Goal: Task Accomplishment & Management: Manage account settings

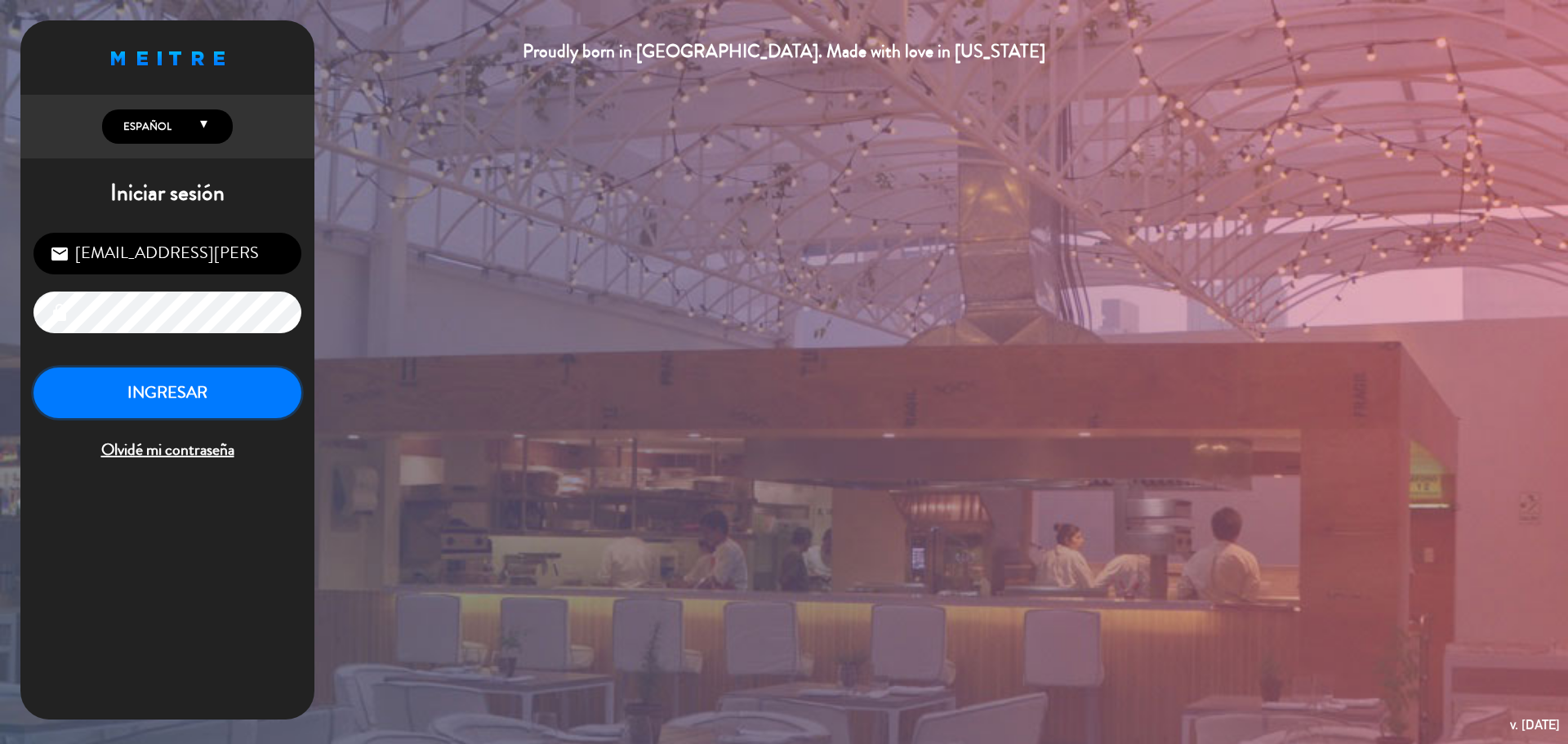
click at [286, 393] on button "INGRESAR" at bounding box center [167, 393] width 267 height 52
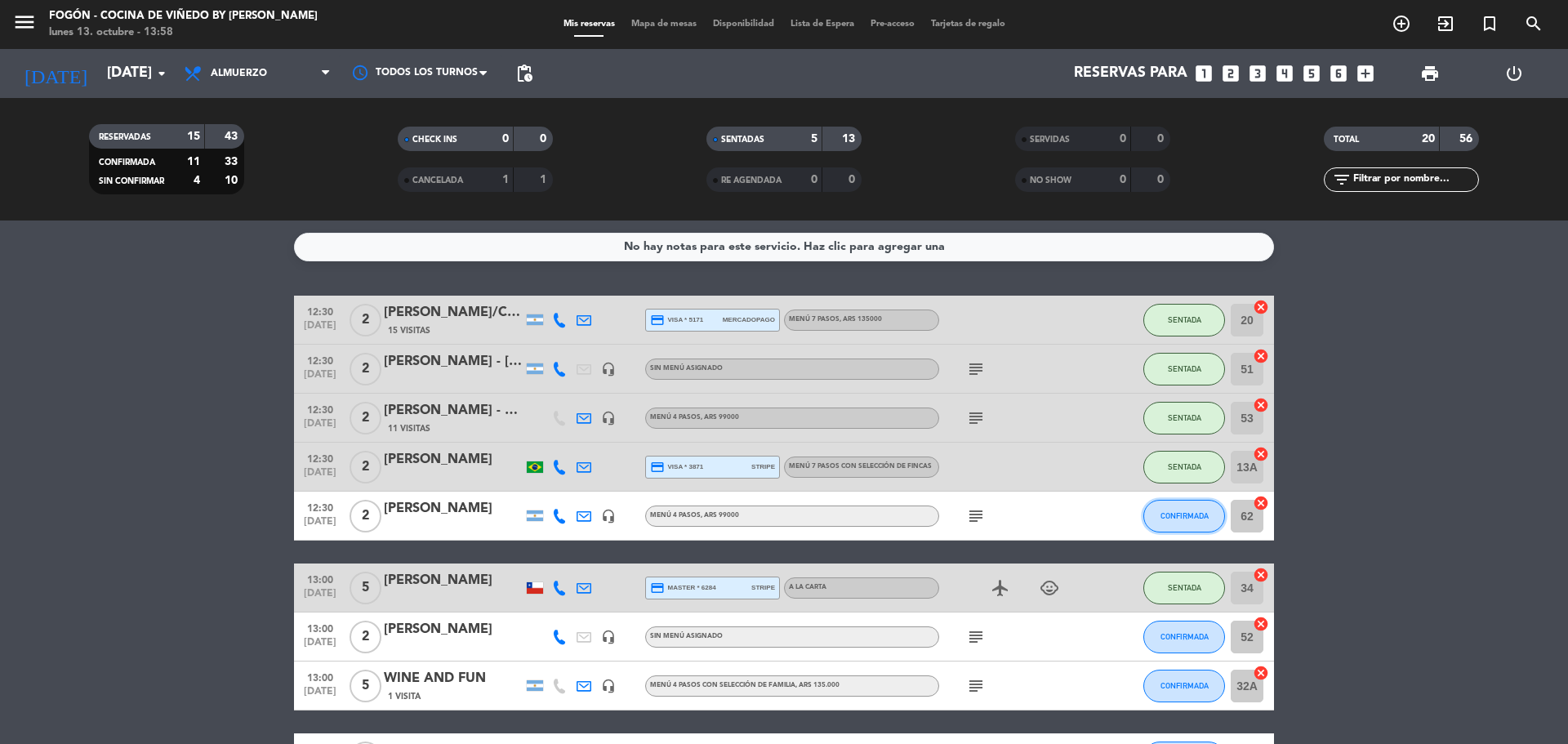
click at [1178, 518] on span "CONFIRMADA" at bounding box center [1184, 516] width 48 height 9
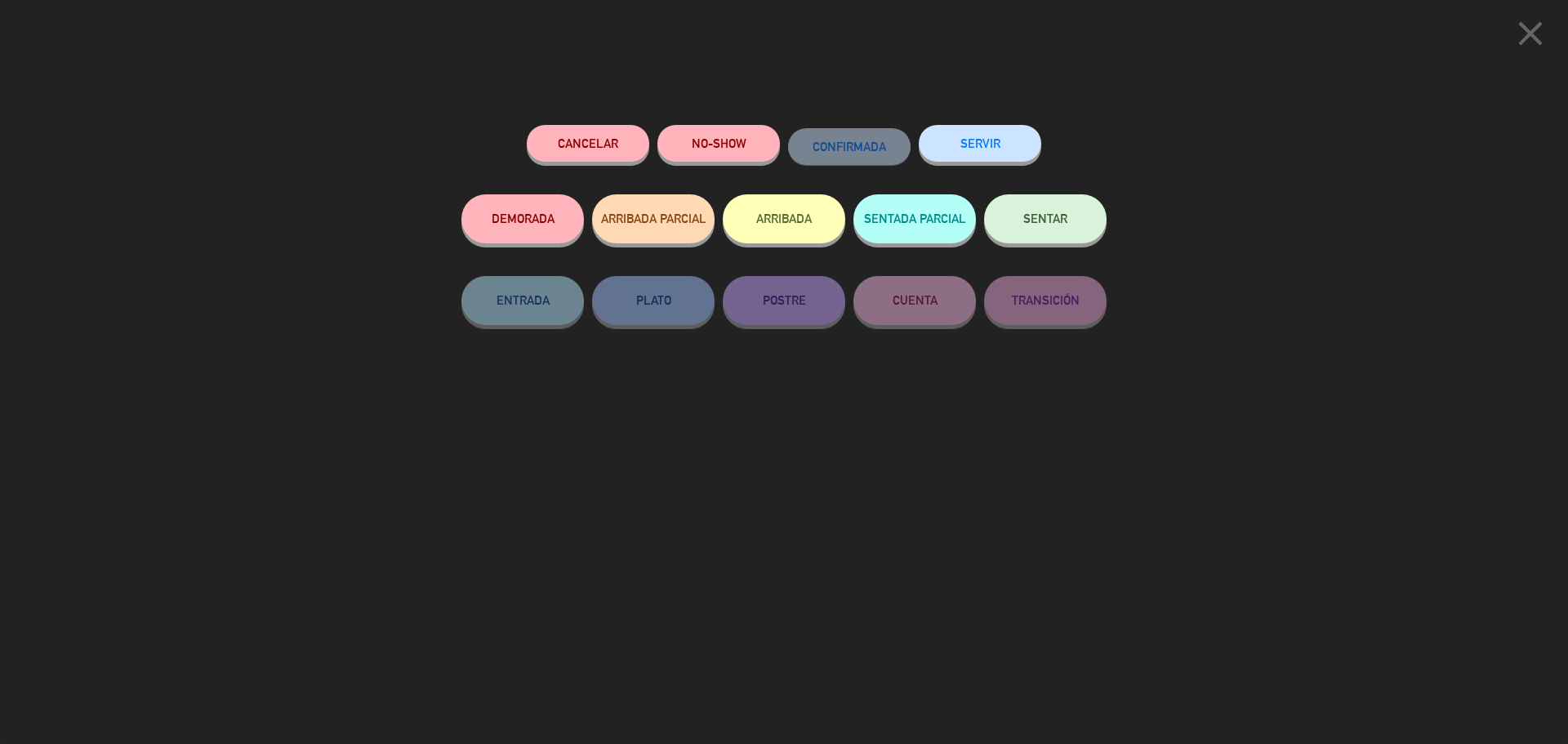
click at [1058, 219] on span "SENTAR" at bounding box center [1045, 218] width 44 height 14
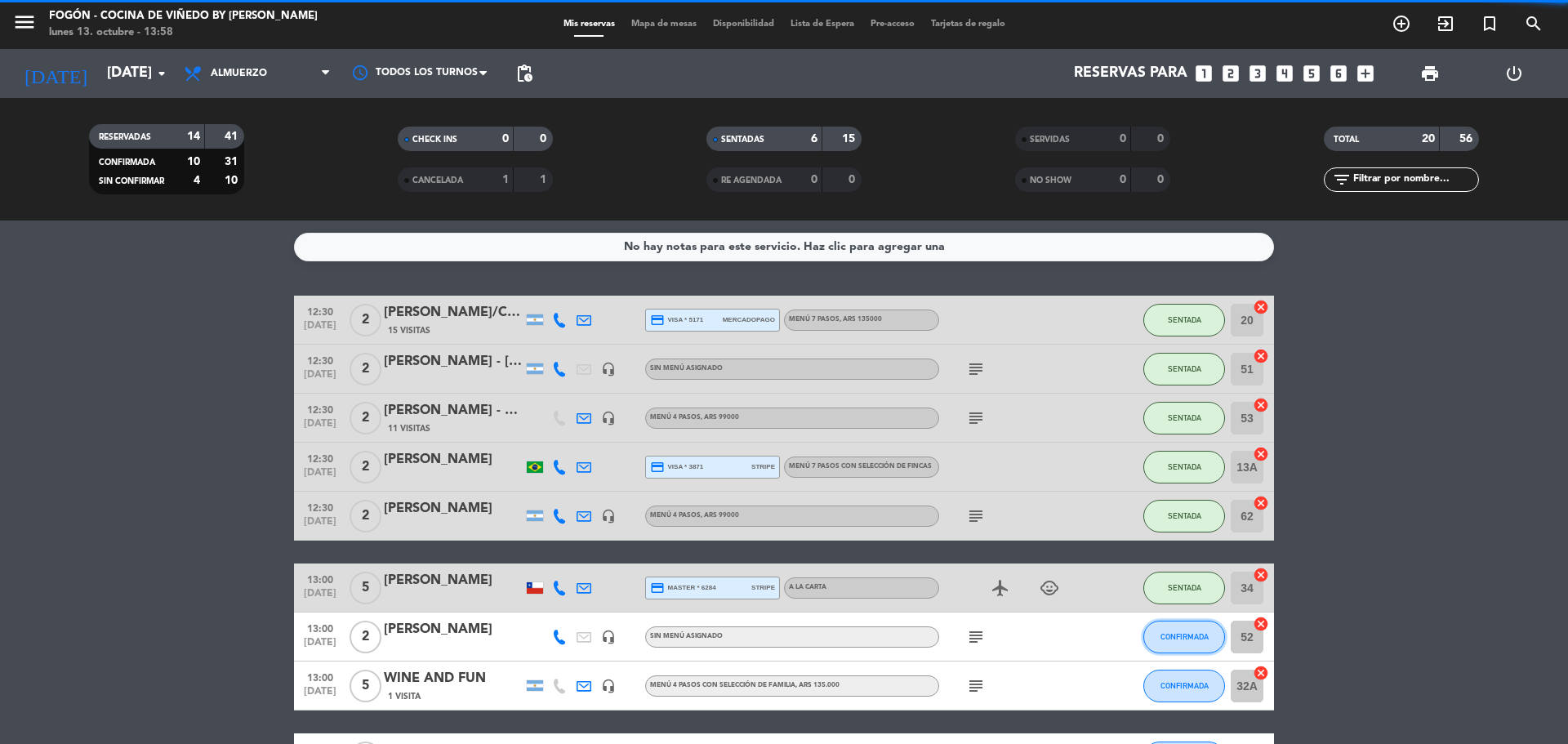
click at [1180, 636] on span "CONFIRMADA" at bounding box center [1184, 637] width 48 height 9
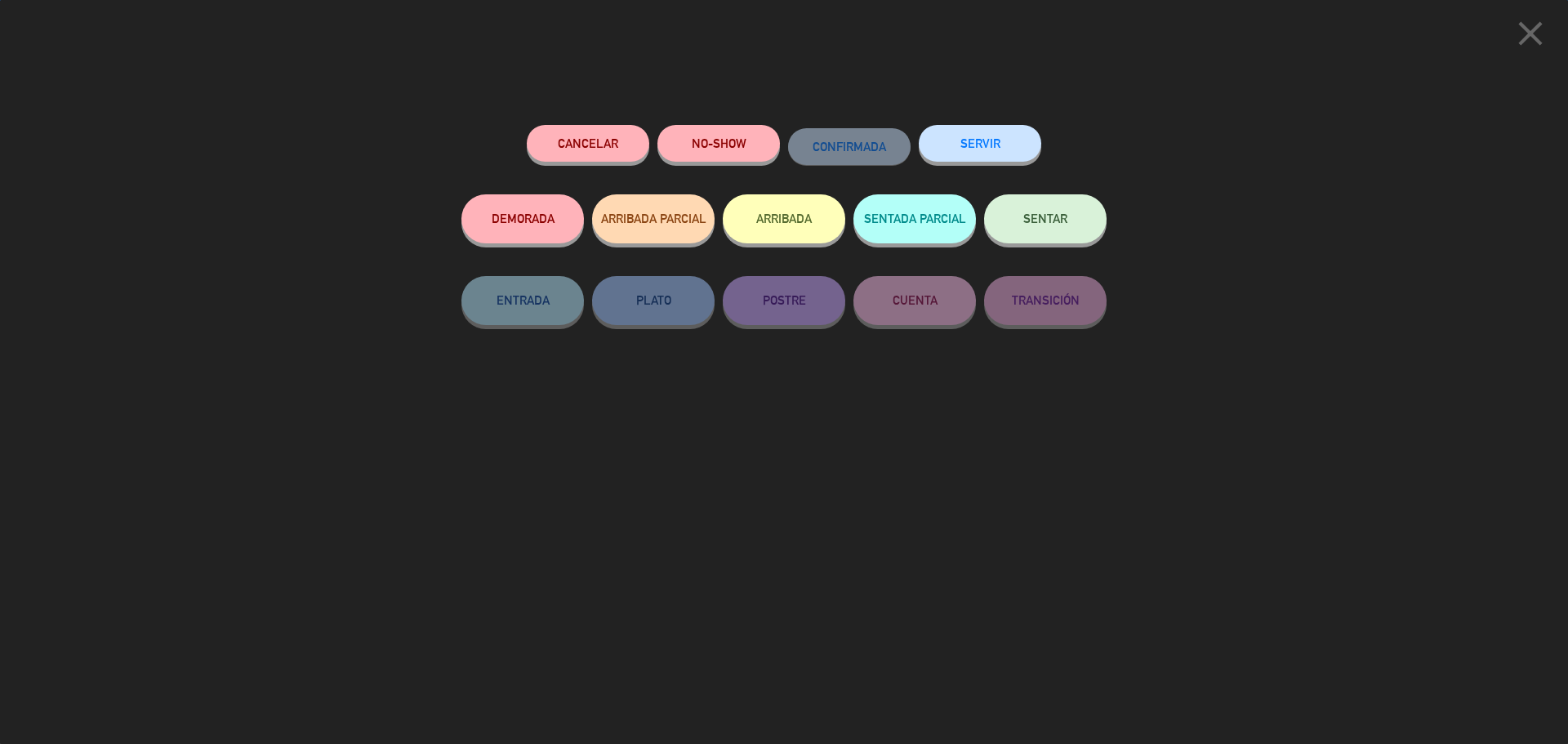
click at [1038, 225] on span "SENTAR" at bounding box center [1045, 218] width 44 height 14
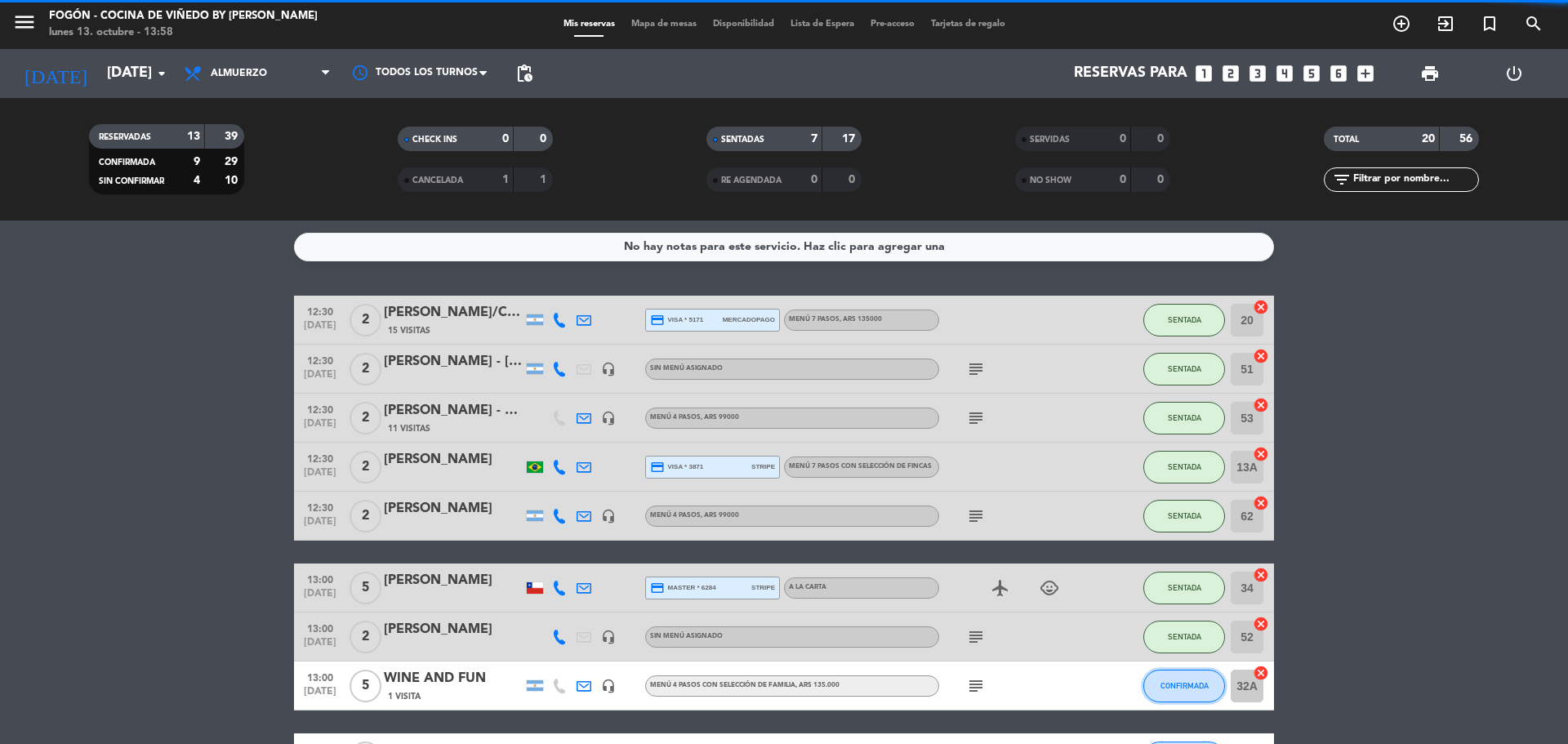
click at [1186, 686] on span "CONFIRMADA" at bounding box center [1184, 686] width 48 height 9
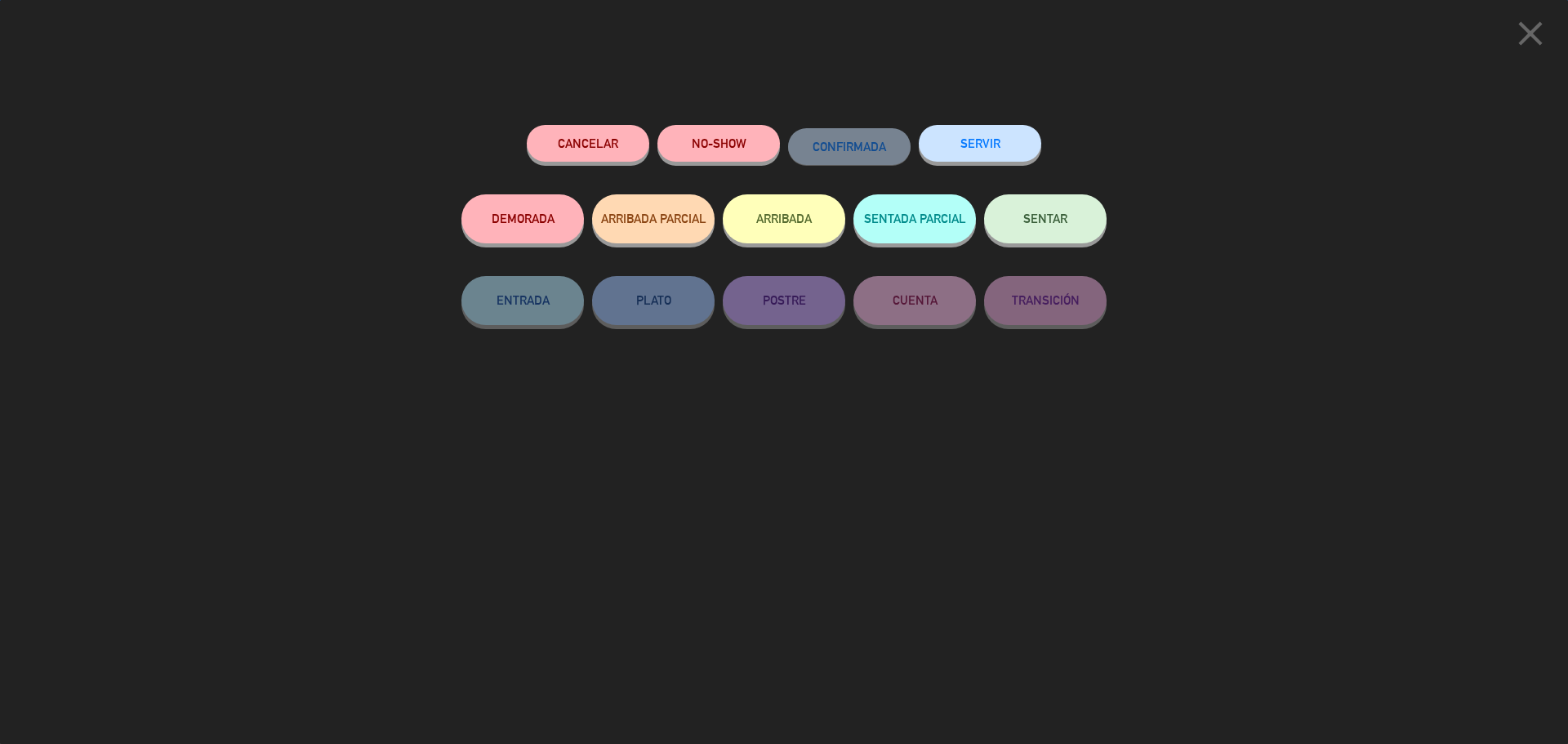
click at [1042, 231] on button "SENTAR" at bounding box center [1045, 219] width 123 height 49
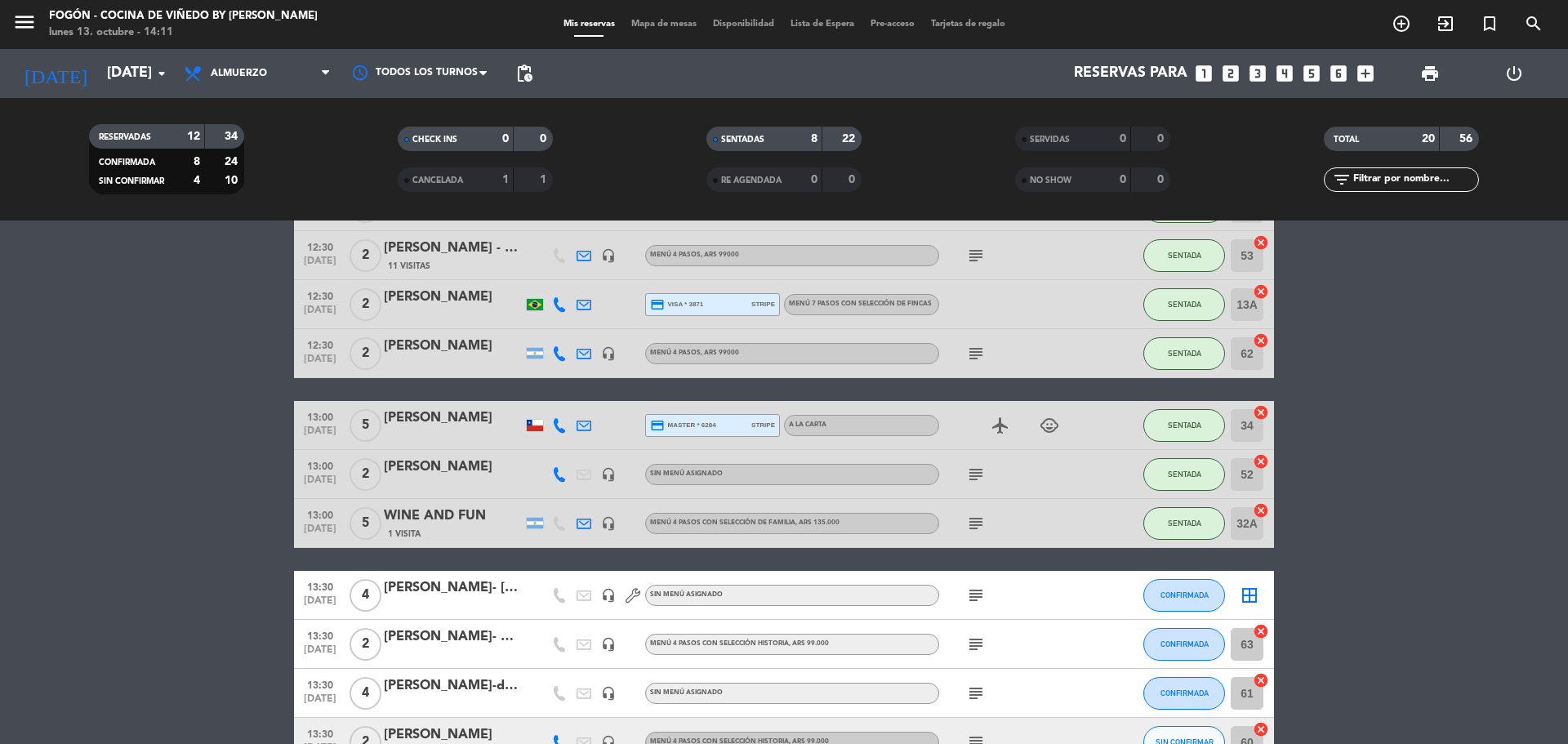
scroll to position [163, 0]
click at [1187, 597] on span "CONFIRMADA" at bounding box center [1184, 594] width 48 height 9
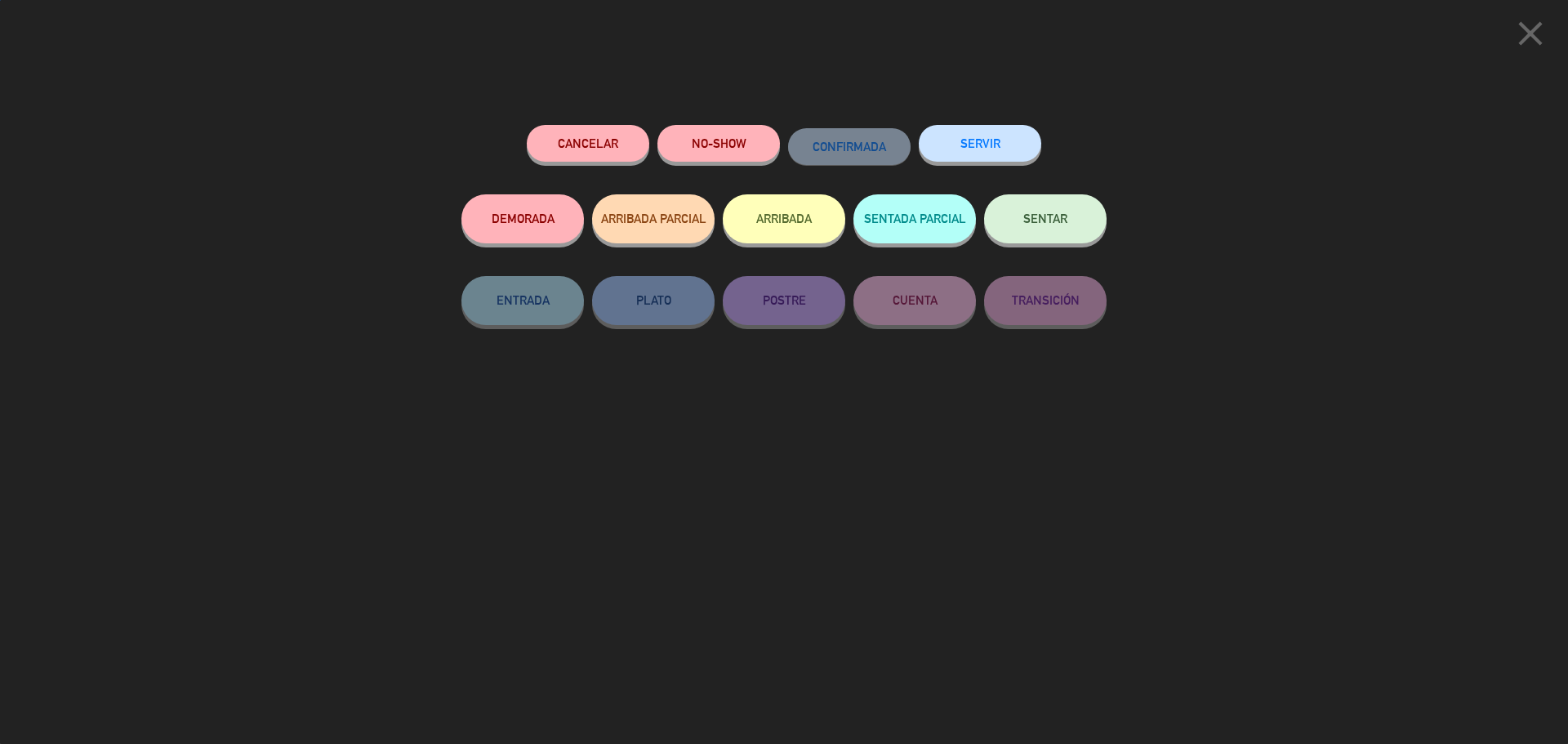
click at [1028, 236] on button "SENTAR" at bounding box center [1045, 219] width 123 height 49
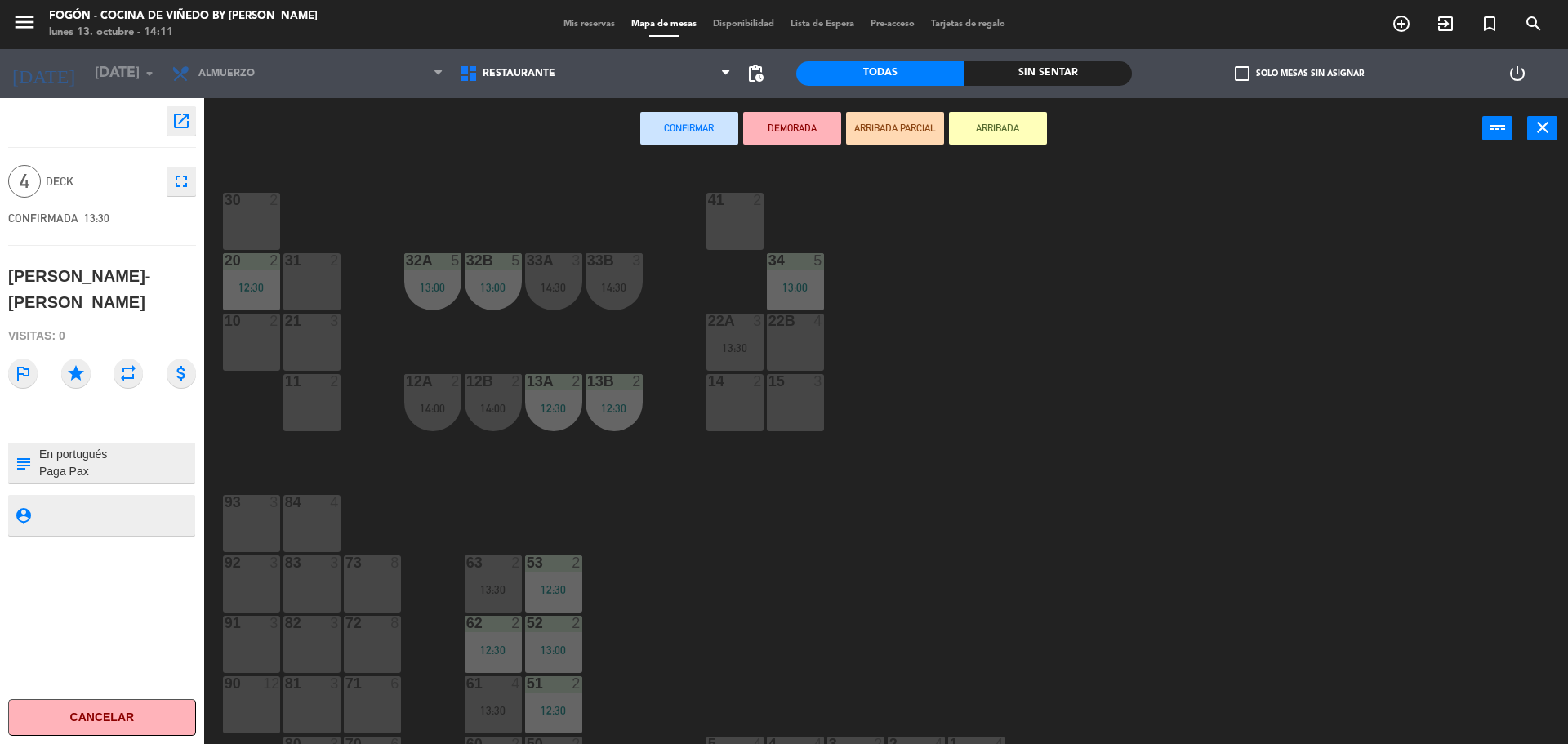
click at [807, 339] on div "22B 4" at bounding box center [795, 342] width 57 height 57
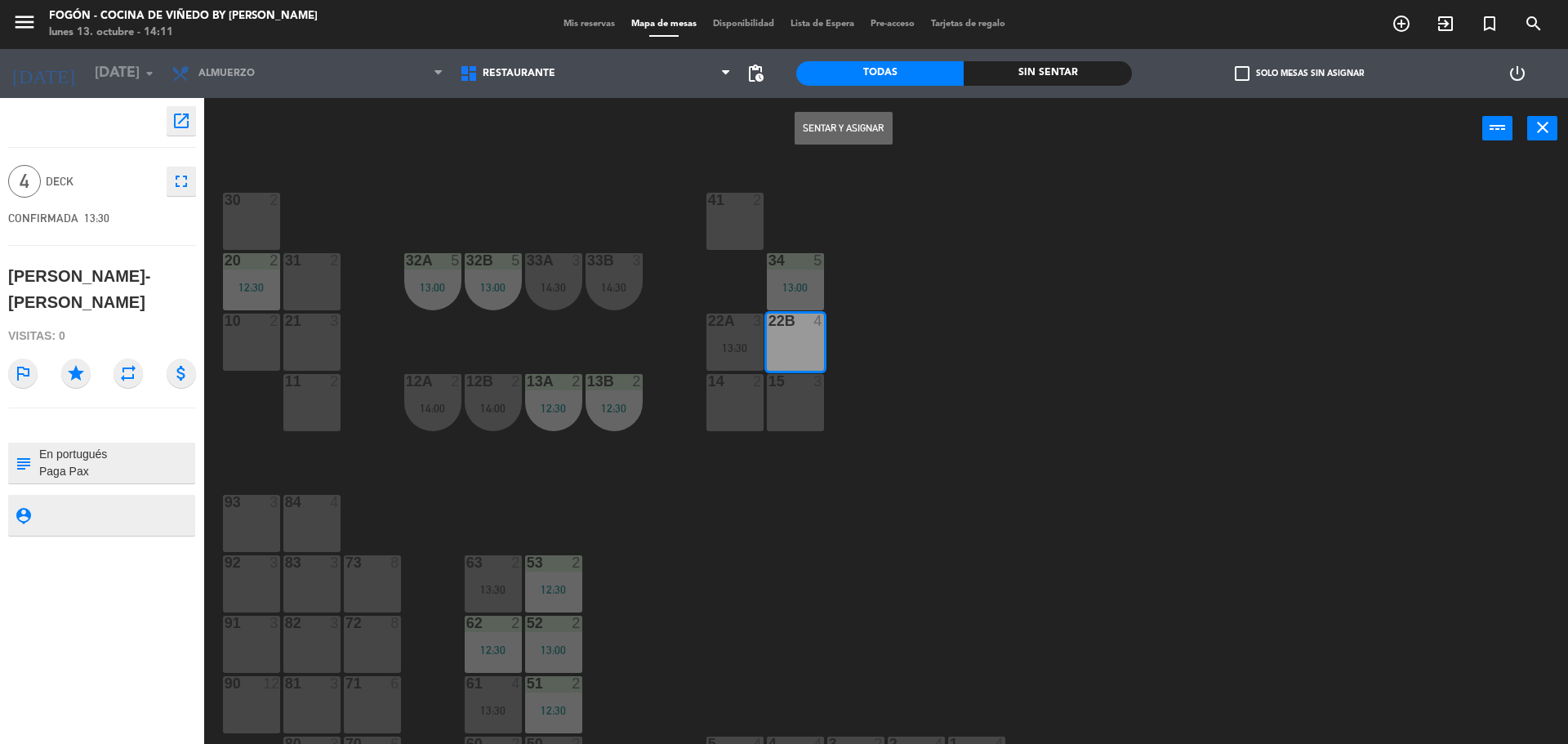
click at [859, 132] on button "Sentar y Asignar" at bounding box center [844, 128] width 98 height 32
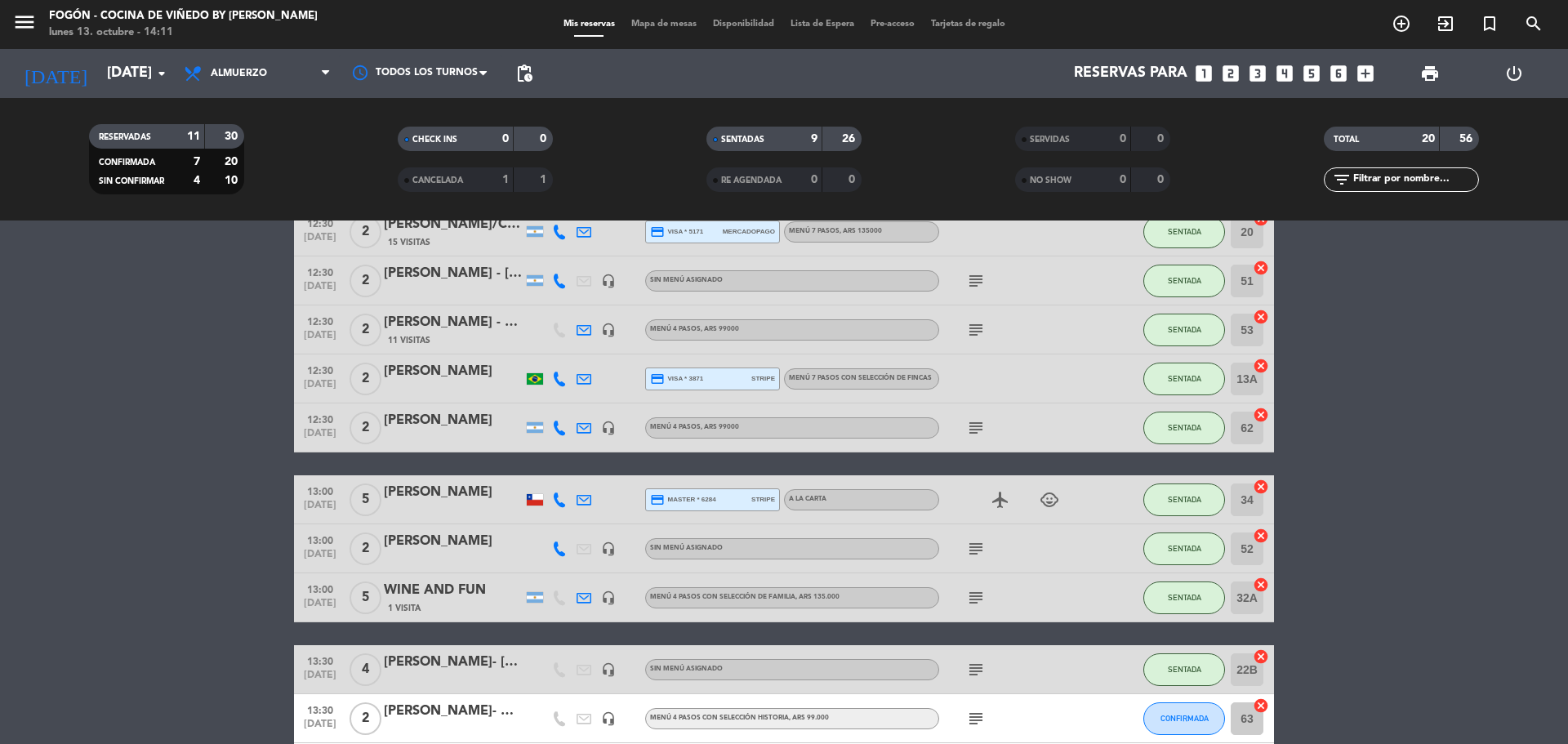
scroll to position [409, 0]
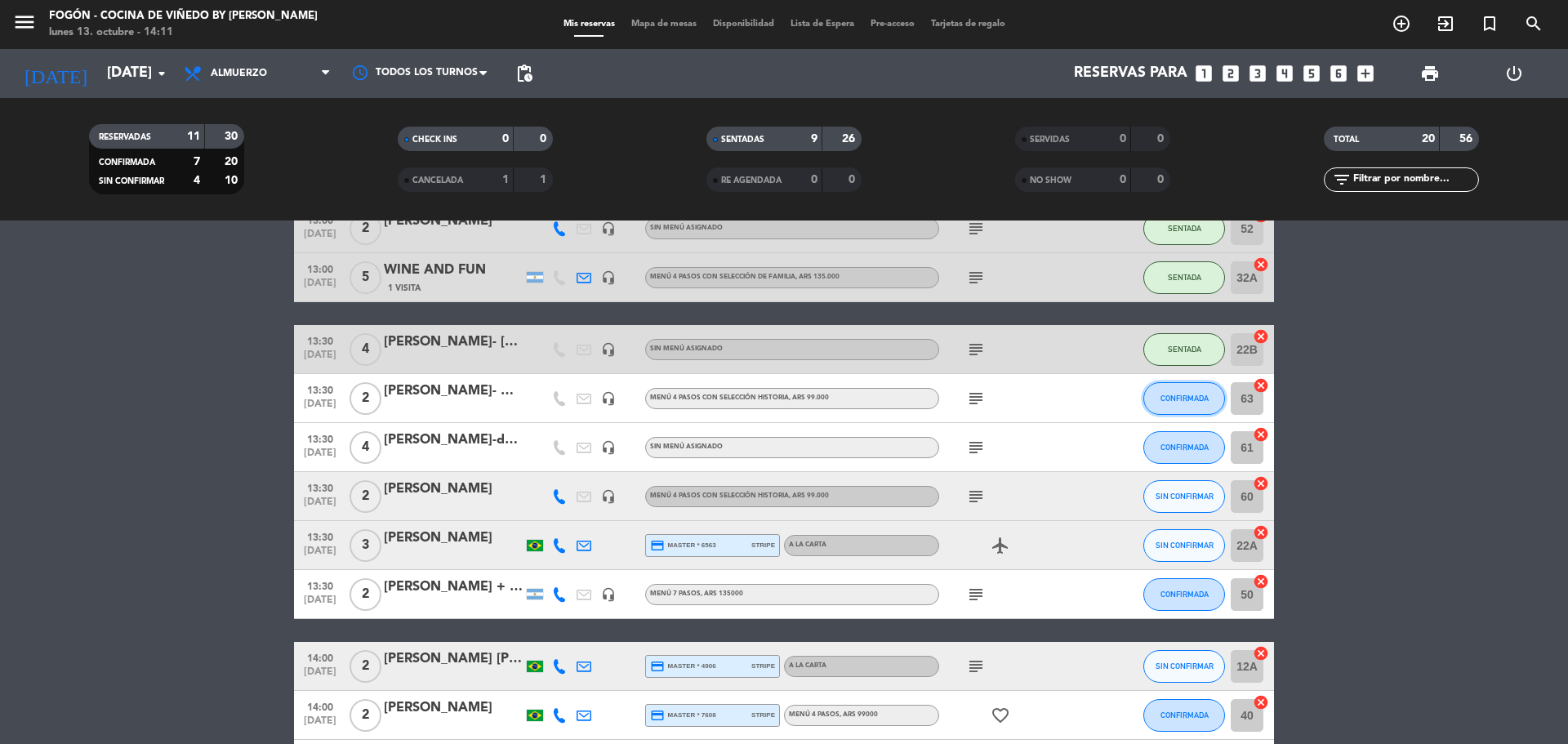
click at [1184, 395] on span "CONFIRMADA" at bounding box center [1184, 398] width 48 height 9
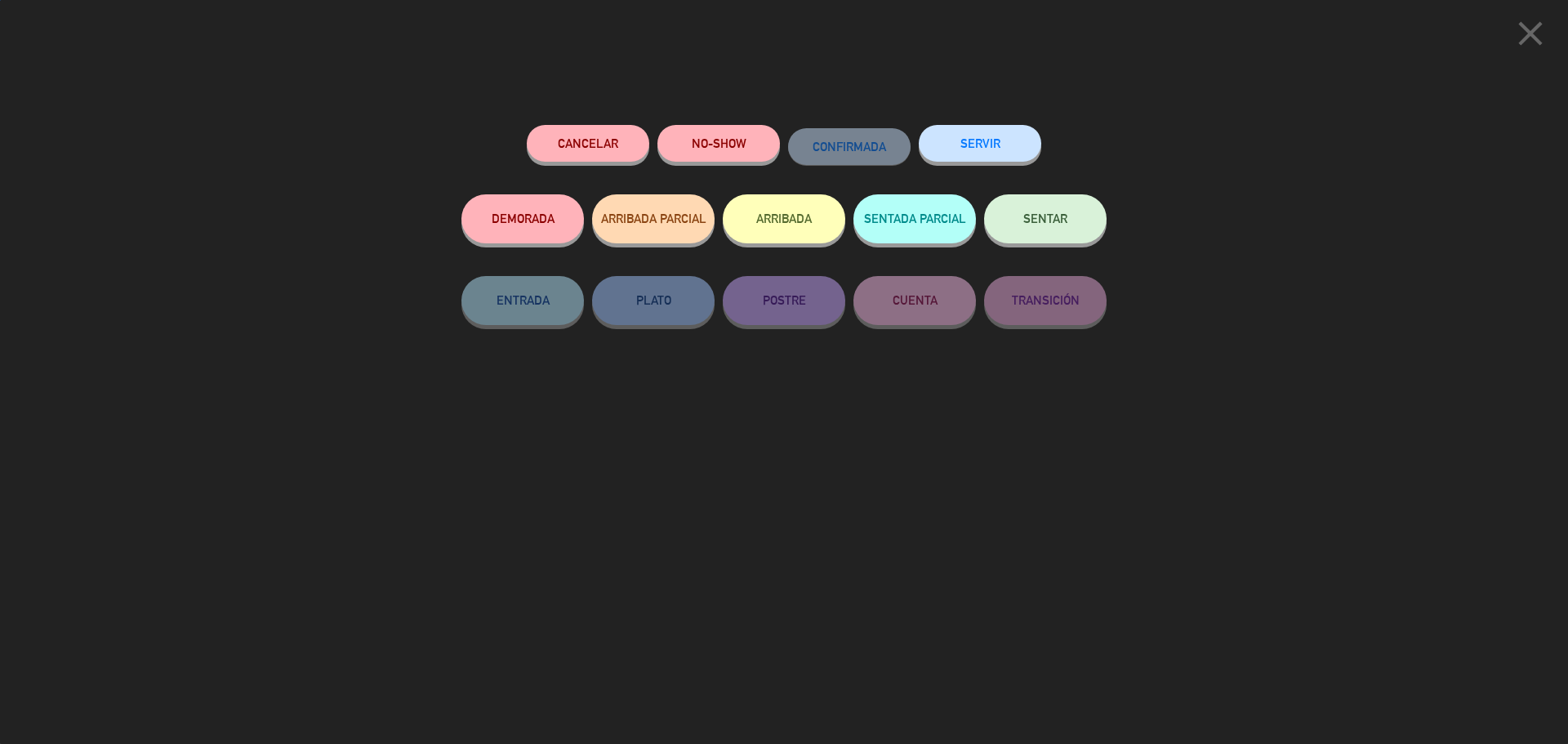
click at [1037, 208] on button "SENTAR" at bounding box center [1045, 219] width 123 height 49
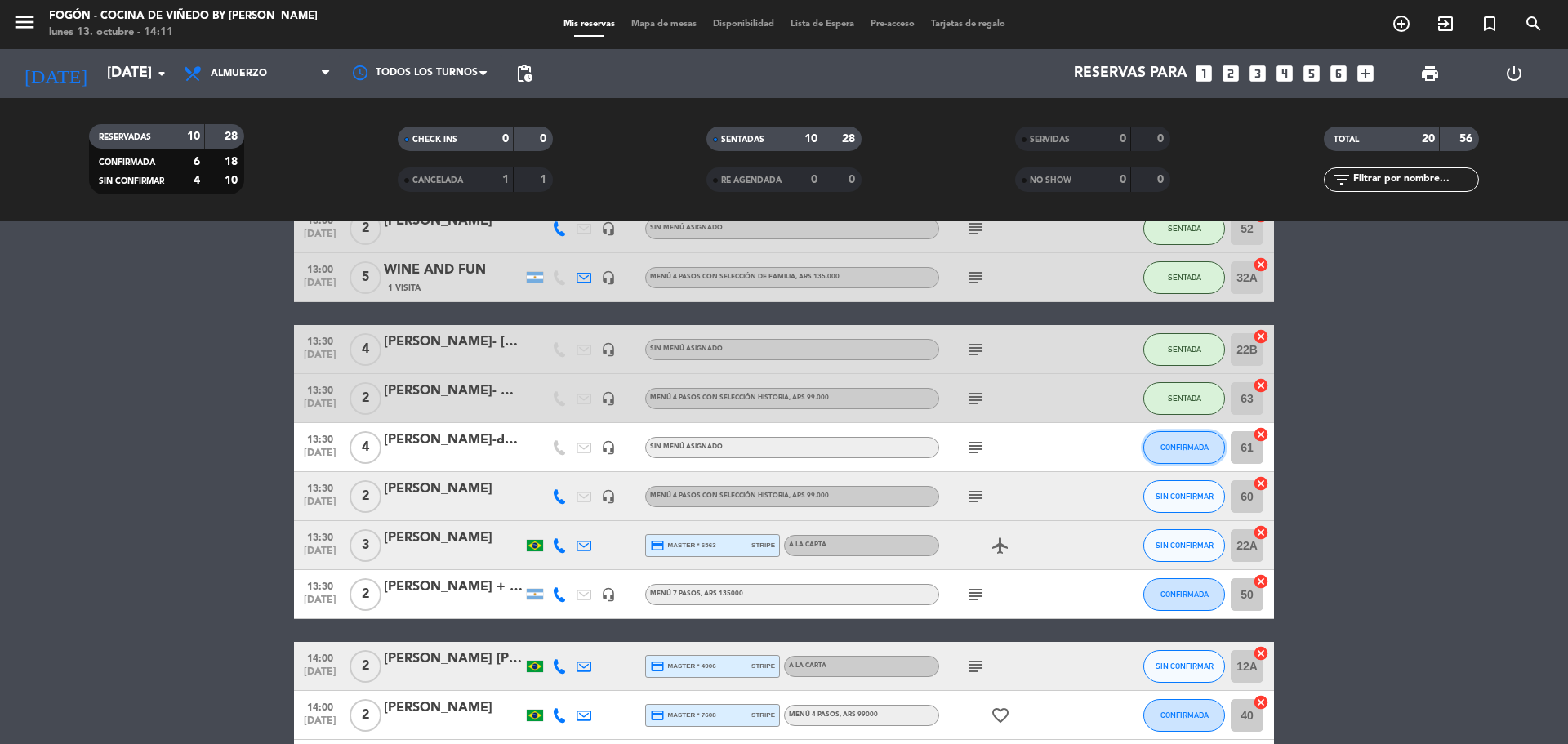
click at [1183, 446] on span "CONFIRMADA" at bounding box center [1184, 447] width 48 height 9
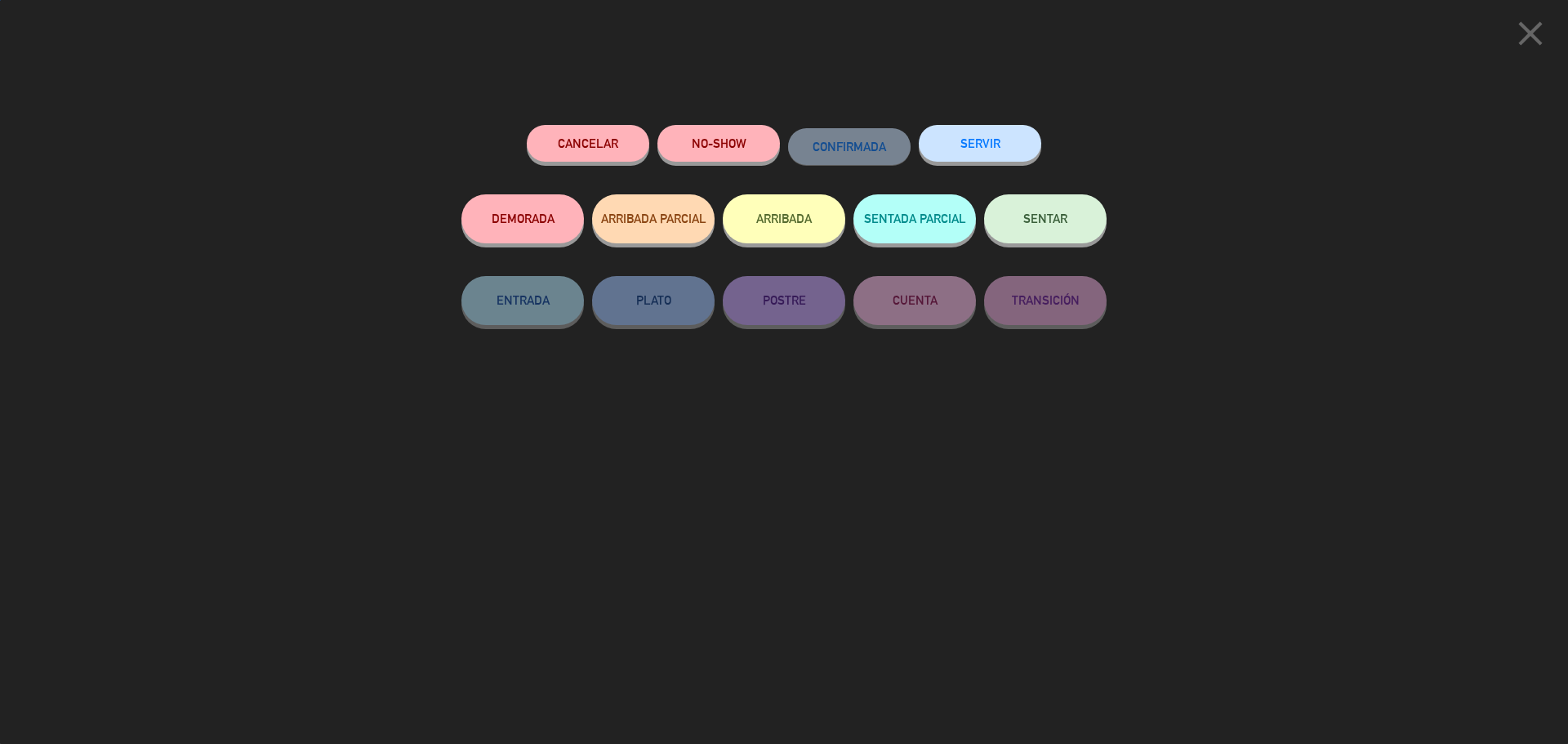
click at [1080, 234] on button "SENTAR" at bounding box center [1045, 219] width 123 height 49
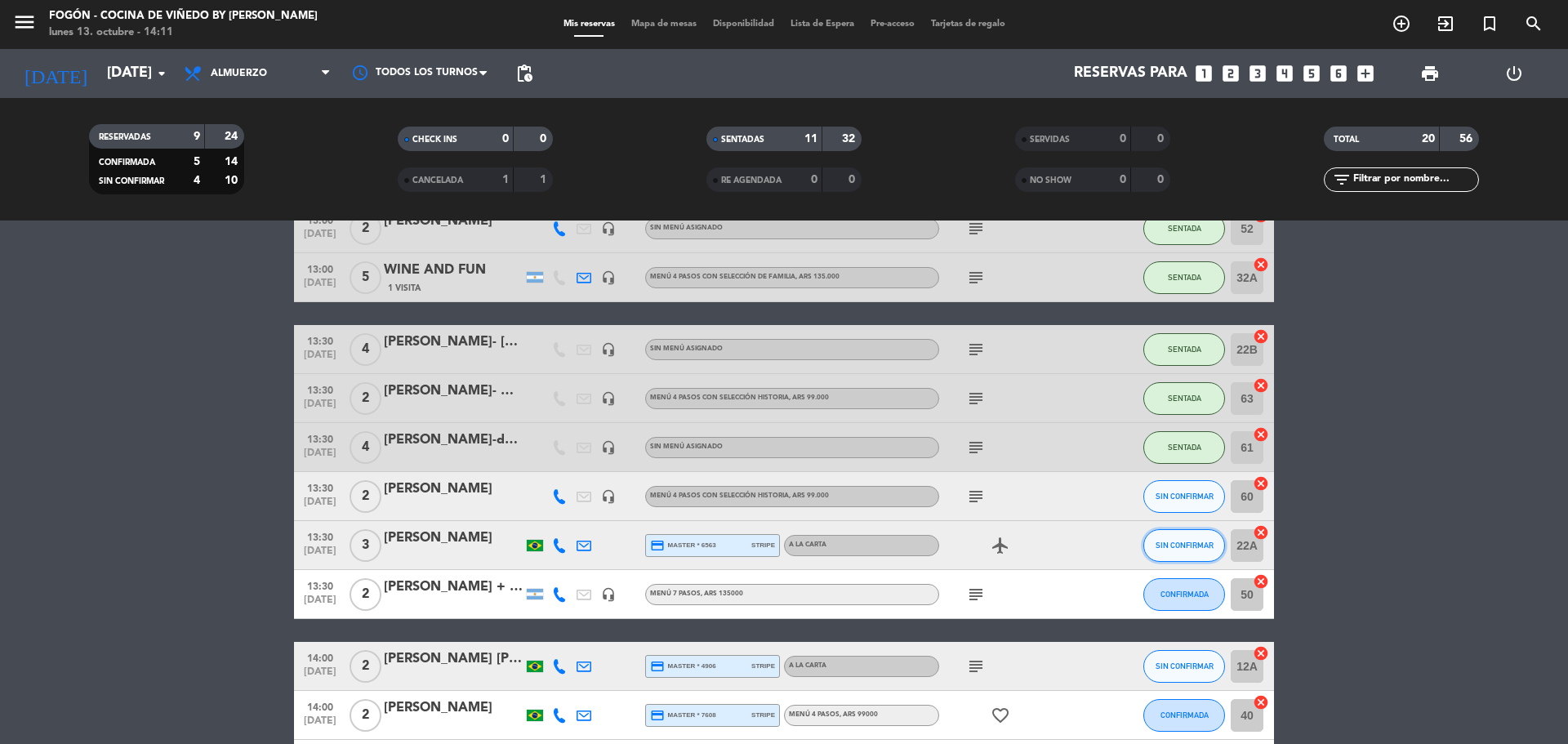
click at [1169, 546] on span "SIN CONFIRMAR" at bounding box center [1185, 545] width 58 height 9
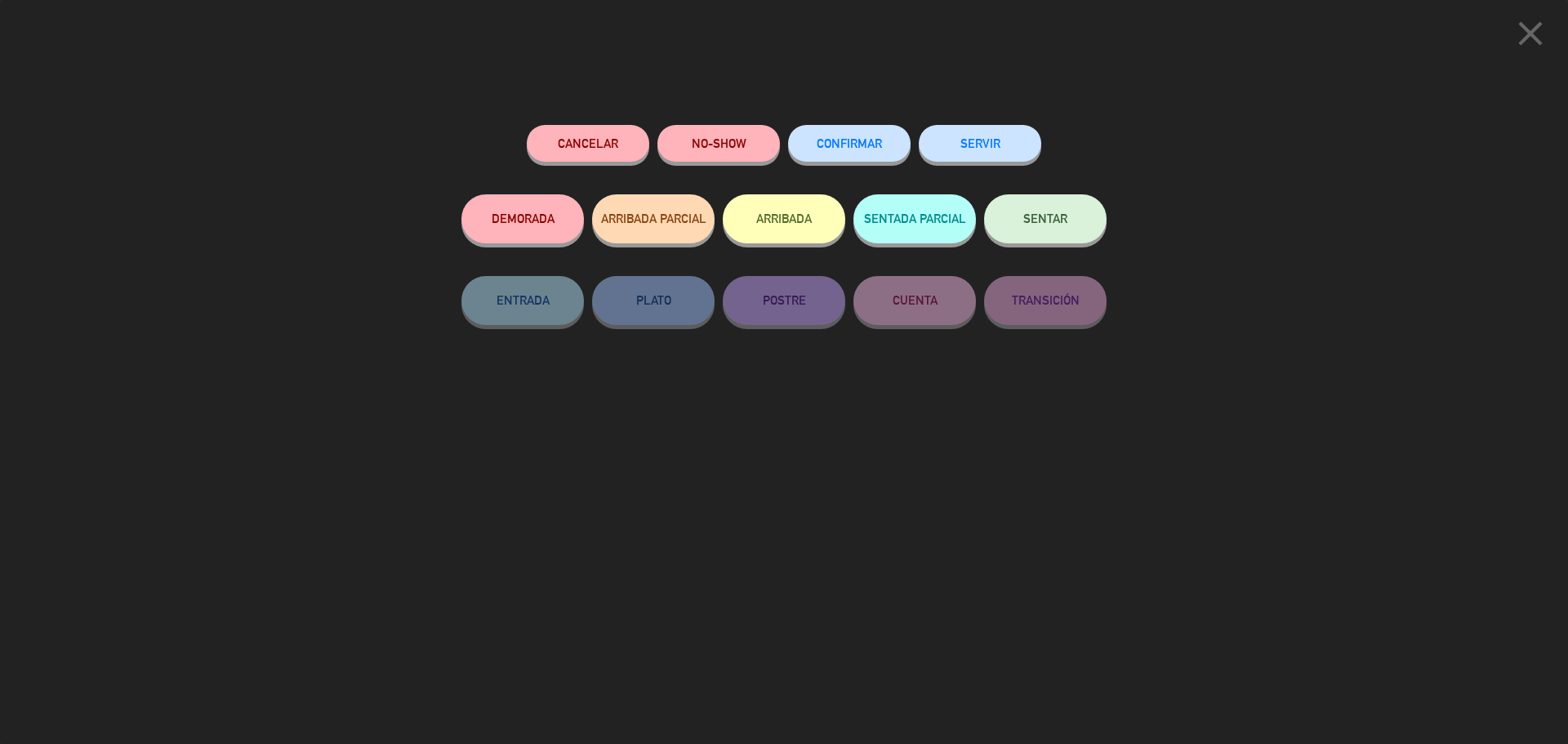
click at [1081, 218] on button "SENTAR" at bounding box center [1045, 219] width 123 height 49
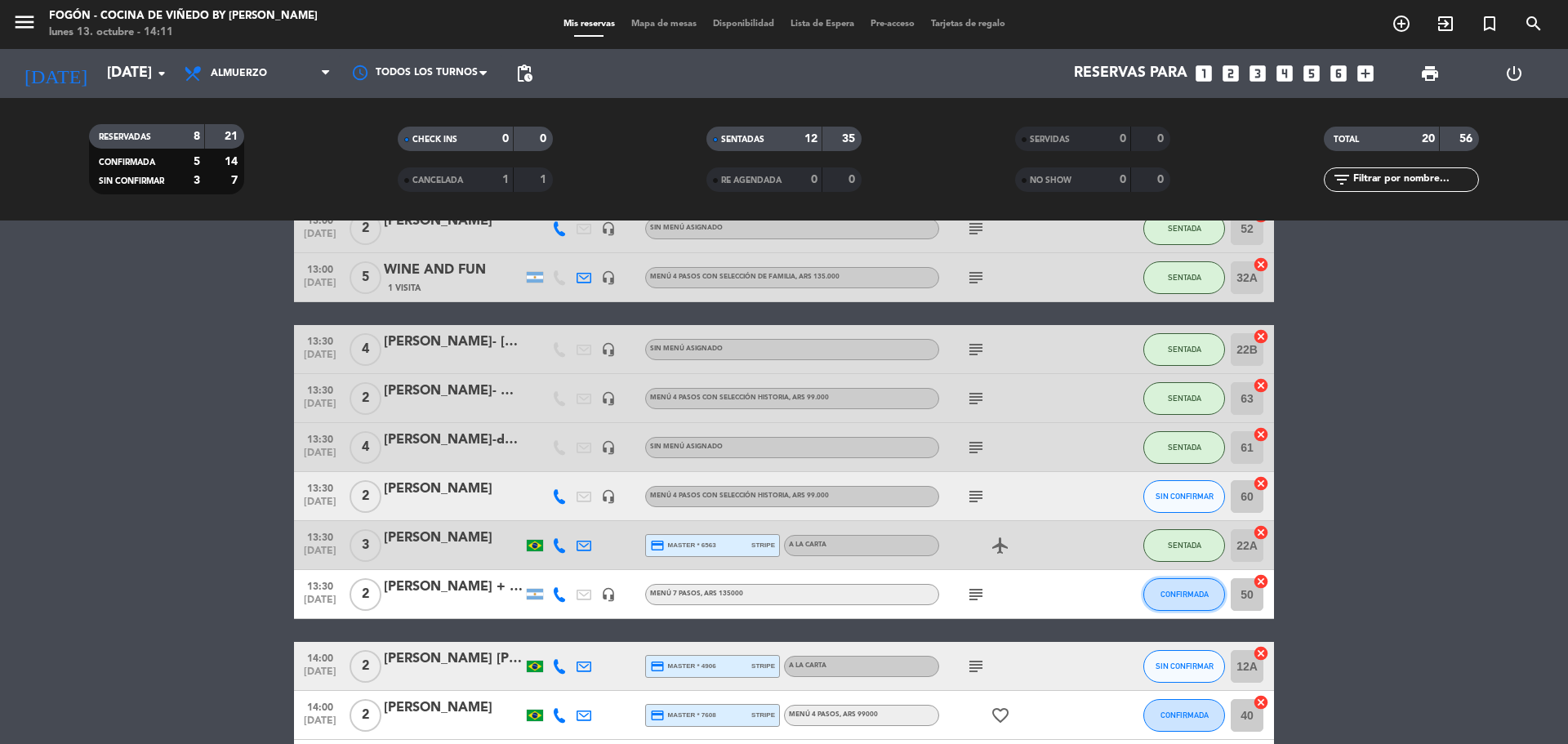
click at [1165, 604] on button "CONFIRMADA" at bounding box center [1184, 594] width 82 height 32
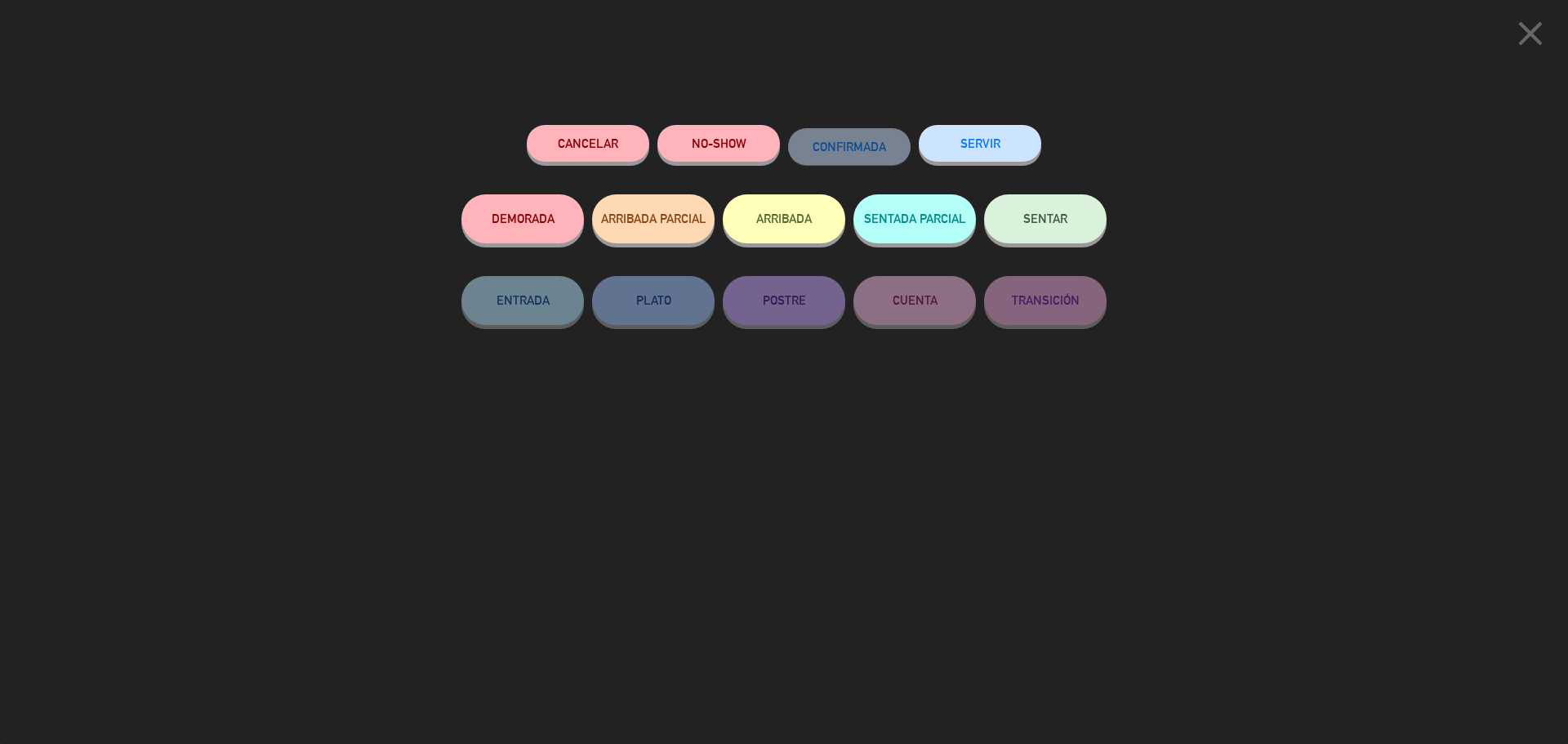
click at [1042, 225] on span "SENTAR" at bounding box center [1045, 218] width 44 height 14
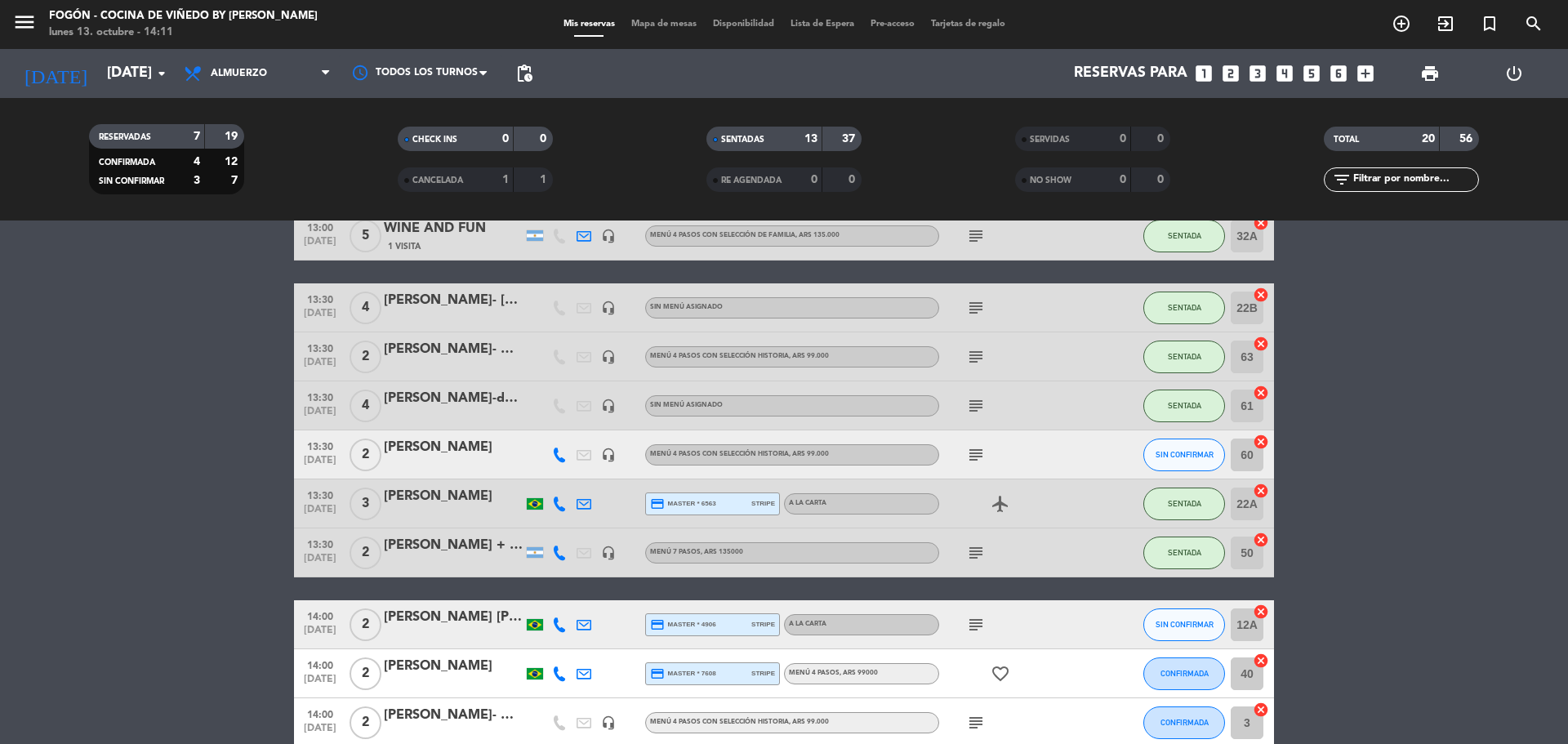
scroll to position [490, 0]
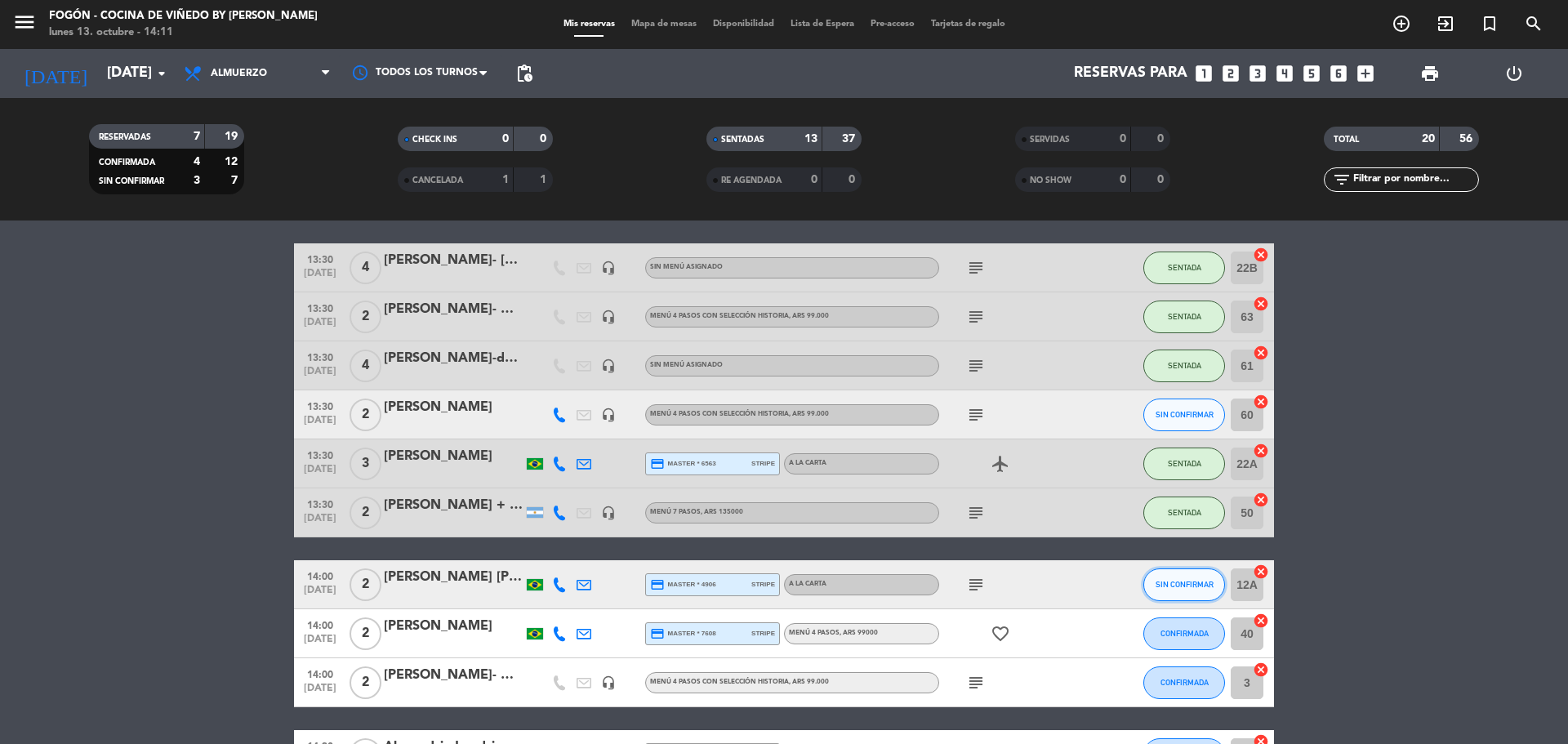
click at [1168, 589] on button "SIN CONFIRMAR" at bounding box center [1184, 584] width 82 height 32
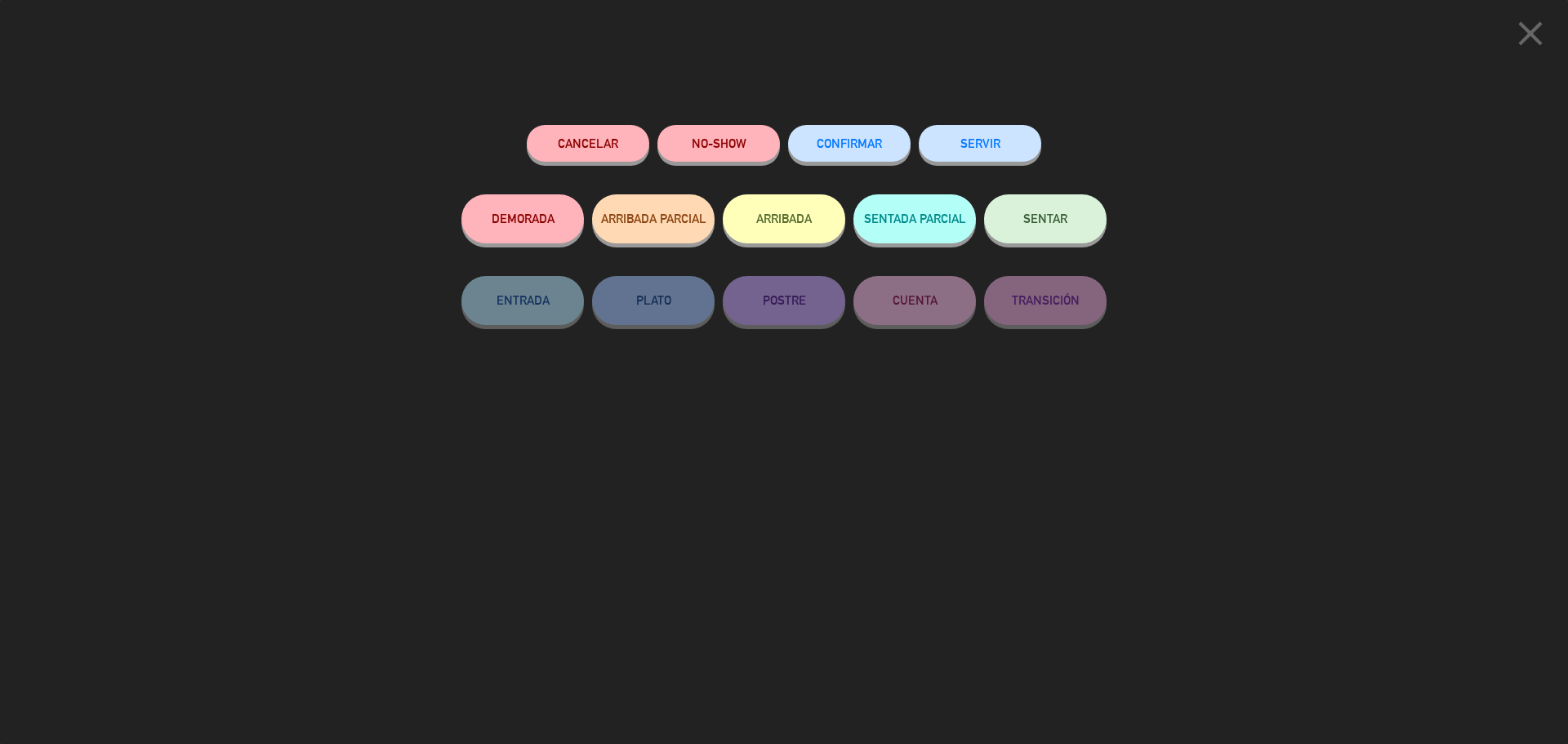
click at [1042, 221] on span "SENTAR" at bounding box center [1045, 218] width 44 height 14
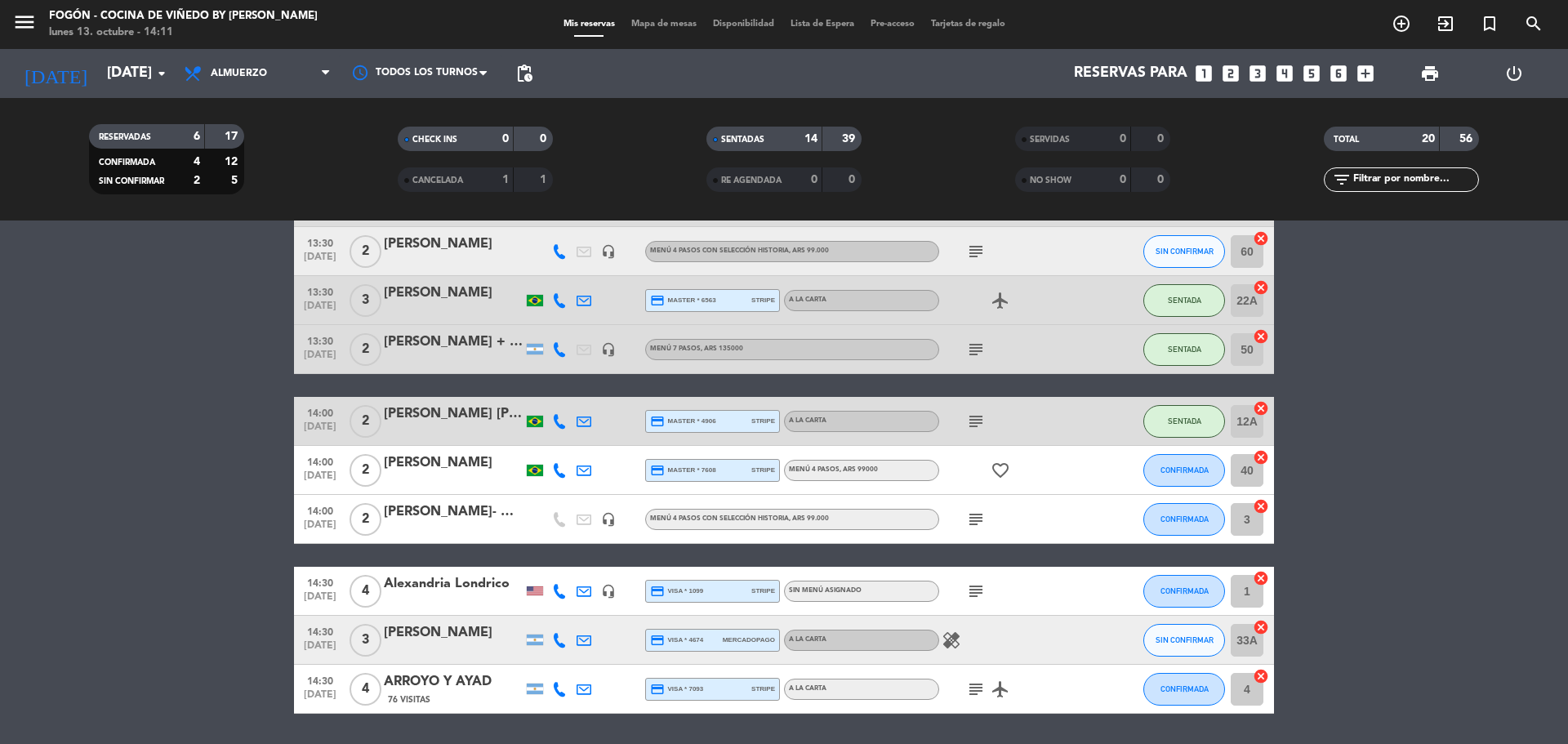
scroll to position [705, 0]
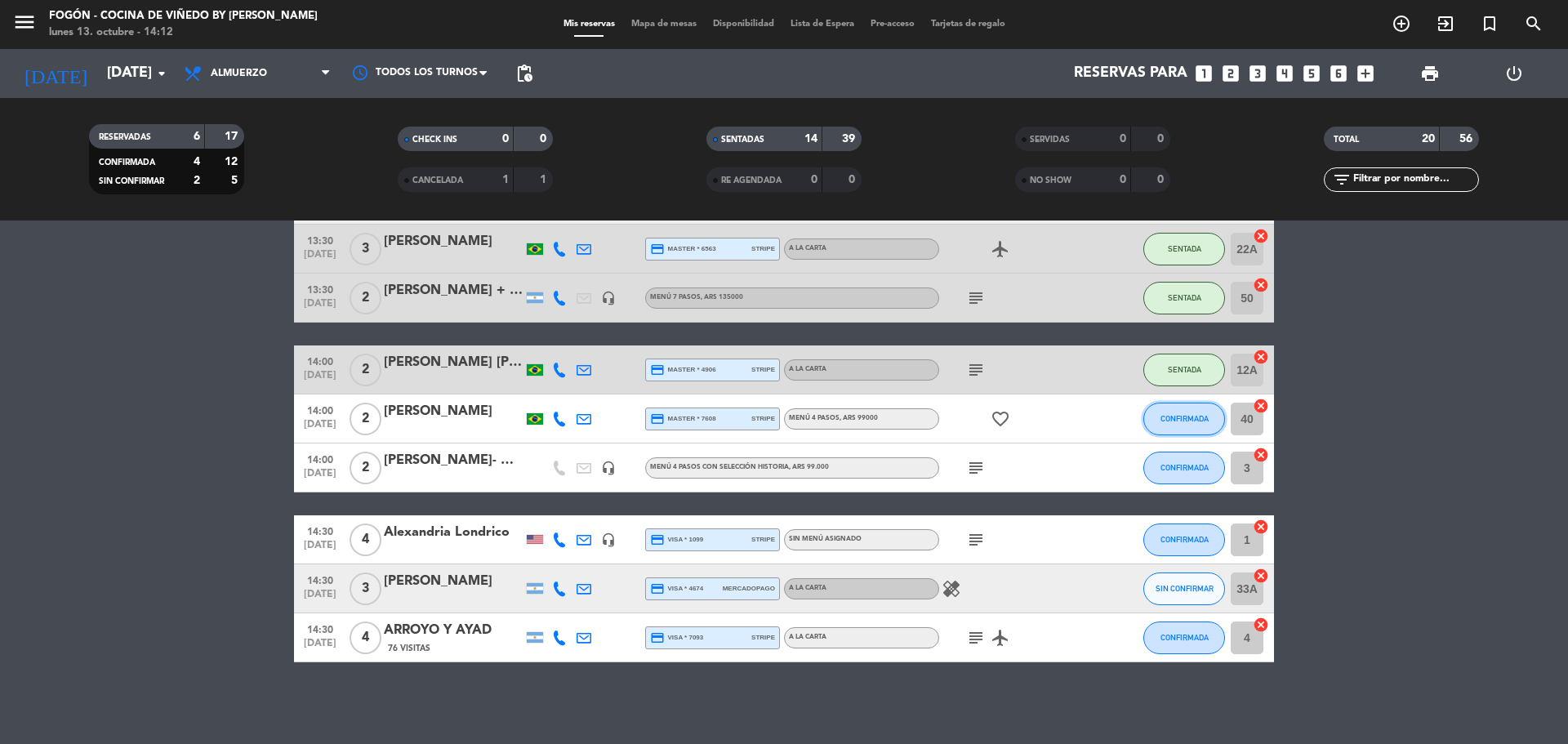
click at [1180, 413] on button "CONFIRMADA" at bounding box center [1184, 418] width 82 height 32
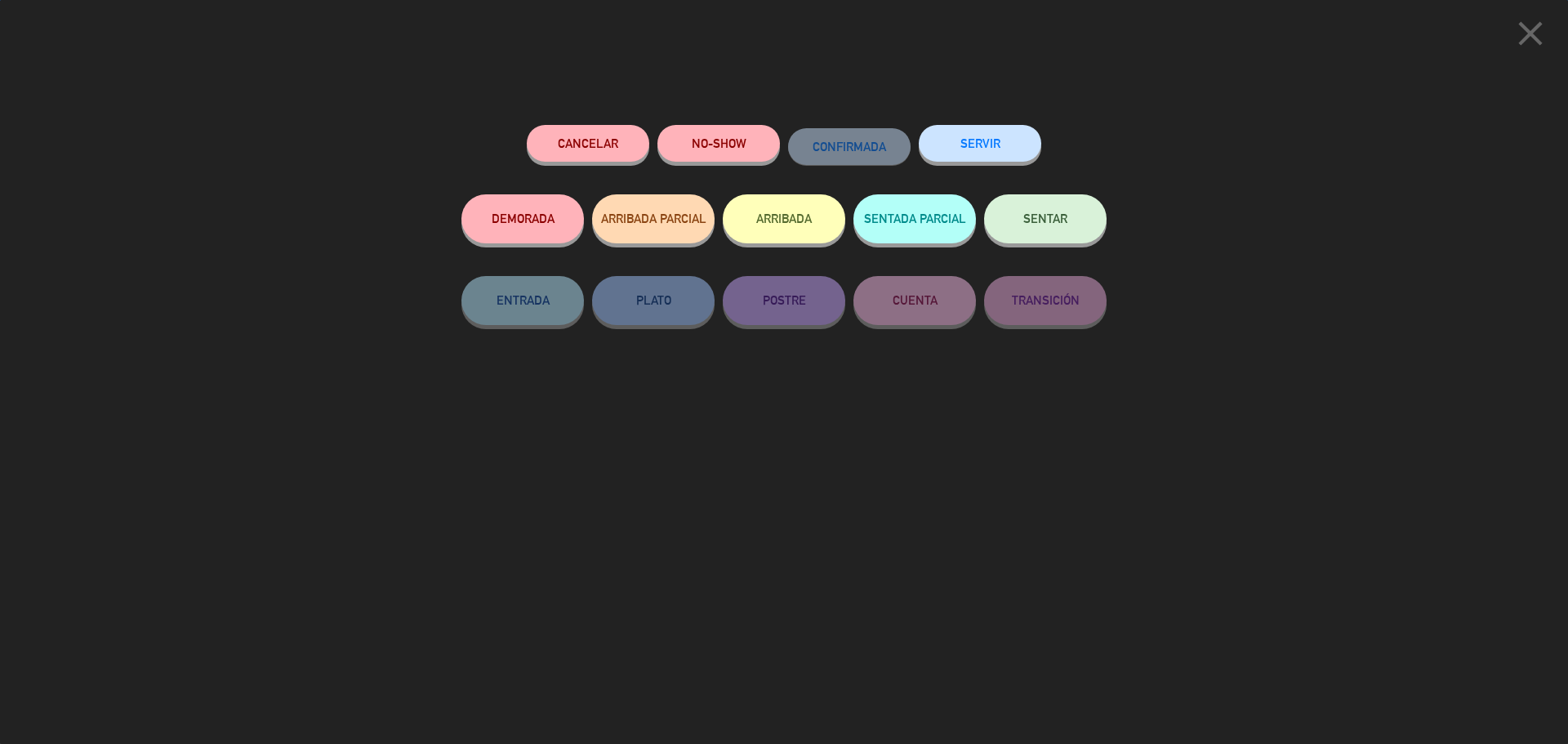
click at [1055, 232] on button "SENTAR" at bounding box center [1045, 219] width 123 height 49
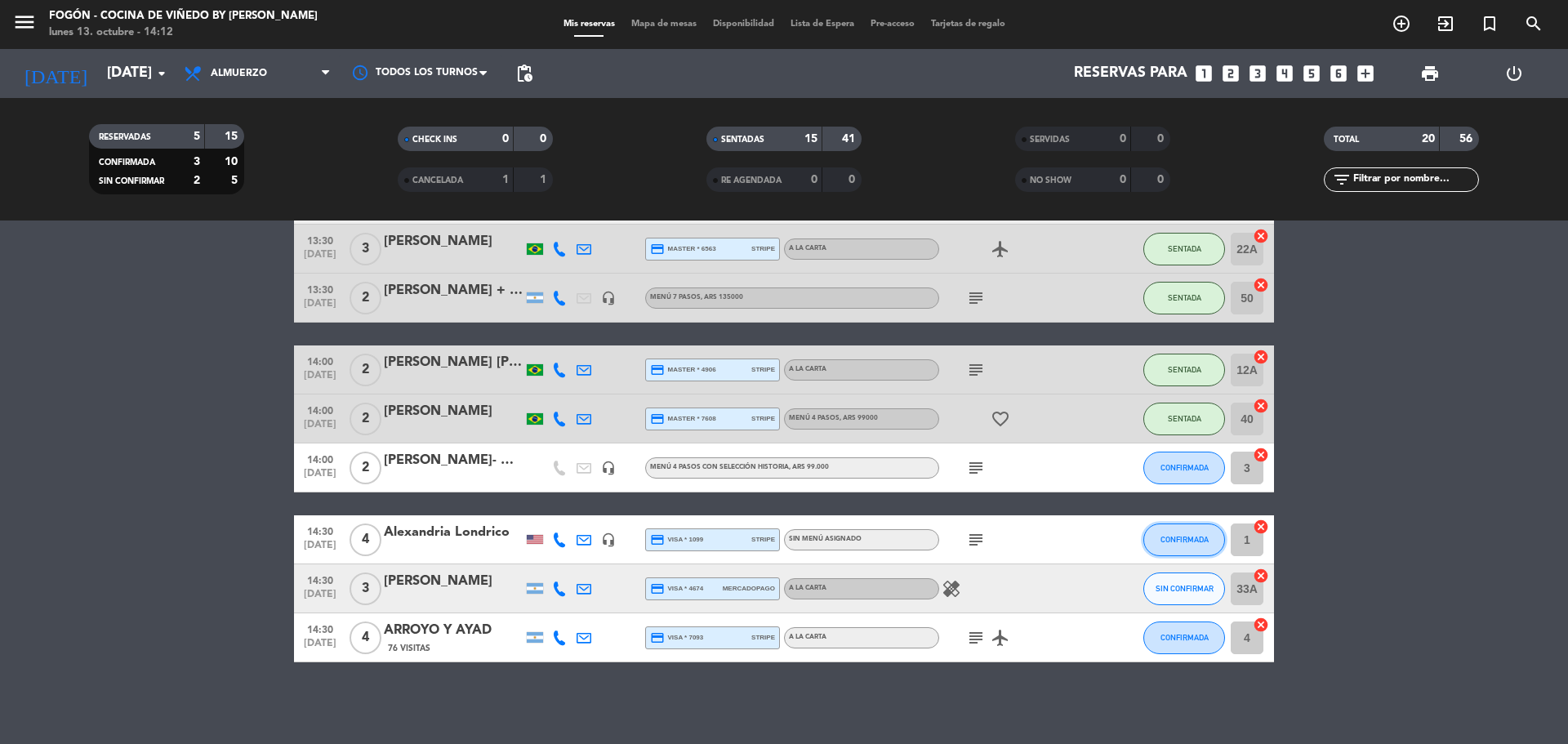
click at [1191, 531] on button "CONFIRMADA" at bounding box center [1184, 540] width 82 height 32
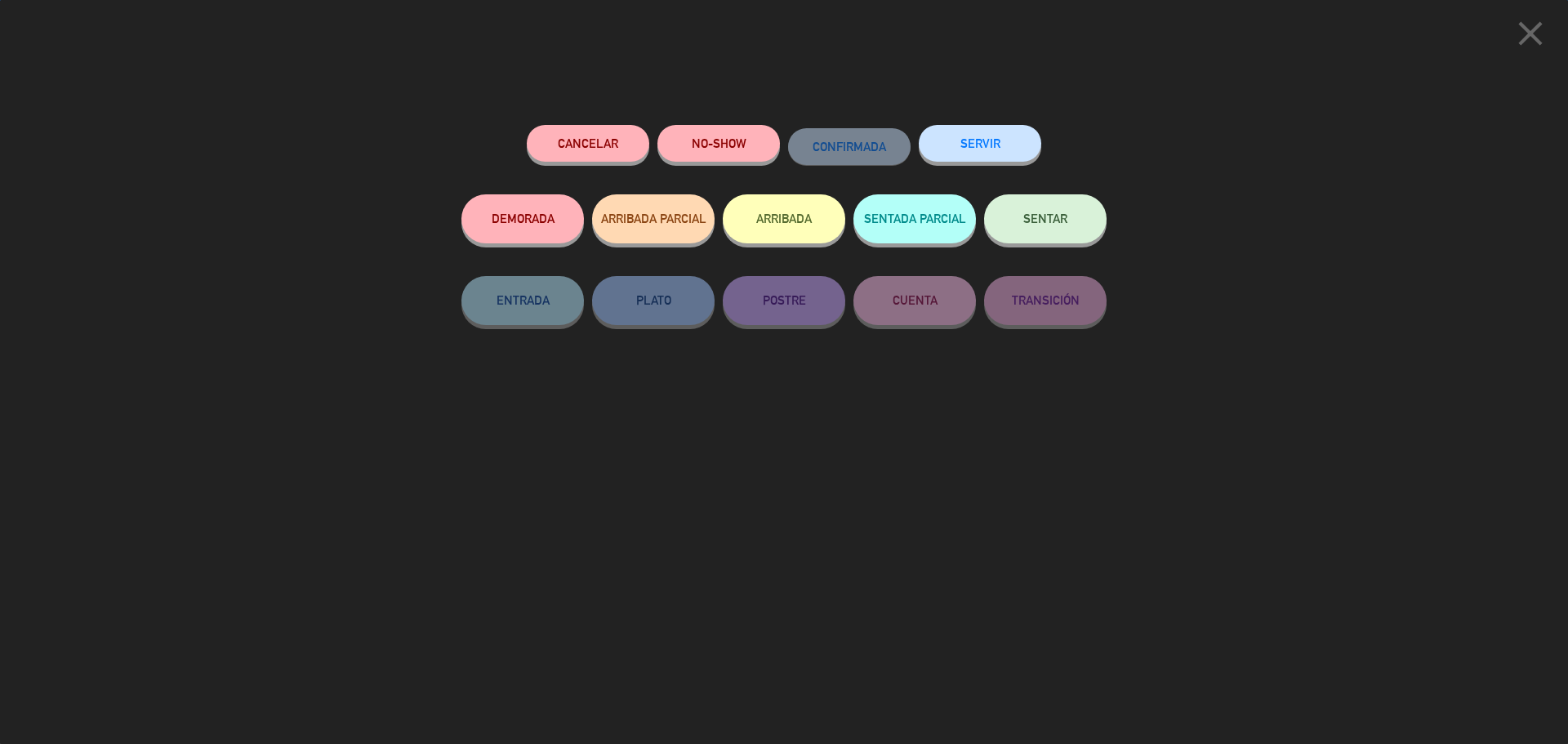
click at [1059, 220] on span "SENTAR" at bounding box center [1045, 218] width 44 height 14
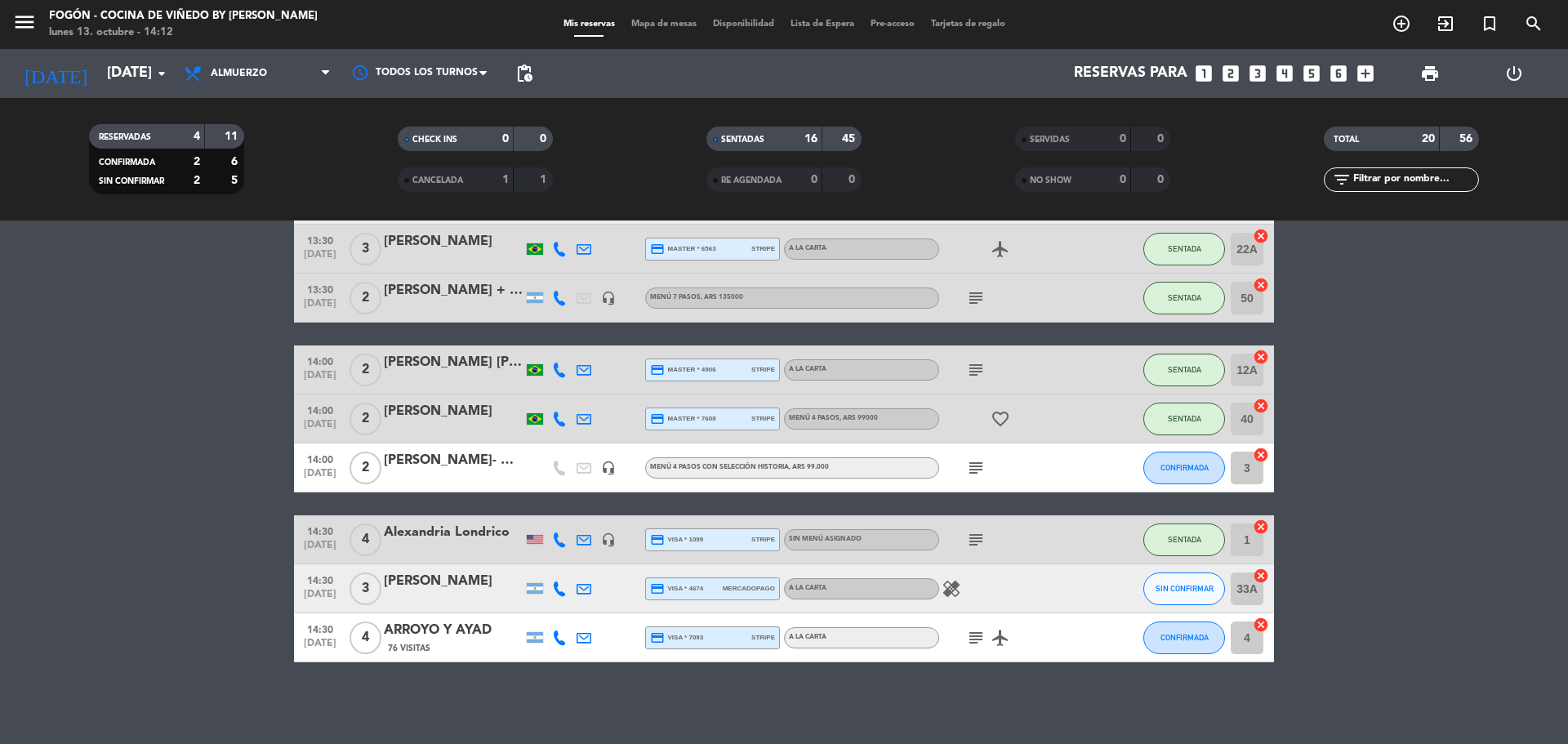
click at [469, 587] on div "[PERSON_NAME]" at bounding box center [453, 582] width 139 height 21
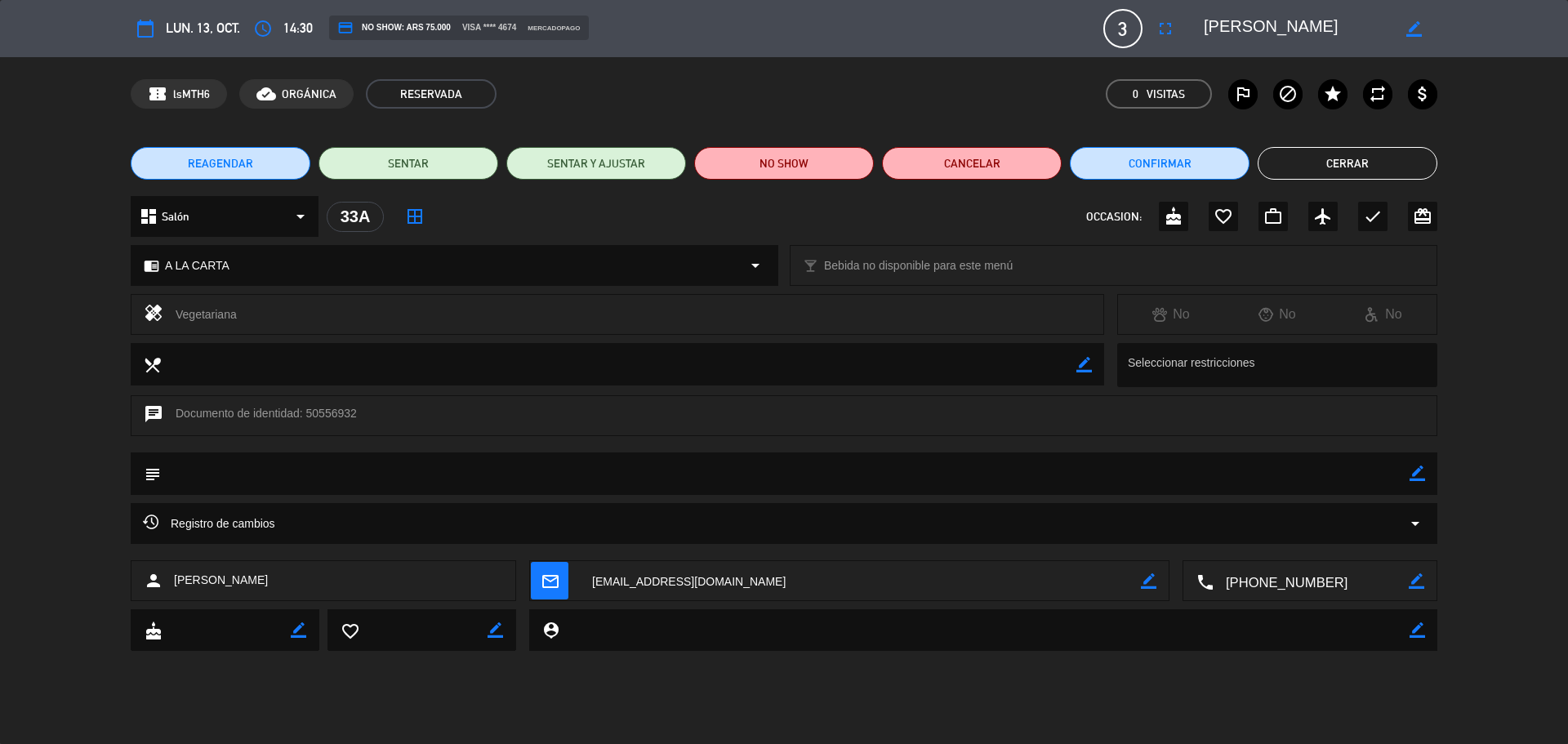
click at [442, 525] on div "Registro de cambios arrow_drop_down" at bounding box center [784, 524] width 1282 height 19
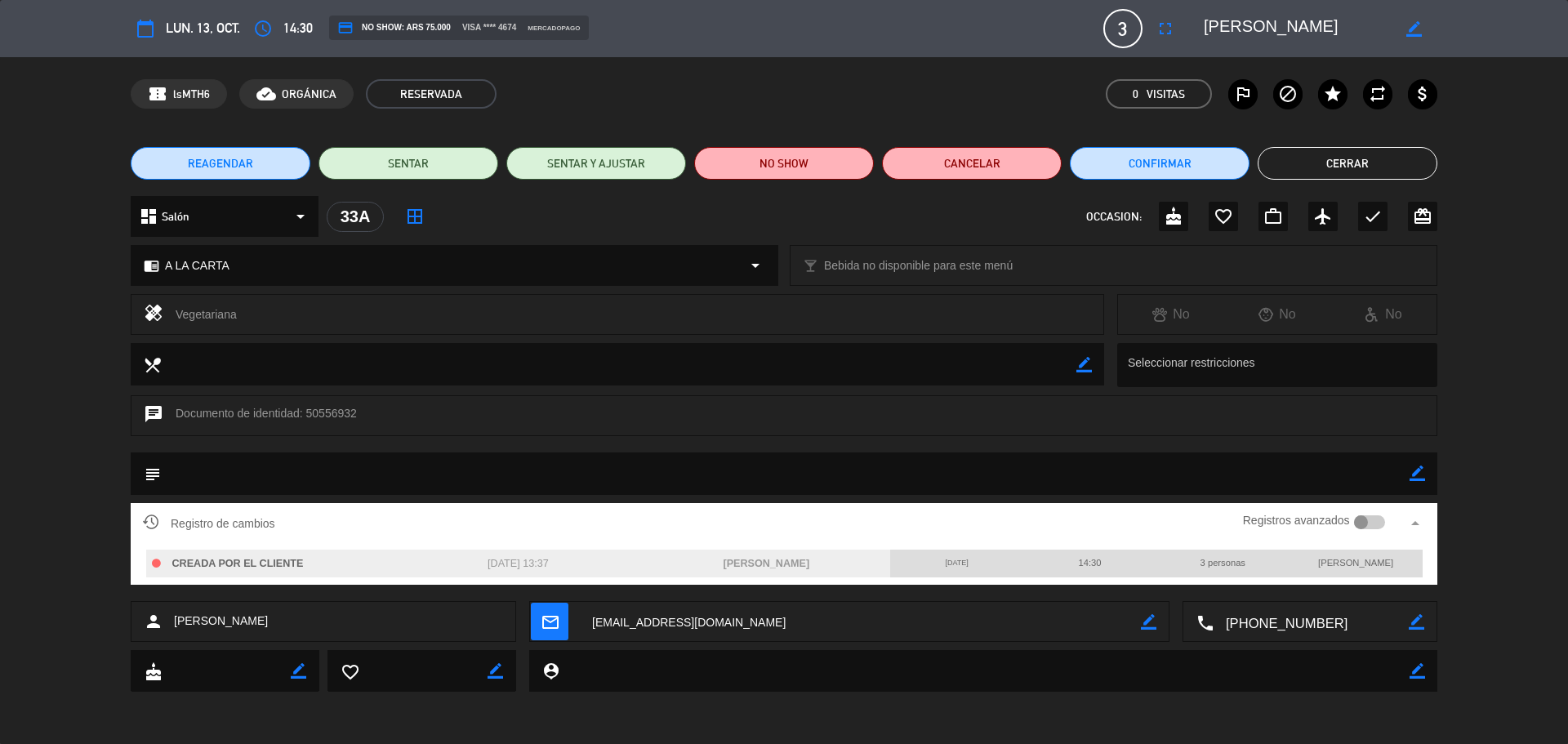
click at [1323, 161] on button "Cerrar" at bounding box center [1347, 163] width 180 height 32
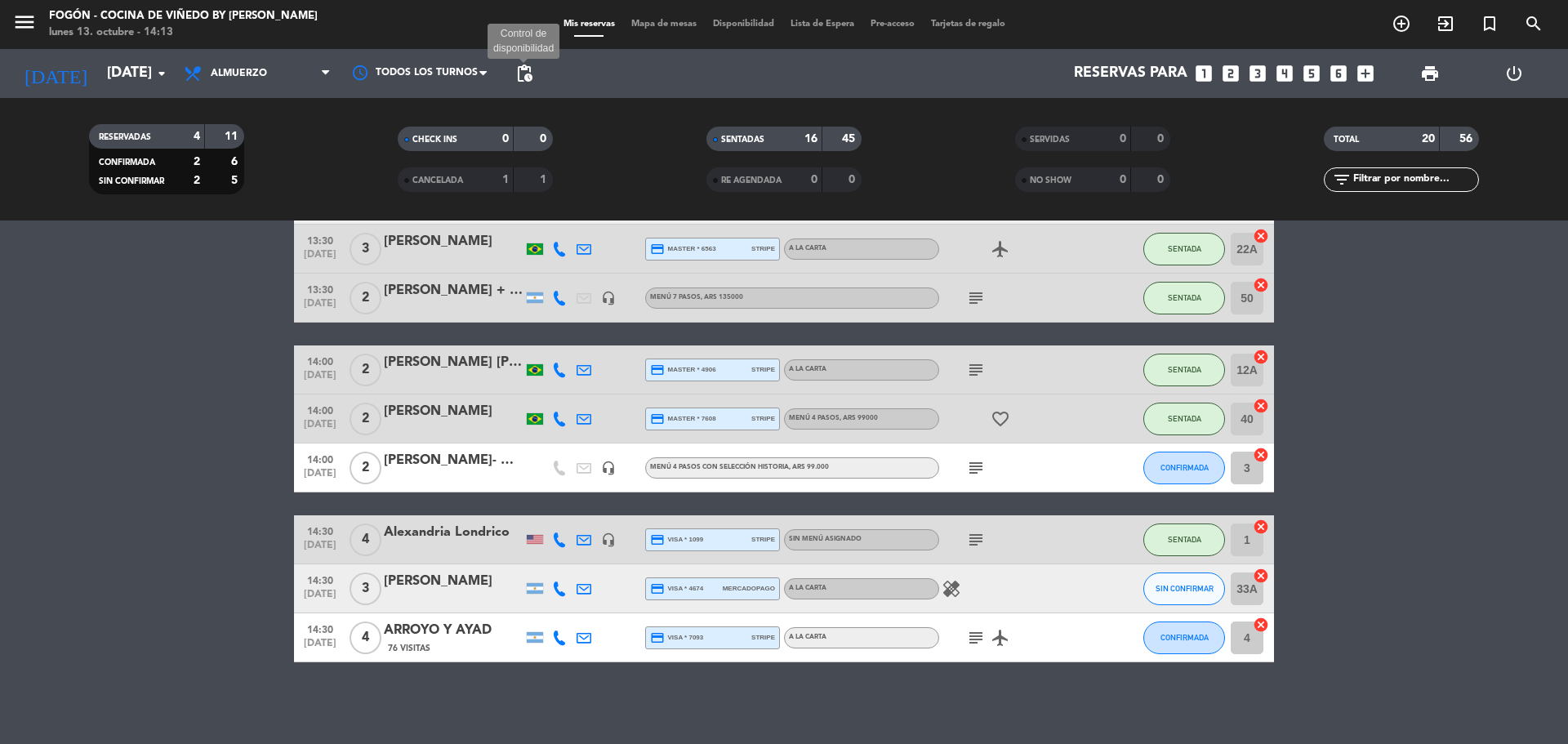
click at [531, 75] on span "pending_actions" at bounding box center [524, 74] width 19 height 19
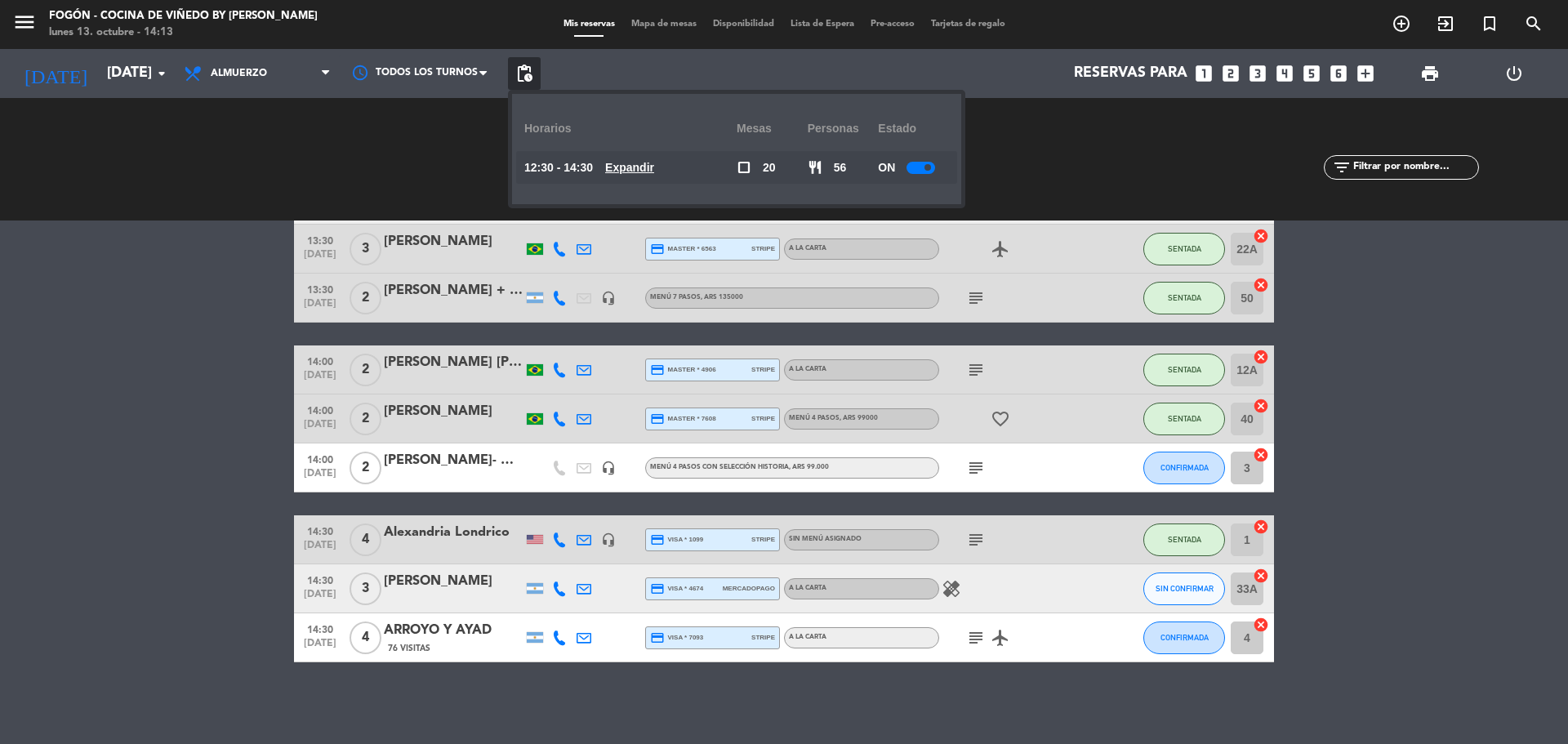
click at [924, 166] on div at bounding box center [921, 168] width 29 height 12
click at [1422, 294] on bookings-row "12:30 [DATE] 2 [PERSON_NAME]/CHOFER 15 Visitas credit_card visa * 5171 mercadop…" at bounding box center [784, 126] width 1568 height 1072
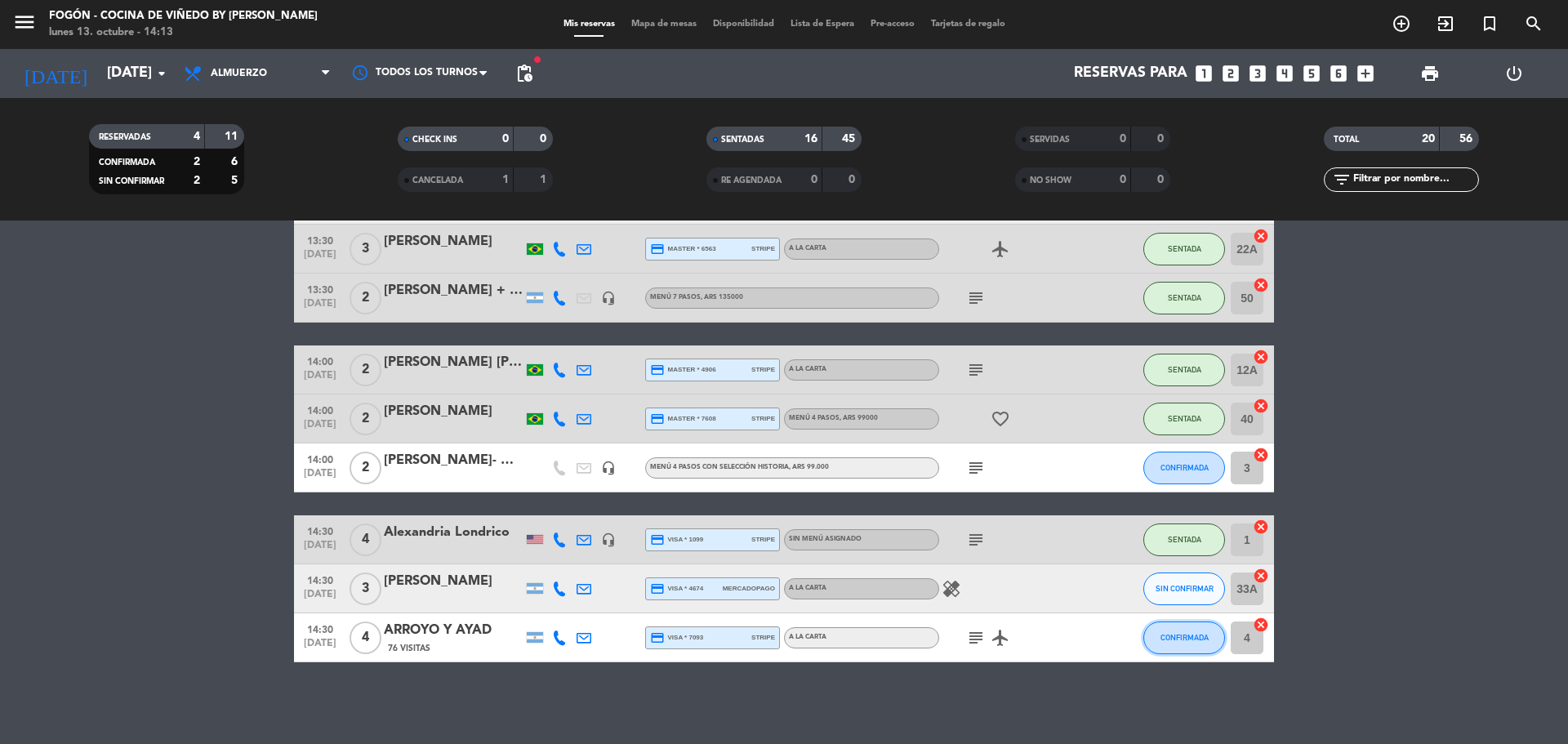
click at [1194, 635] on span "CONFIRMADA" at bounding box center [1184, 638] width 48 height 9
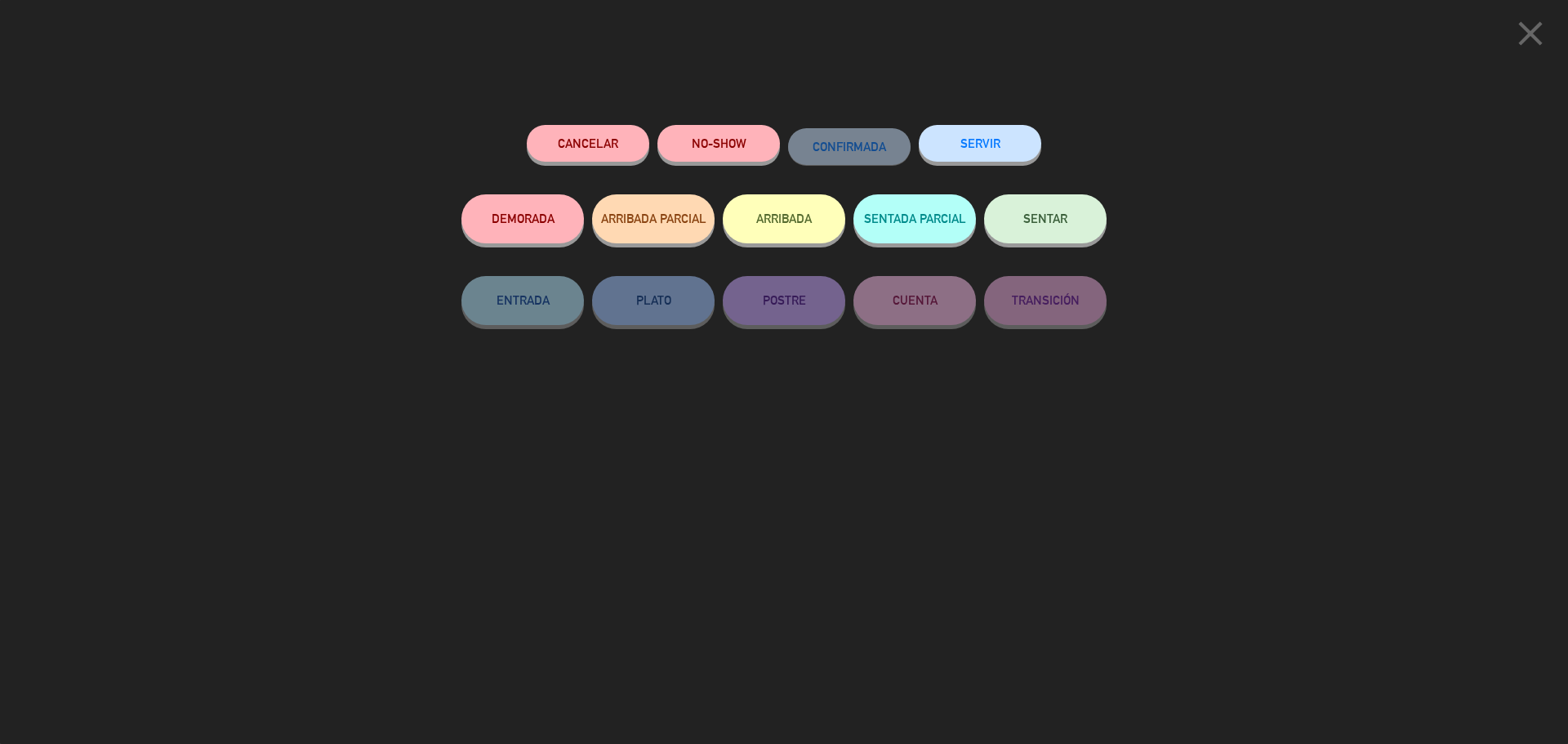
click at [1019, 212] on button "SENTAR" at bounding box center [1045, 219] width 123 height 49
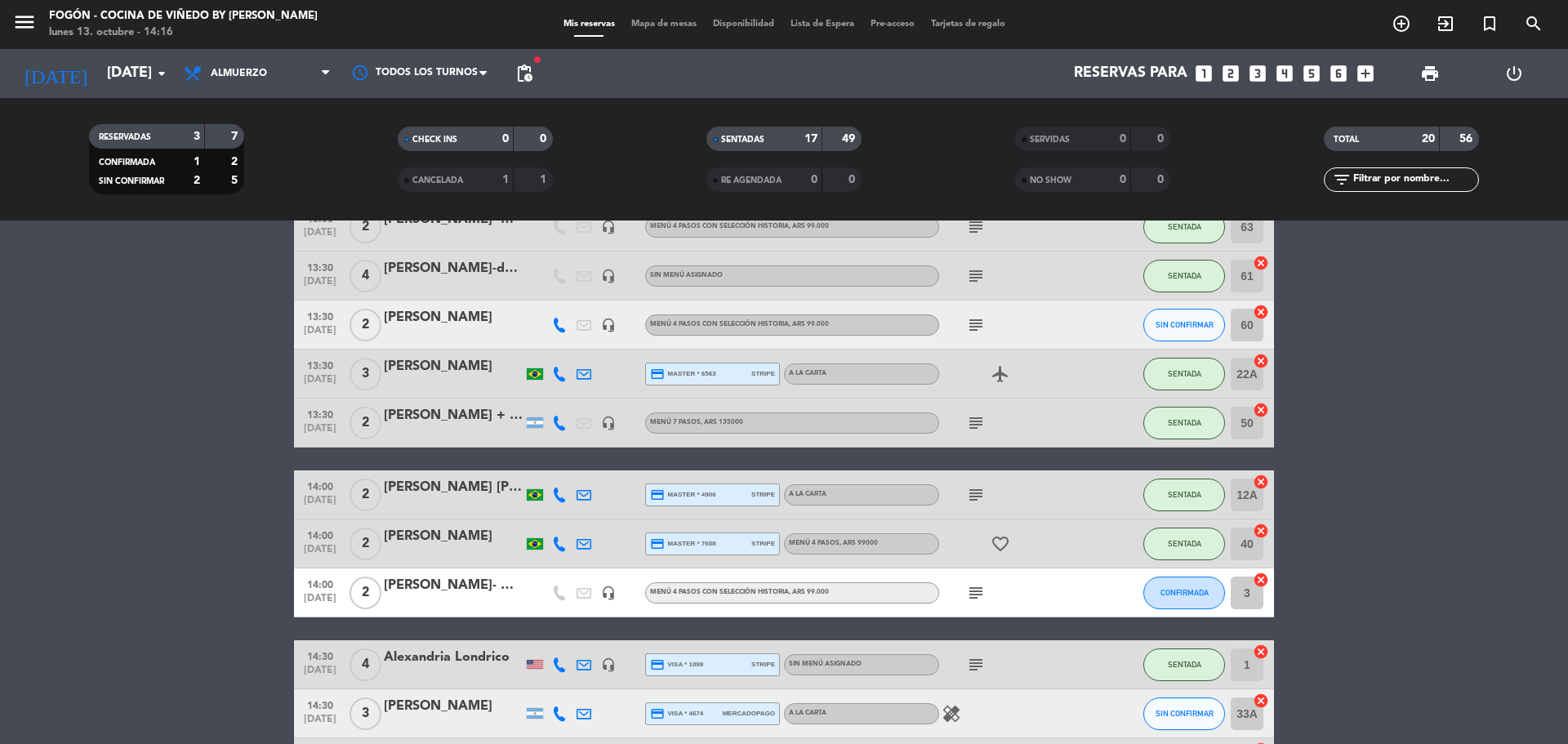
scroll to position [541, 0]
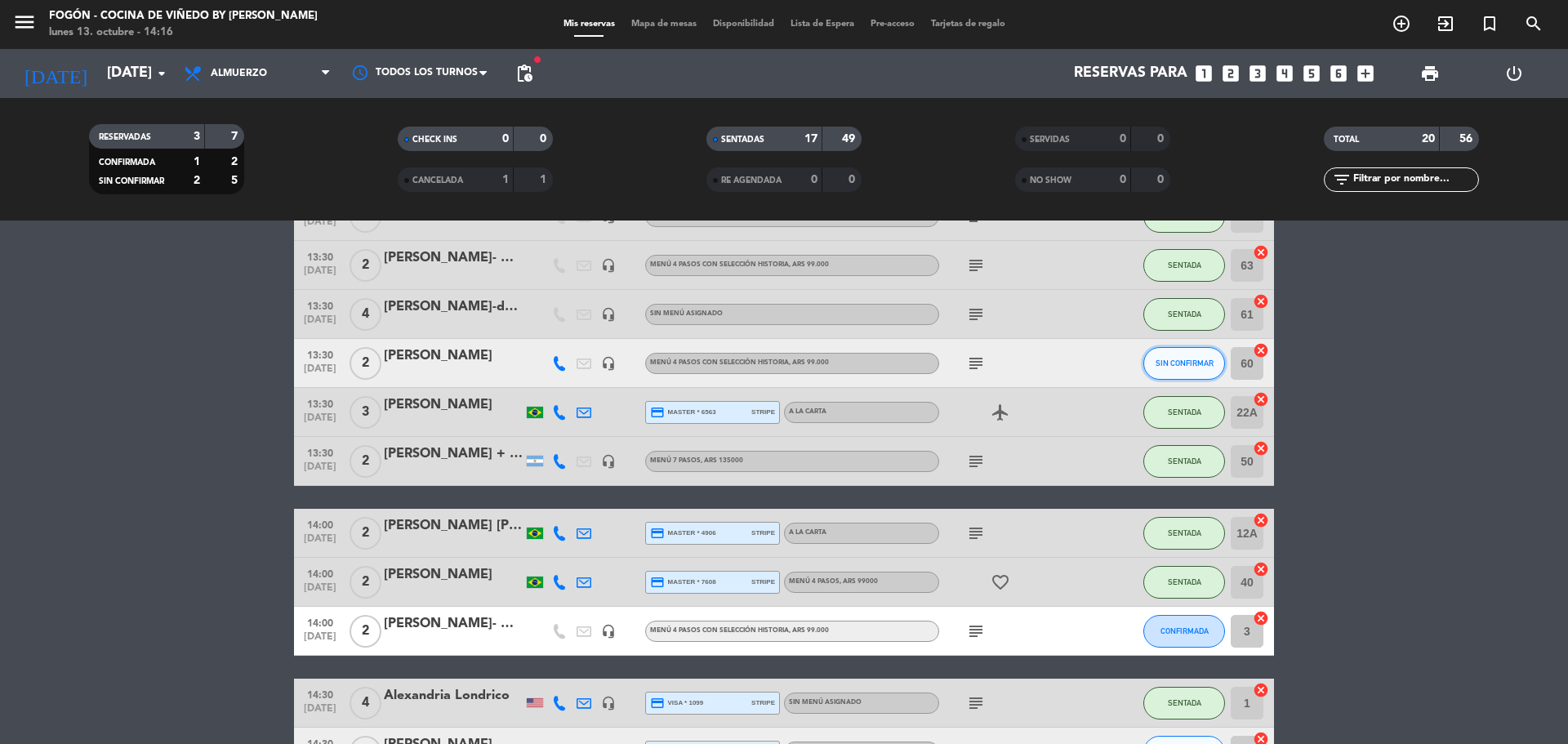
click at [1180, 369] on button "SIN CONFIRMAR" at bounding box center [1184, 363] width 82 height 32
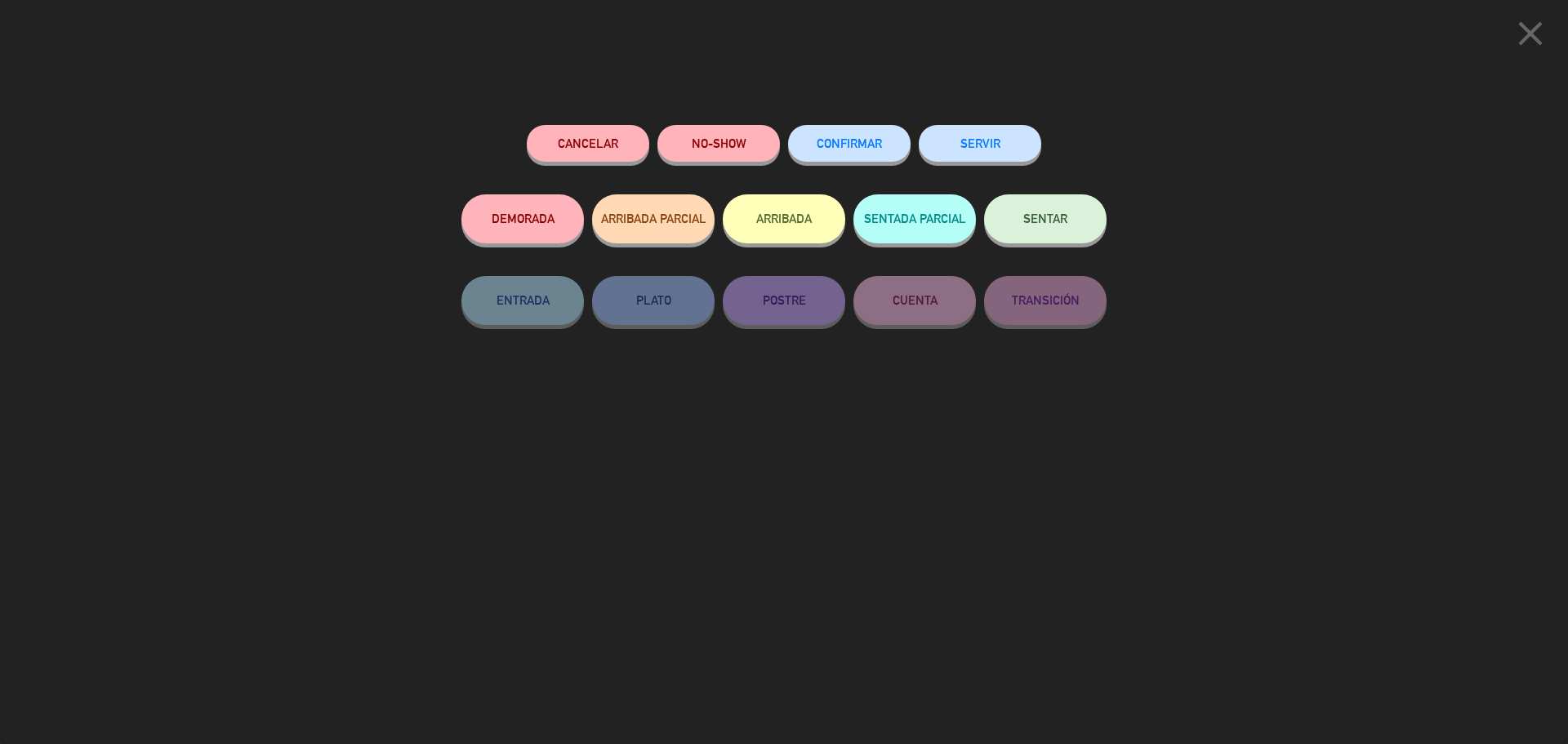
click at [1032, 216] on span "SENTAR" at bounding box center [1045, 218] width 44 height 14
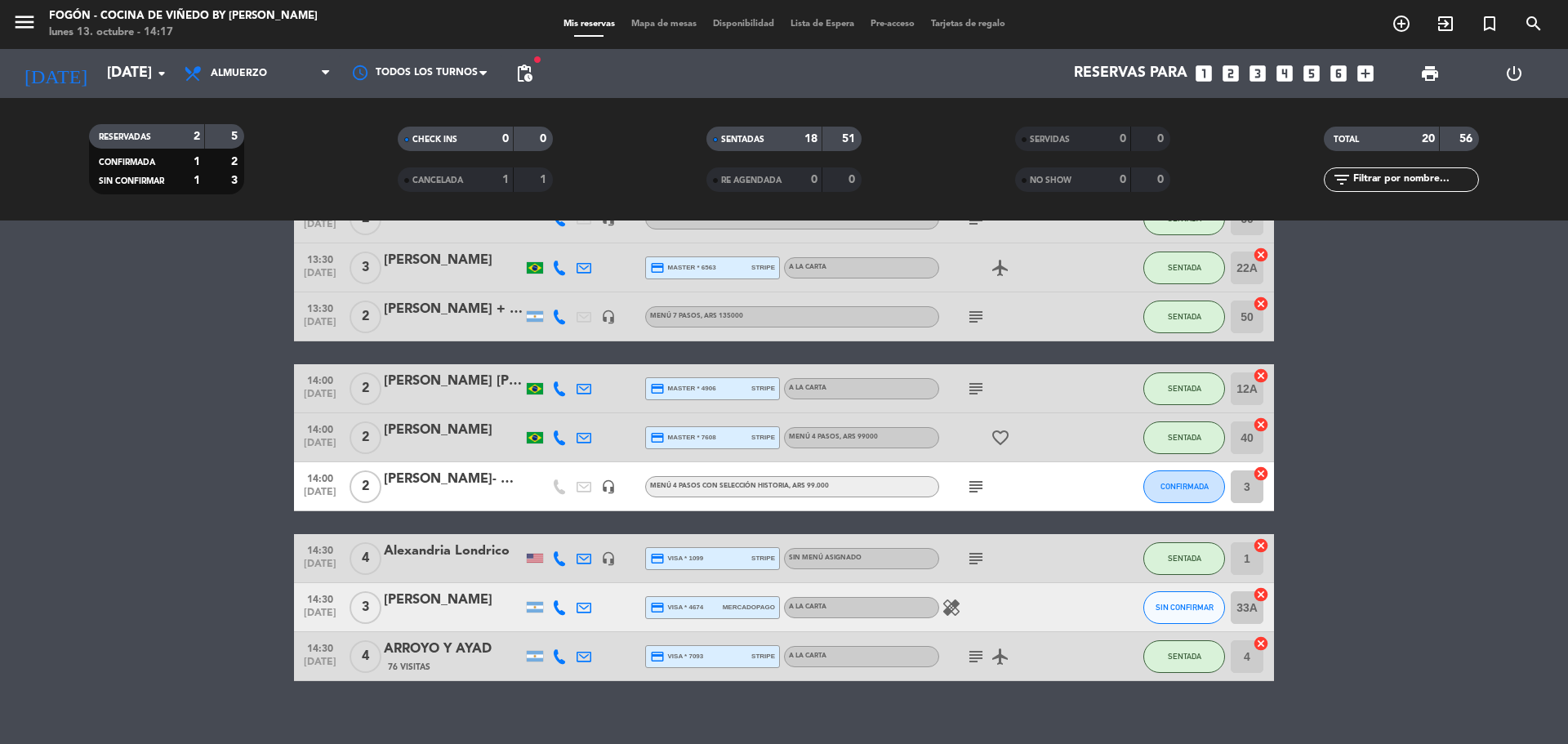
scroll to position [705, 0]
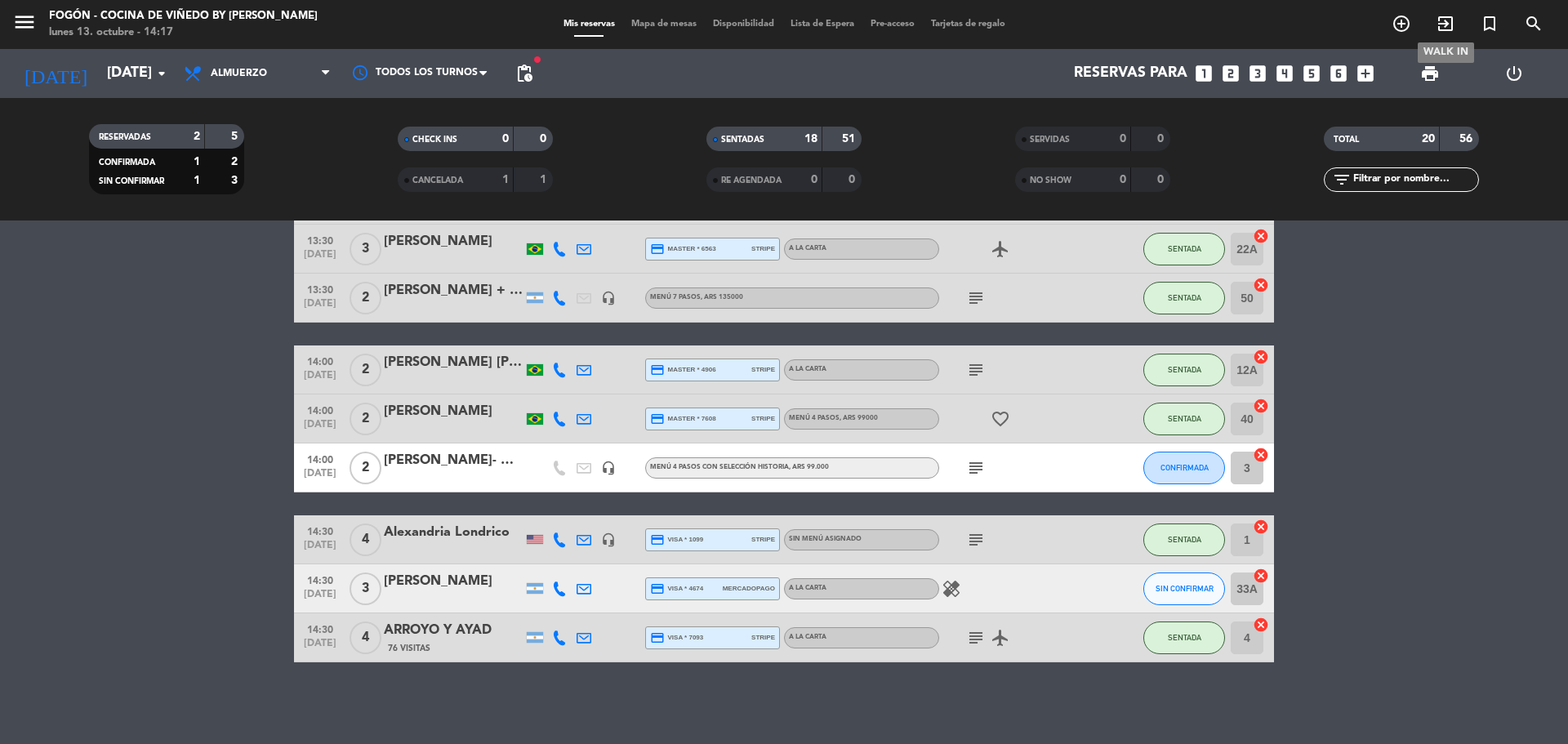
click at [1448, 20] on icon "exit_to_app" at bounding box center [1445, 24] width 19 height 19
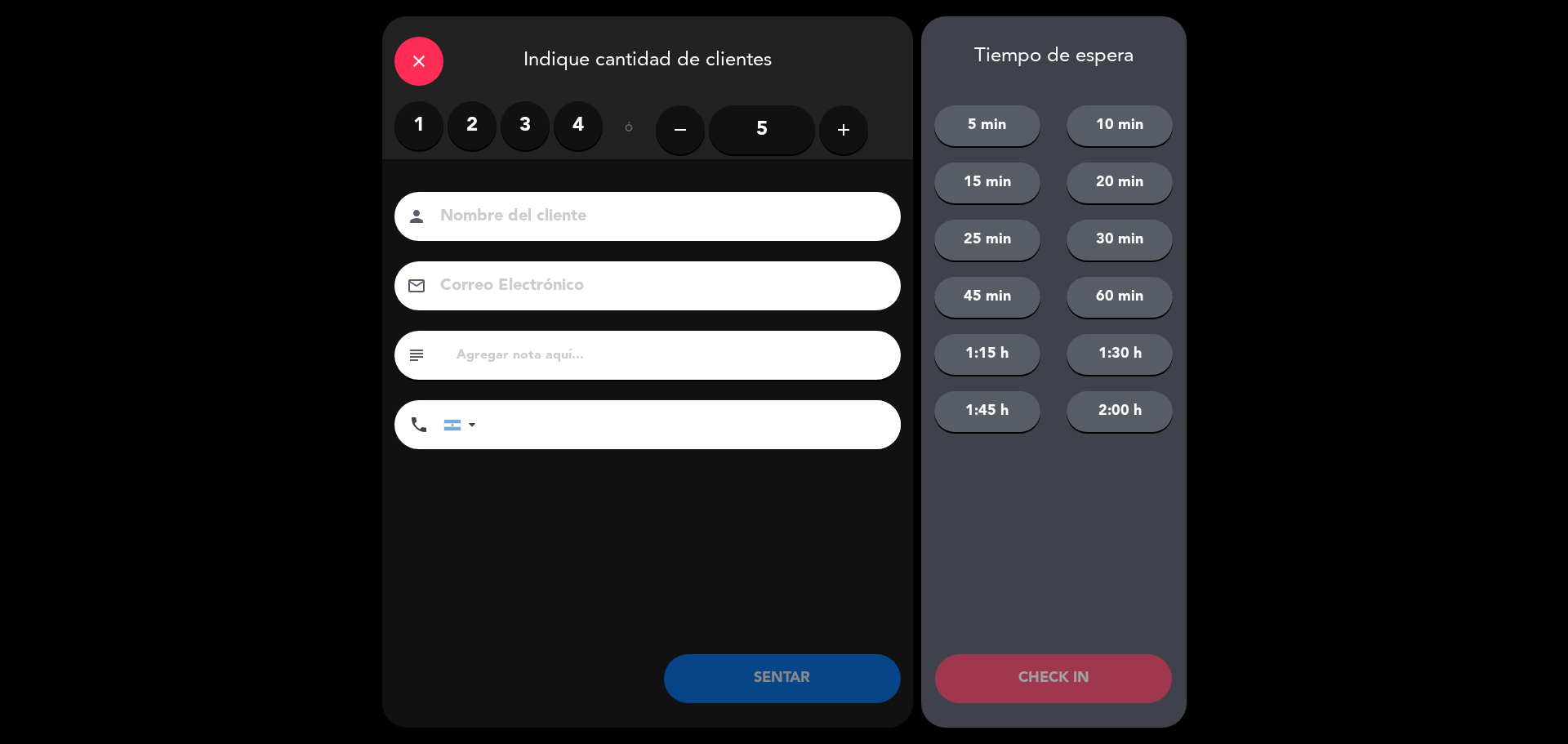
click at [469, 124] on label "2" at bounding box center [472, 125] width 49 height 49
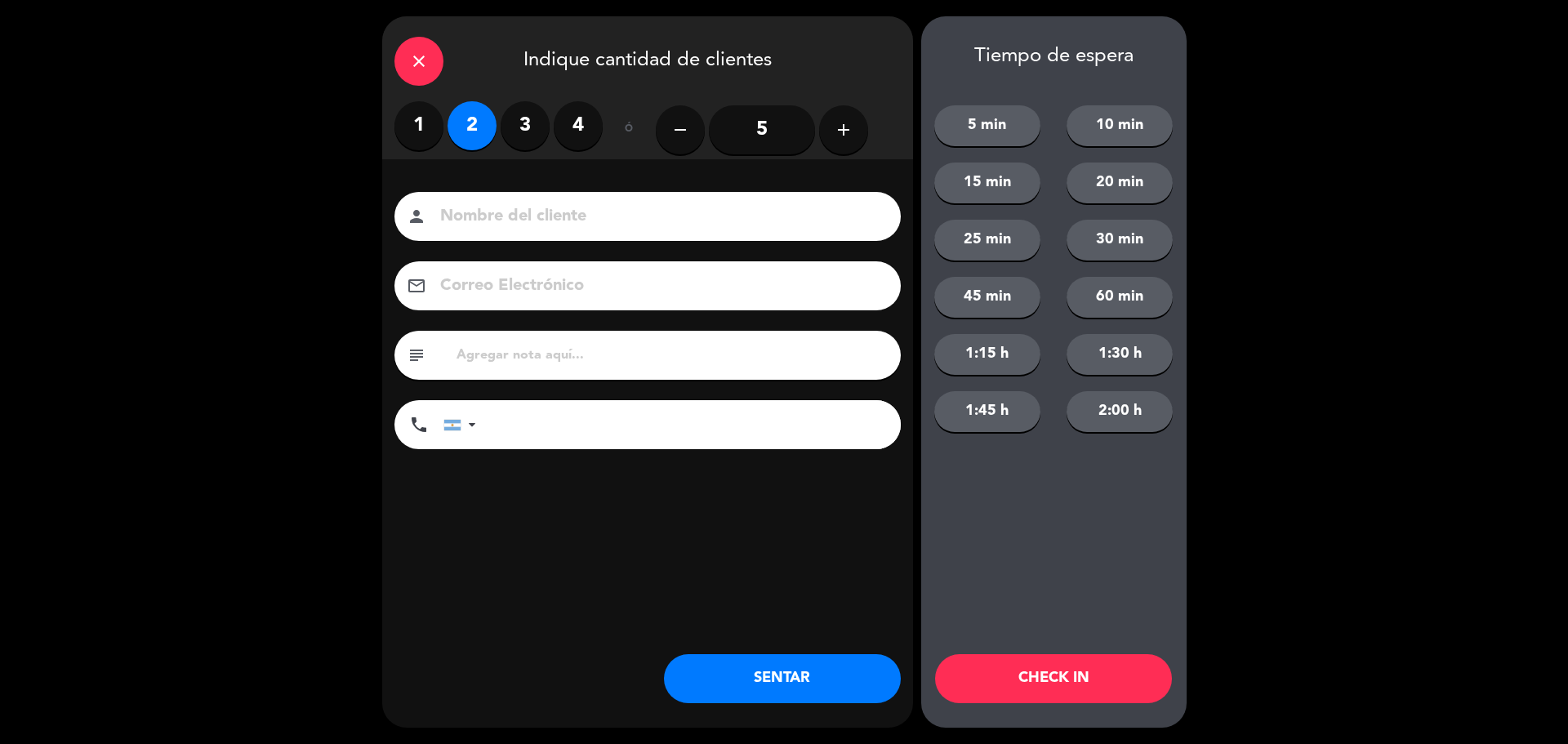
click at [503, 218] on input at bounding box center [659, 217] width 441 height 29
type input "walk in ing"
click at [771, 679] on button "SENTAR" at bounding box center [782, 679] width 237 height 49
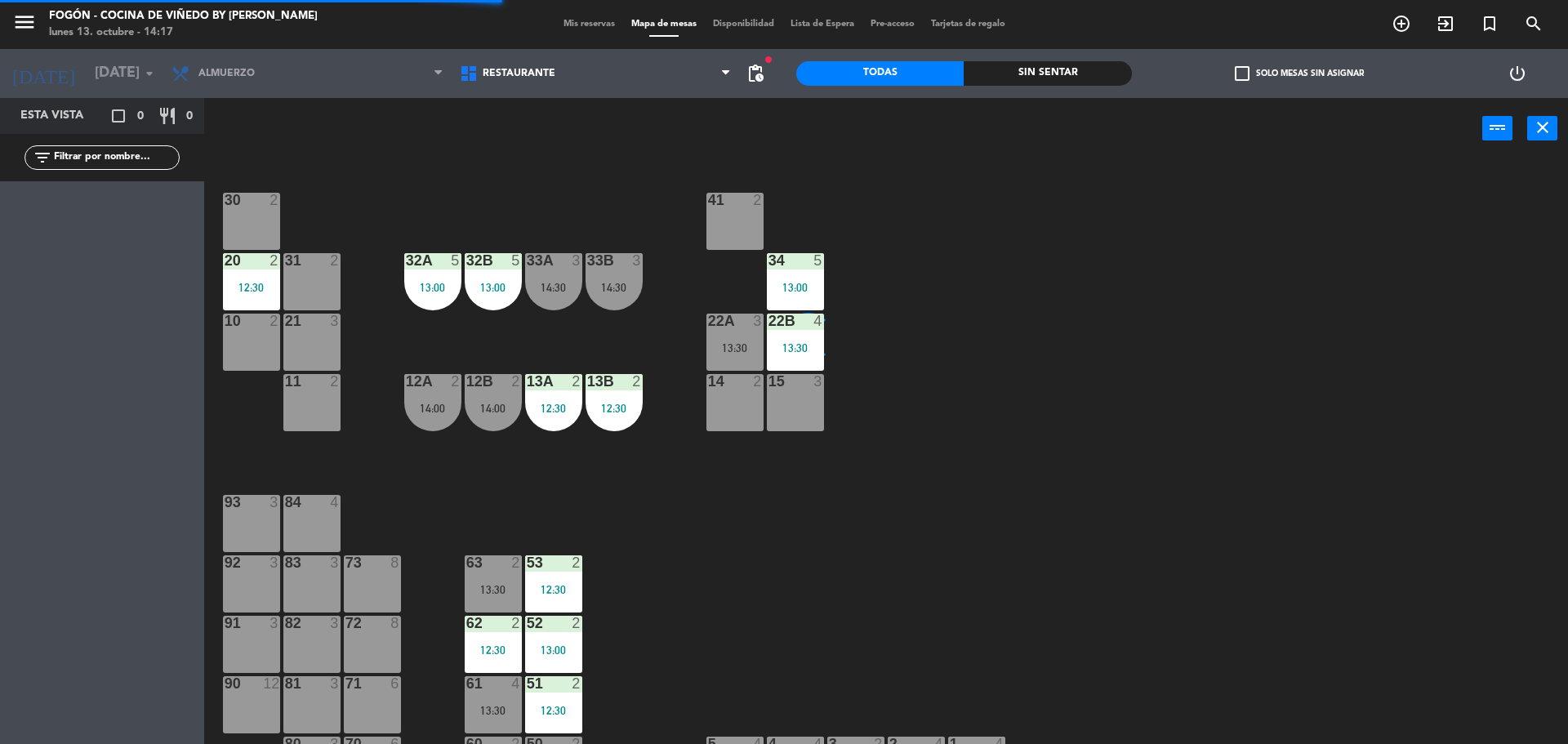
click at [742, 398] on div "14 2" at bounding box center [734, 402] width 57 height 57
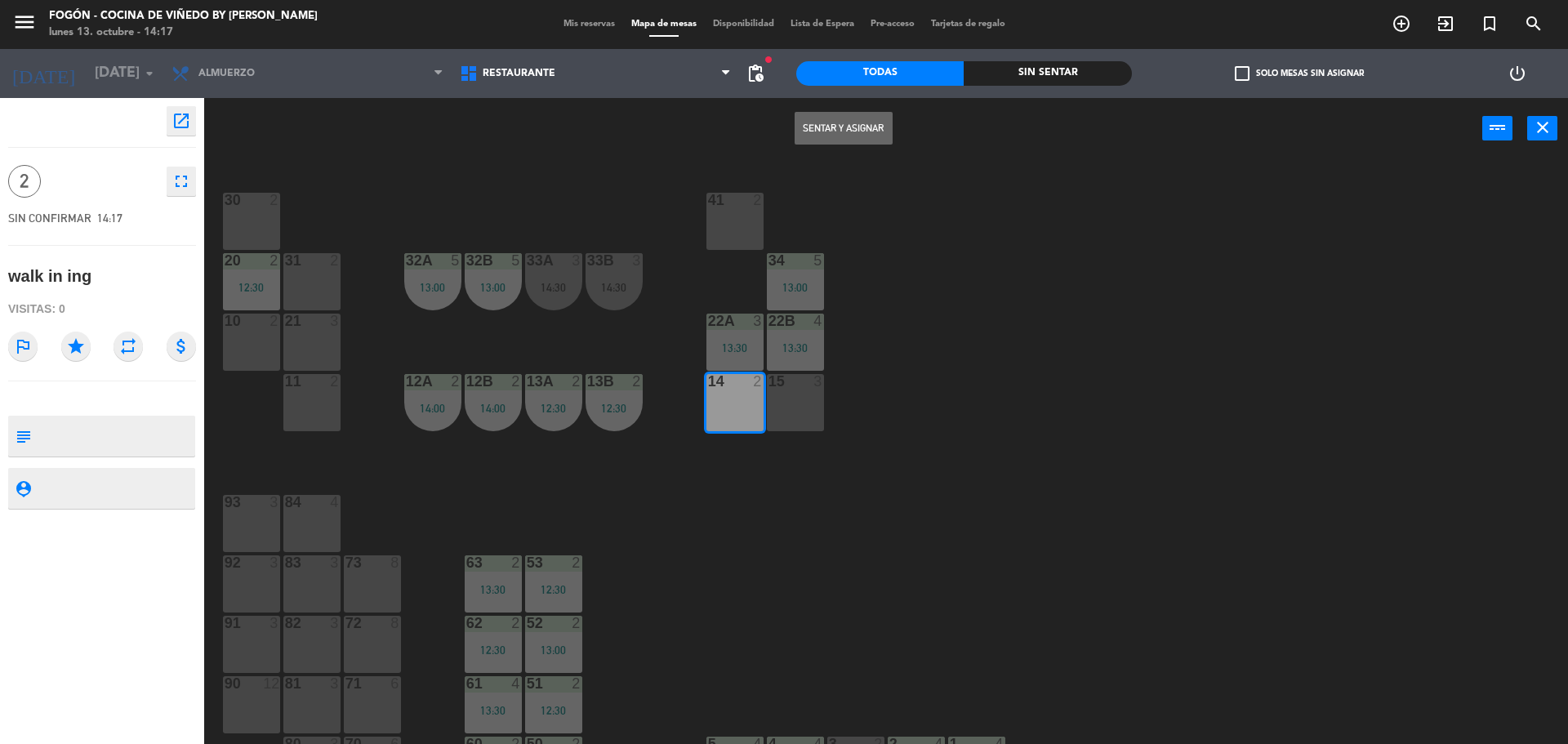
click at [807, 122] on button "Sentar y Asignar" at bounding box center [844, 128] width 98 height 32
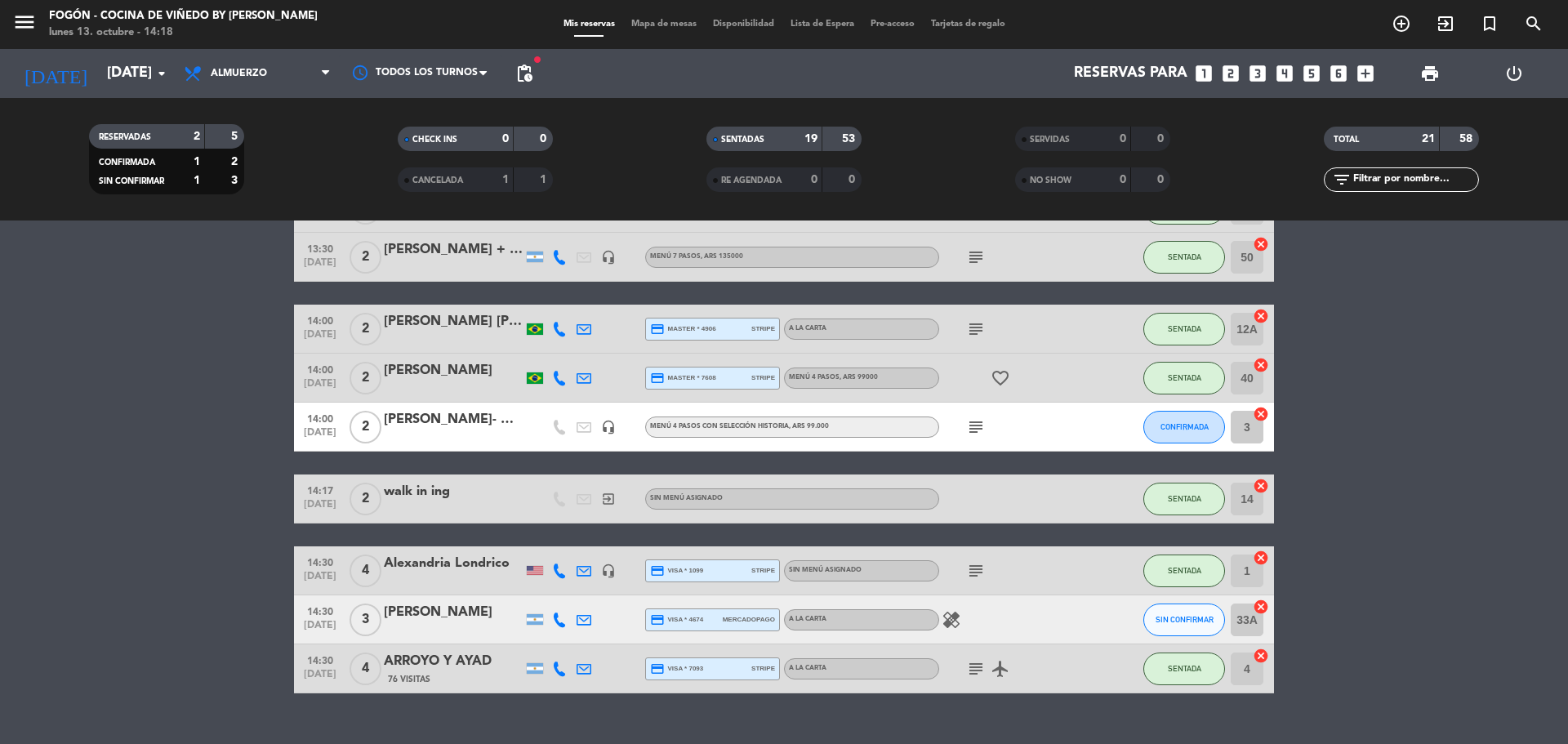
scroll to position [777, 0]
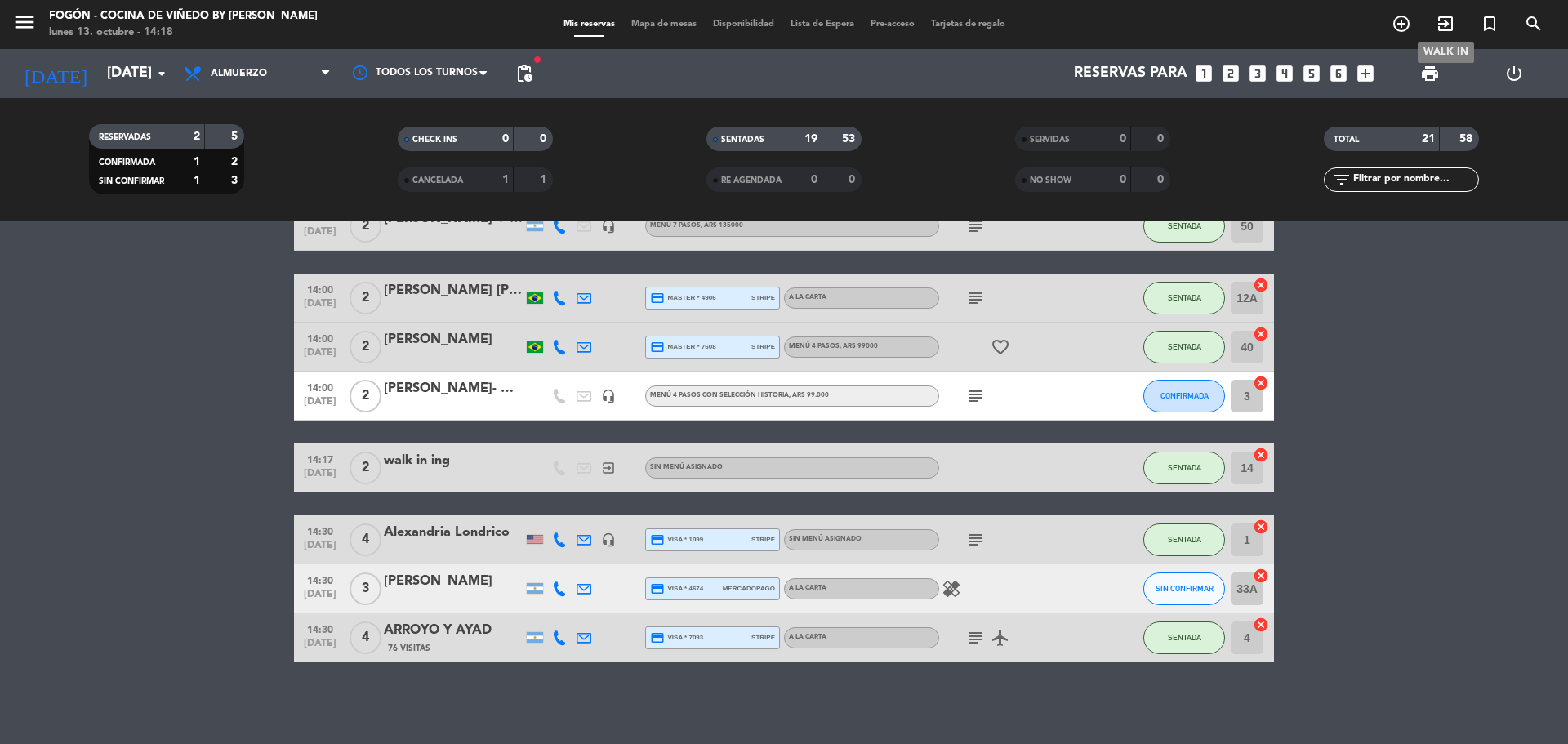
click at [1450, 30] on icon "exit_to_app" at bounding box center [1445, 24] width 19 height 19
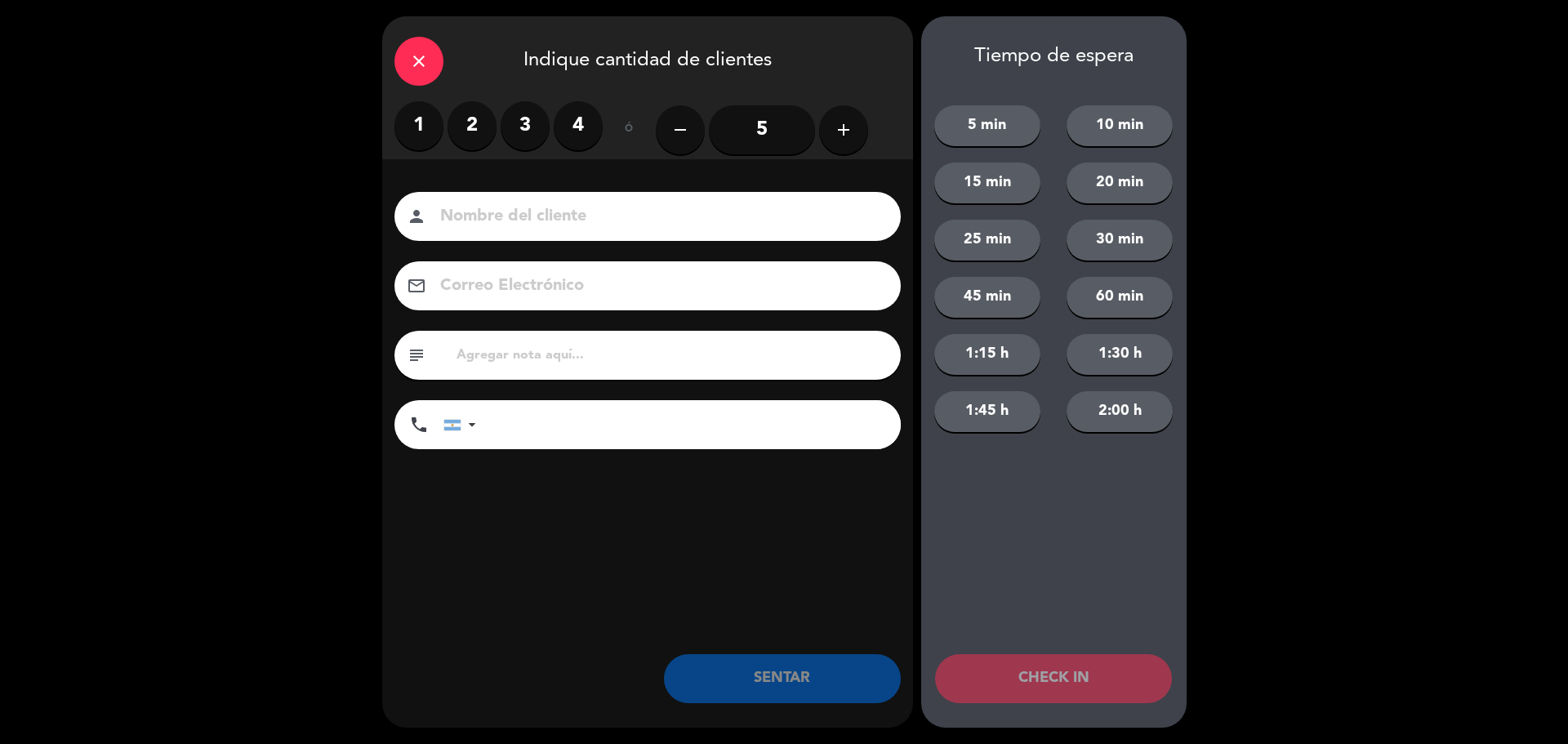
drag, startPoint x: 474, startPoint y: 131, endPoint x: 492, endPoint y: 181, distance: 53.1
click at [474, 132] on label "2" at bounding box center [472, 125] width 49 height 49
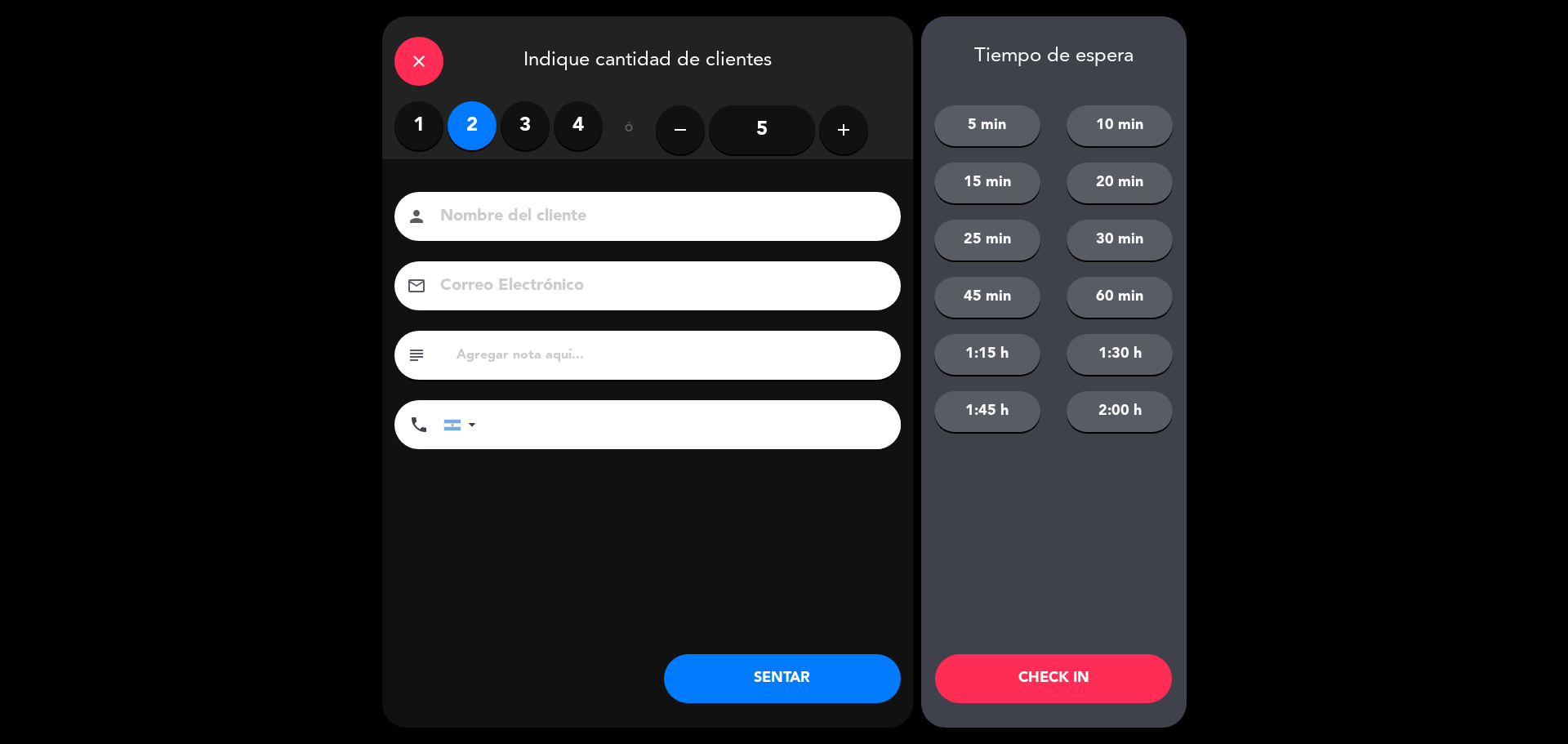
click at [501, 214] on input at bounding box center [659, 217] width 441 height 29
type input "walk in tasting"
click at [749, 671] on button "SENTAR" at bounding box center [782, 679] width 237 height 49
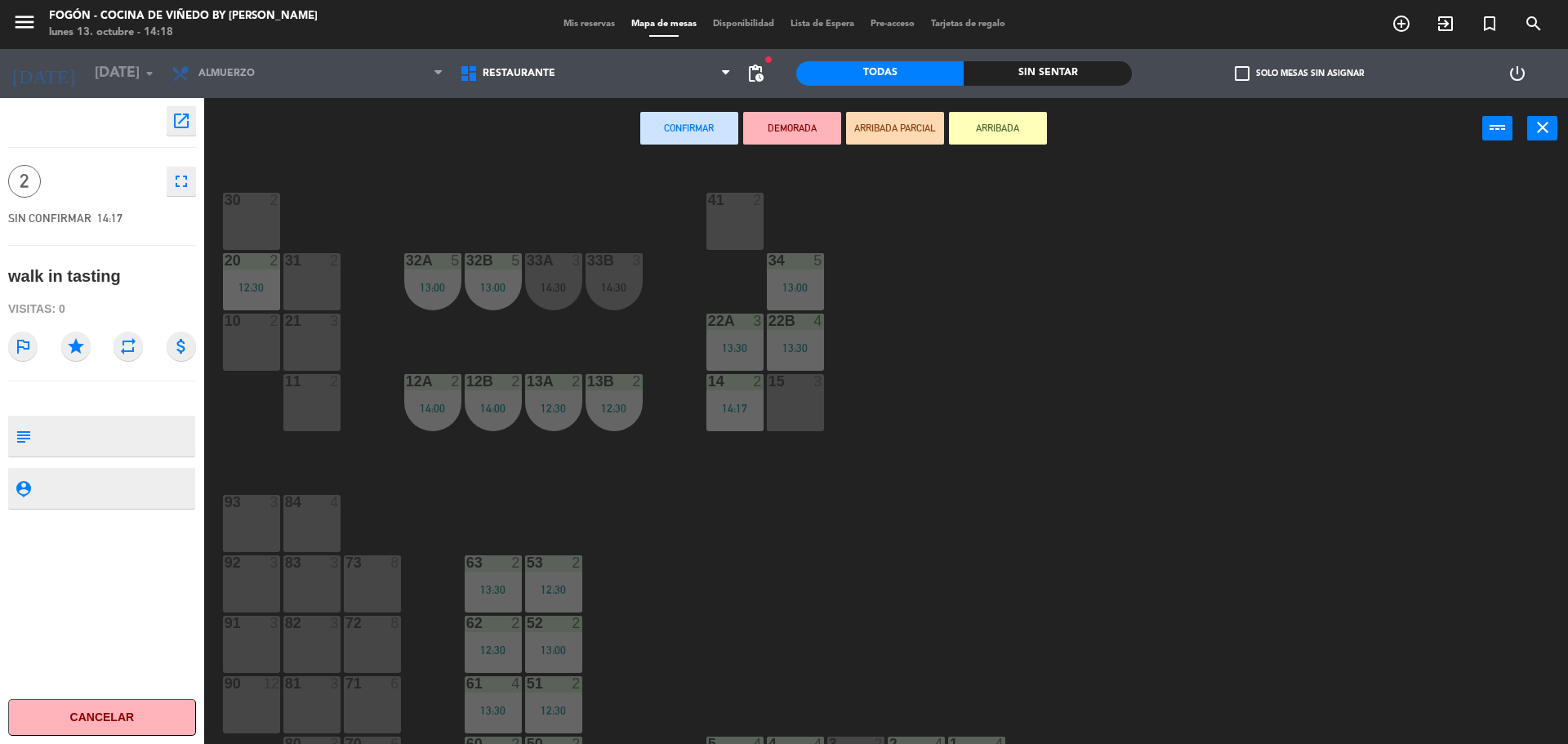
click at [800, 407] on div "15 3" at bounding box center [795, 402] width 57 height 57
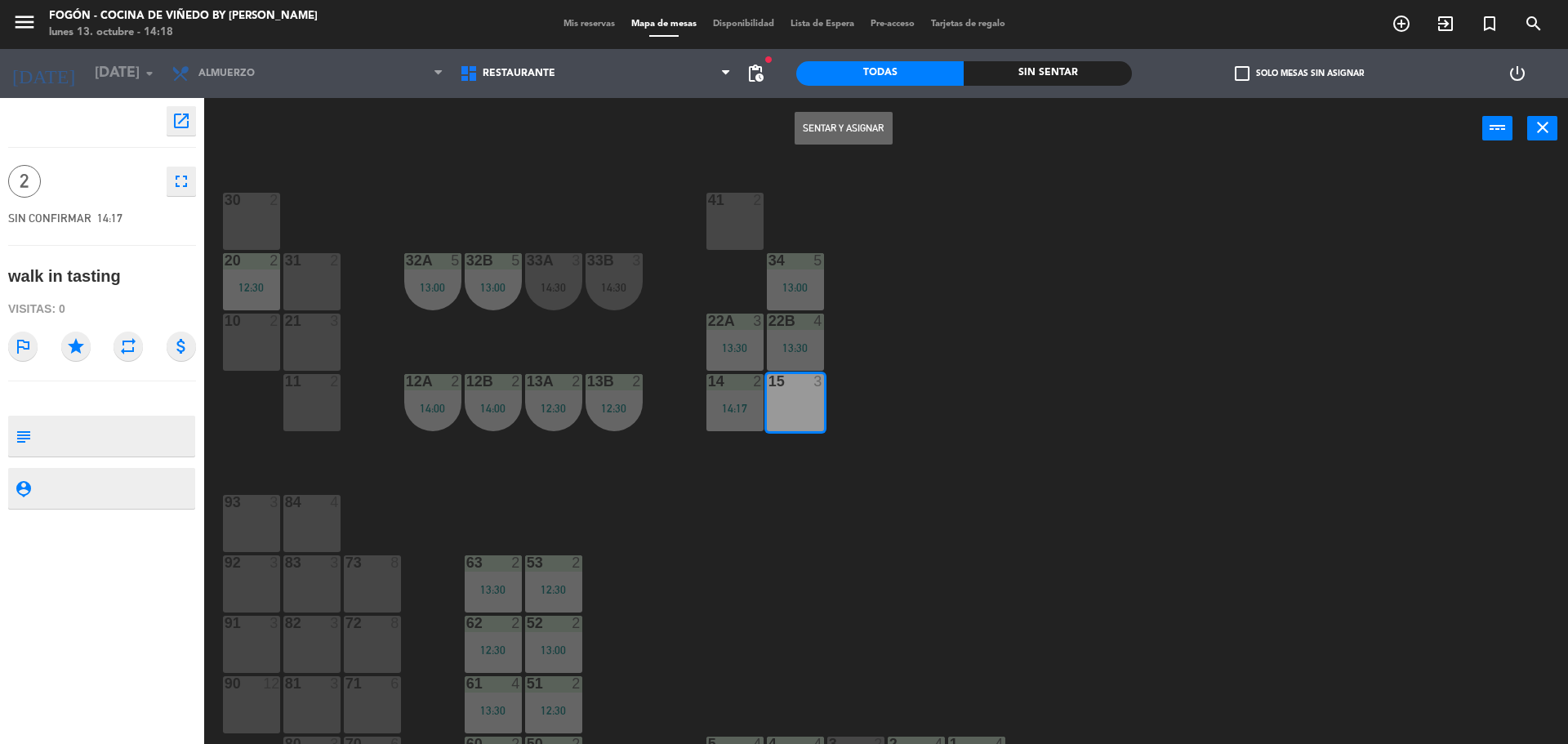
click at [843, 129] on button "Sentar y Asignar" at bounding box center [844, 128] width 98 height 32
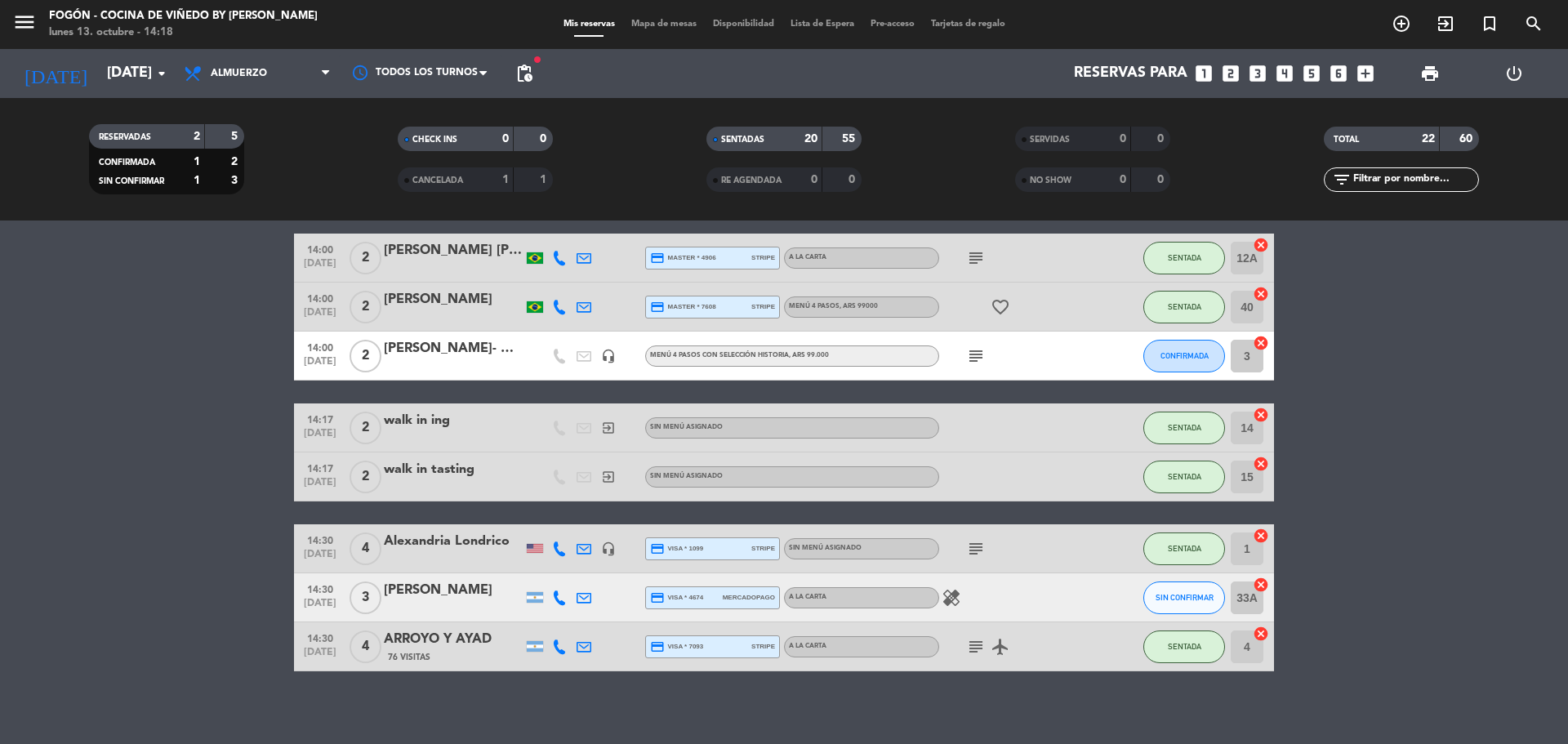
scroll to position [826, 0]
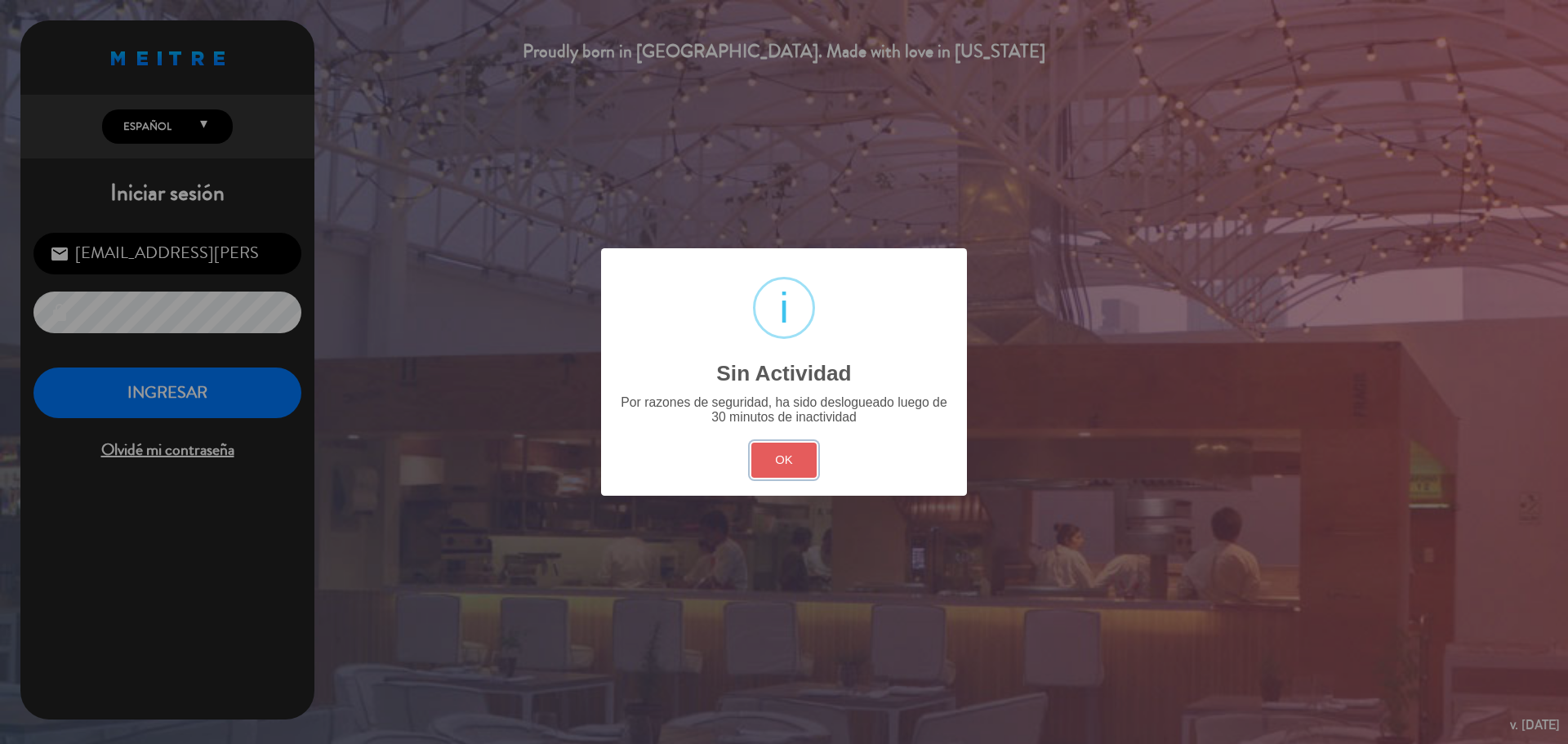
click at [796, 465] on button "OK" at bounding box center [784, 461] width 66 height 35
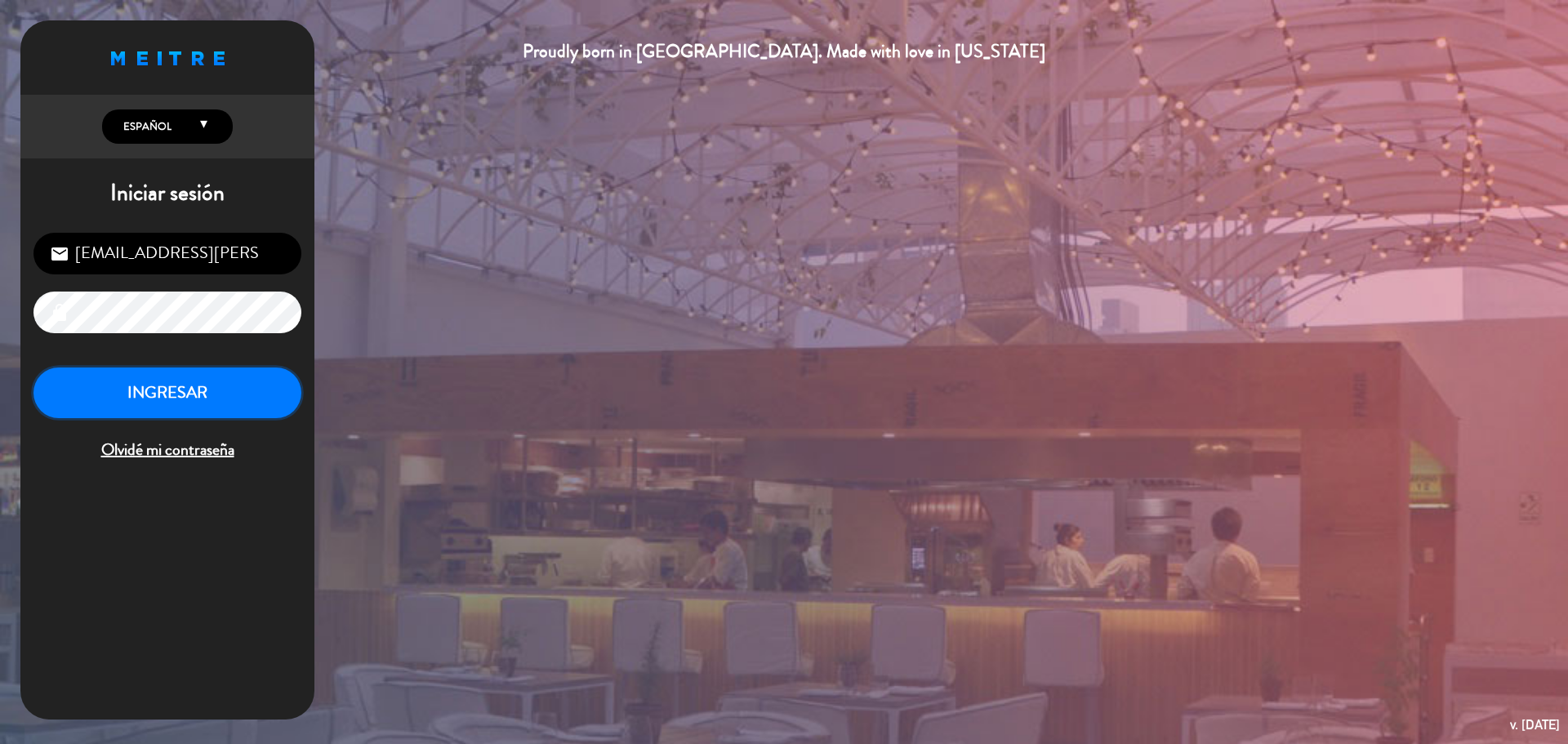
click at [138, 402] on button "INGRESAR" at bounding box center [167, 393] width 267 height 52
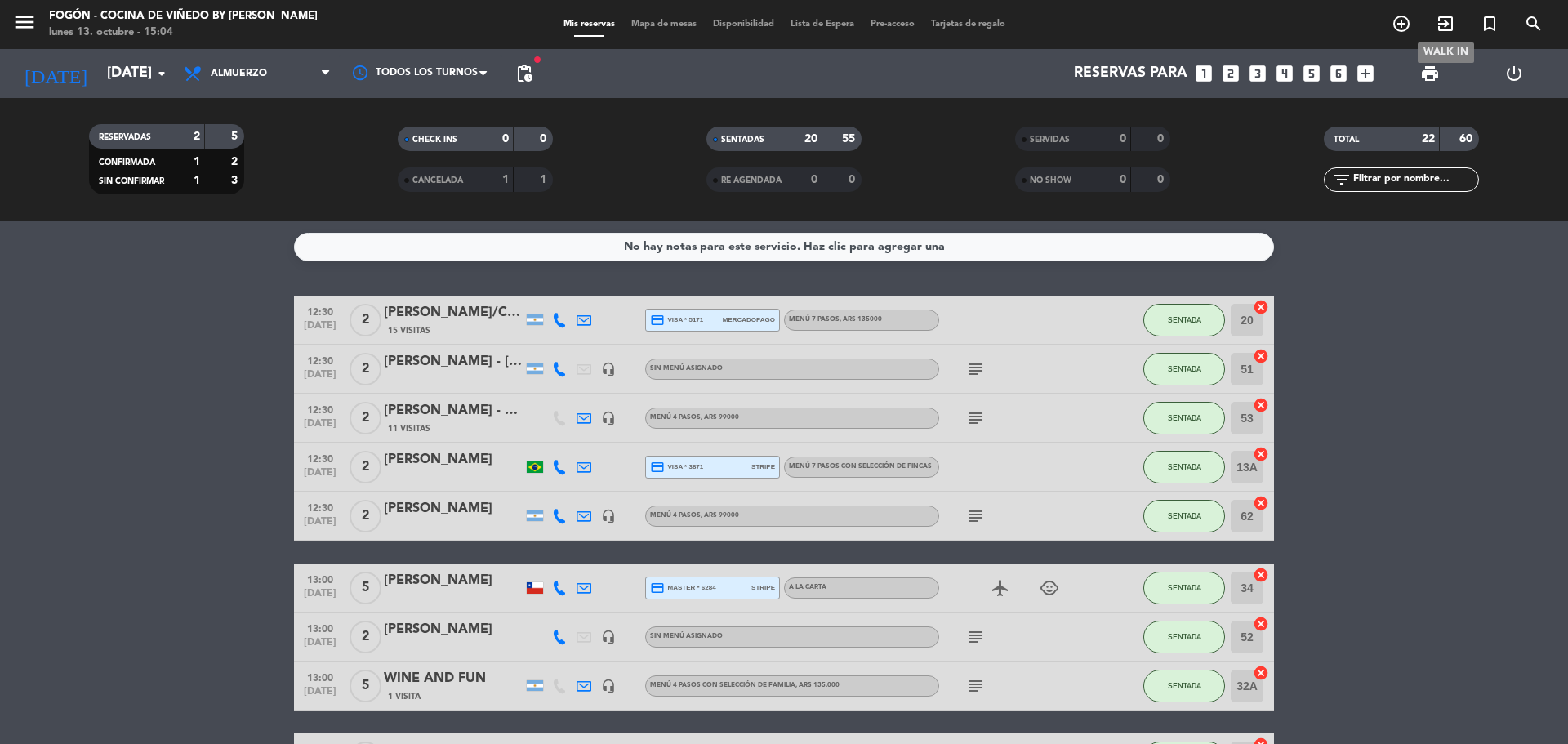
click at [1443, 26] on icon "exit_to_app" at bounding box center [1445, 24] width 19 height 19
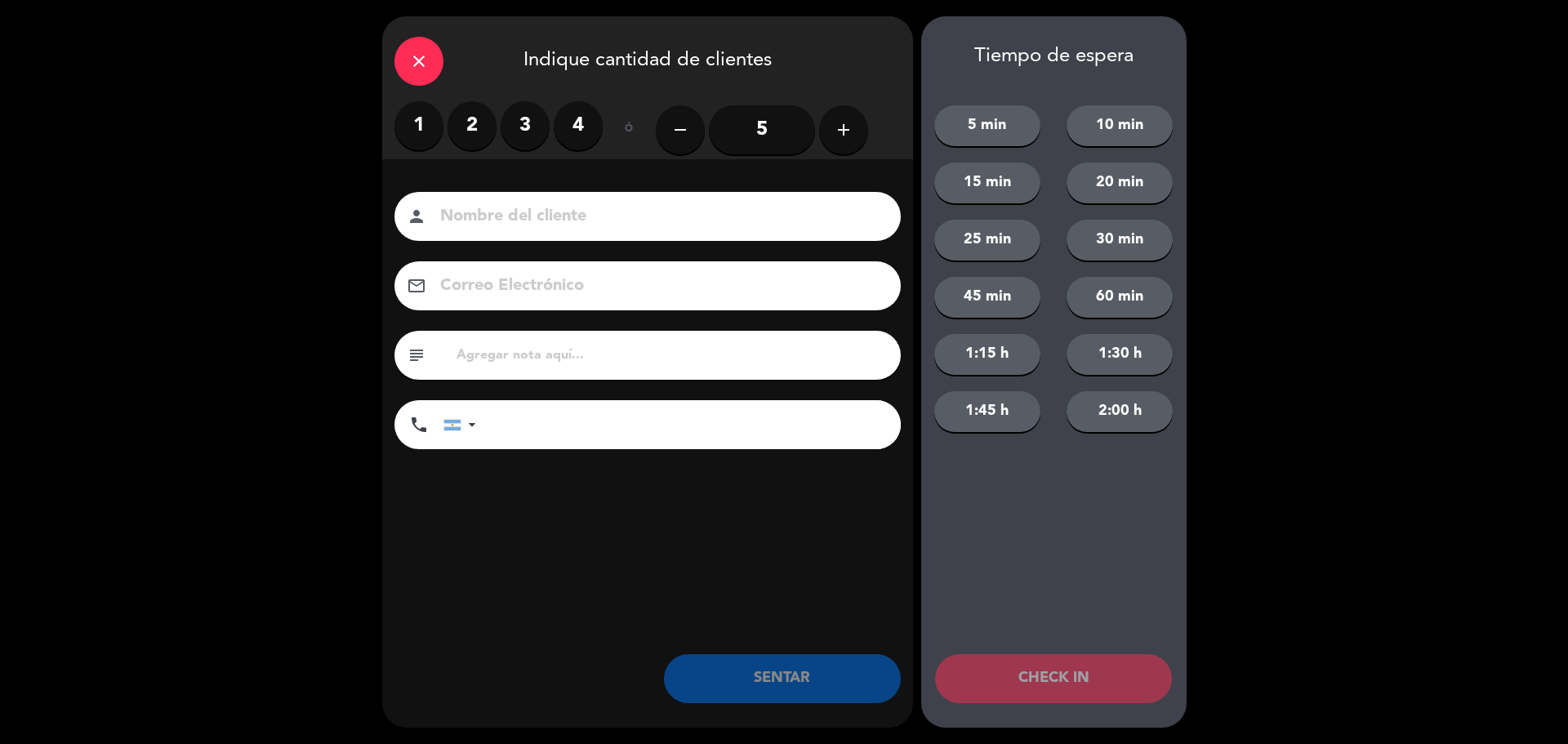
click at [485, 128] on label "2" at bounding box center [472, 125] width 49 height 49
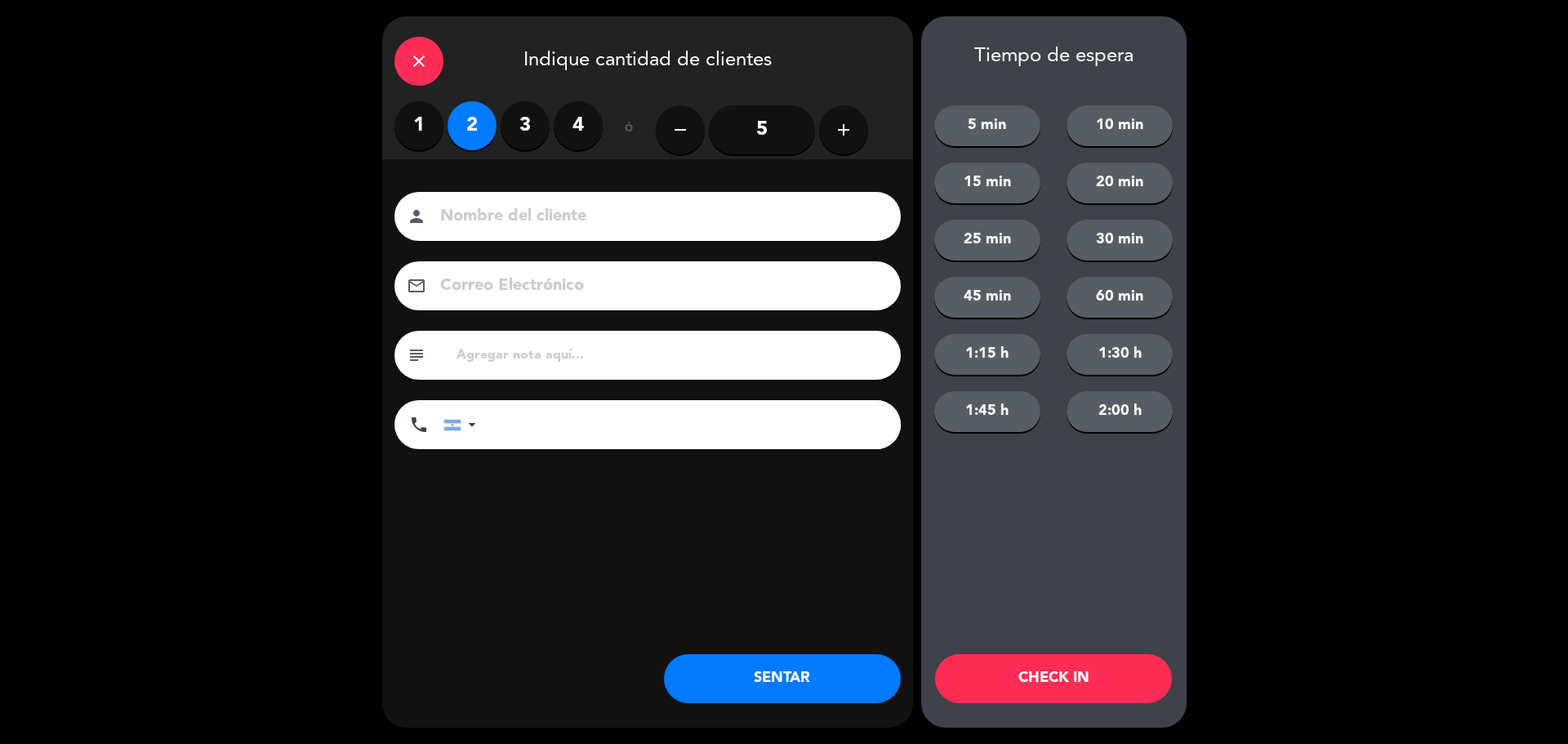
click at [503, 208] on input at bounding box center [659, 217] width 441 height 29
type input "LIVING 3"
click at [809, 681] on button "SENTAR" at bounding box center [782, 679] width 237 height 49
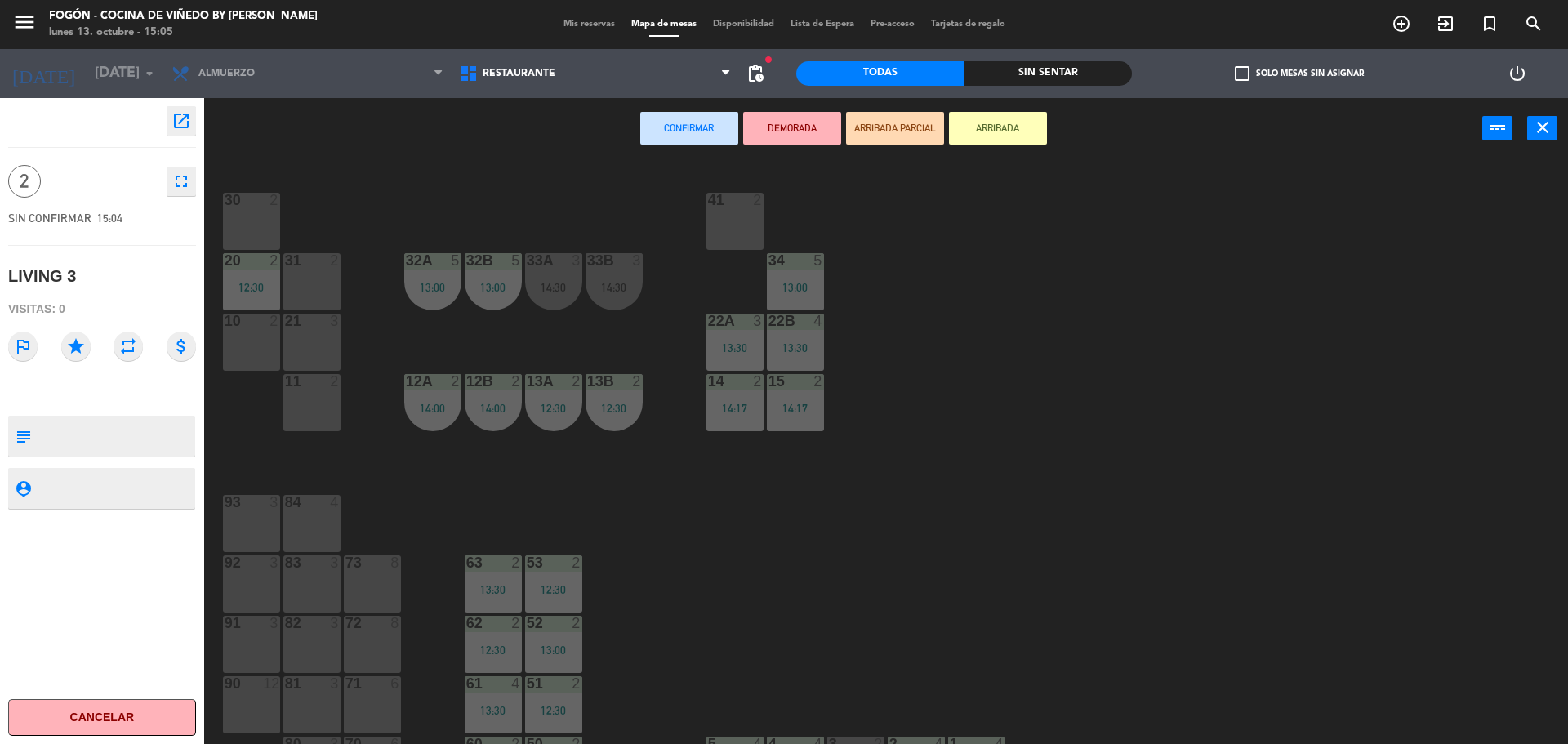
click at [386, 590] on div "73 8" at bounding box center [372, 583] width 57 height 57
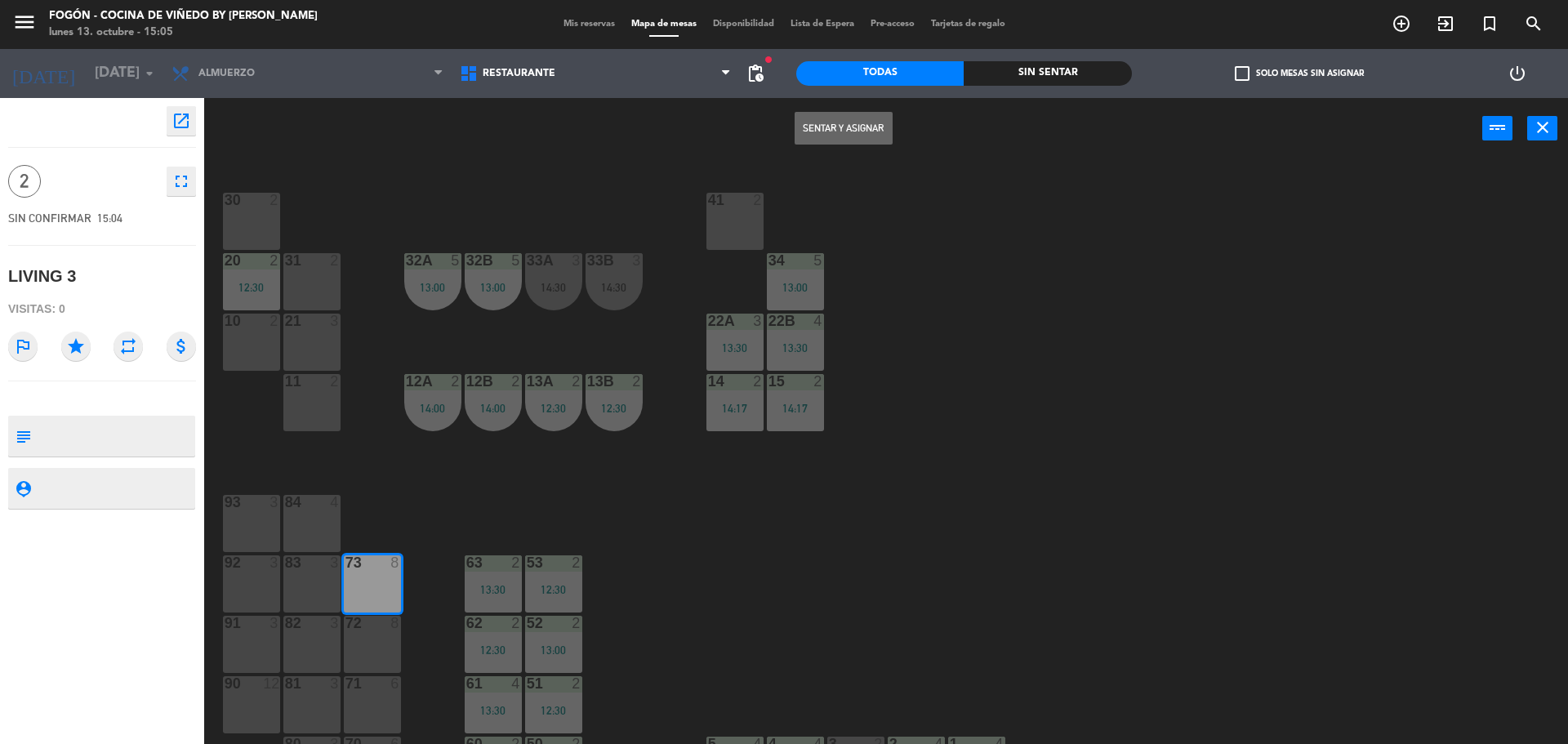
click at [884, 124] on button "Sentar y Asignar" at bounding box center [844, 128] width 98 height 32
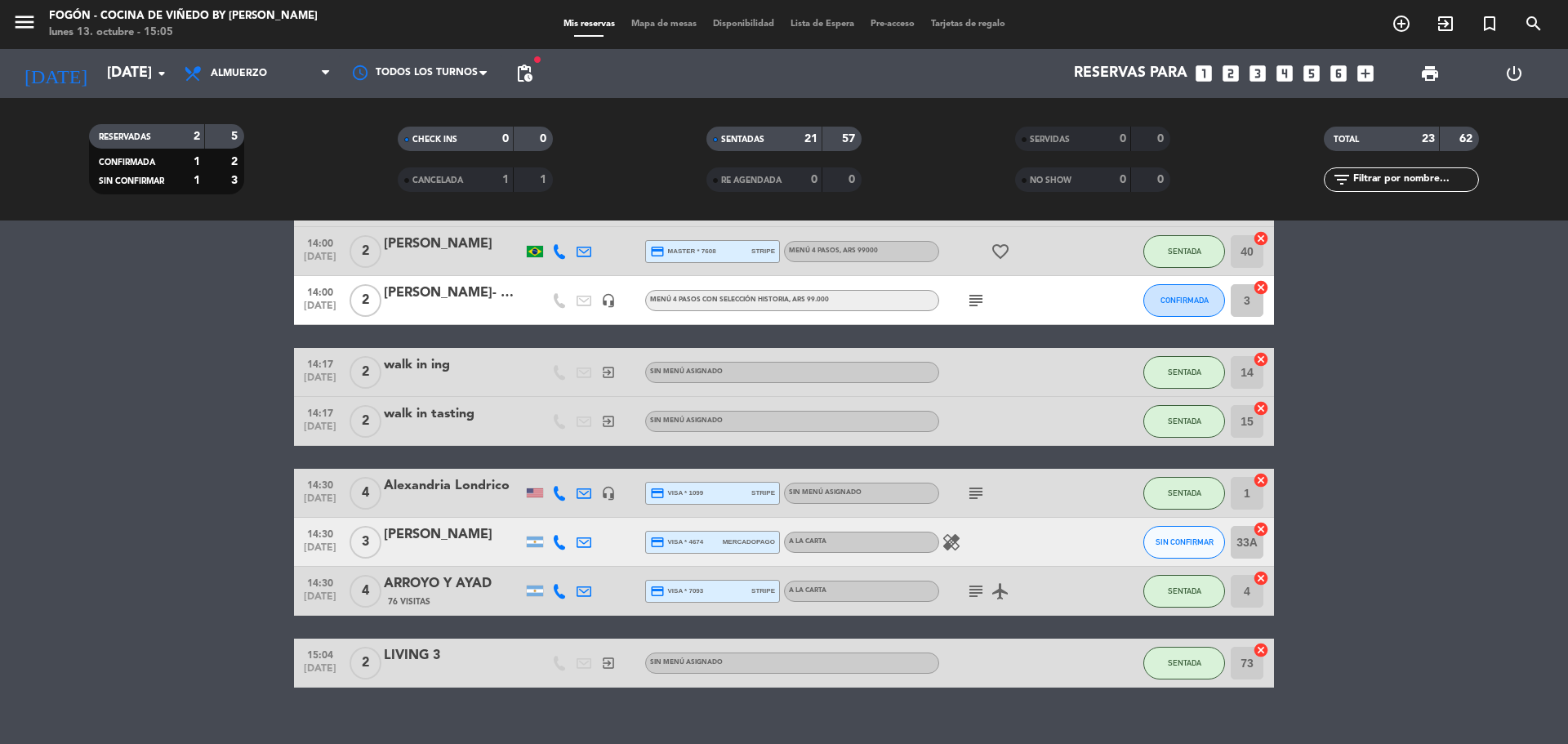
scroll to position [898, 0]
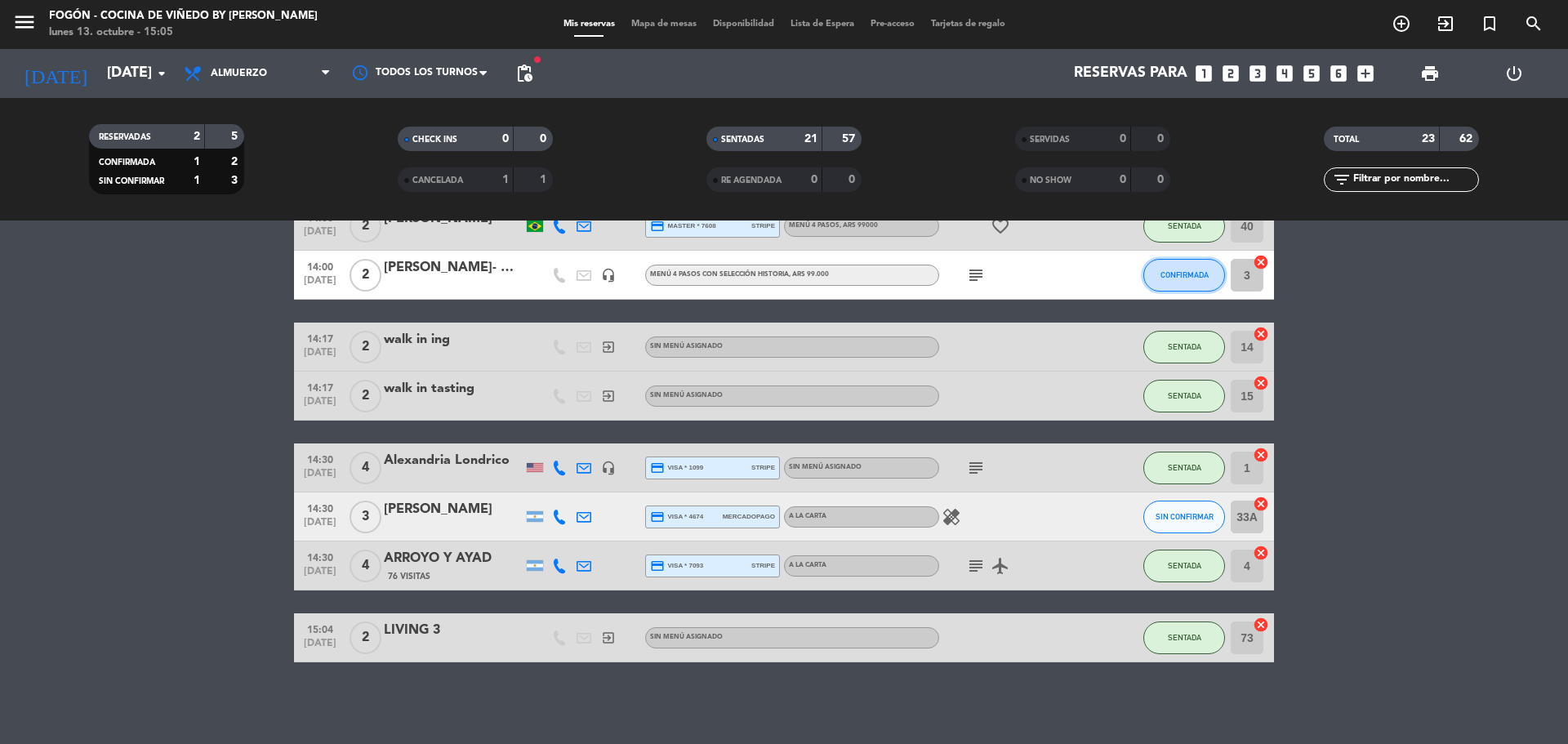
click at [1189, 267] on button "CONFIRMADA" at bounding box center [1184, 275] width 82 height 32
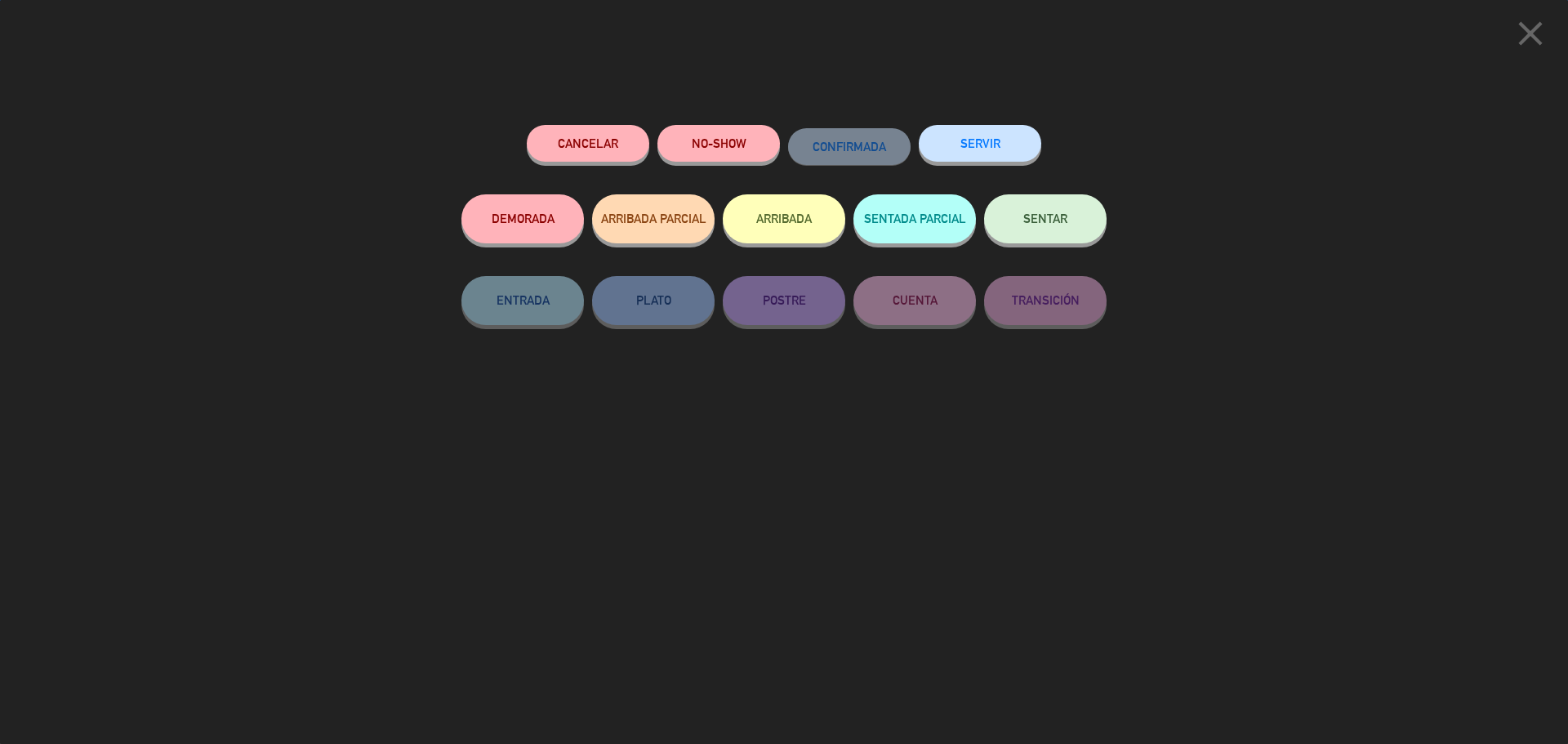
click at [1054, 226] on button "SENTAR" at bounding box center [1045, 219] width 123 height 49
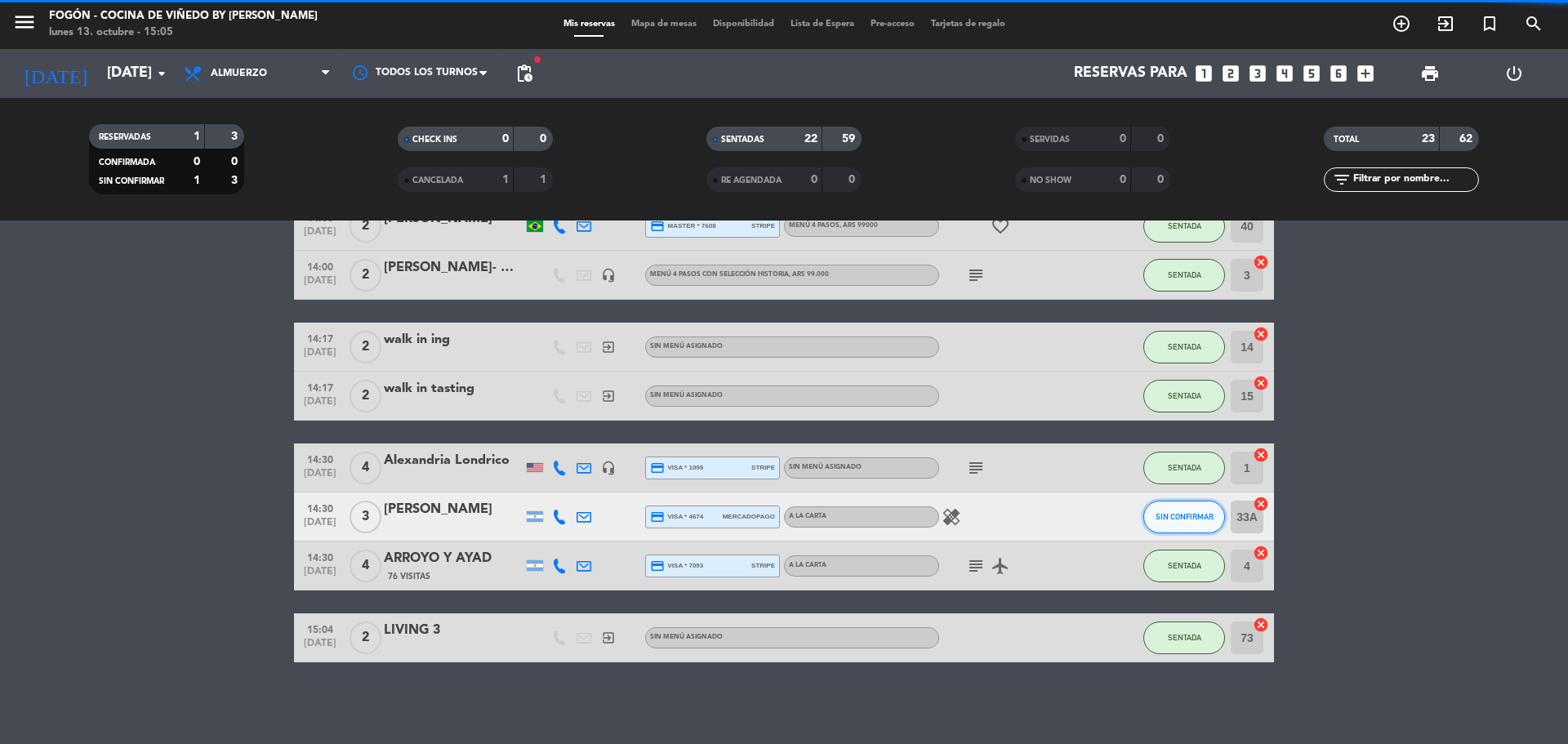
click at [1193, 519] on span "SIN CONFIRMAR" at bounding box center [1185, 517] width 58 height 9
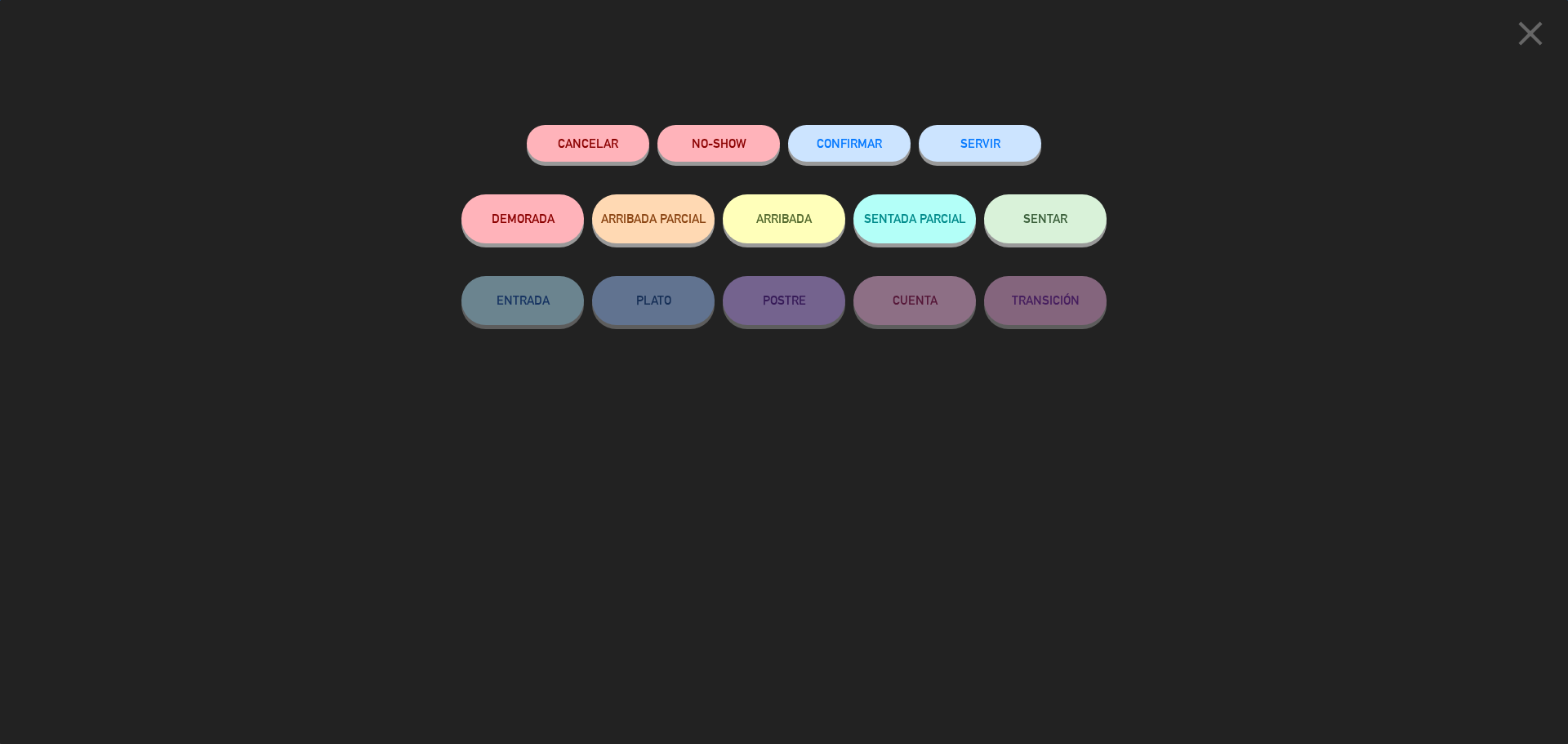
click at [1023, 214] on button "SENTAR" at bounding box center [1045, 219] width 123 height 49
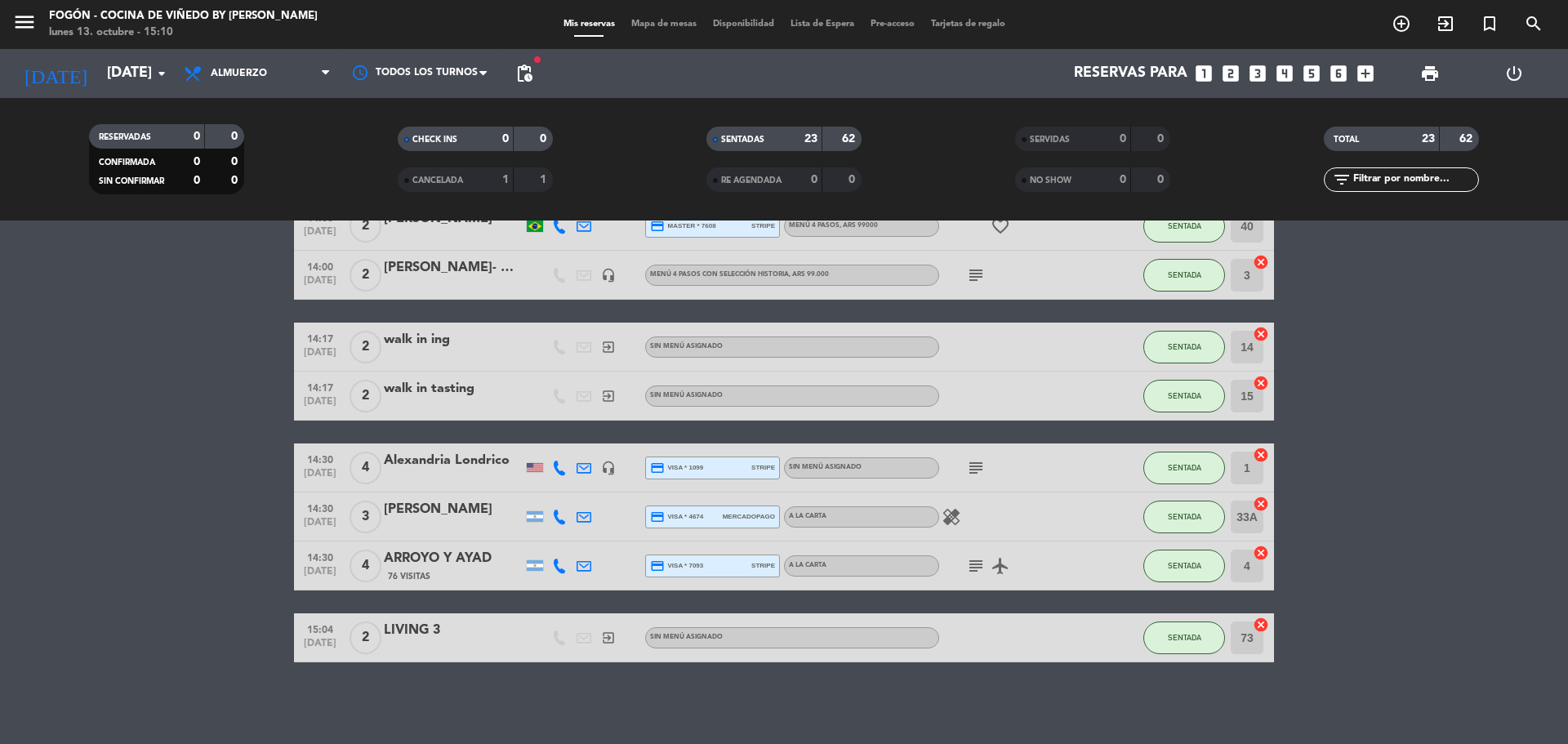
click at [1376, 421] on bookings-row "12:30 [DATE] 2 [PERSON_NAME]/CHOFER 15 Visitas credit_card visa * 5171 mercadop…" at bounding box center [784, 30] width 1568 height 1264
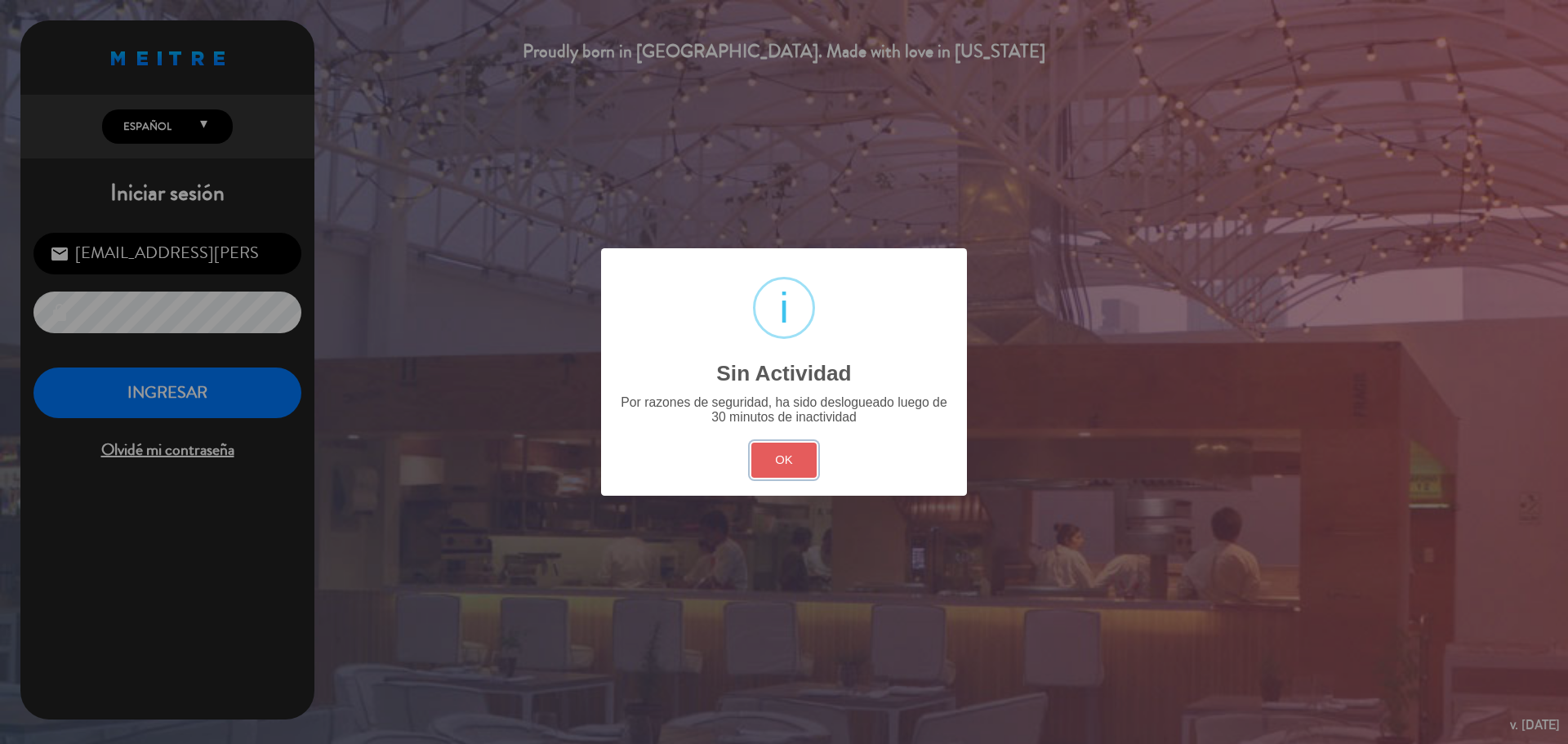
click at [780, 445] on button "OK" at bounding box center [784, 461] width 66 height 35
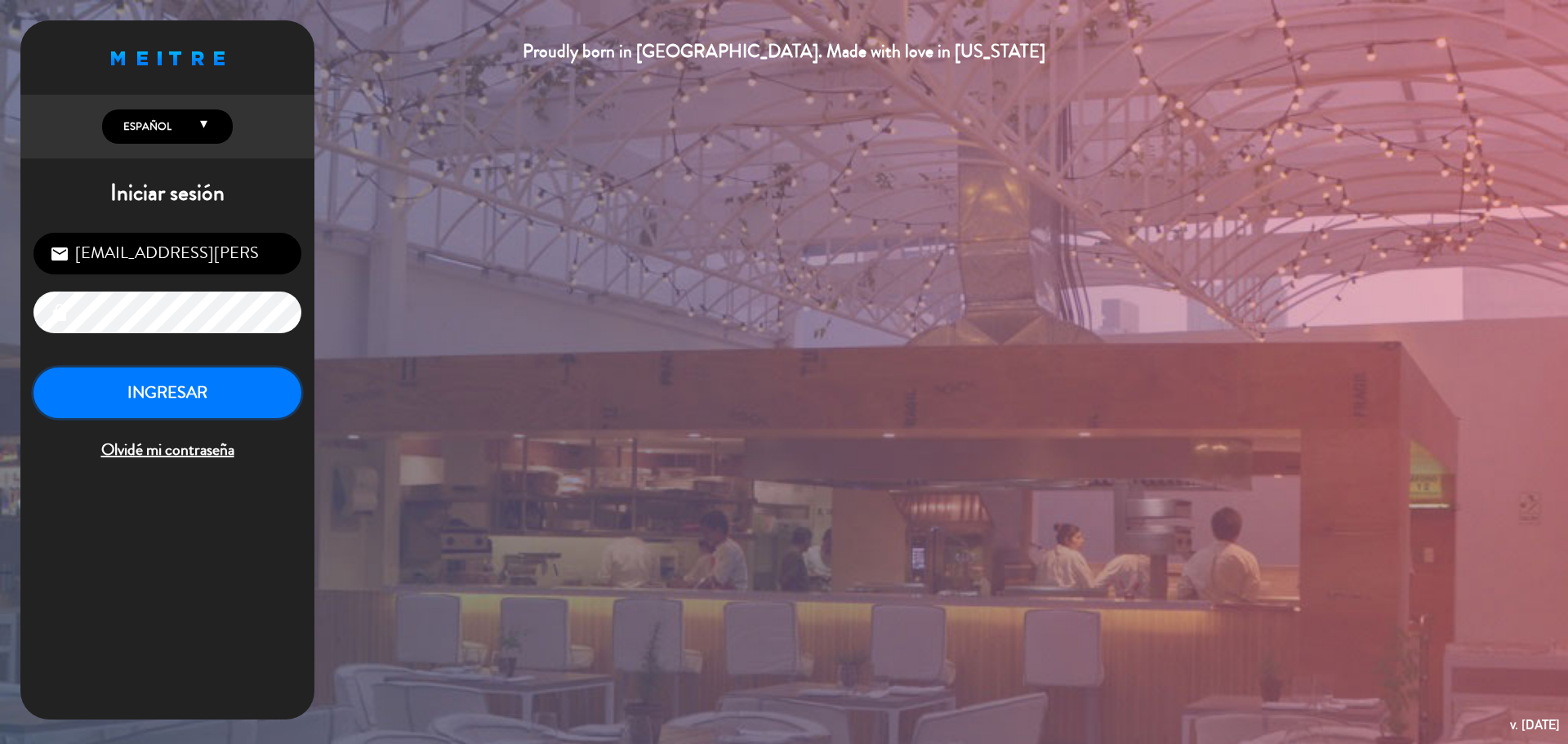
click at [235, 394] on button "INGRESAR" at bounding box center [167, 393] width 267 height 52
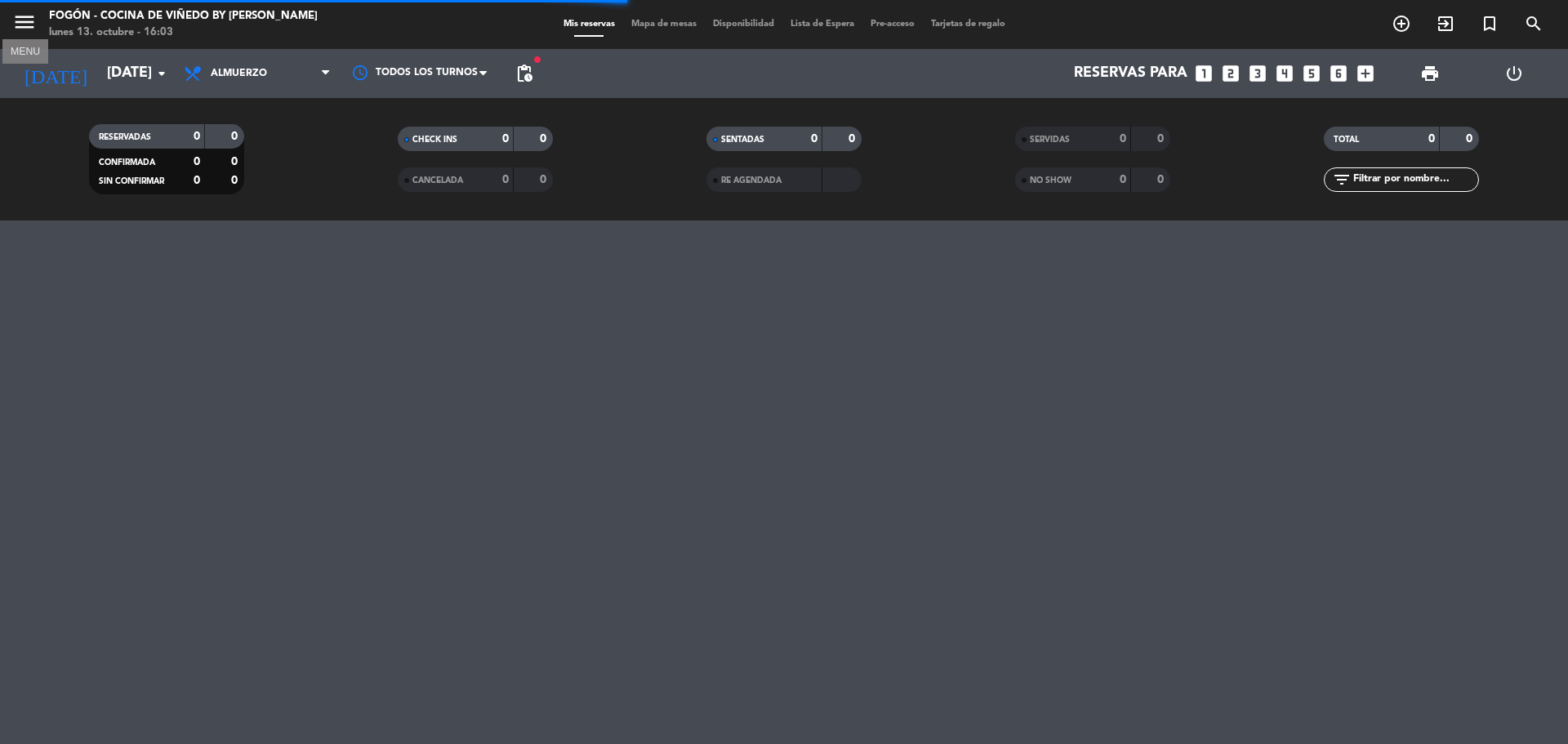
click at [18, 24] on icon "menu" at bounding box center [25, 22] width 25 height 25
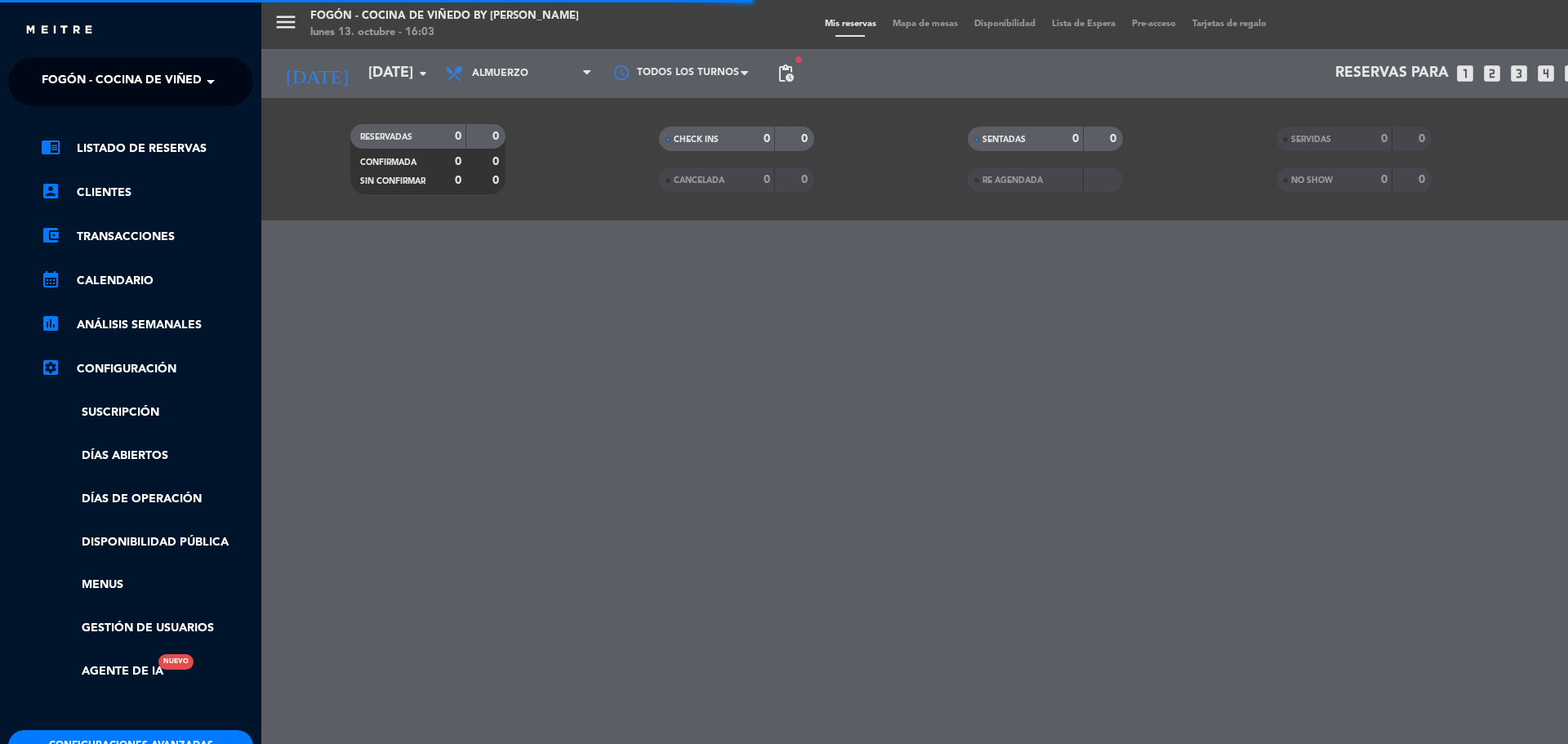
click at [77, 80] on span "Fogón - Cocina de viñedo by [PERSON_NAME]" at bounding box center [184, 82] width 286 height 34
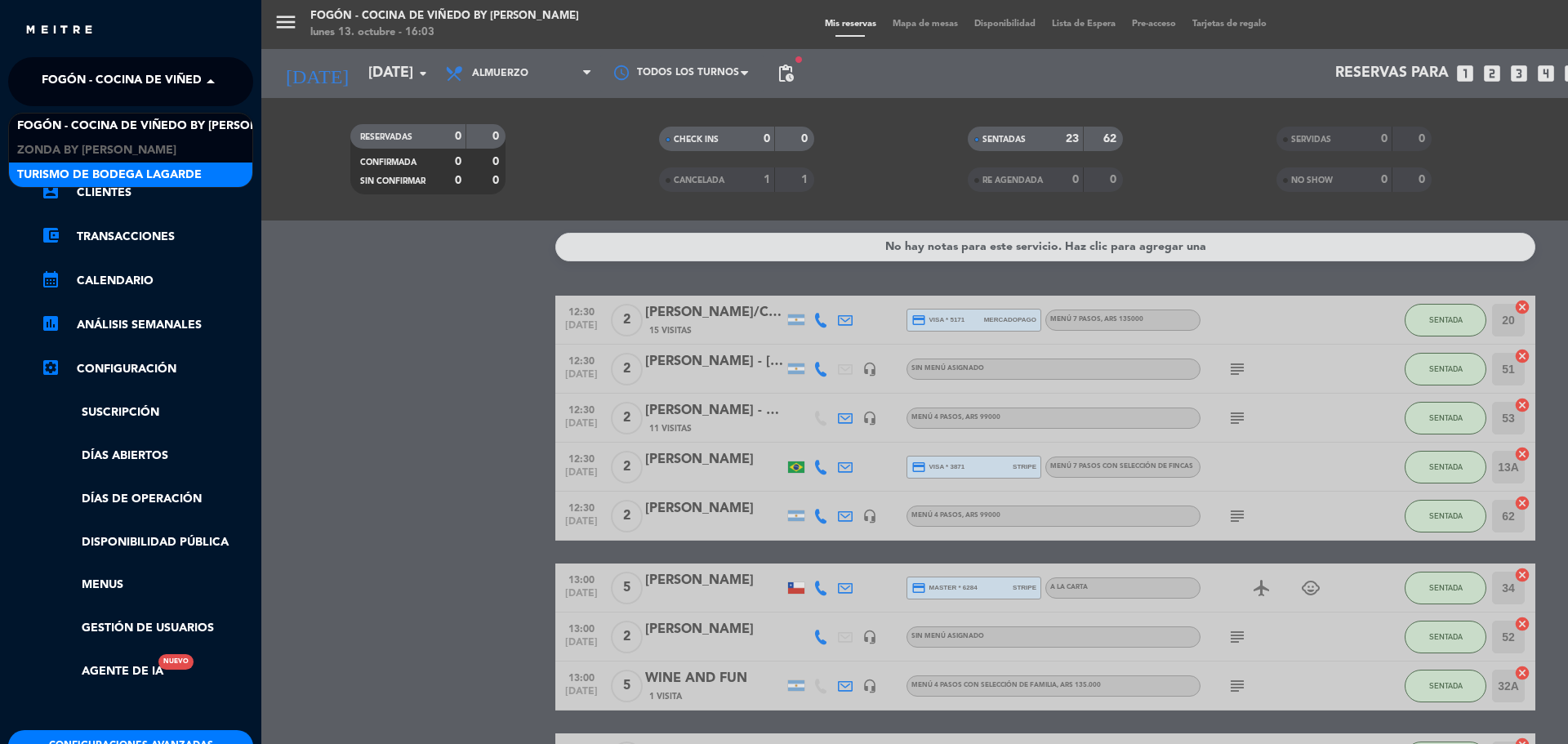
click at [84, 169] on span "Turismo de Bodega Lagarde" at bounding box center [110, 175] width 184 height 18
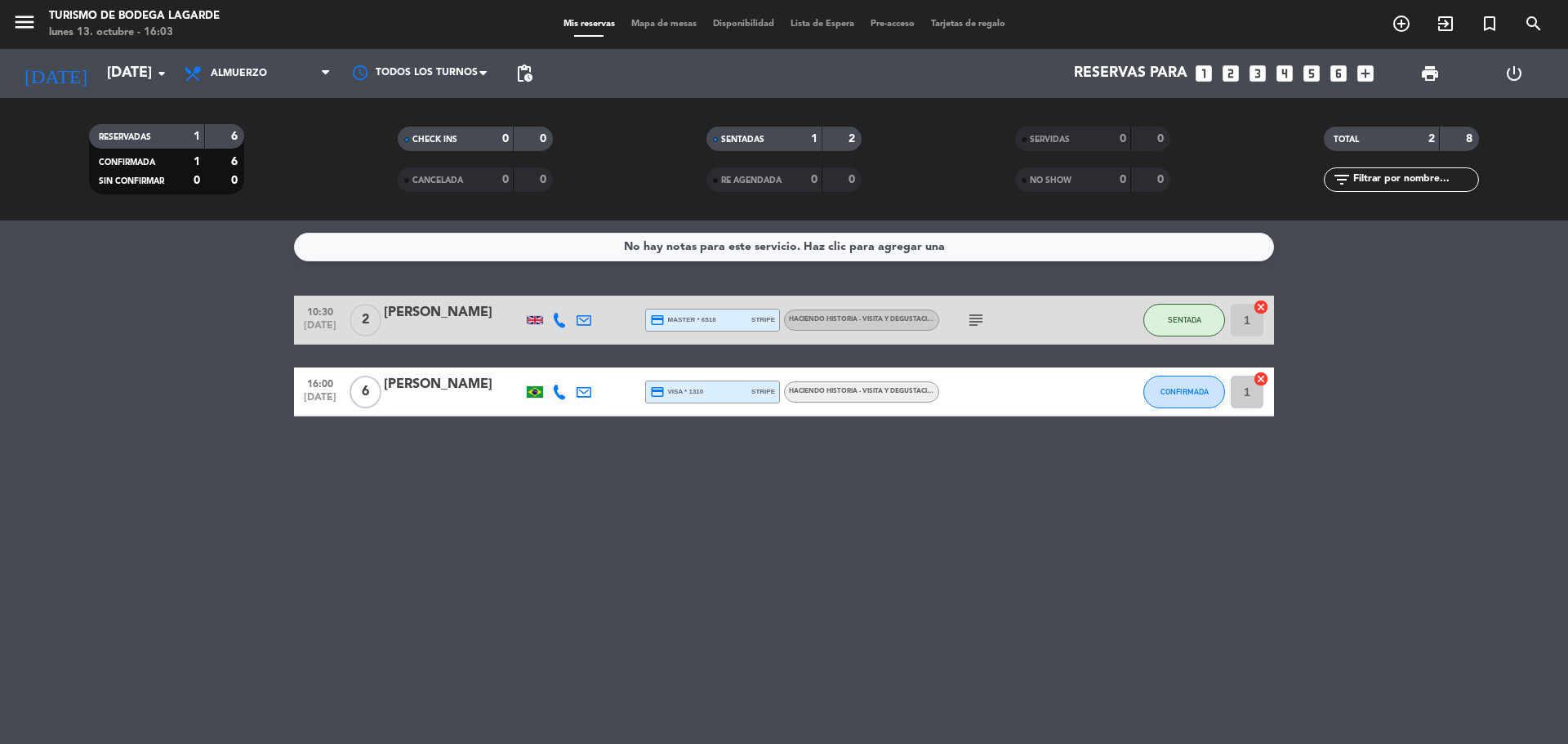
click at [584, 397] on icon at bounding box center [583, 392] width 15 height 15
click at [760, 556] on div "No hay notas para este servicio. Haz clic para agregar una 10:30 [DATE] 2 [PERS…" at bounding box center [784, 482] width 1568 height 524
click at [427, 390] on div "[PERSON_NAME]" at bounding box center [453, 384] width 139 height 21
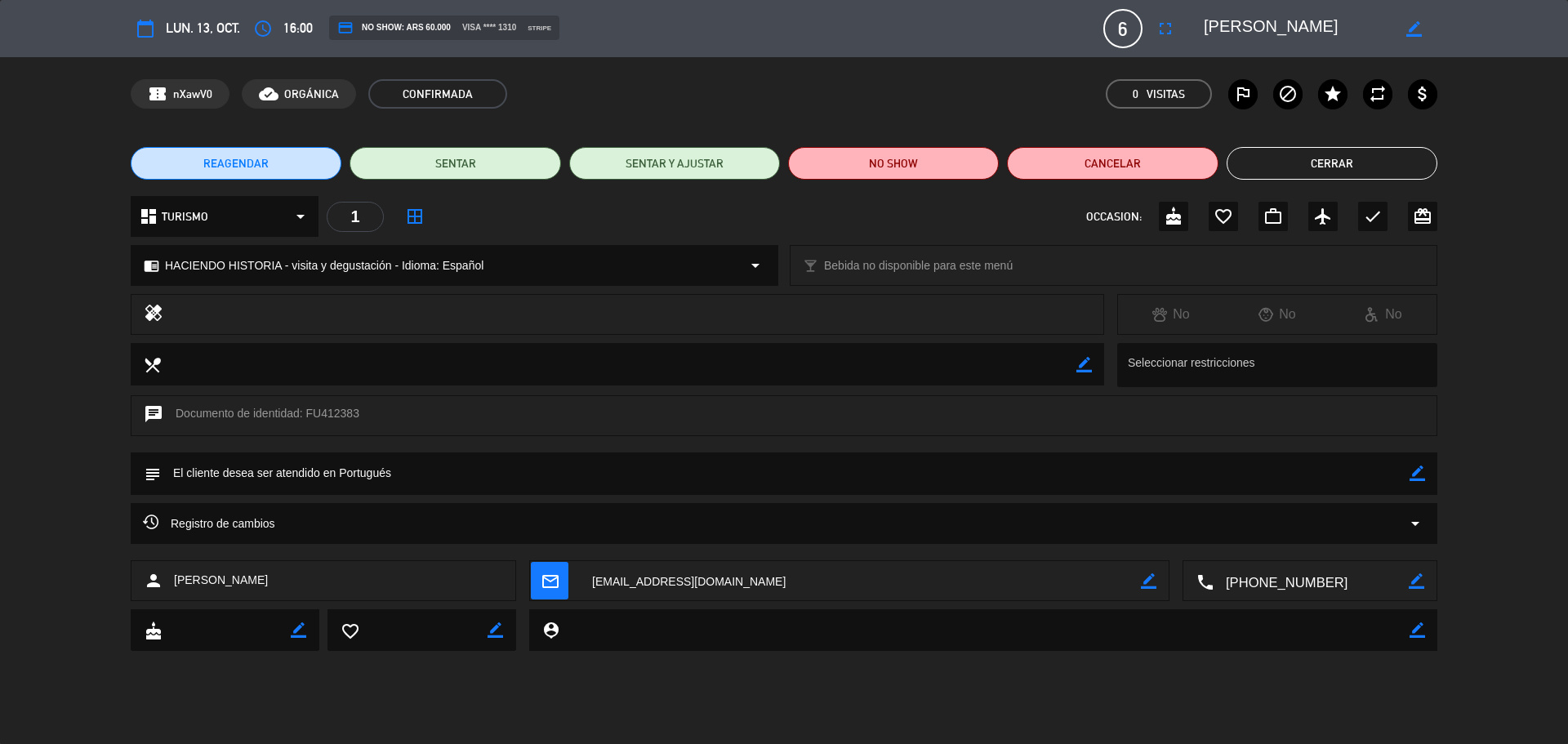
click at [1351, 153] on button "Cerrar" at bounding box center [1332, 163] width 210 height 32
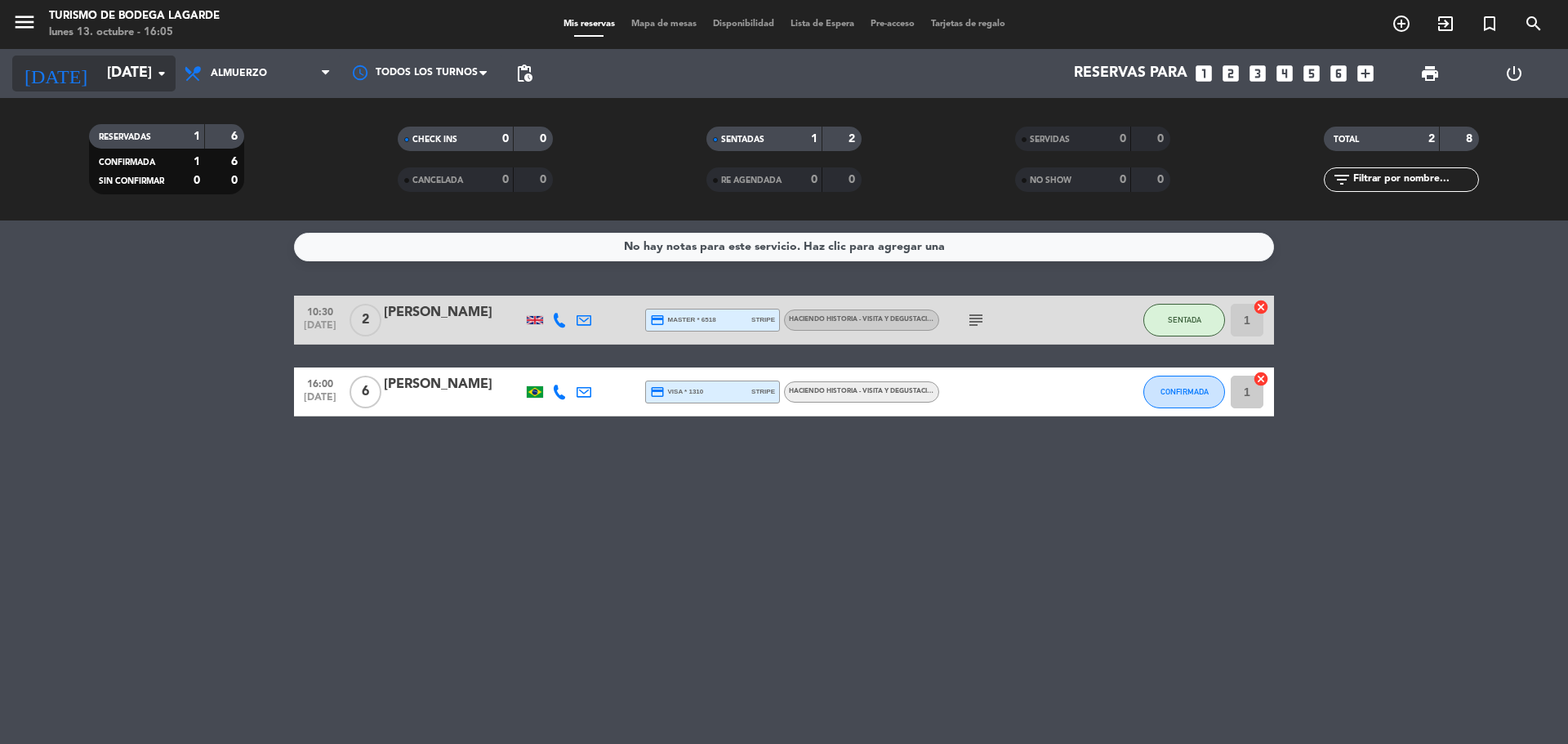
click at [99, 66] on input "[DATE]" at bounding box center [194, 73] width 189 height 32
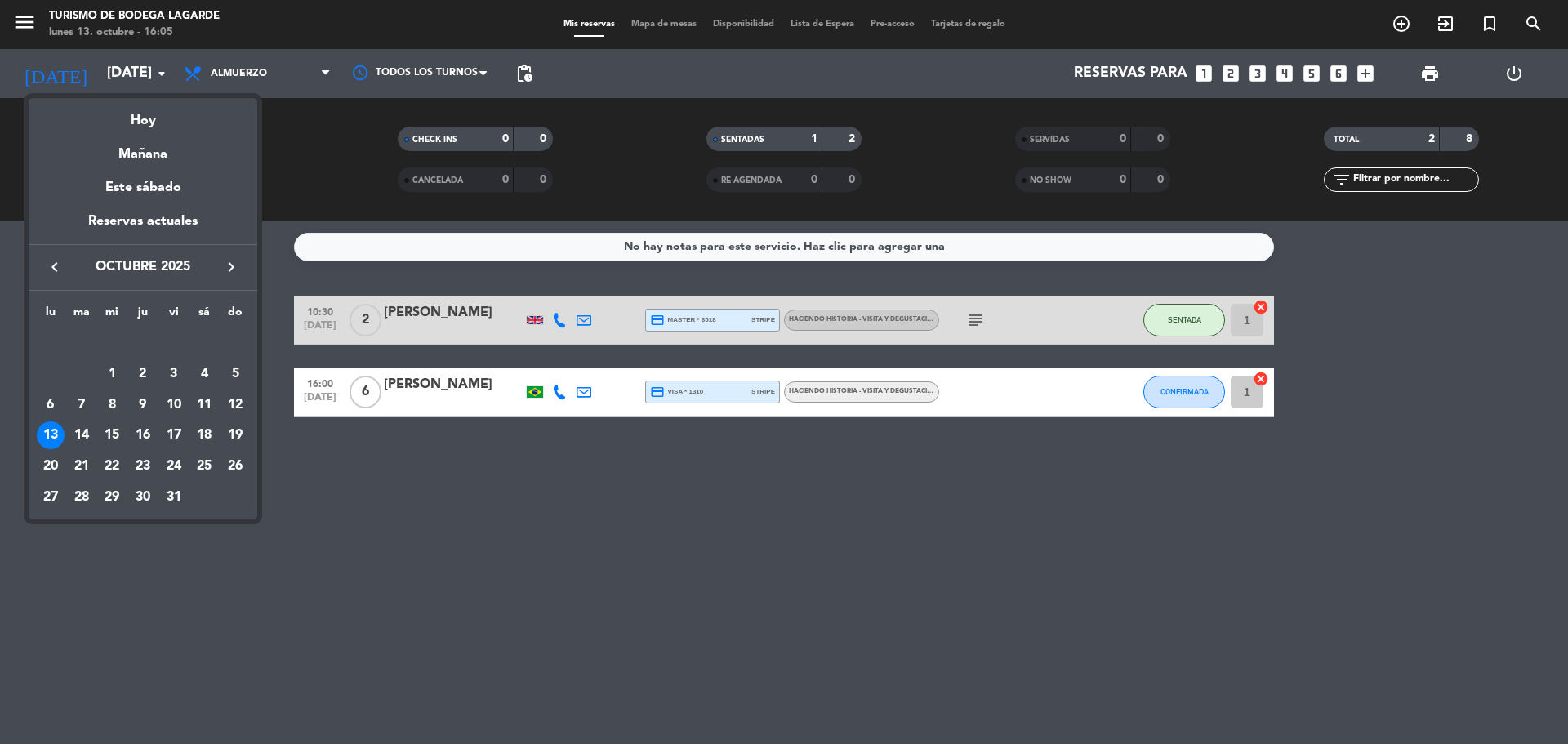
click at [238, 268] on icon "keyboard_arrow_right" at bounding box center [231, 267] width 19 height 19
click at [77, 373] on div "4" at bounding box center [82, 375] width 28 height 28
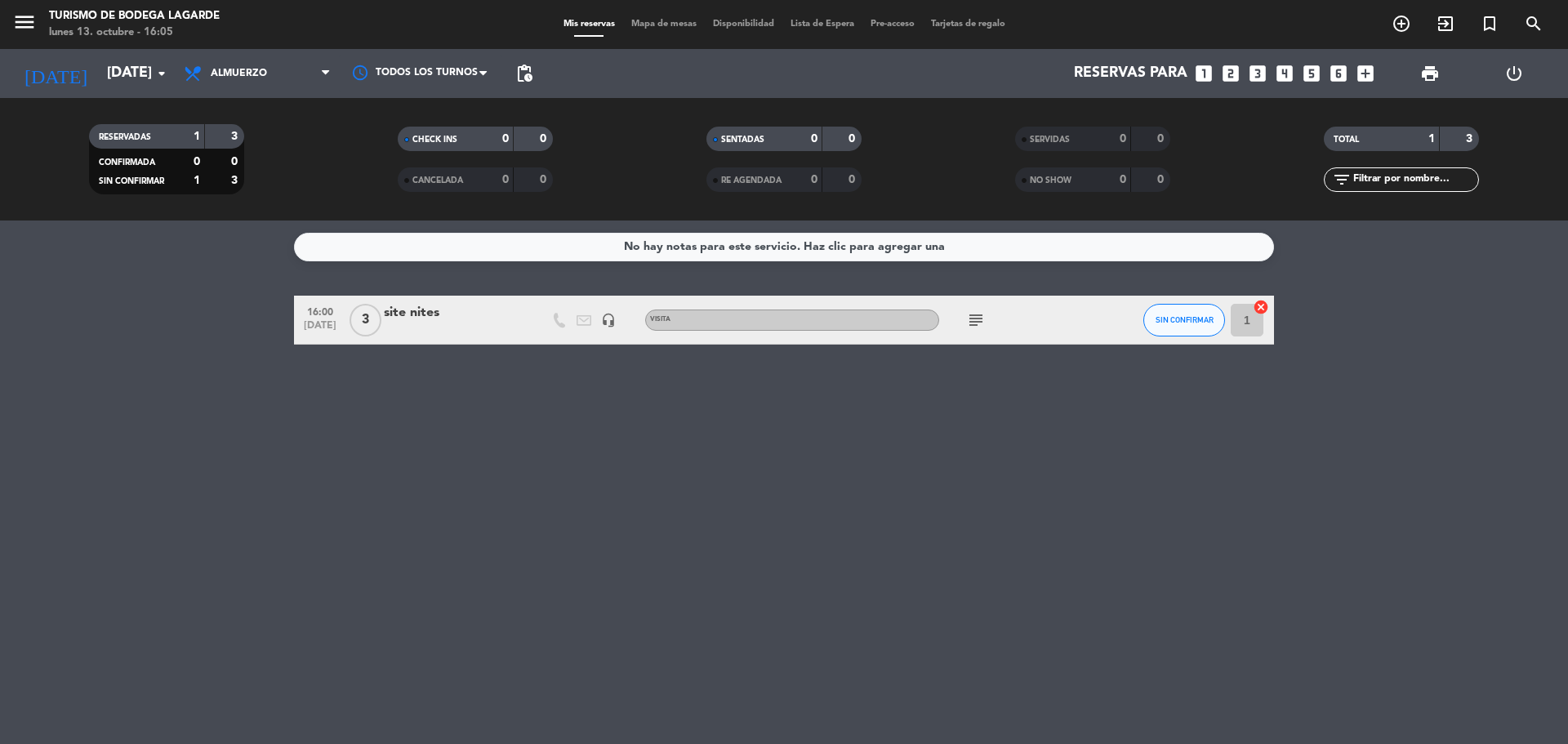
click at [977, 317] on icon "subject" at bounding box center [976, 320] width 19 height 19
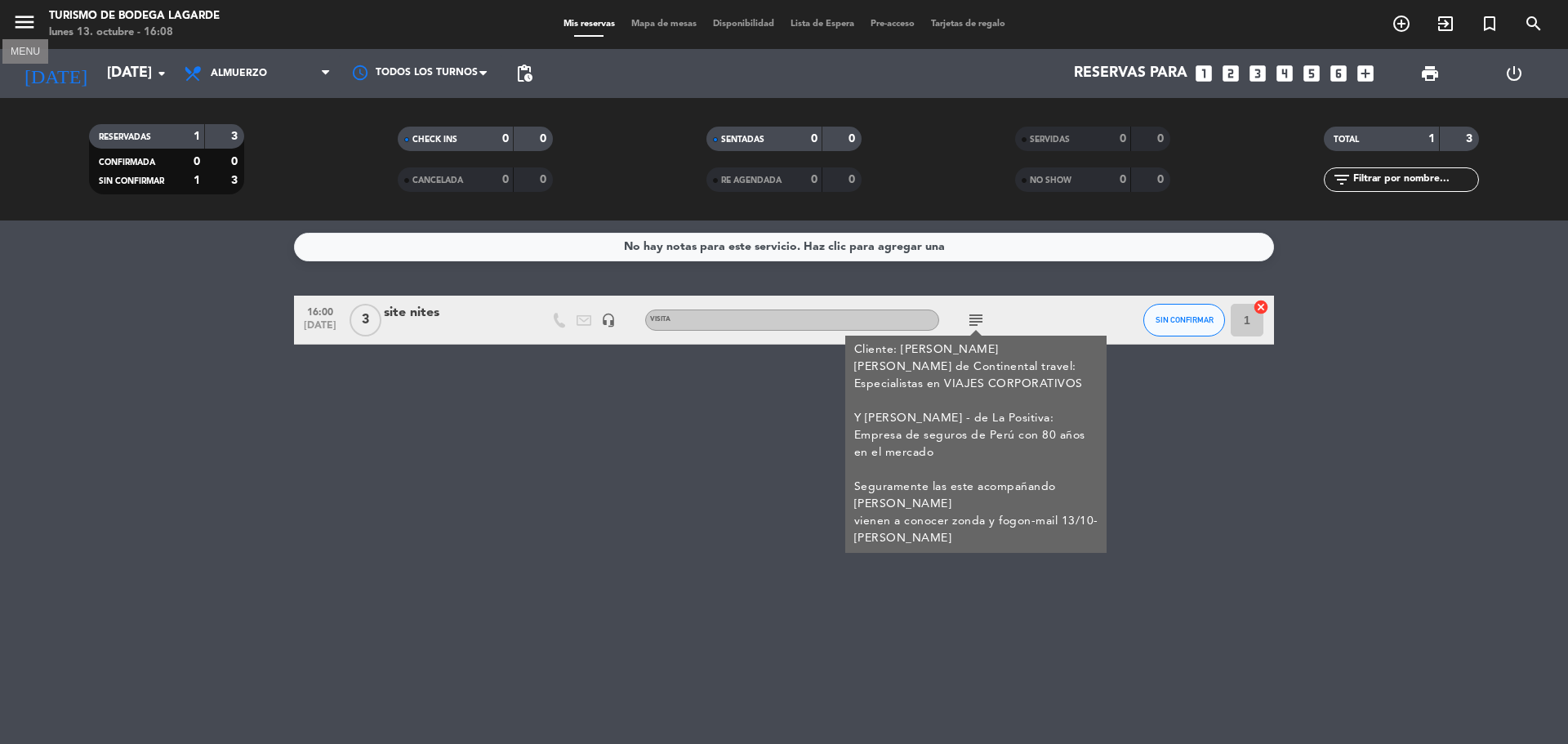
click at [30, 25] on icon "menu" at bounding box center [25, 22] width 25 height 25
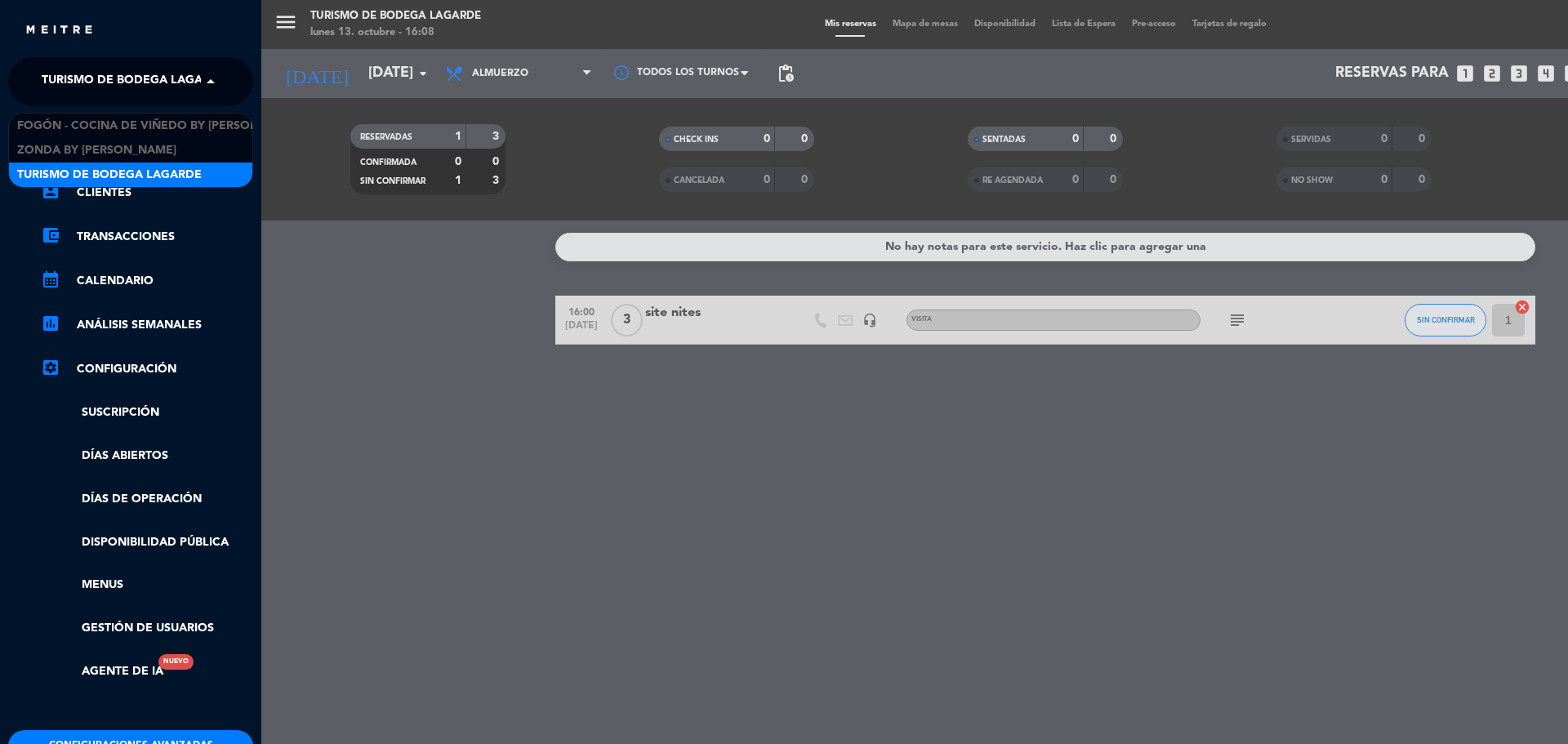
click at [89, 77] on span "Turismo de Bodega Lagarde" at bounding box center [133, 82] width 184 height 34
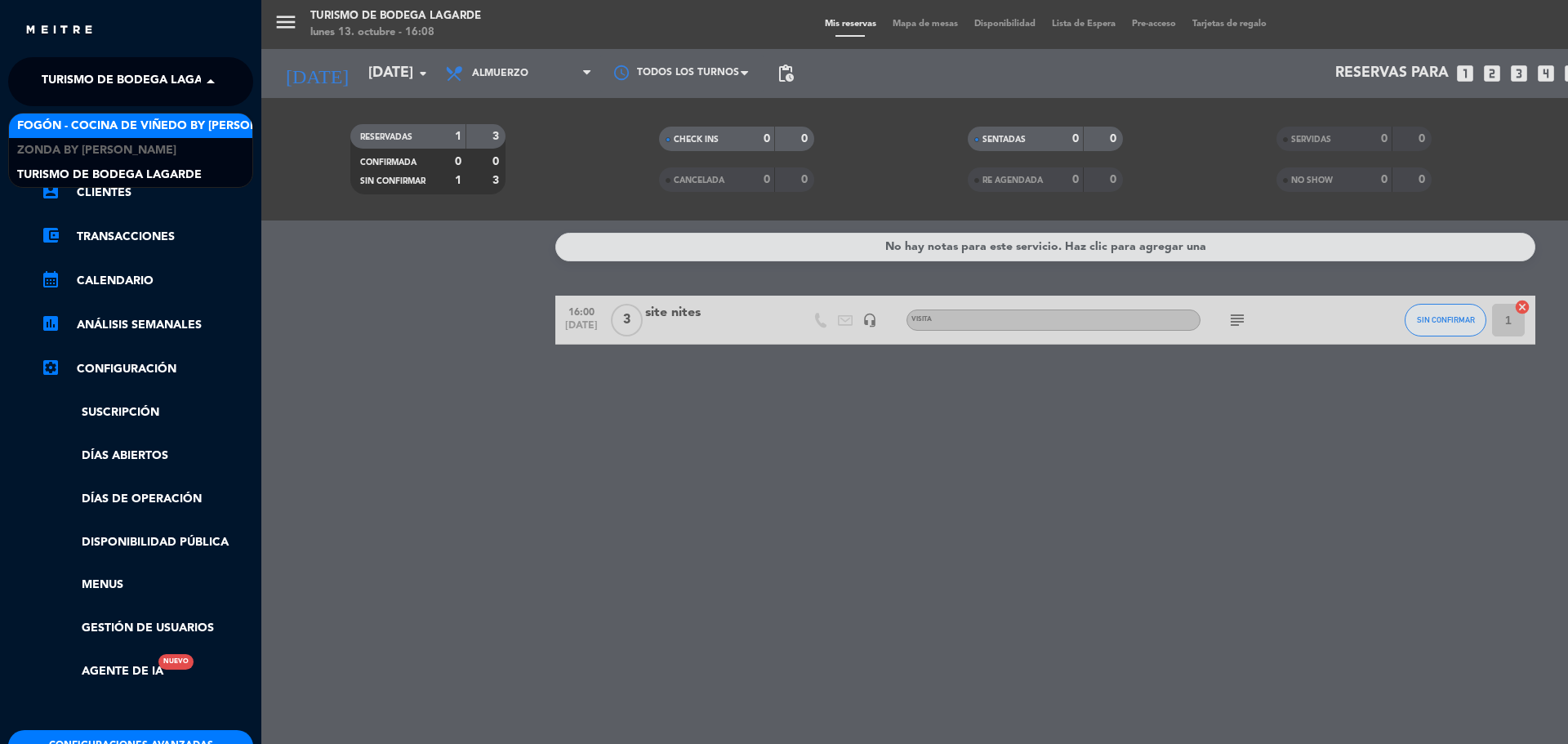
click at [100, 128] on span "Fogón - Cocina de viñedo by [PERSON_NAME]" at bounding box center [160, 125] width 286 height 18
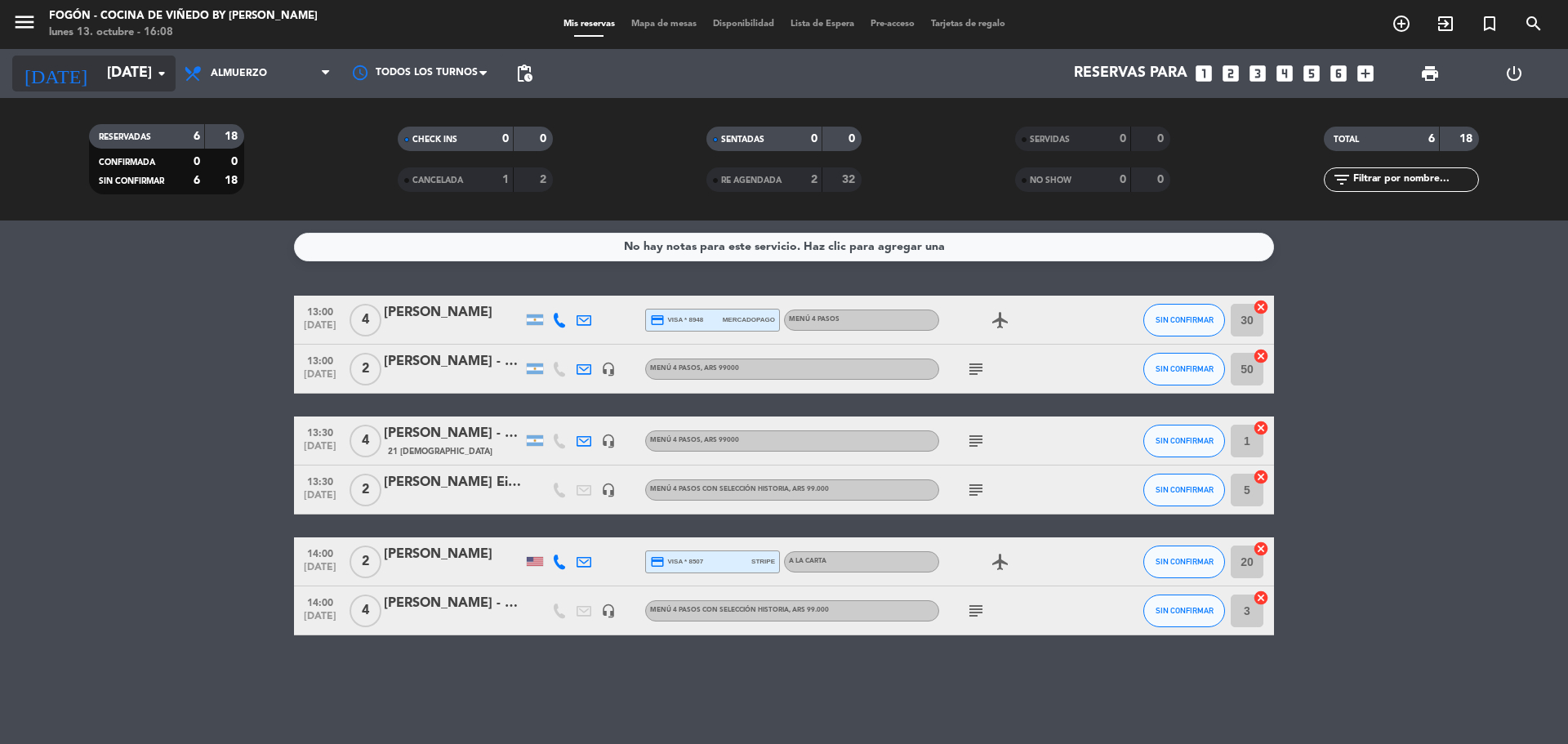
click at [99, 64] on input "[DATE]" at bounding box center [194, 73] width 189 height 32
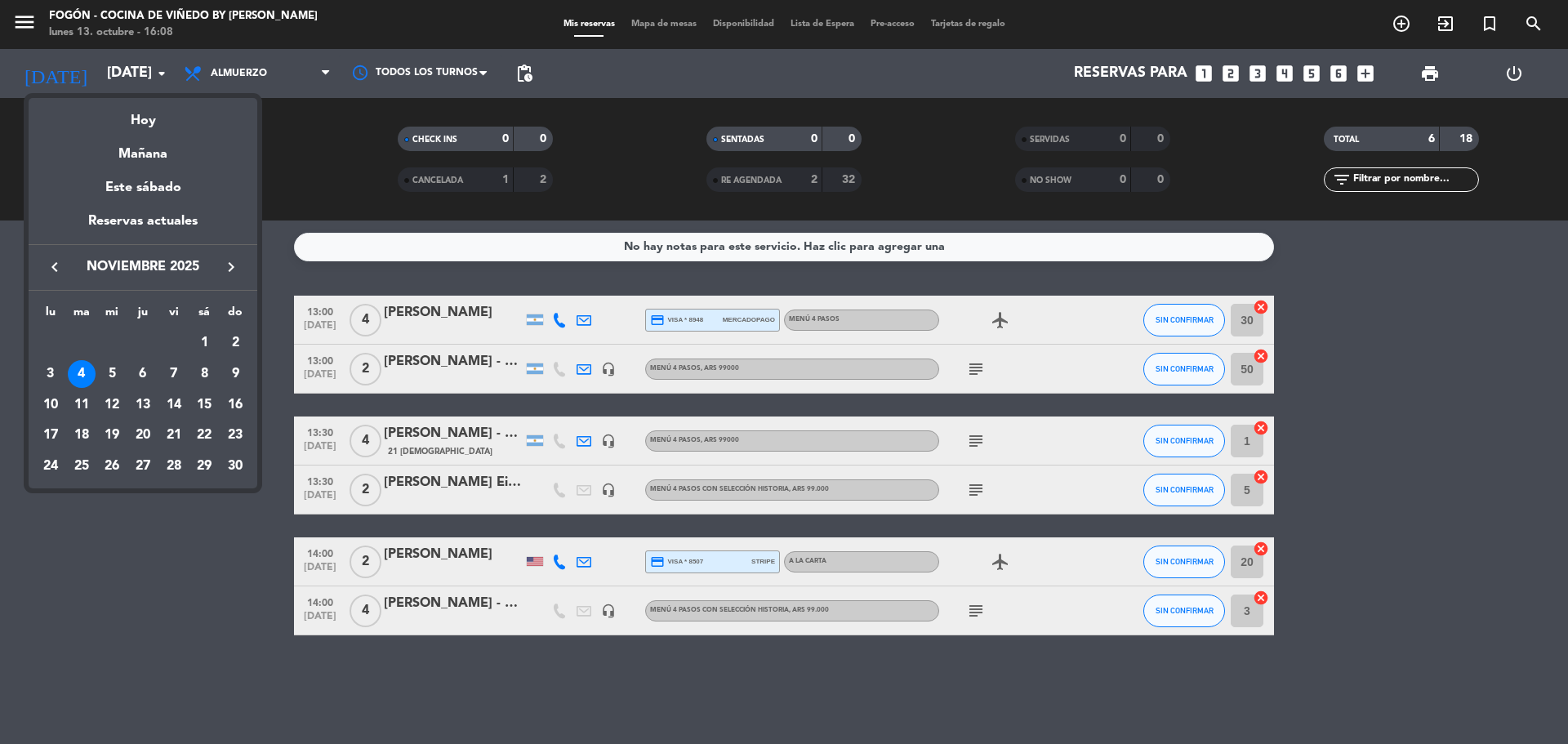
click at [57, 268] on icon "keyboard_arrow_left" at bounding box center [54, 267] width 19 height 19
click at [201, 463] on div "25" at bounding box center [204, 467] width 28 height 28
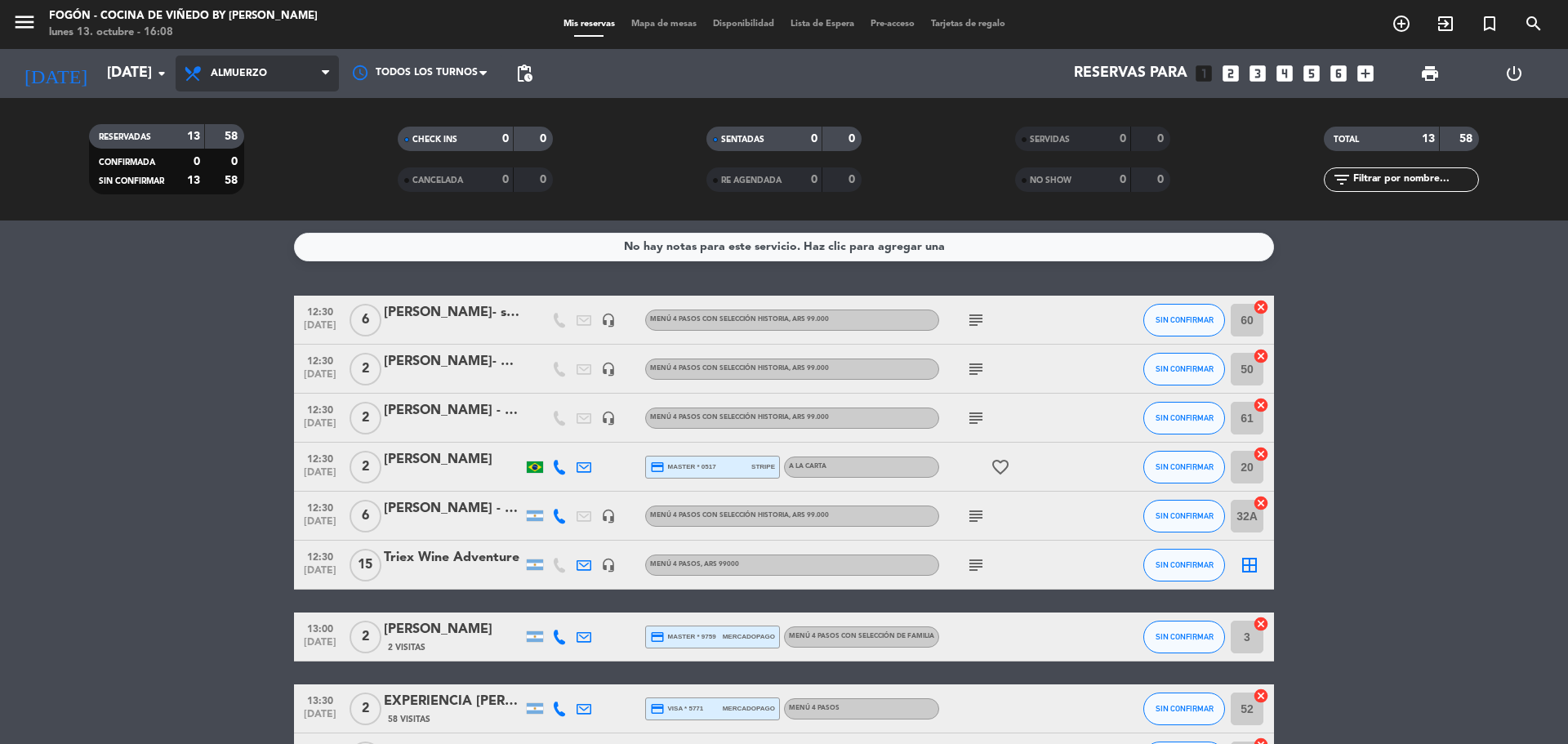
click at [233, 66] on span "Almuerzo" at bounding box center [257, 73] width 163 height 36
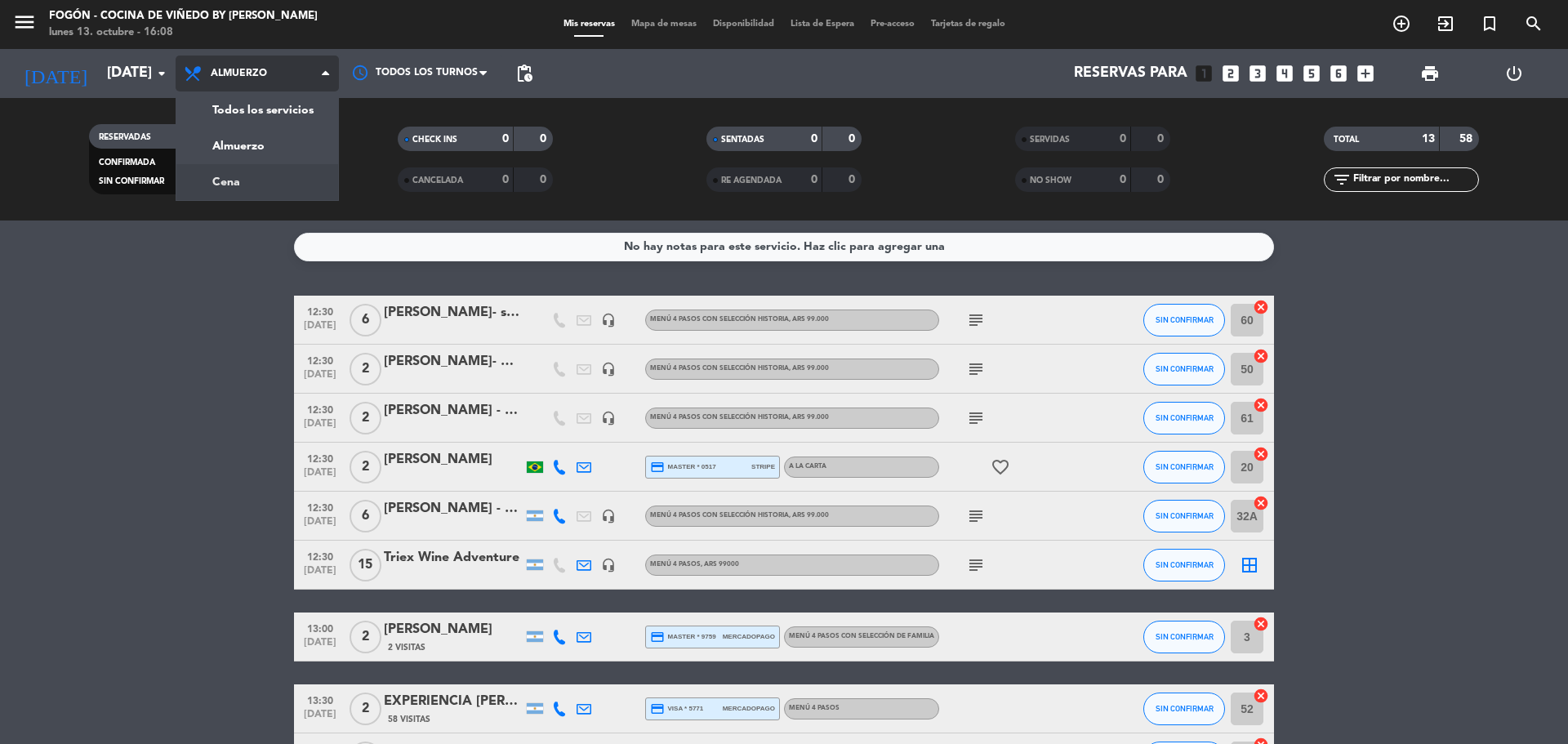
click at [246, 175] on div "menu Fogón - Cocina de viñedo by [PERSON_NAME] [DATE] 13. octubre - 16:08 Mis r…" at bounding box center [784, 110] width 1568 height 220
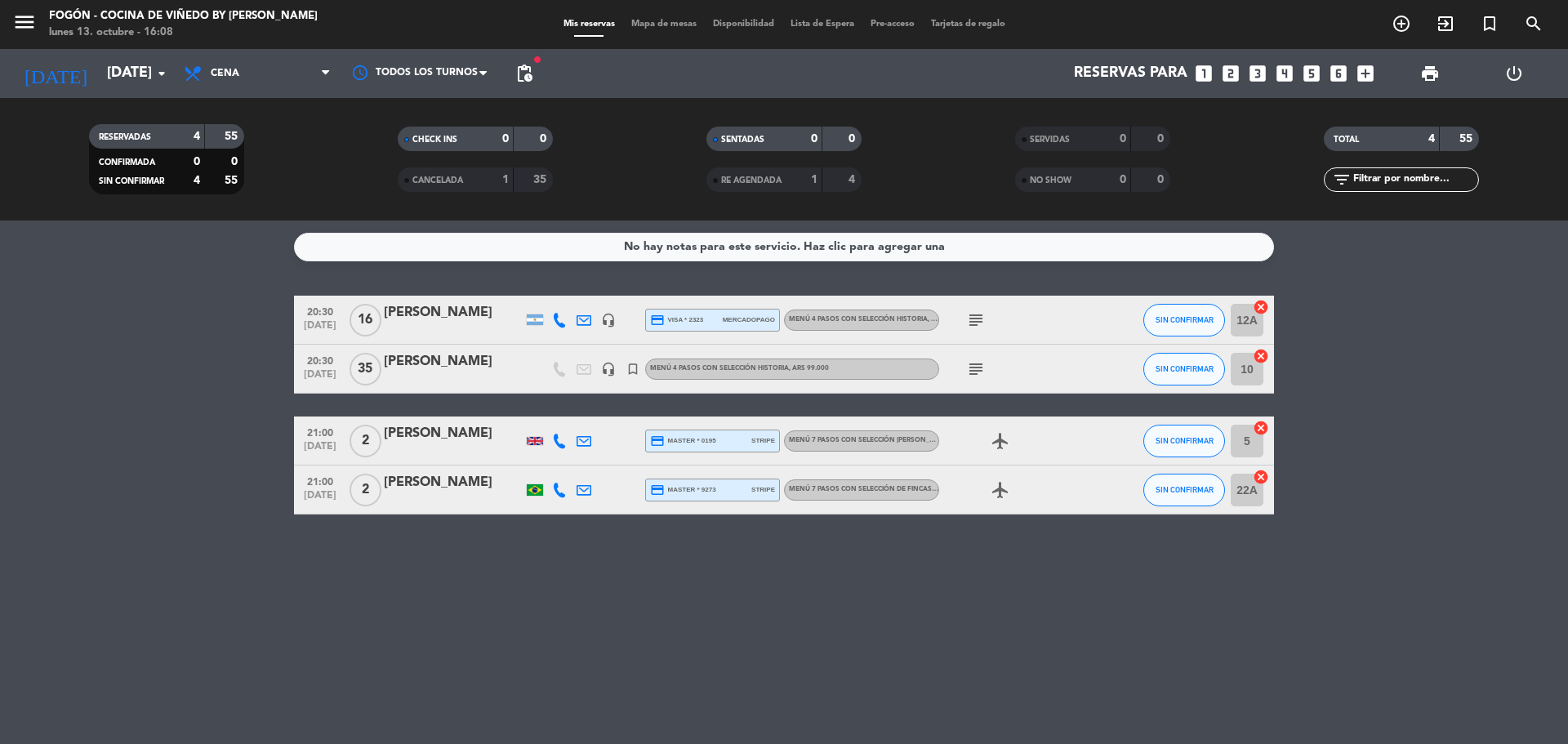
click at [976, 374] on icon "subject" at bounding box center [976, 369] width 19 height 19
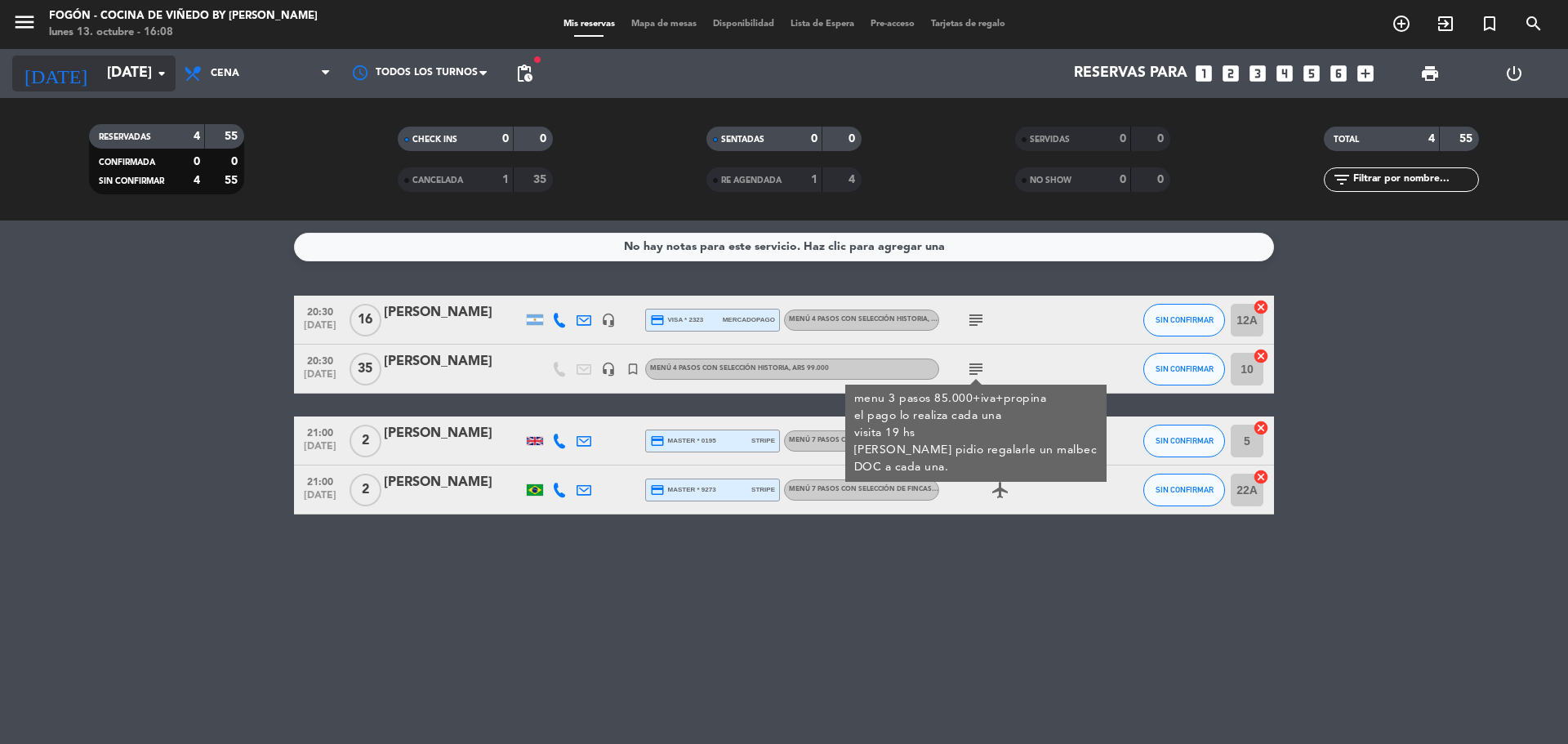
click at [113, 75] on input "[DATE]" at bounding box center [194, 73] width 189 height 32
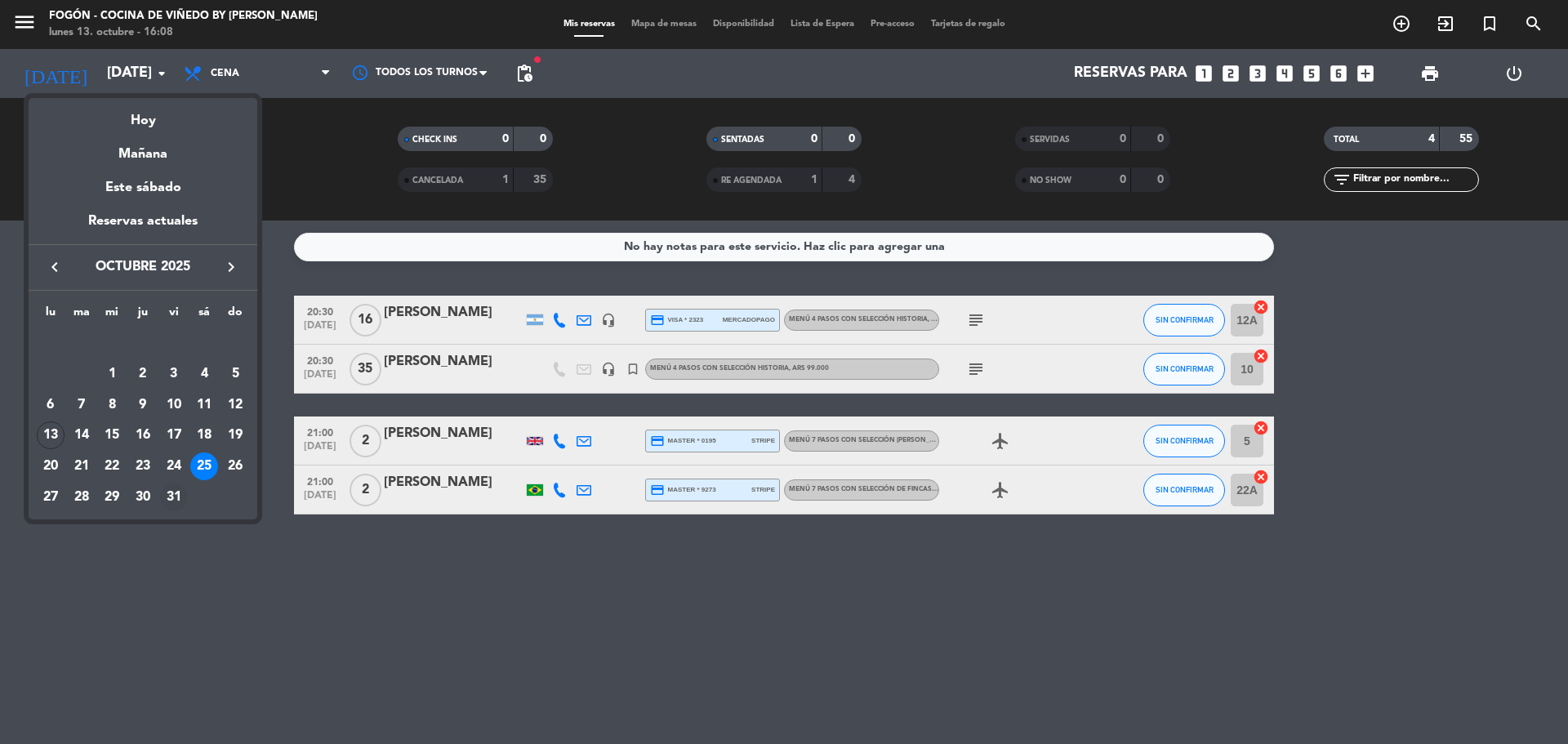
click at [167, 493] on div "31" at bounding box center [175, 497] width 28 height 28
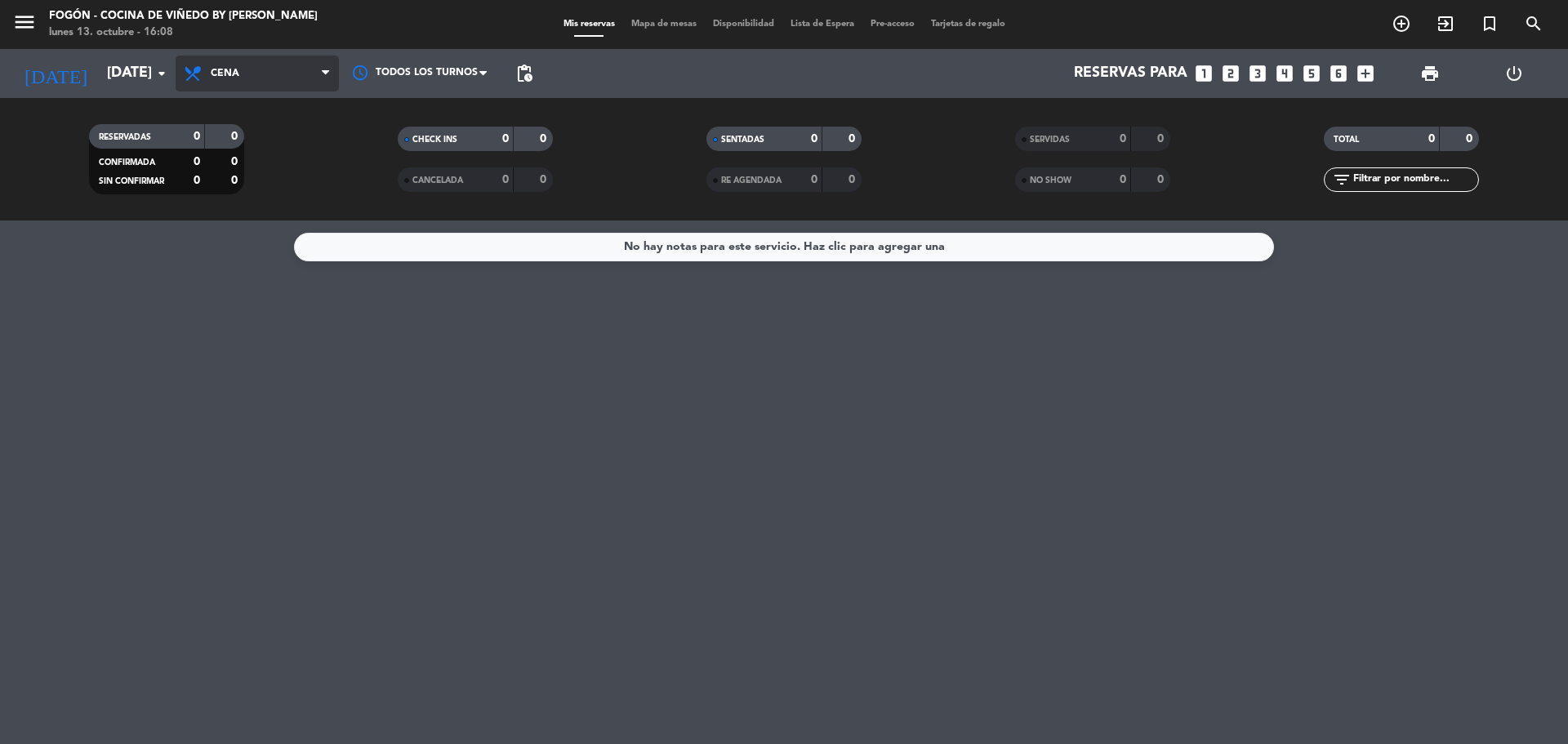
click at [248, 78] on span "Cena" at bounding box center [257, 73] width 163 height 36
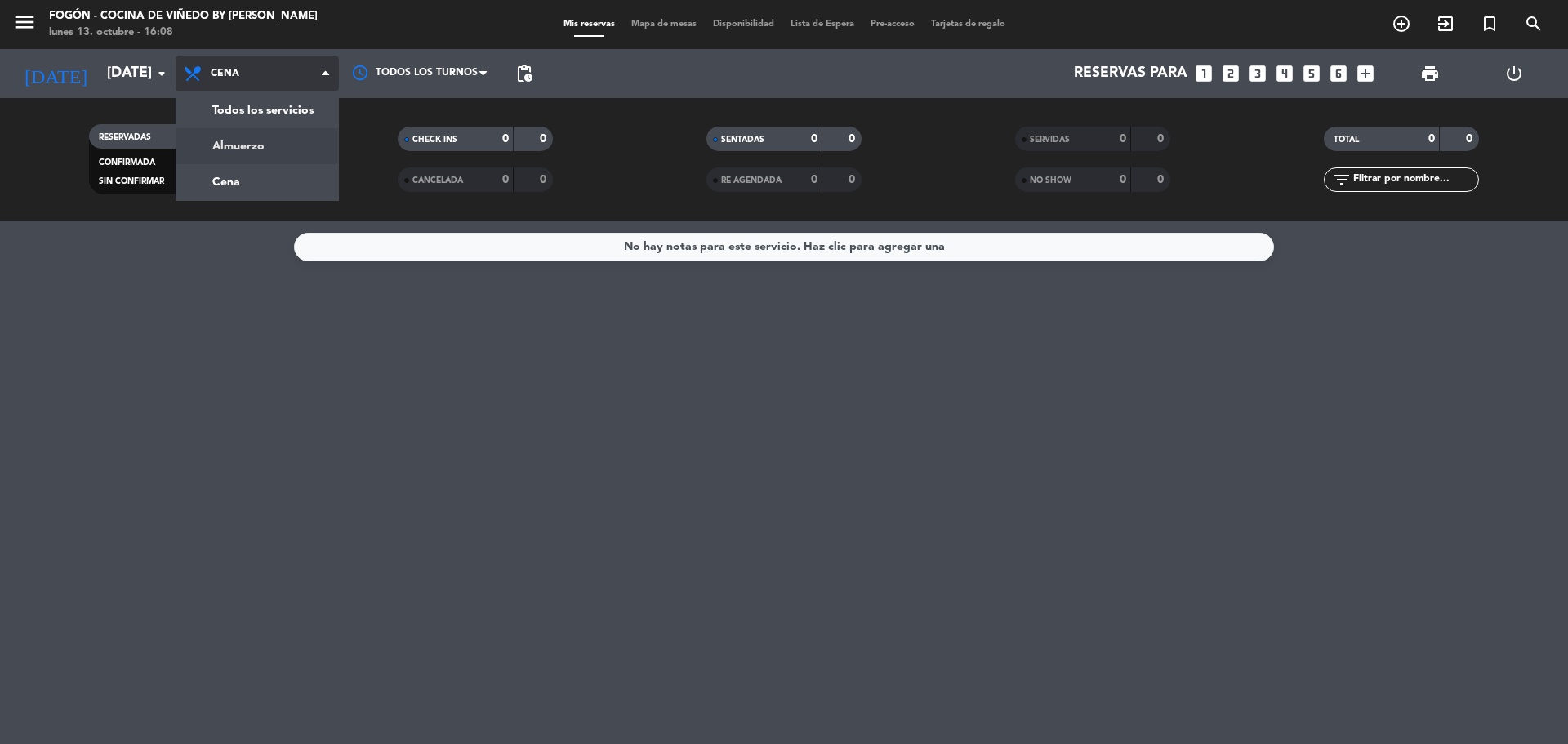
click at [268, 153] on div "menu Fogón - Cocina de viñedo by [PERSON_NAME] [DATE] 13. octubre - 16:08 Mis r…" at bounding box center [784, 110] width 1568 height 220
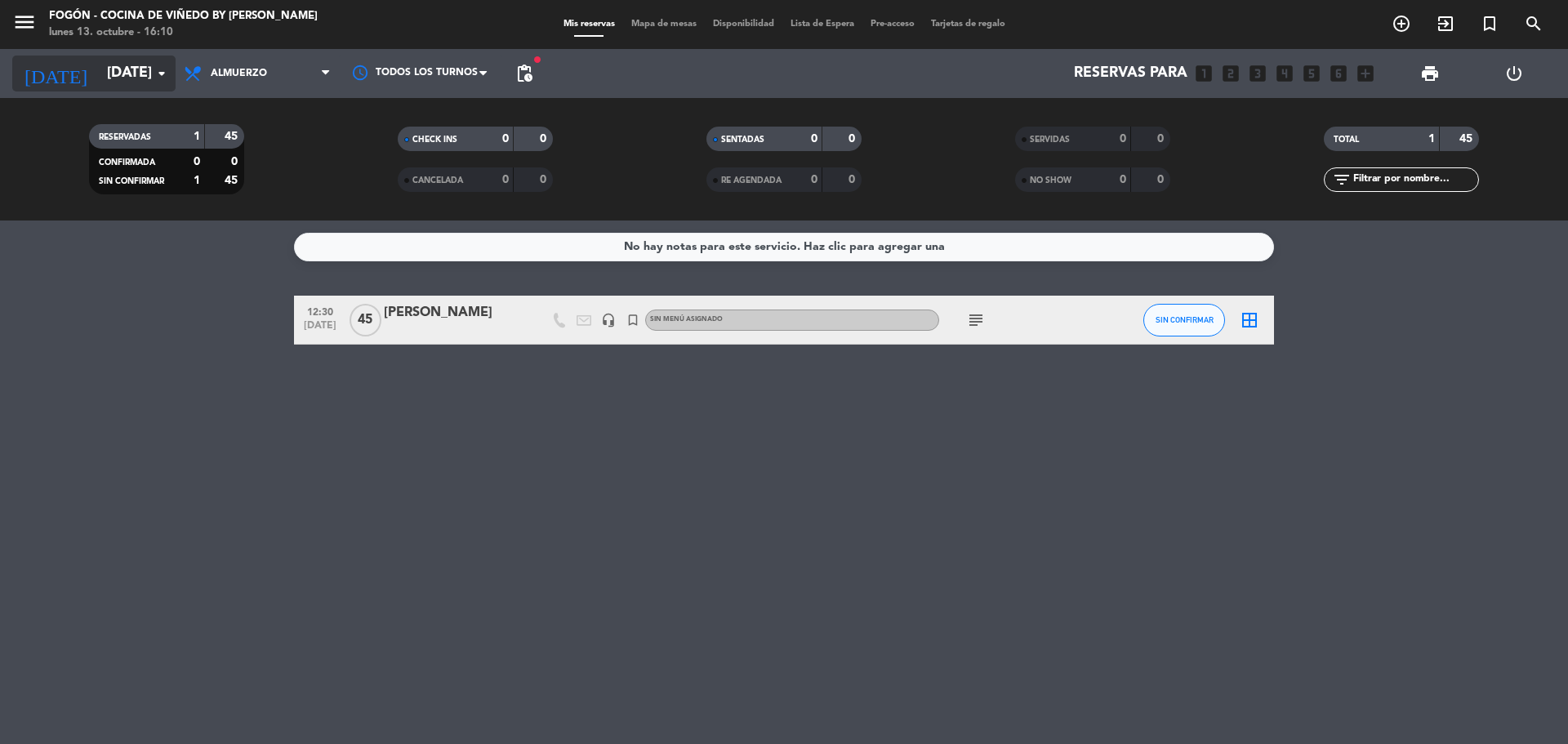
click at [104, 89] on div "[DATE] [DATE] arrow_drop_down" at bounding box center [94, 73] width 163 height 36
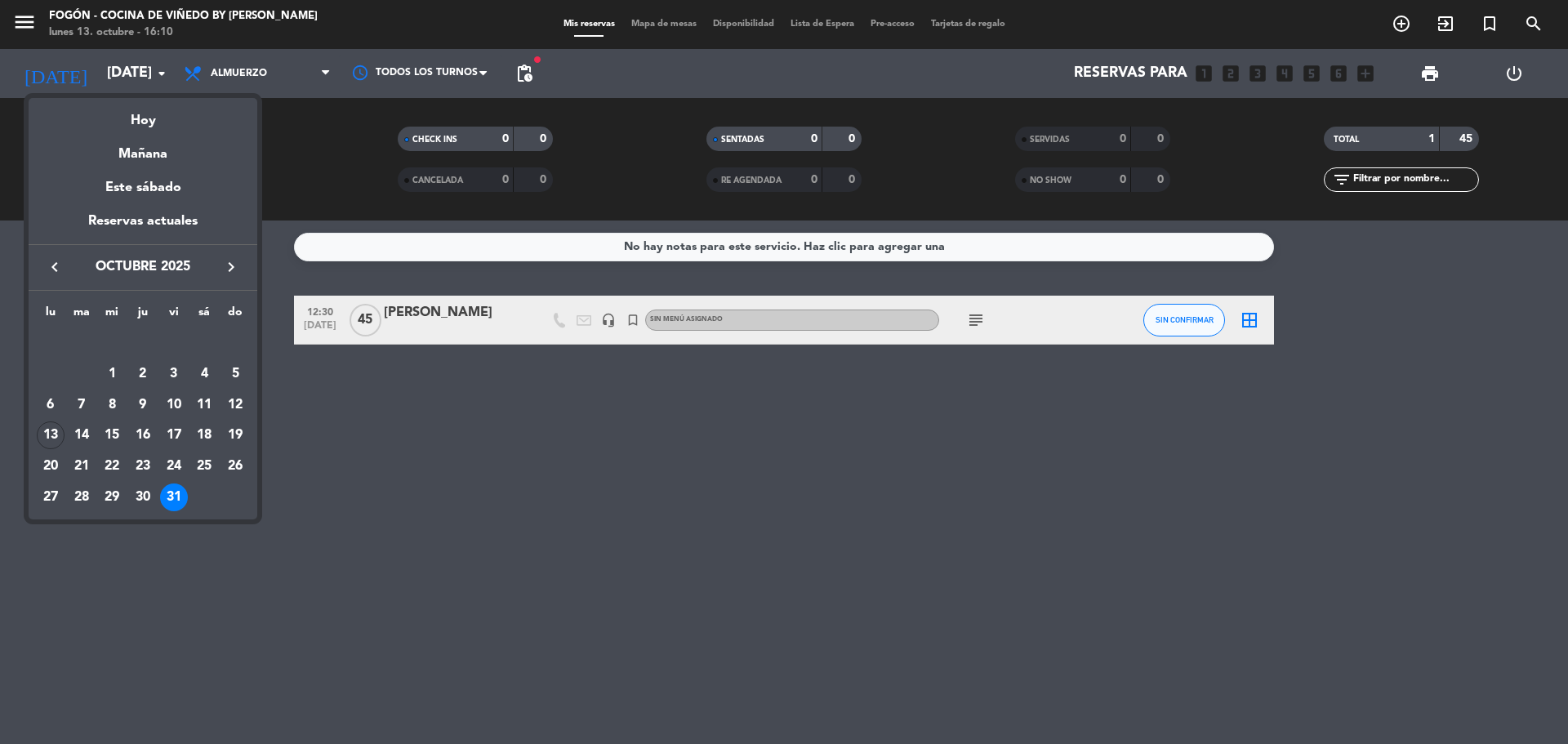
click at [228, 270] on icon "keyboard_arrow_right" at bounding box center [231, 267] width 19 height 19
click at [113, 375] on div "5" at bounding box center [112, 375] width 28 height 28
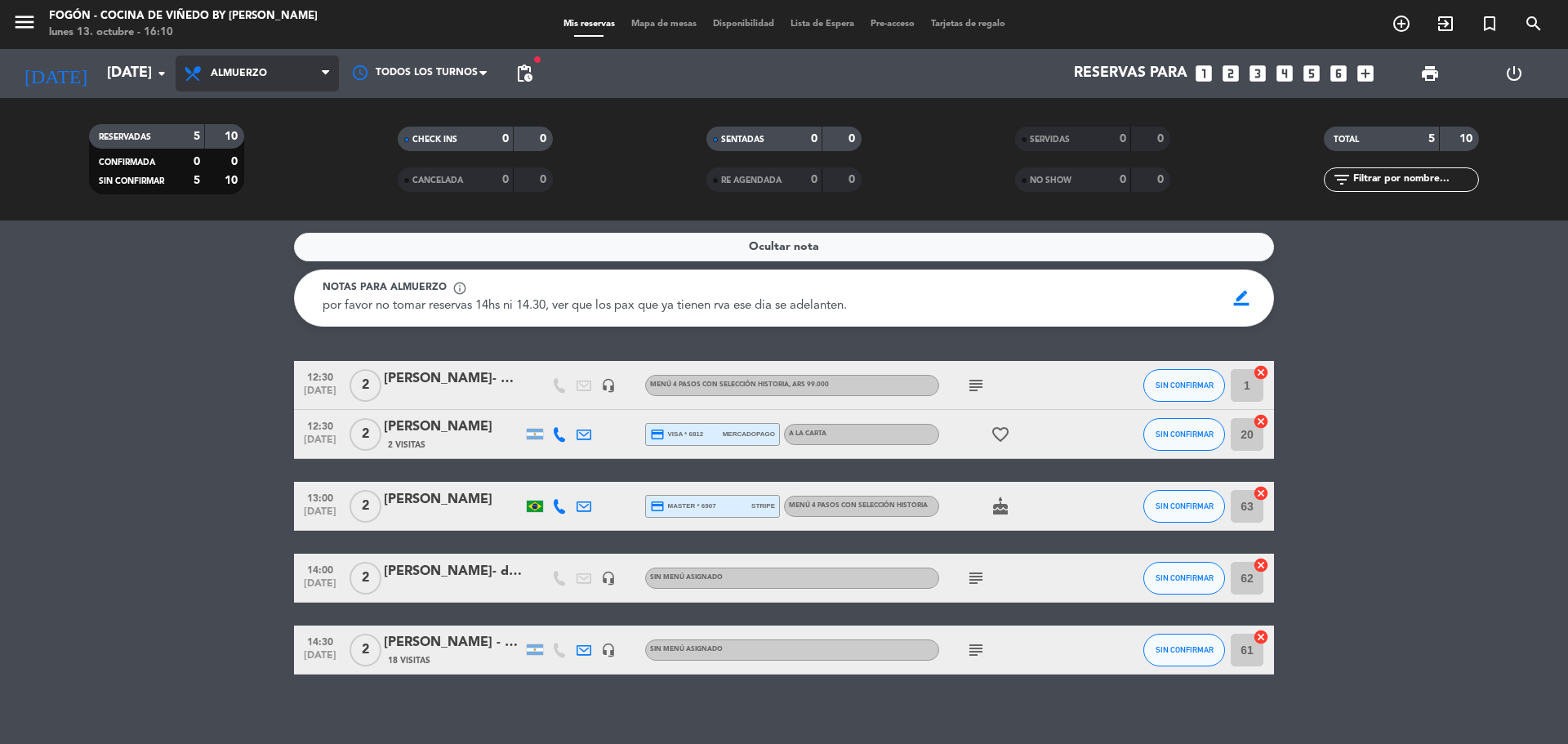
click at [218, 79] on span "Almuerzo" at bounding box center [257, 73] width 163 height 36
click at [260, 179] on div "menu Fogón - Cocina de viñedo by [PERSON_NAME] [DATE] 13. octubre - 16:10 Mis r…" at bounding box center [784, 110] width 1568 height 220
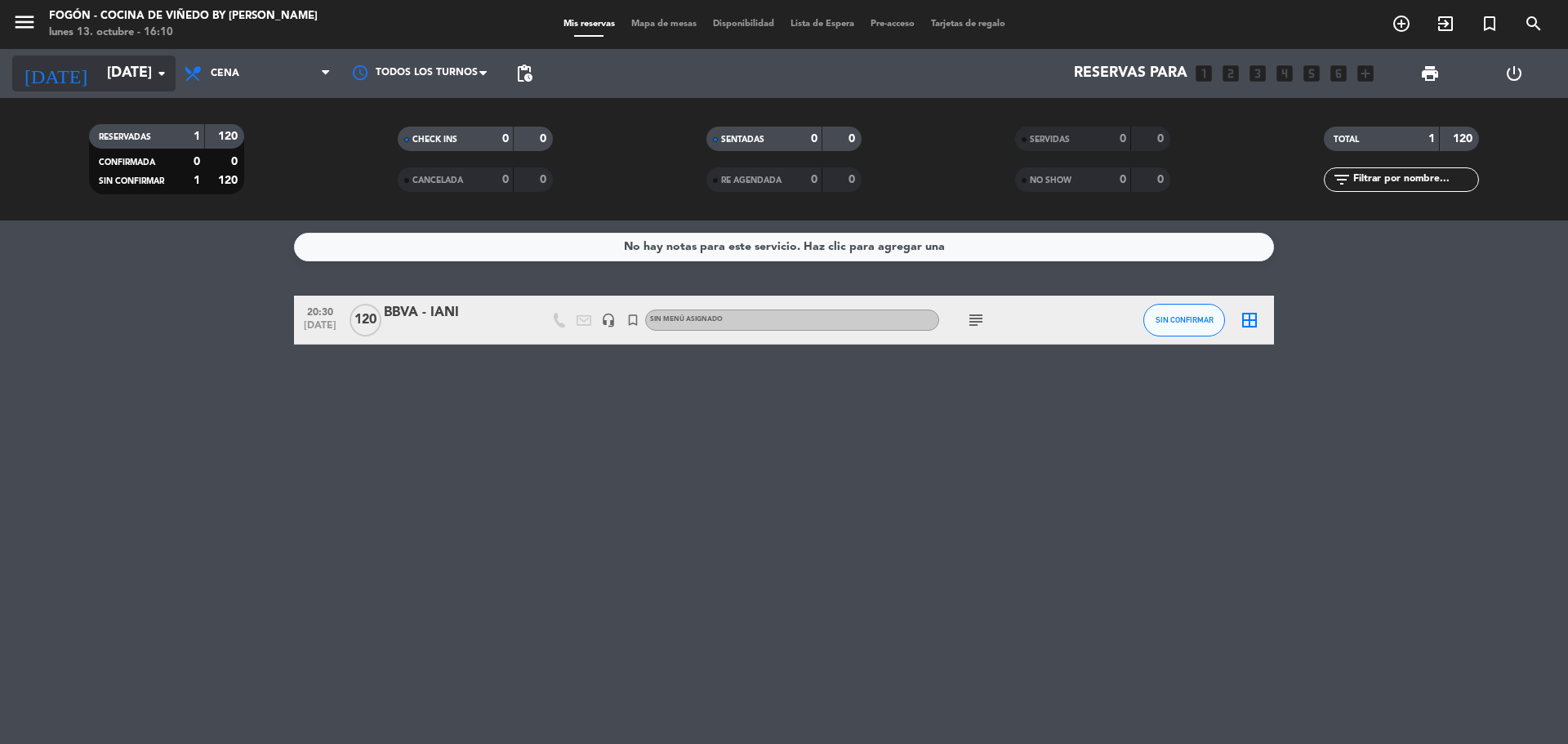
click at [131, 68] on input "[DATE]" at bounding box center [194, 73] width 189 height 32
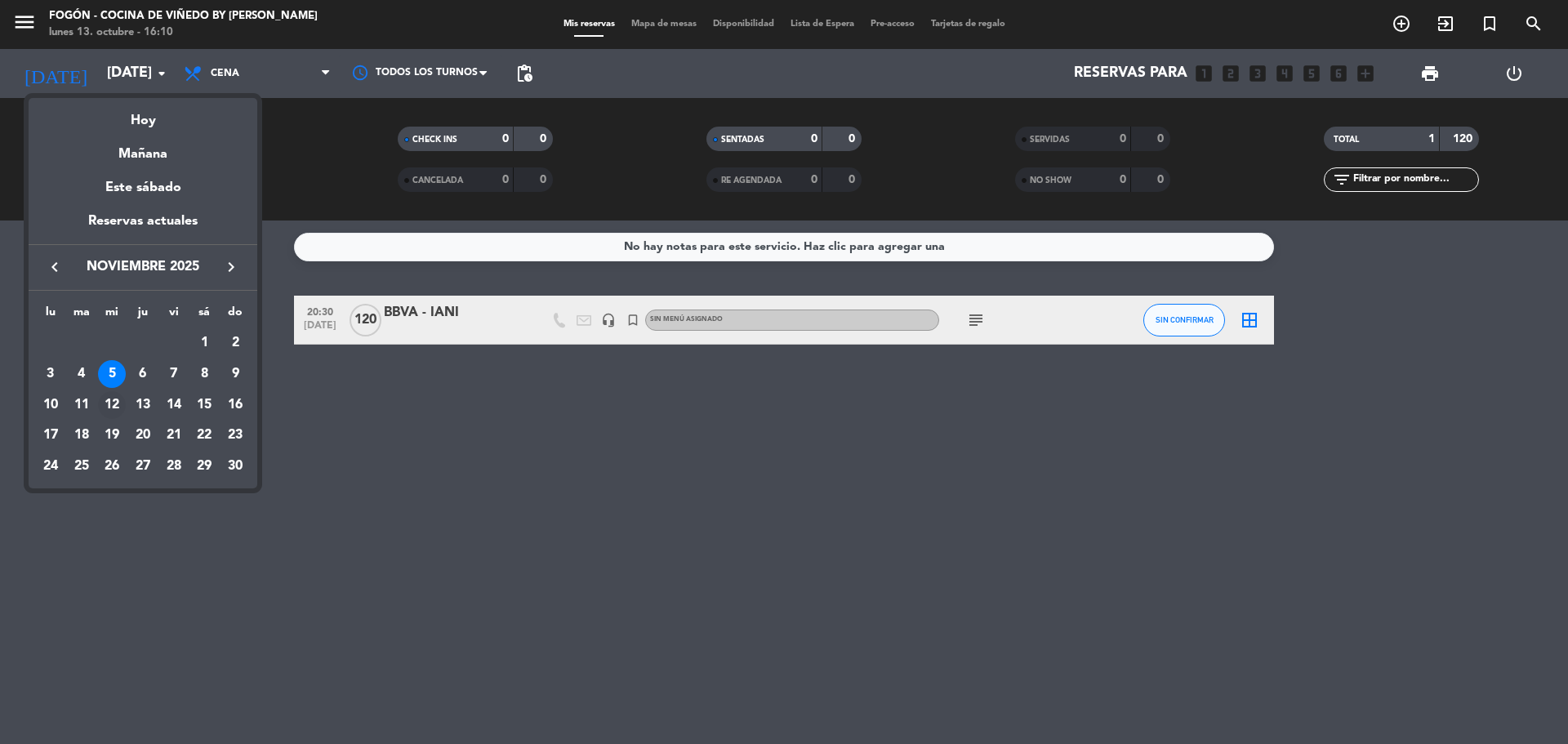
click at [109, 400] on div "12" at bounding box center [112, 405] width 28 height 28
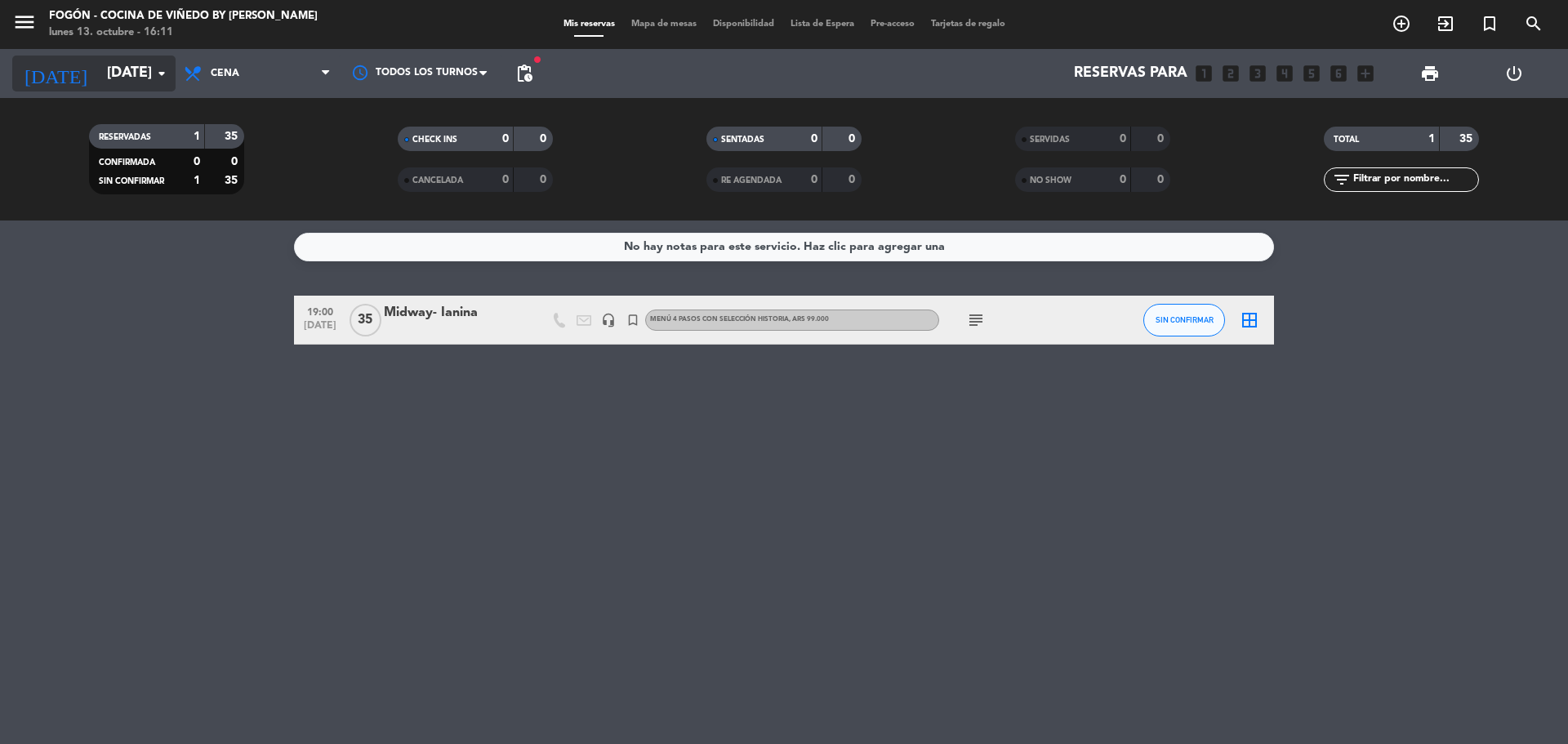
click at [131, 77] on input "[DATE]" at bounding box center [194, 73] width 189 height 32
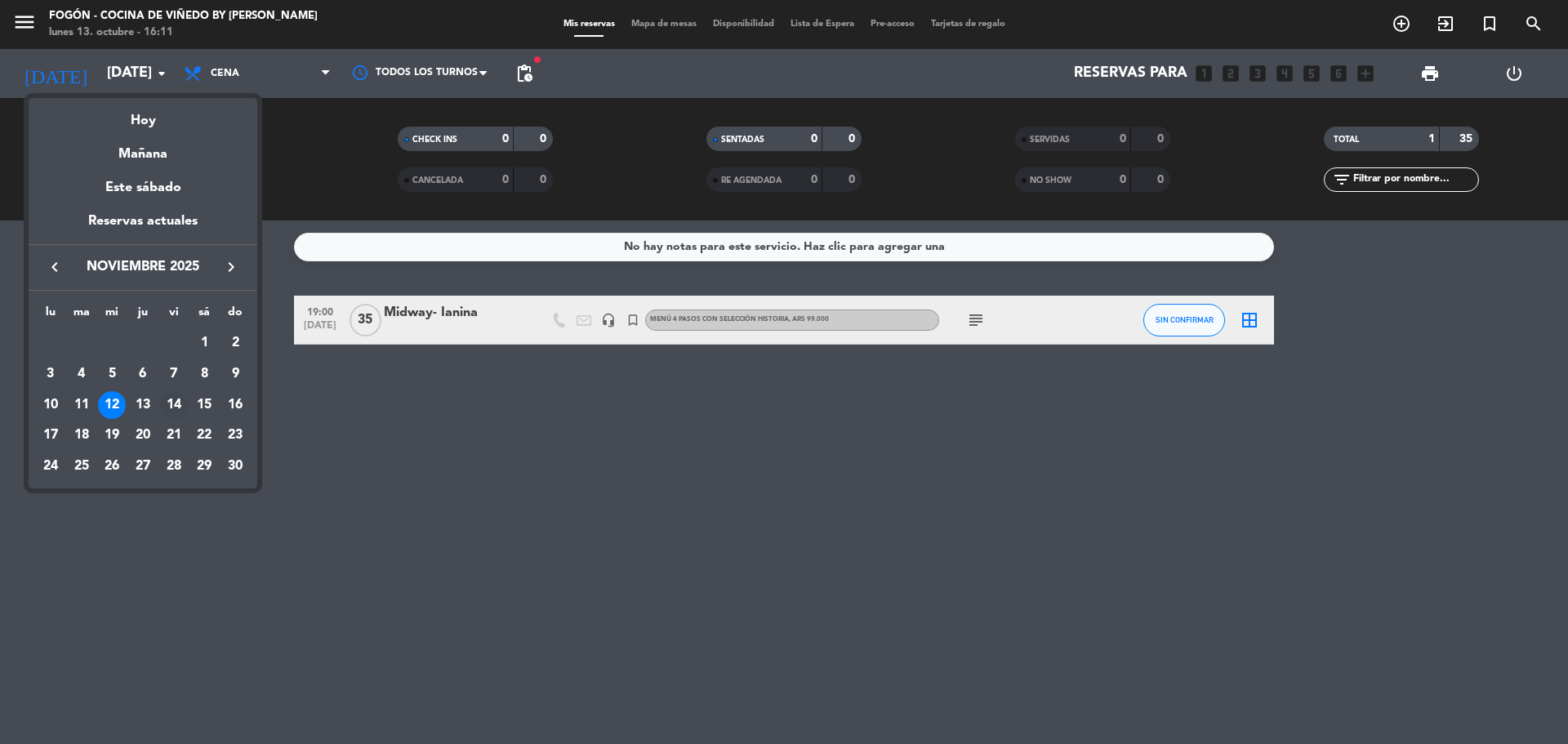
click at [179, 409] on div "14" at bounding box center [175, 405] width 28 height 28
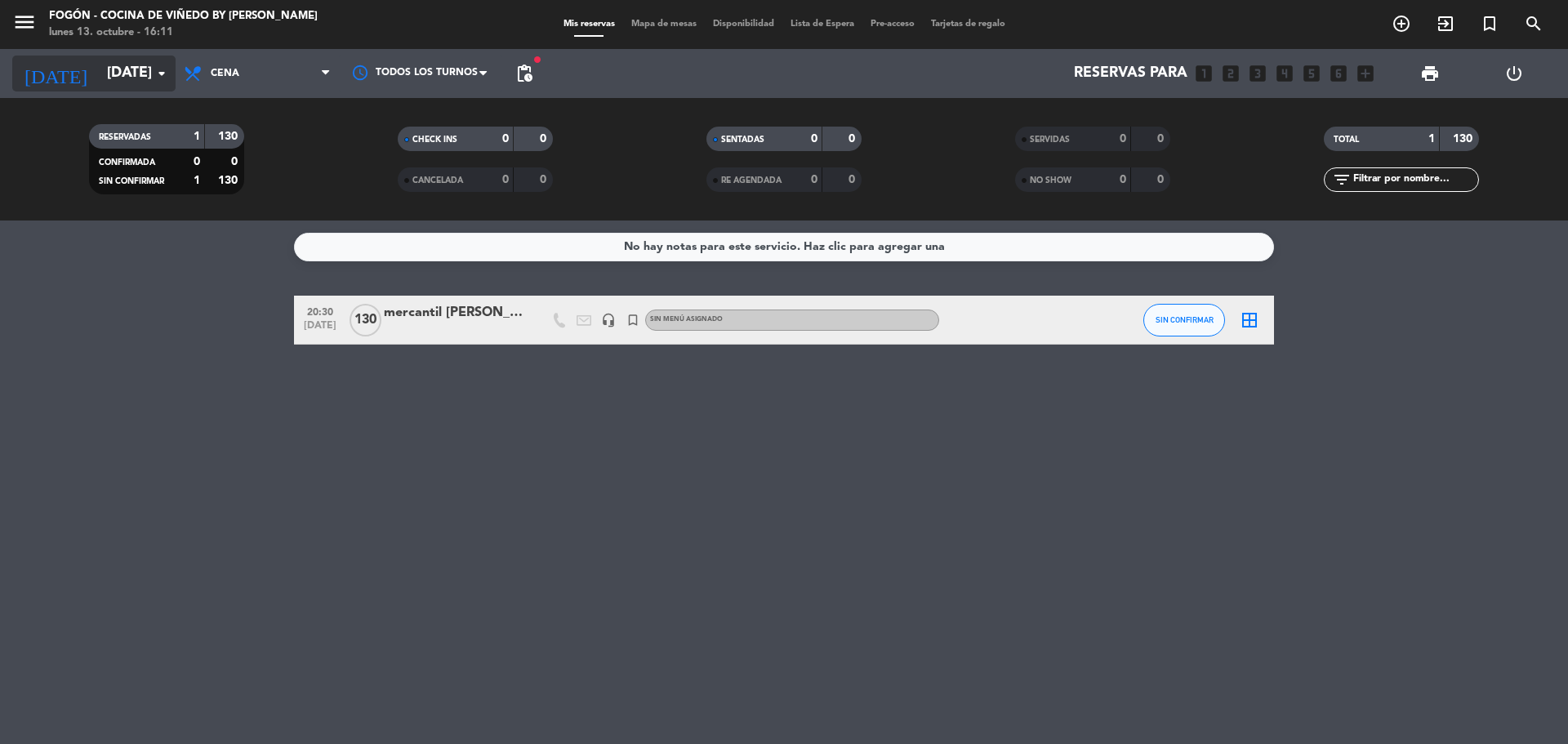
click at [115, 64] on input "[DATE]" at bounding box center [194, 73] width 189 height 32
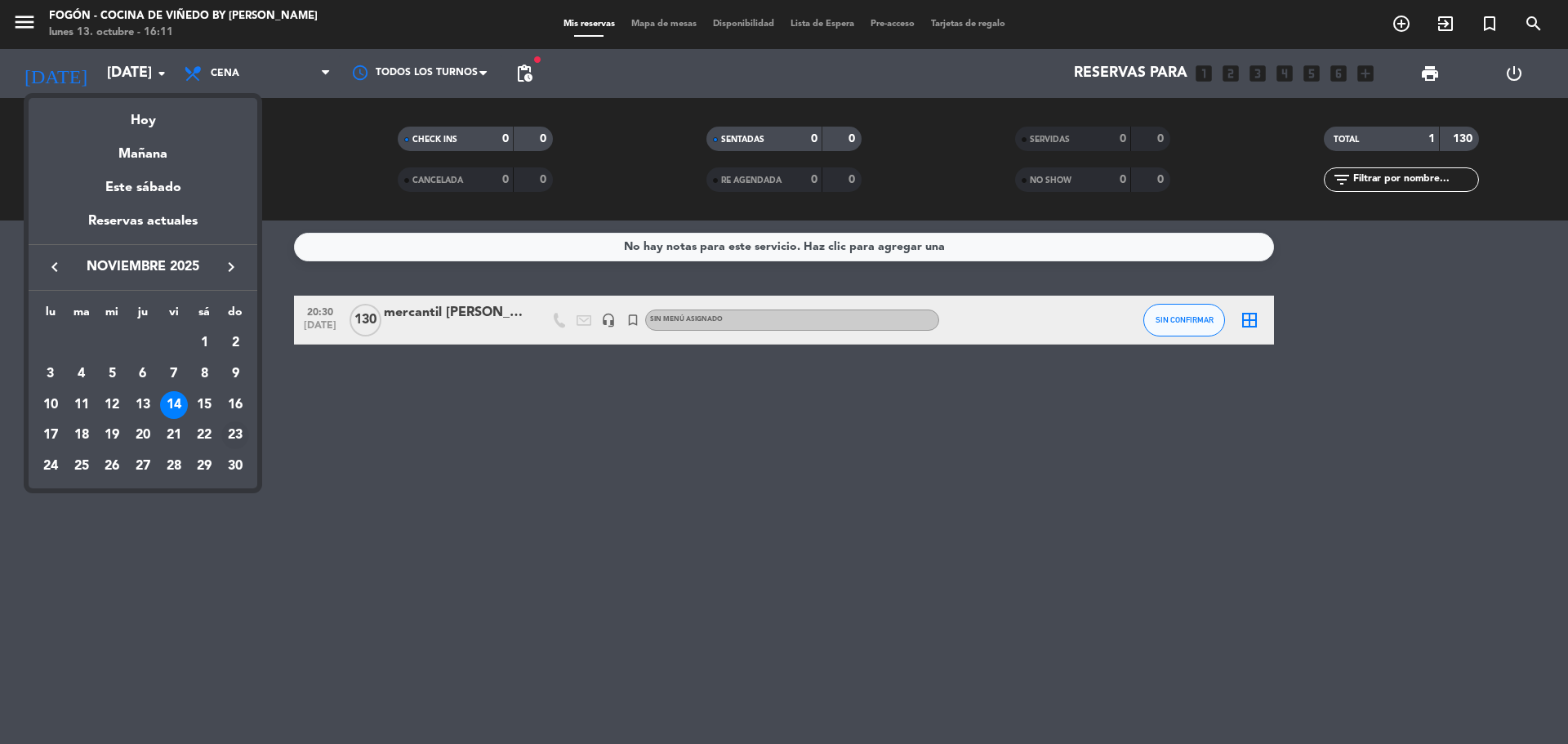
click at [231, 433] on div "23" at bounding box center [235, 435] width 28 height 28
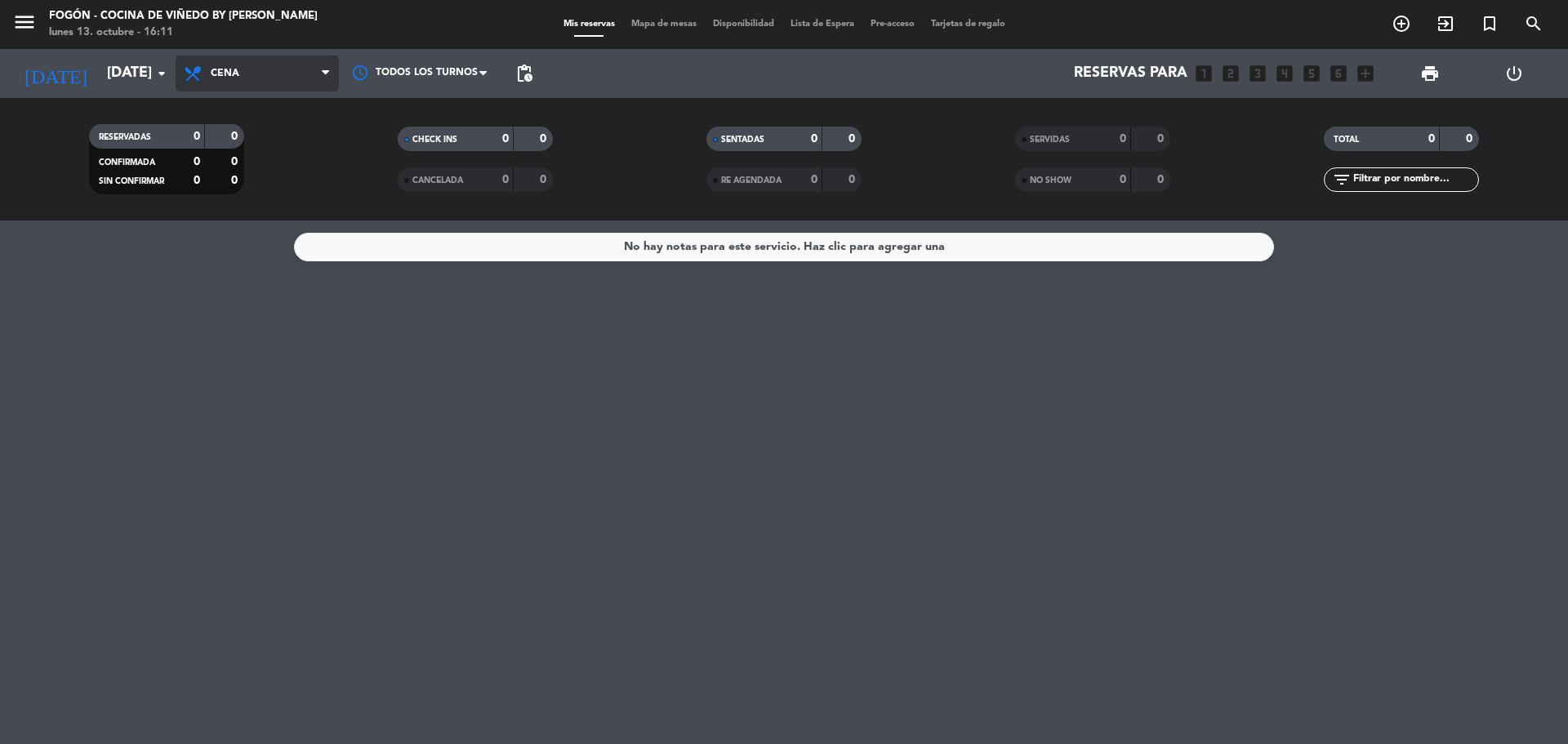
drag, startPoint x: 226, startPoint y: 77, endPoint x: 232, endPoint y: 83, distance: 8.5
click at [226, 76] on span "Cena" at bounding box center [225, 73] width 29 height 11
click at [261, 140] on div "menu Fogón - Cocina de viñedo by [PERSON_NAME] [DATE] 13. octubre - 16:11 Mis r…" at bounding box center [784, 110] width 1568 height 220
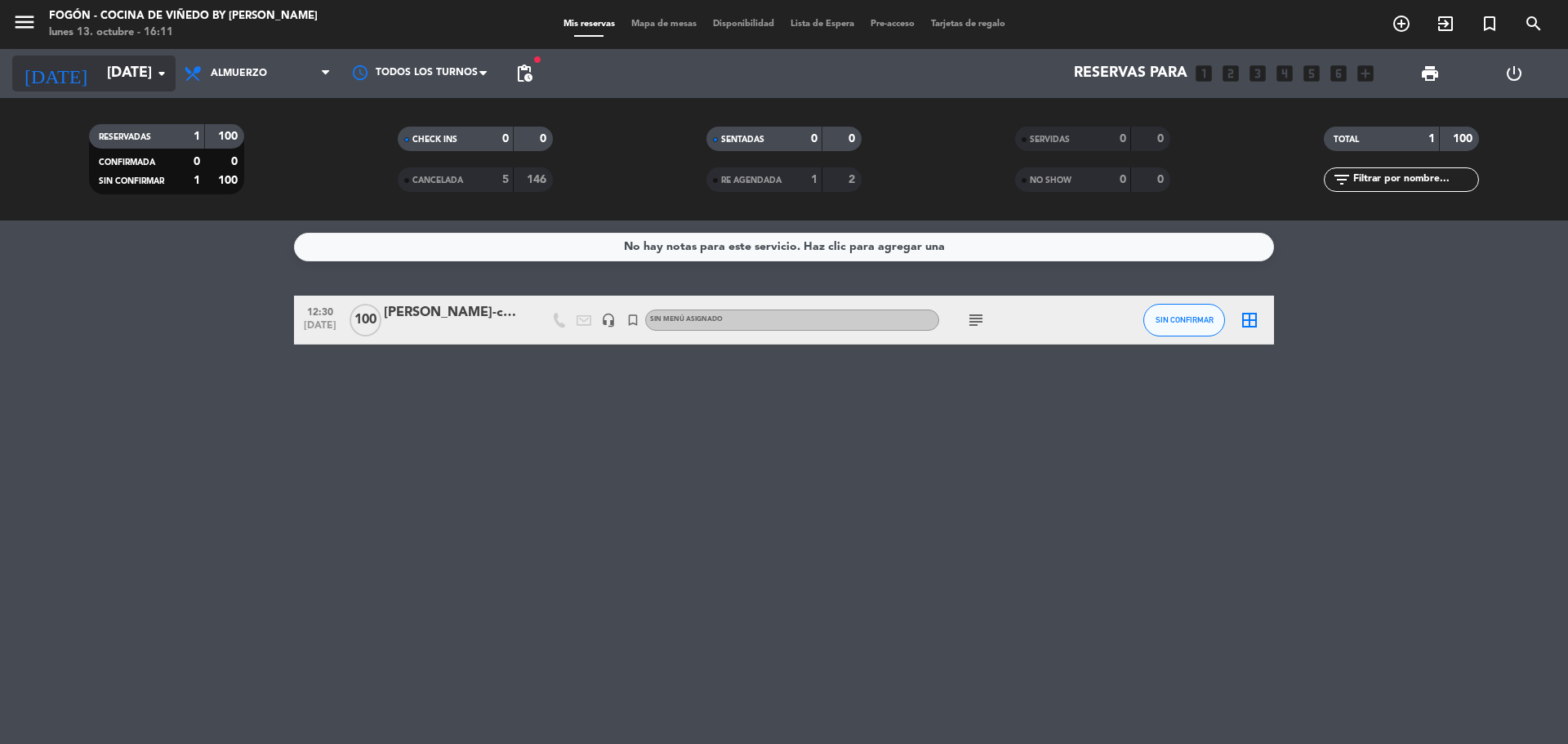
click at [139, 76] on input "[DATE]" at bounding box center [194, 73] width 189 height 32
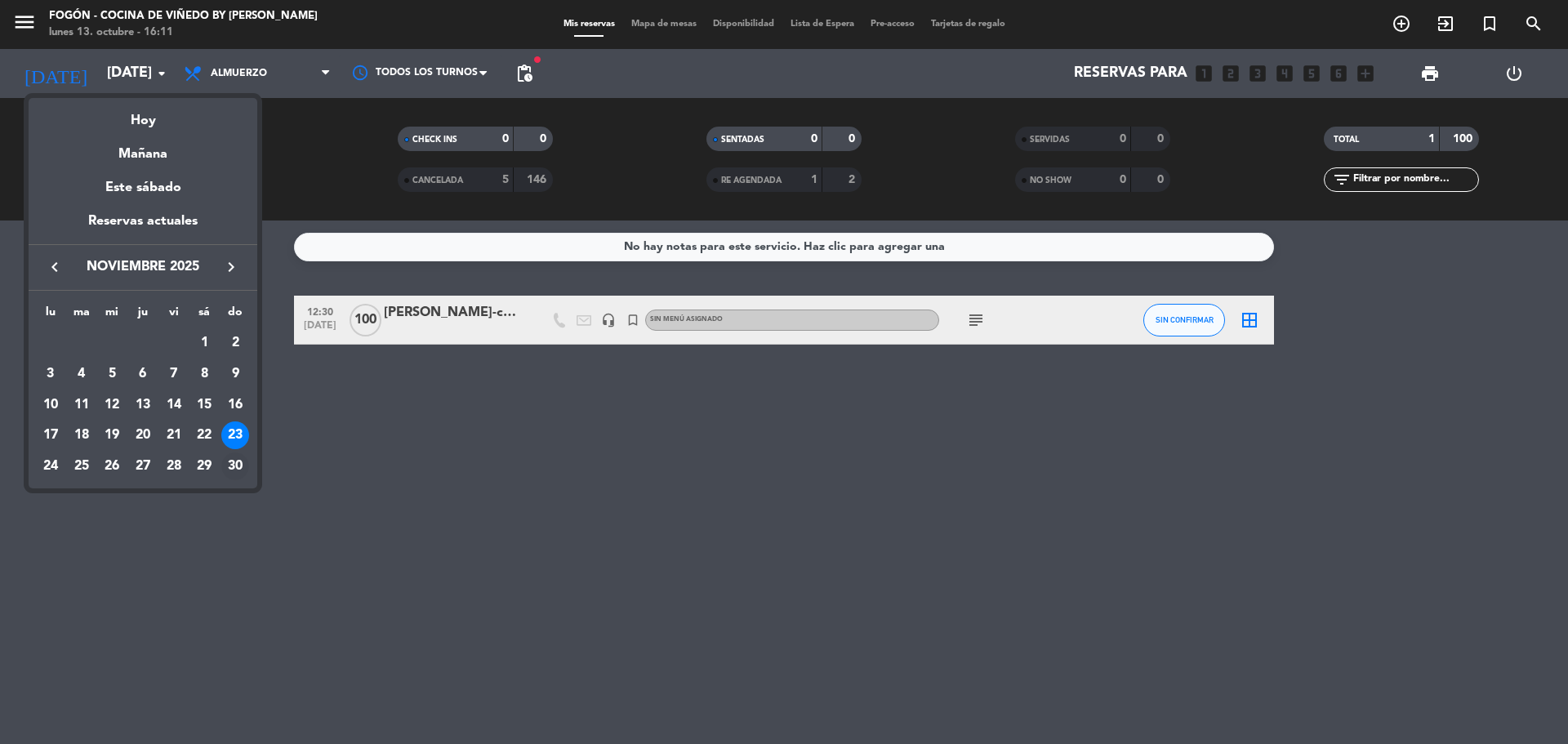
click at [243, 466] on div "30" at bounding box center [235, 467] width 28 height 28
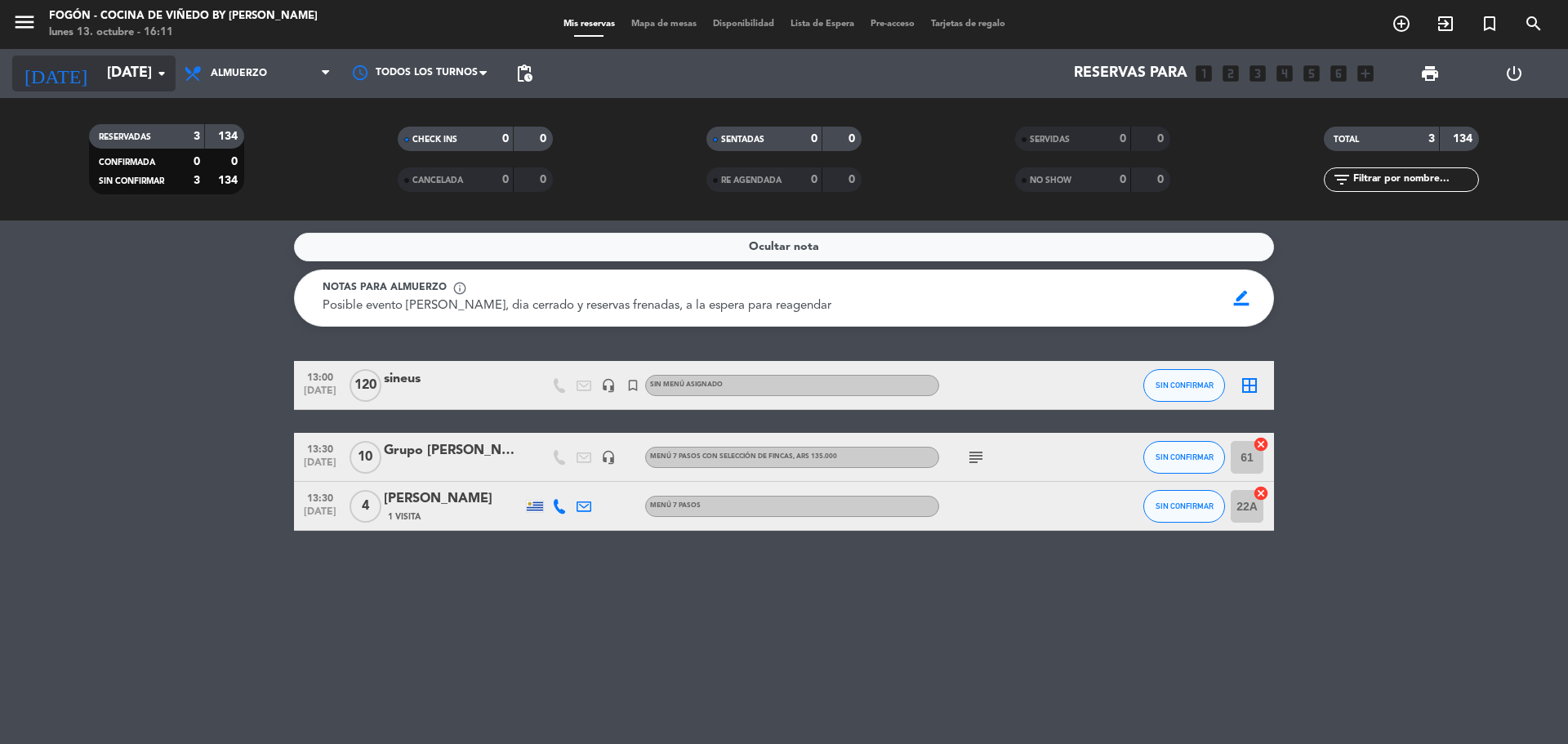
click at [123, 65] on input "[DATE]" at bounding box center [194, 73] width 189 height 32
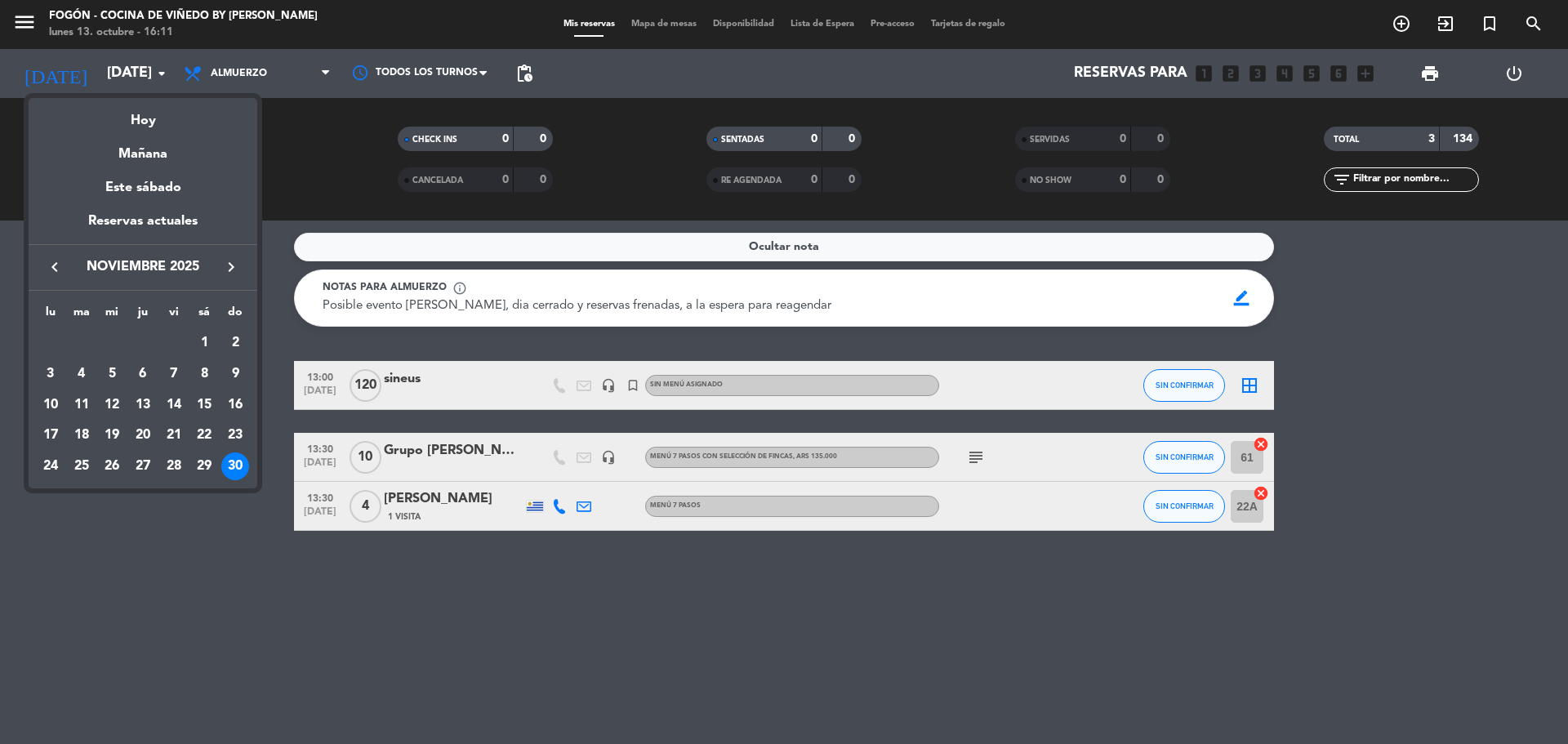
click at [232, 270] on icon "keyboard_arrow_right" at bounding box center [231, 267] width 19 height 19
click at [112, 375] on div "3" at bounding box center [112, 375] width 28 height 28
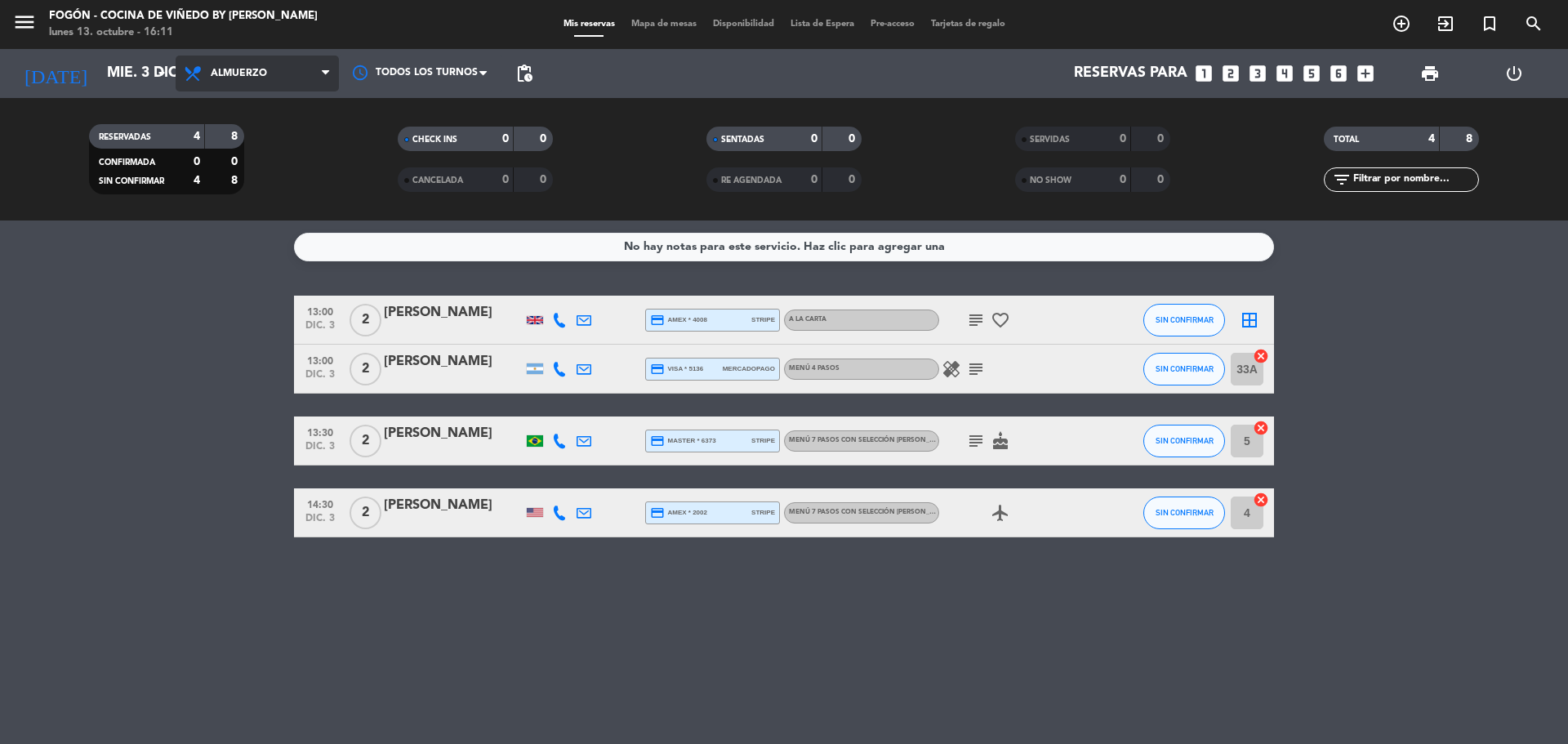
click at [237, 56] on span "Almuerzo" at bounding box center [257, 73] width 163 height 36
click at [242, 175] on div "menu Fogón - Cocina de viñedo by [PERSON_NAME] [DATE] 13. octubre - 16:11 Mis r…" at bounding box center [784, 110] width 1568 height 220
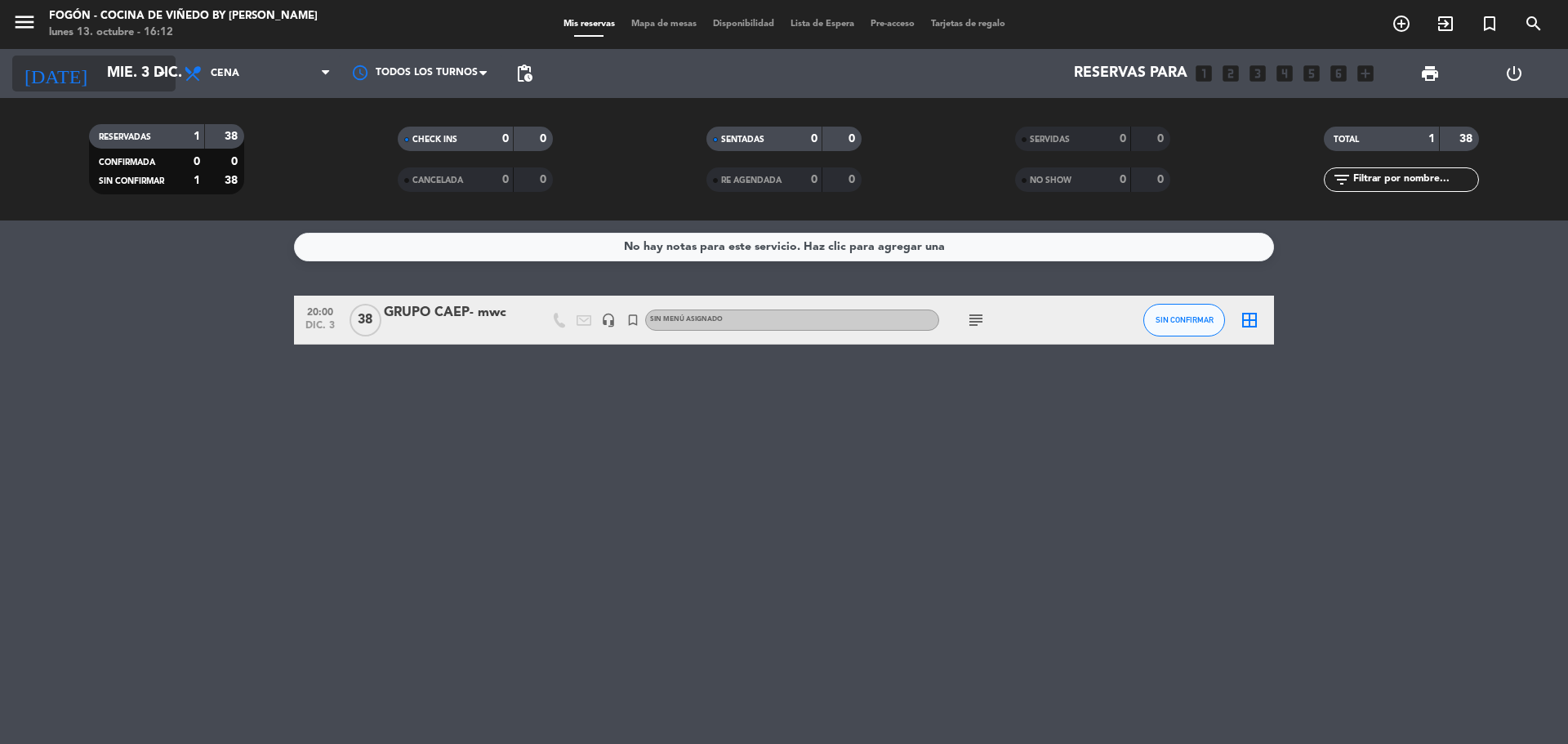
click at [118, 68] on input "mié. 3 dic." at bounding box center [194, 73] width 189 height 32
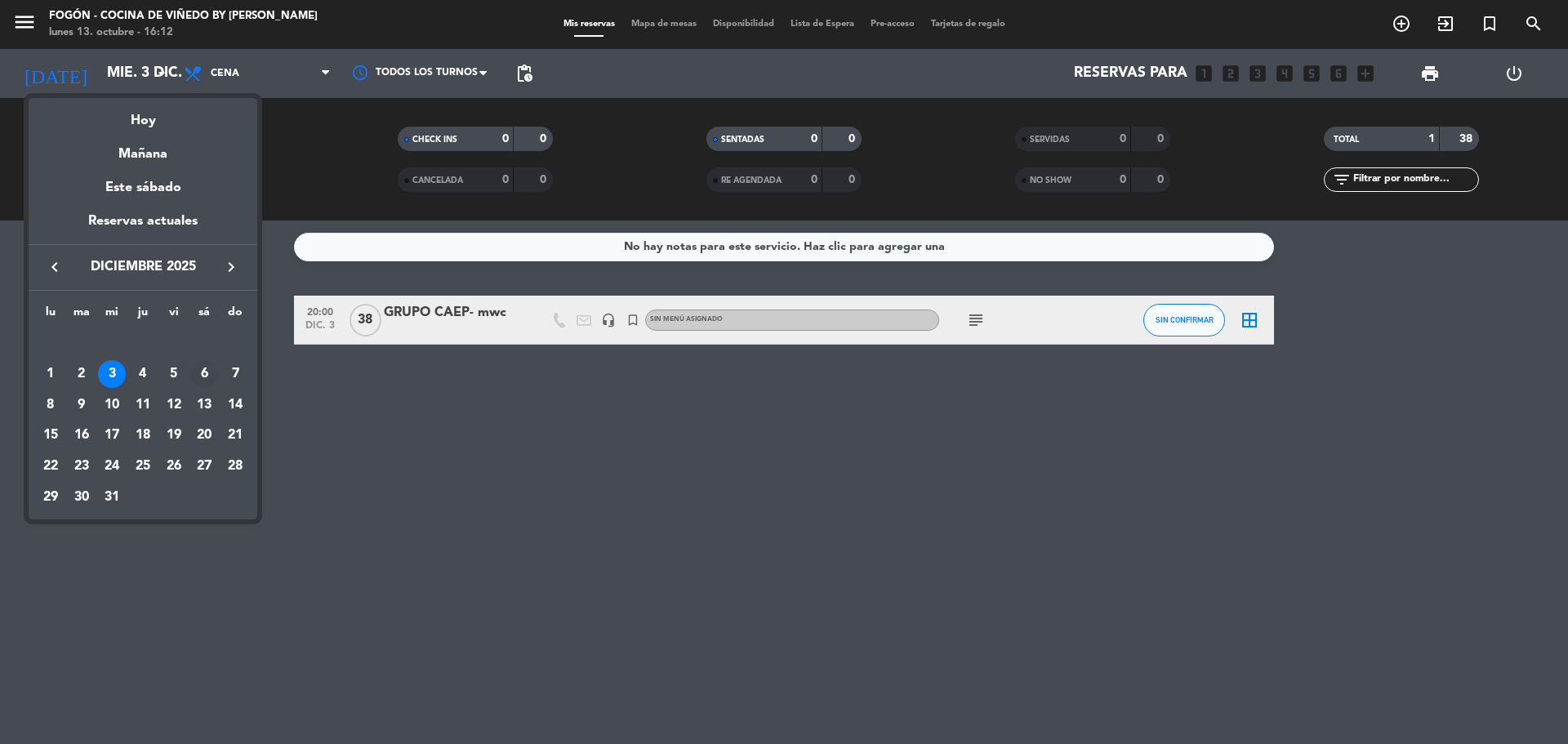
click at [203, 366] on div "6" at bounding box center [204, 375] width 28 height 28
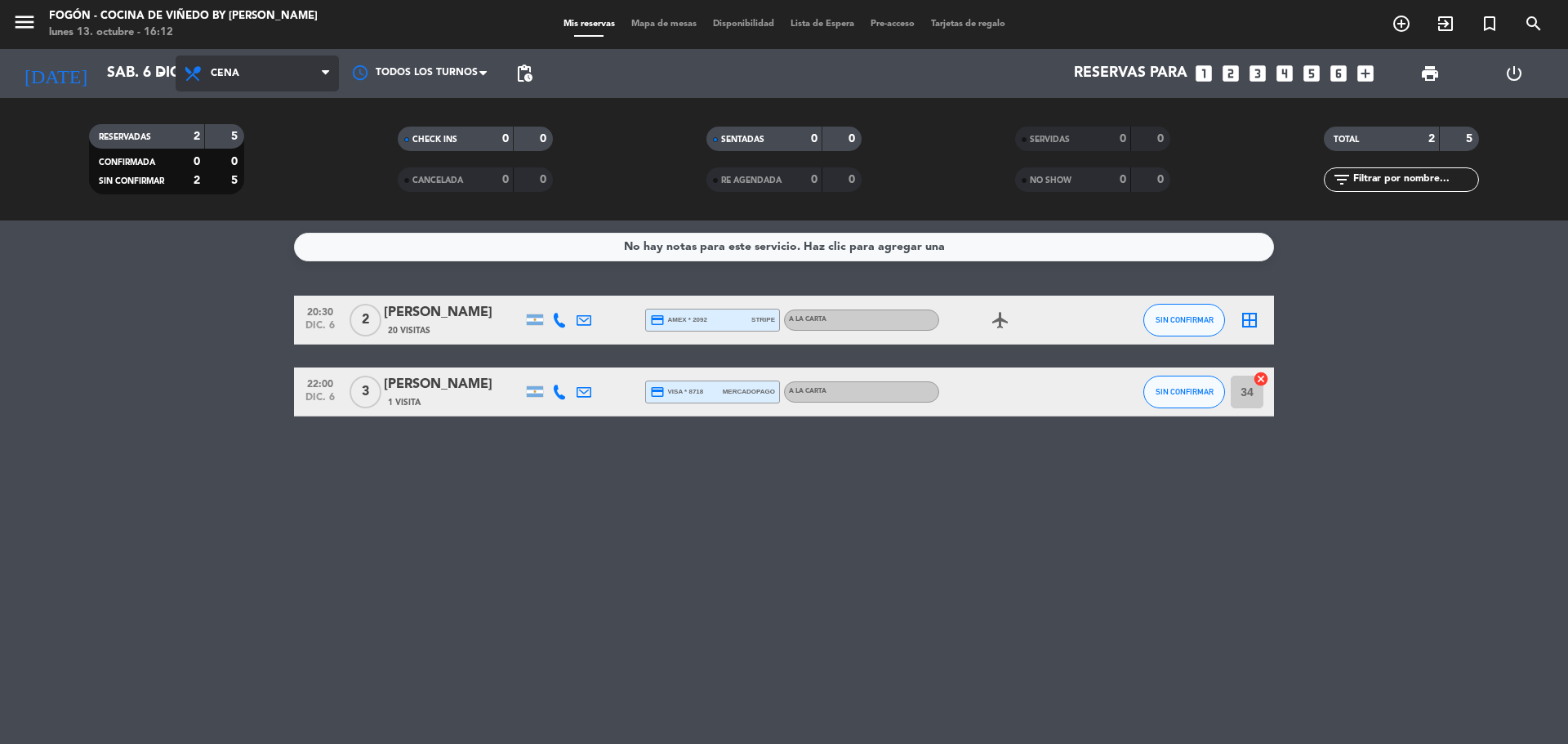
click at [253, 75] on span "Cena" at bounding box center [257, 73] width 163 height 36
click at [258, 149] on div "menu Fogón - Cocina de viñedo by [PERSON_NAME] [DATE] 13. octubre - 16:12 Mis r…" at bounding box center [784, 110] width 1568 height 220
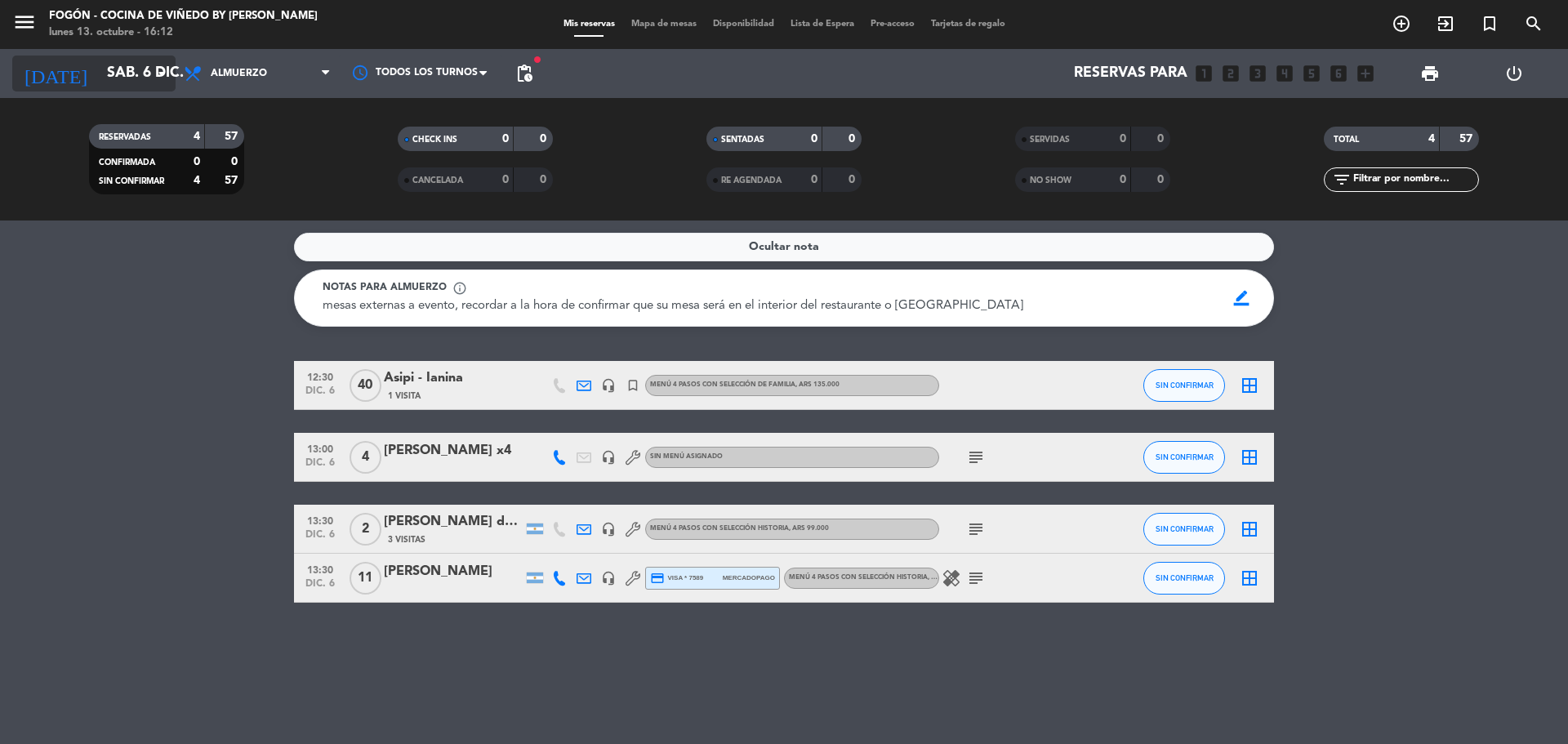
click at [111, 77] on input "sáb. 6 dic." at bounding box center [194, 73] width 189 height 32
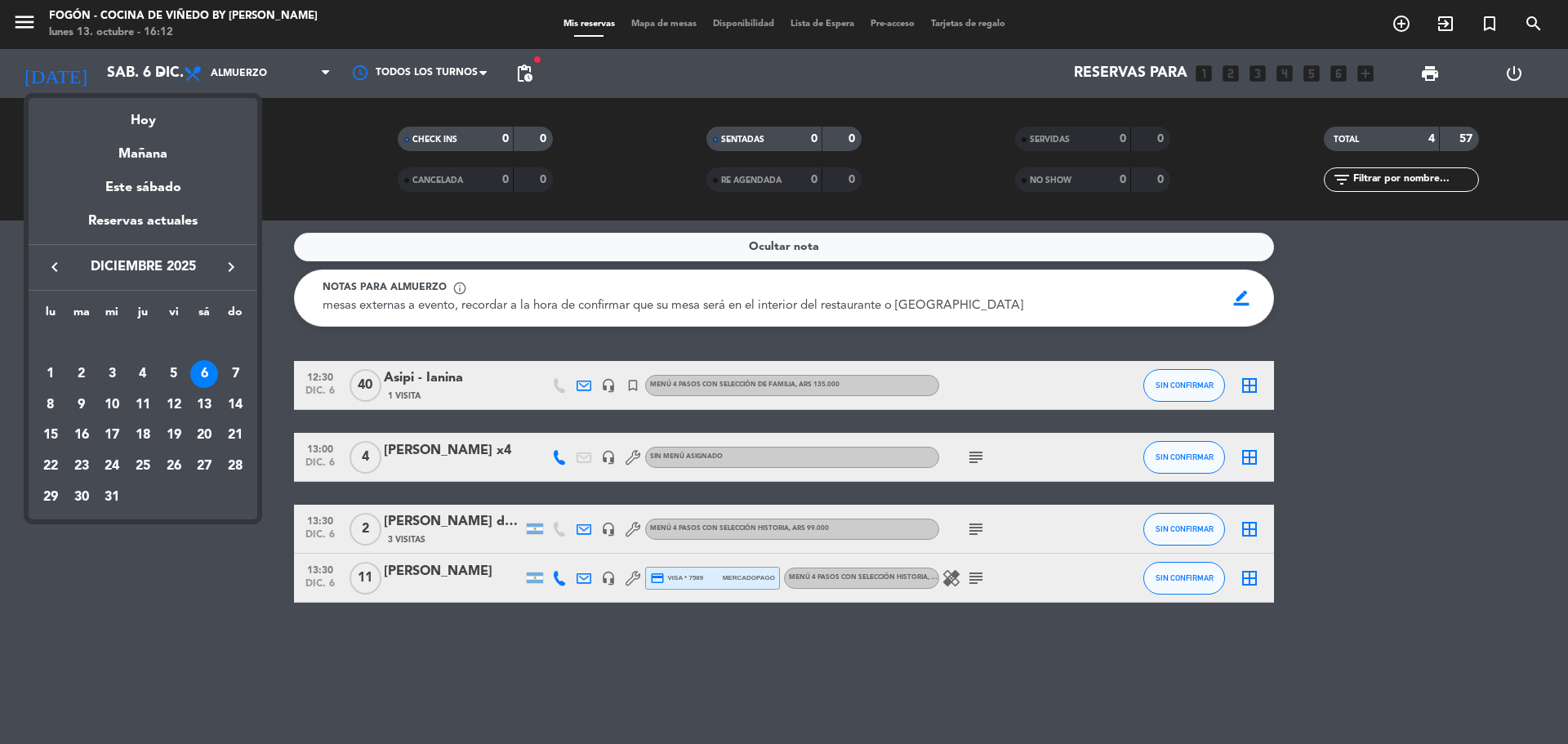
click at [232, 267] on icon "keyboard_arrow_right" at bounding box center [231, 267] width 19 height 19
click at [110, 367] on div "4" at bounding box center [112, 375] width 28 height 28
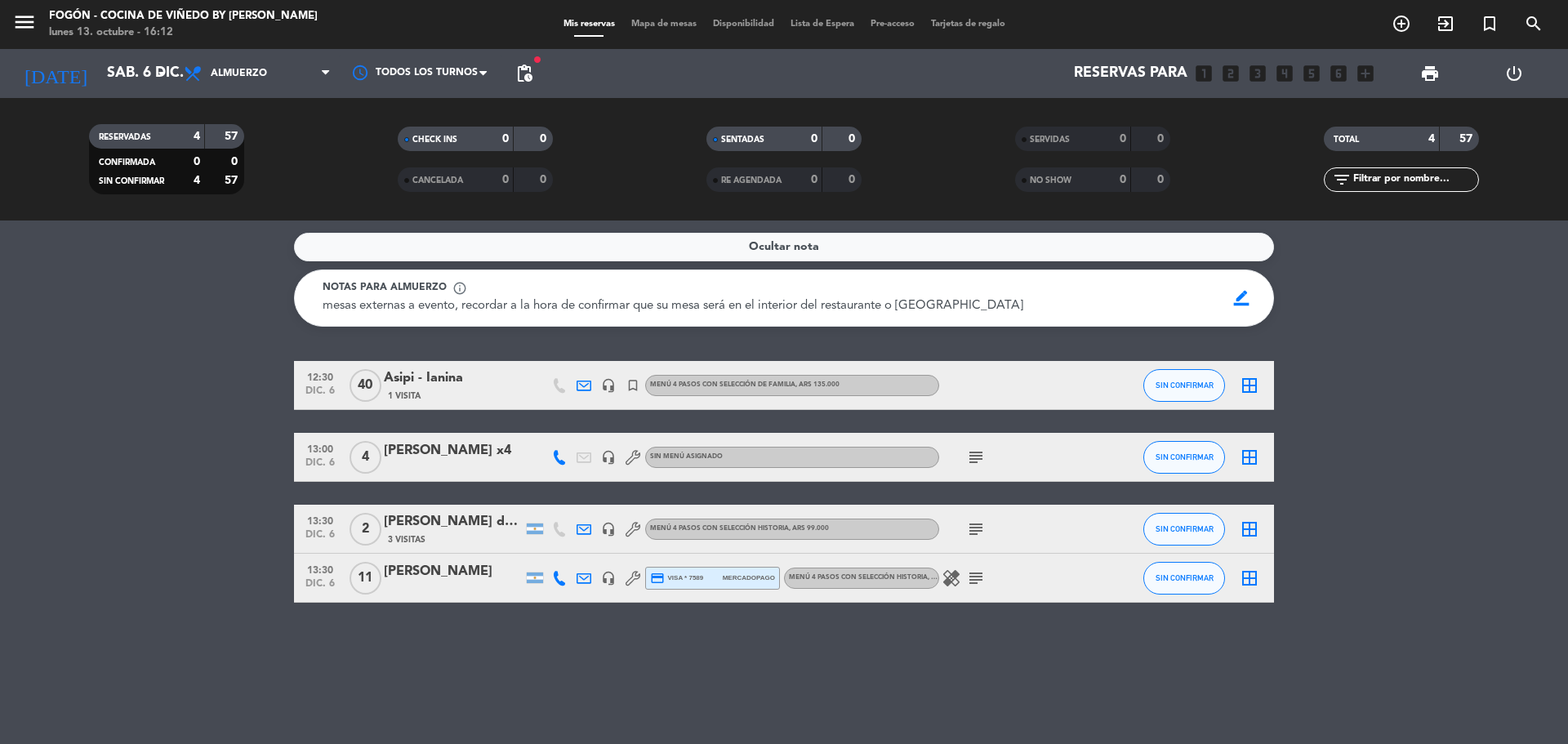
type input "[DATE]"
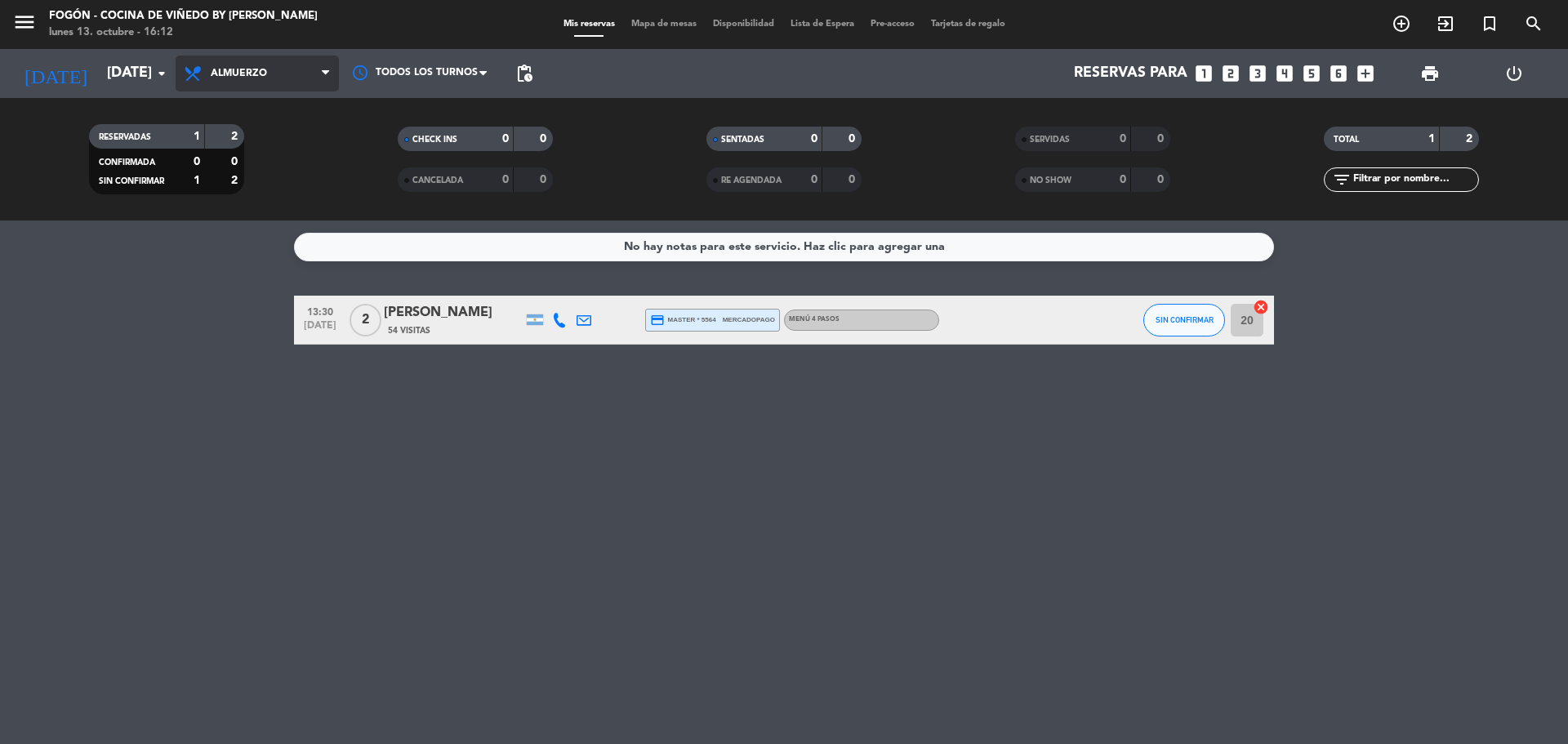
click at [210, 73] on span "Almuerzo" at bounding box center [239, 73] width 56 height 11
click at [239, 172] on div "menu Fogón - Cocina de viñedo by [PERSON_NAME] [DATE] 13. octubre - 16:12 Mis r…" at bounding box center [784, 110] width 1568 height 220
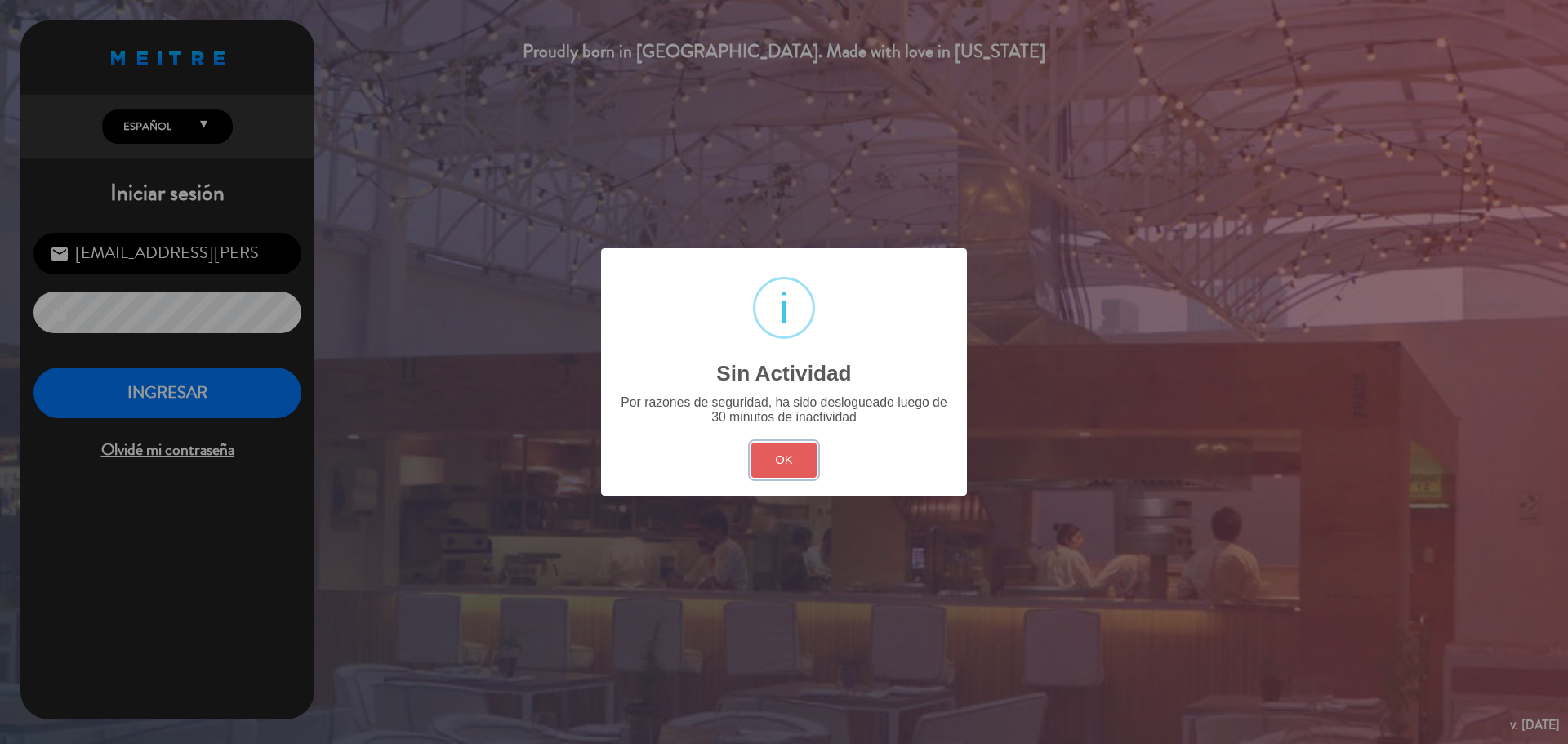
click at [762, 461] on button "OK" at bounding box center [784, 461] width 66 height 35
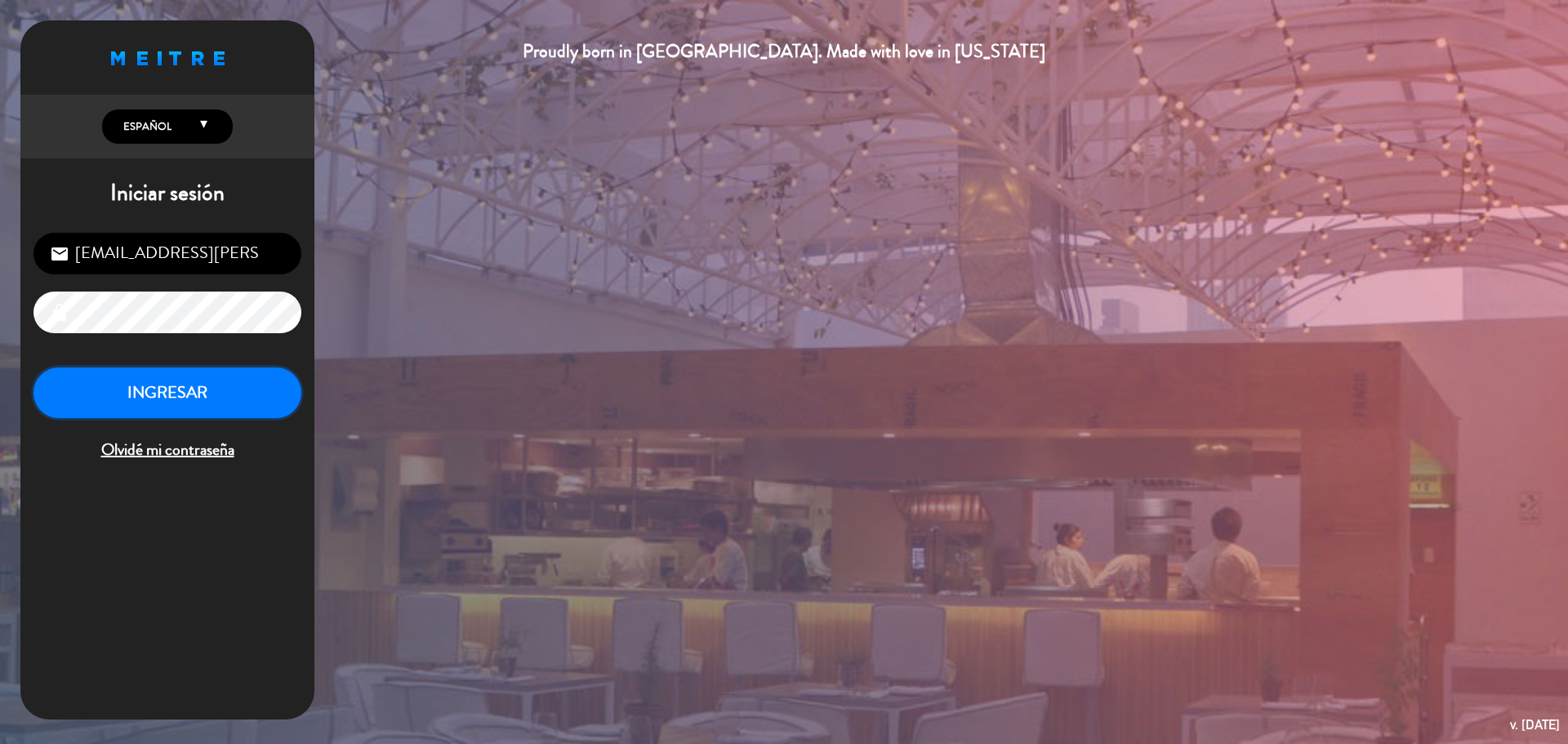
click at [217, 401] on button "INGRESAR" at bounding box center [167, 393] width 267 height 52
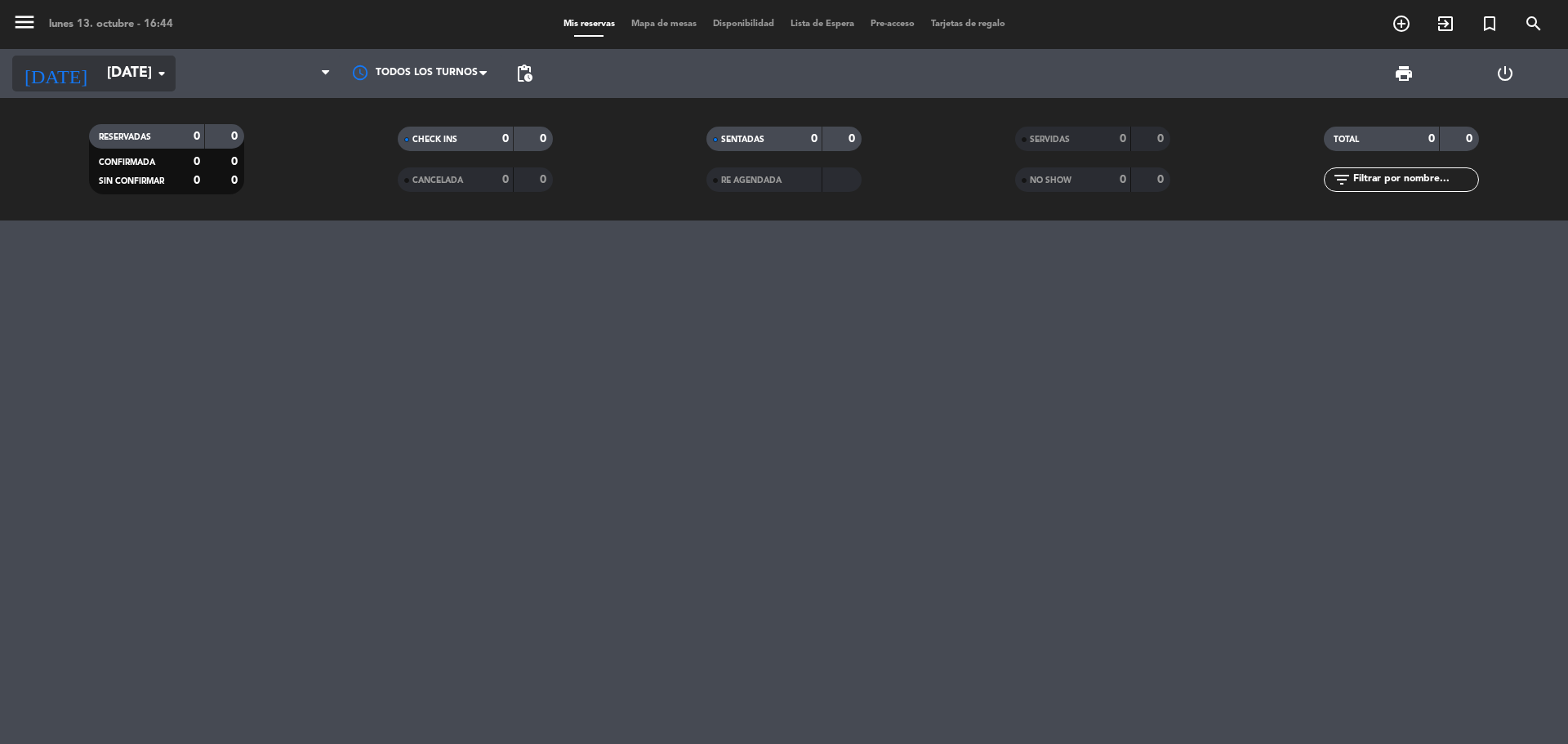
click at [99, 77] on input "[DATE]" at bounding box center [194, 73] width 189 height 32
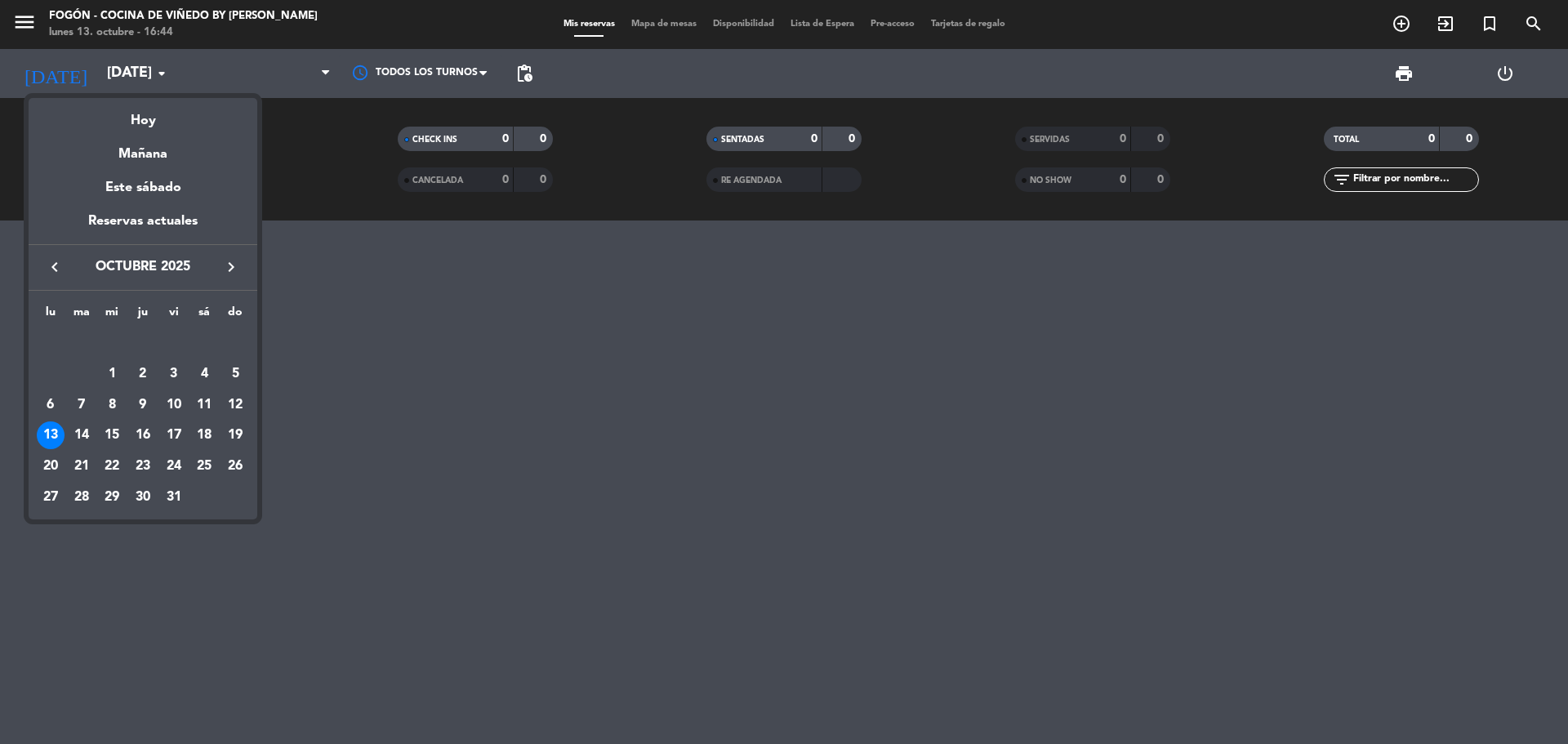
click at [232, 272] on icon "keyboard_arrow_right" at bounding box center [231, 267] width 19 height 19
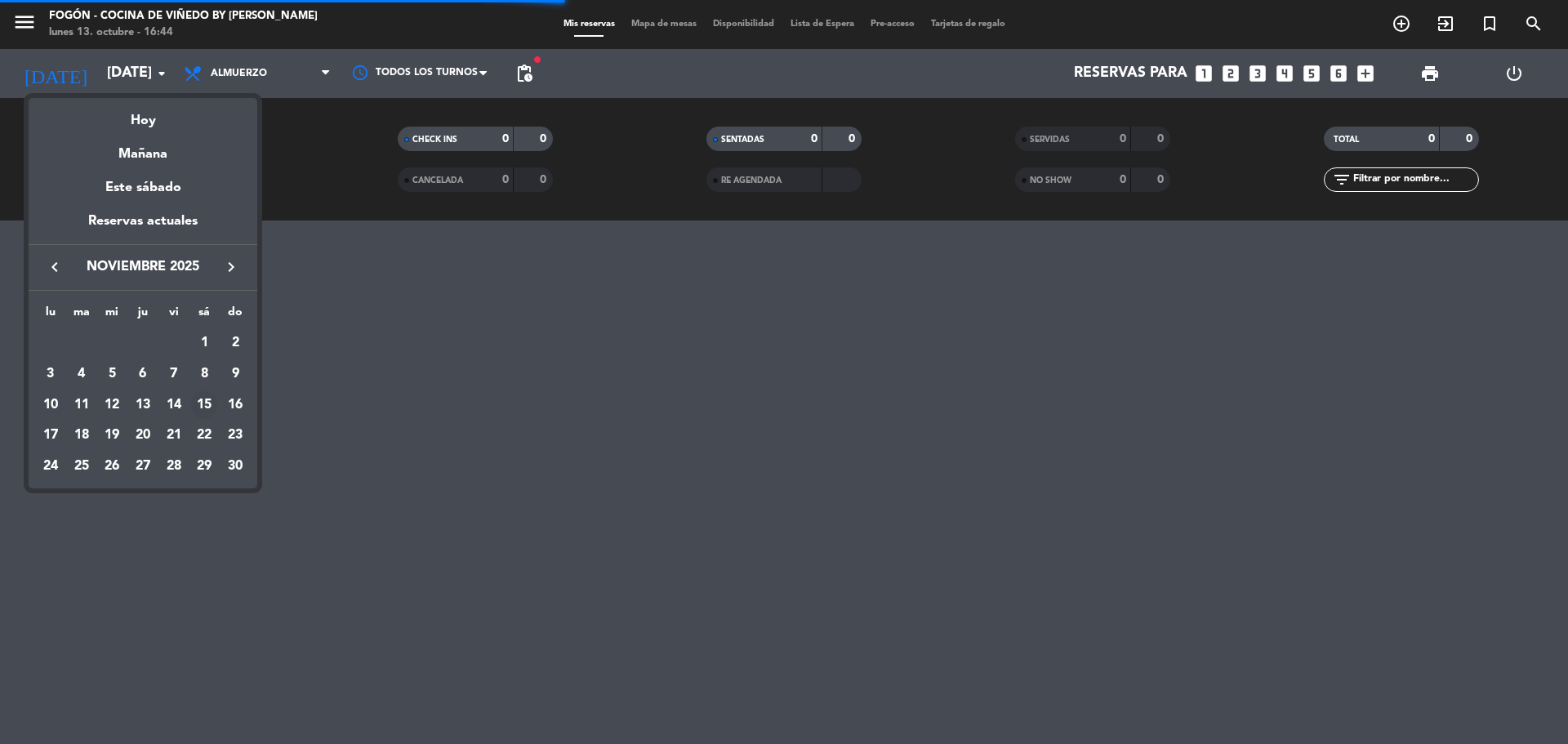
click at [201, 405] on div "15" at bounding box center [204, 405] width 28 height 28
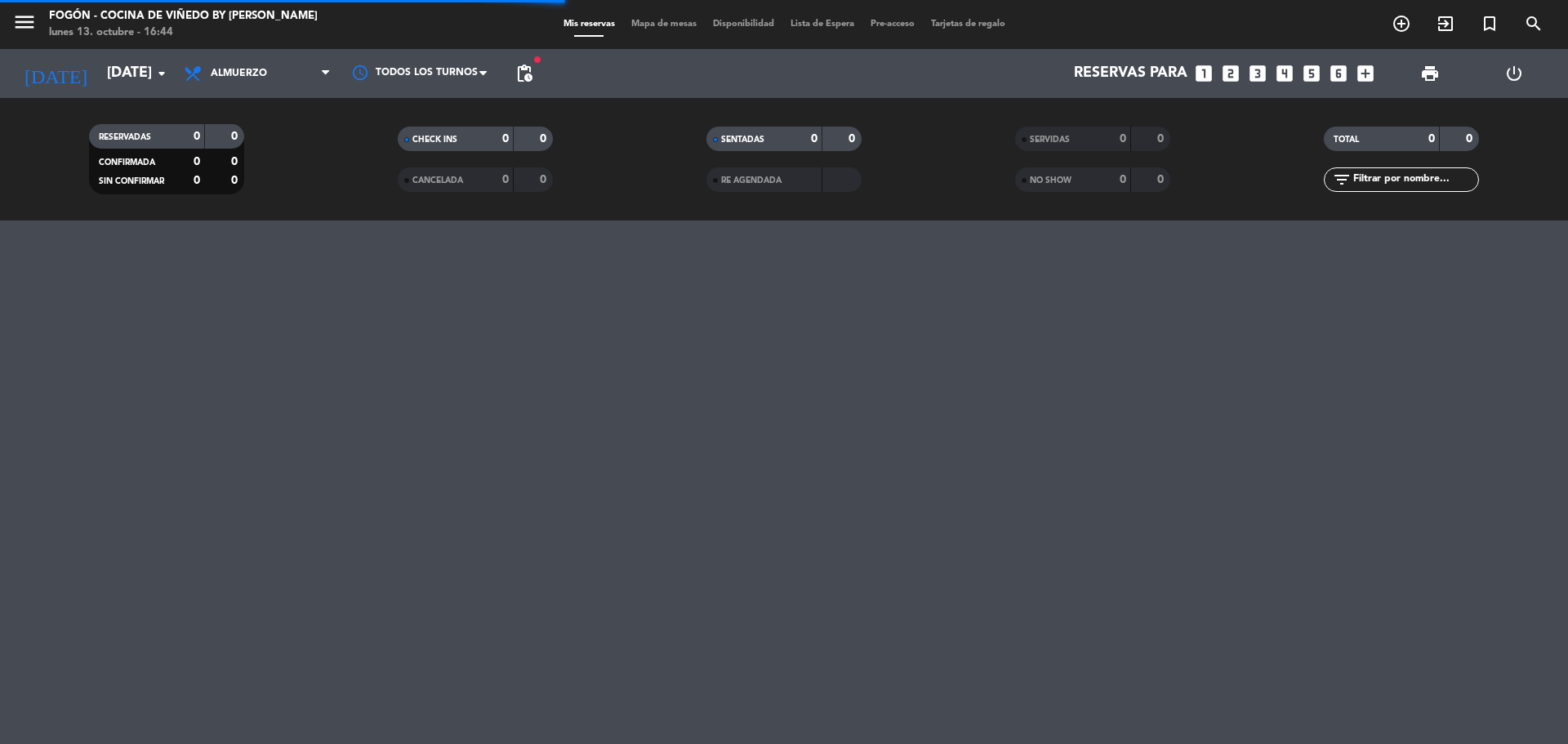
type input "[DATE]"
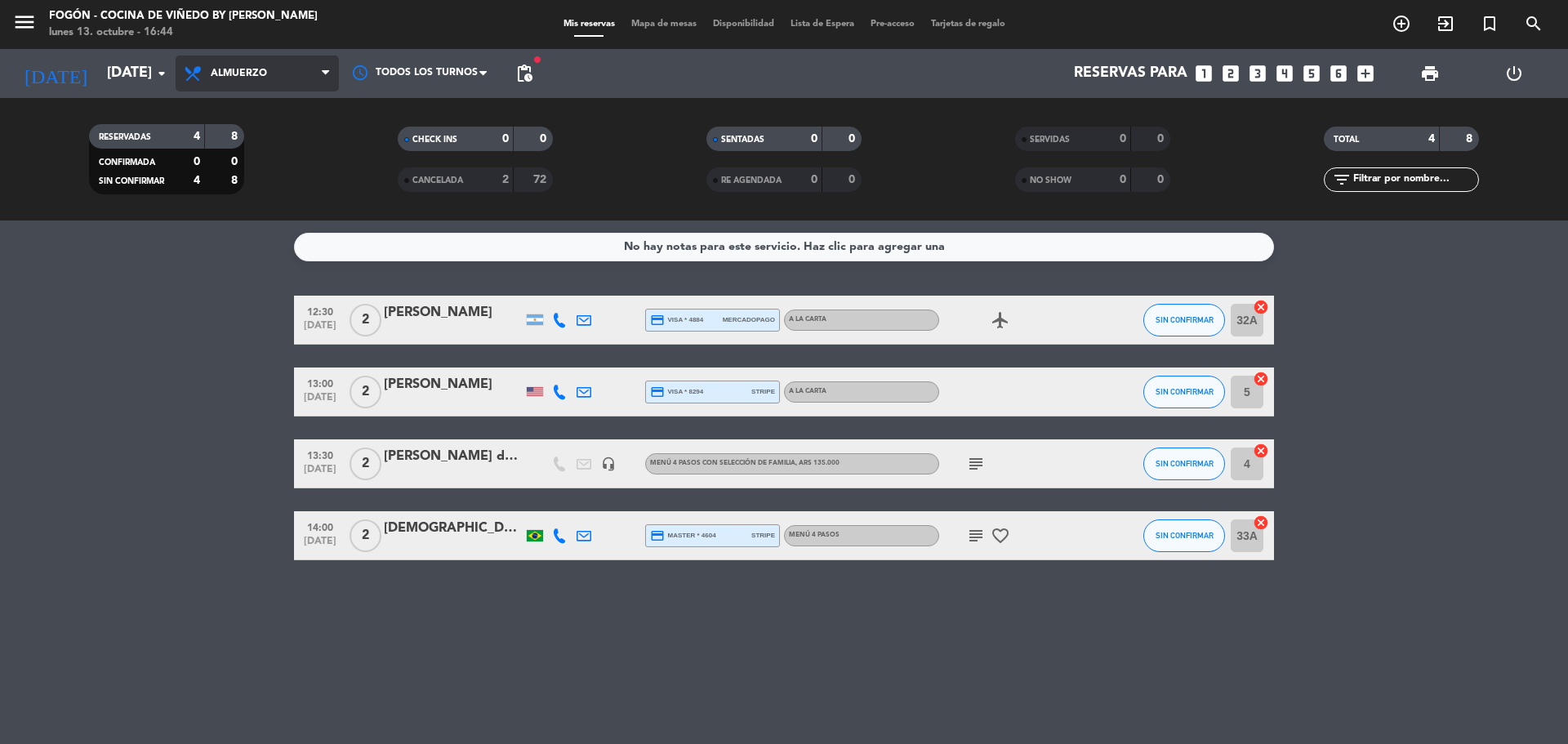
click at [267, 79] on span "Almuerzo" at bounding box center [257, 73] width 163 height 36
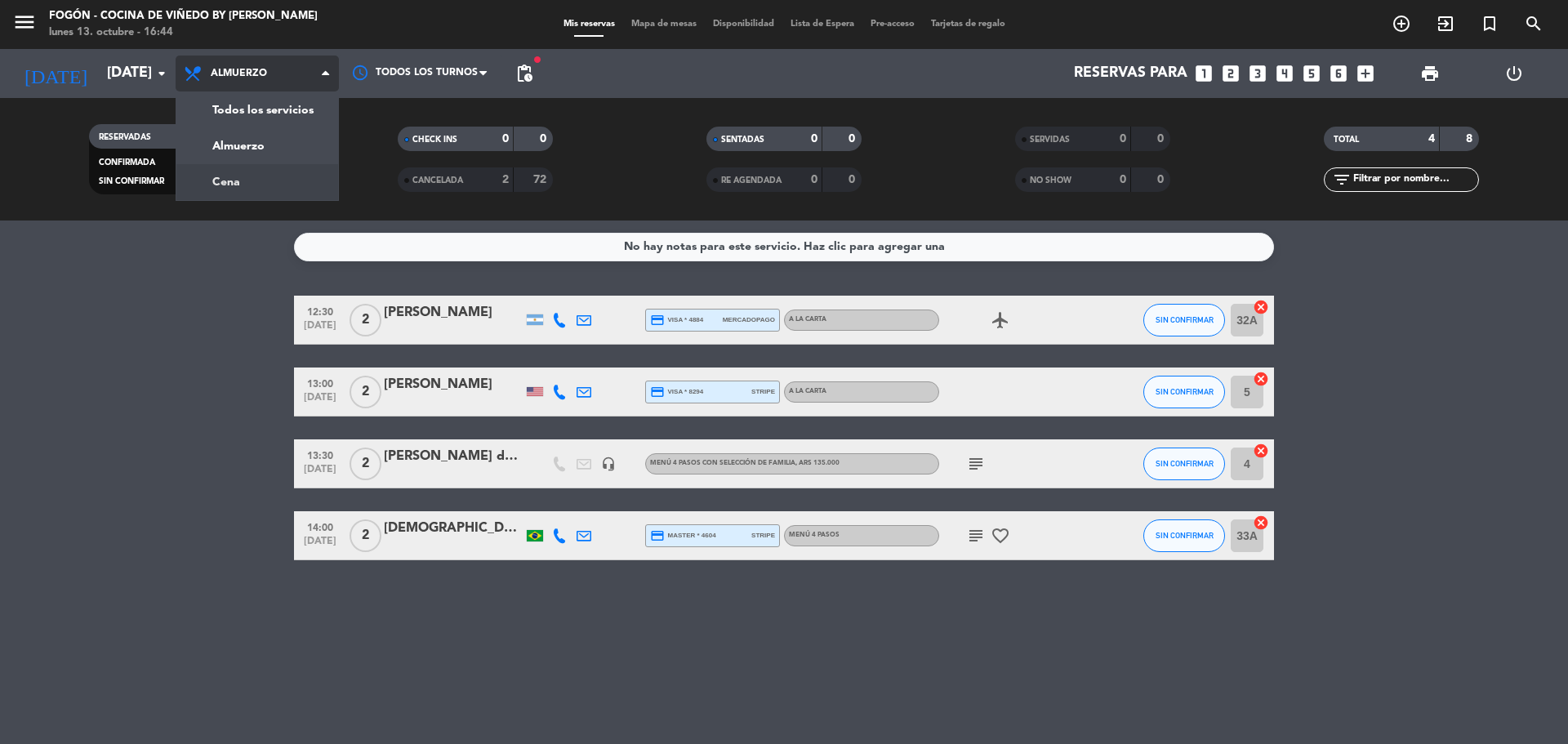
click at [275, 184] on div "menu Fogón - Cocina de viñedo by [PERSON_NAME] [DATE] 13. octubre - 16:44 Mis r…" at bounding box center [784, 110] width 1568 height 220
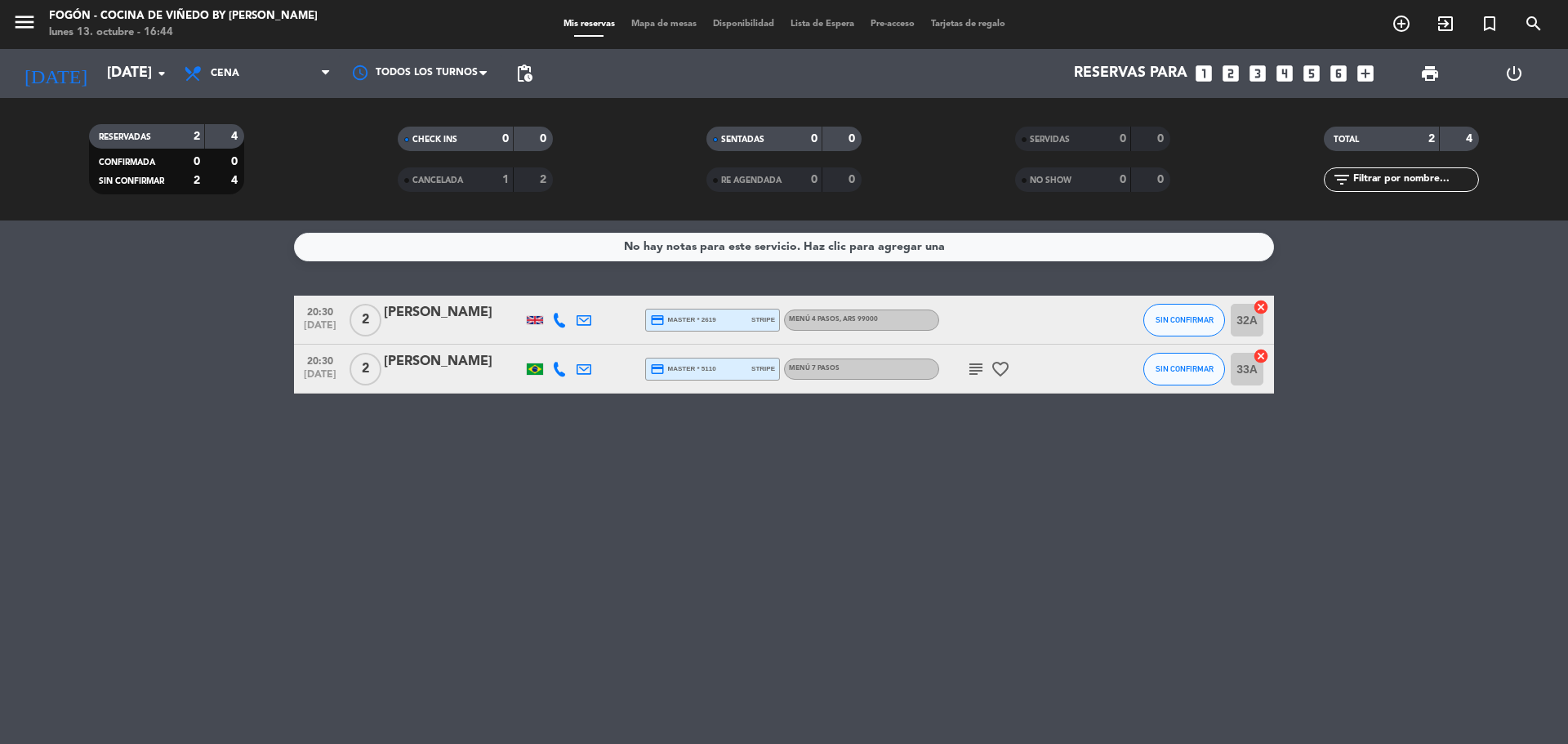
click at [976, 372] on icon "subject" at bounding box center [976, 369] width 19 height 19
click at [255, 77] on span "Cena" at bounding box center [257, 73] width 163 height 36
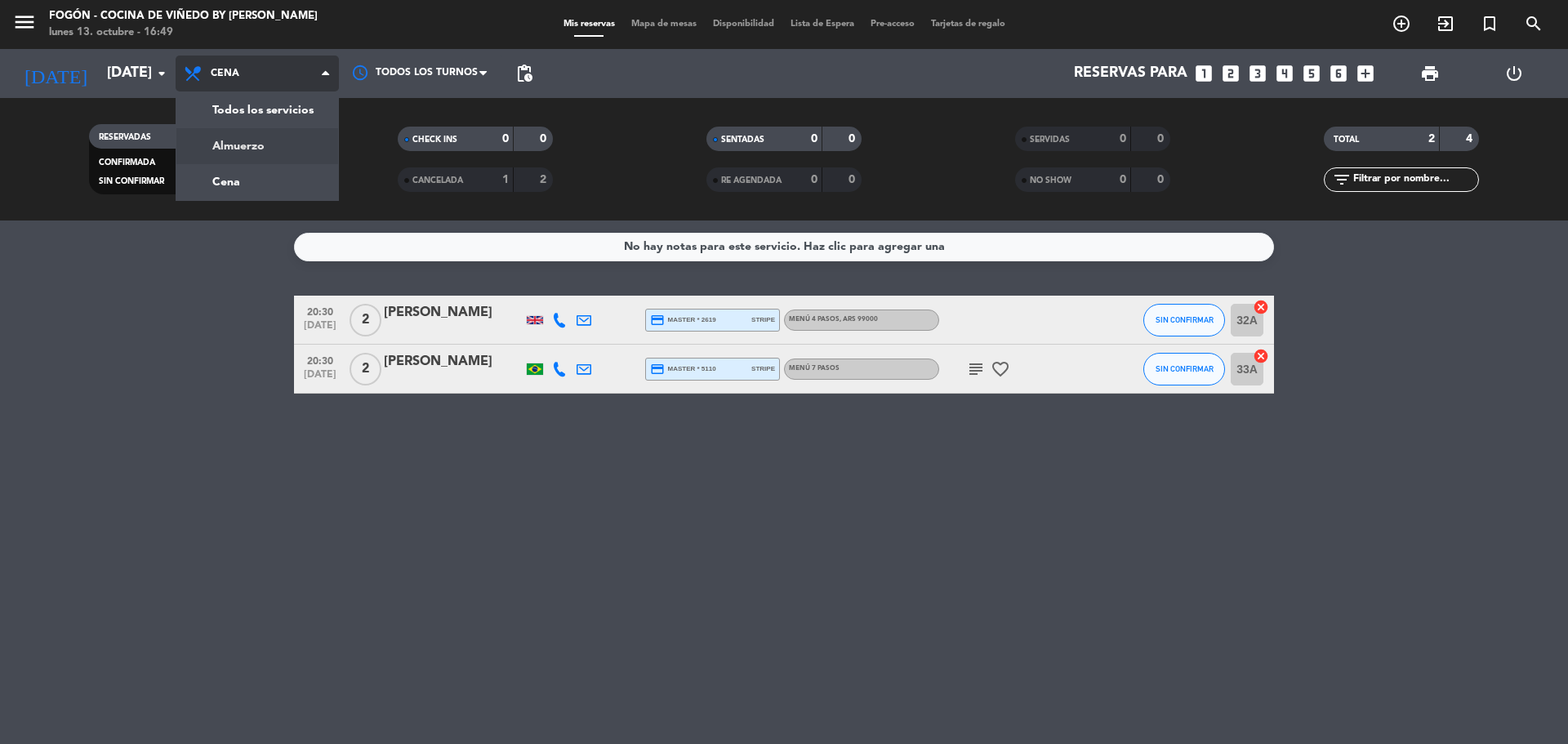
click at [269, 143] on div "menu Fogón - Cocina de viñedo by [PERSON_NAME] [DATE] 13. octubre - 16:49 Mis r…" at bounding box center [784, 110] width 1568 height 220
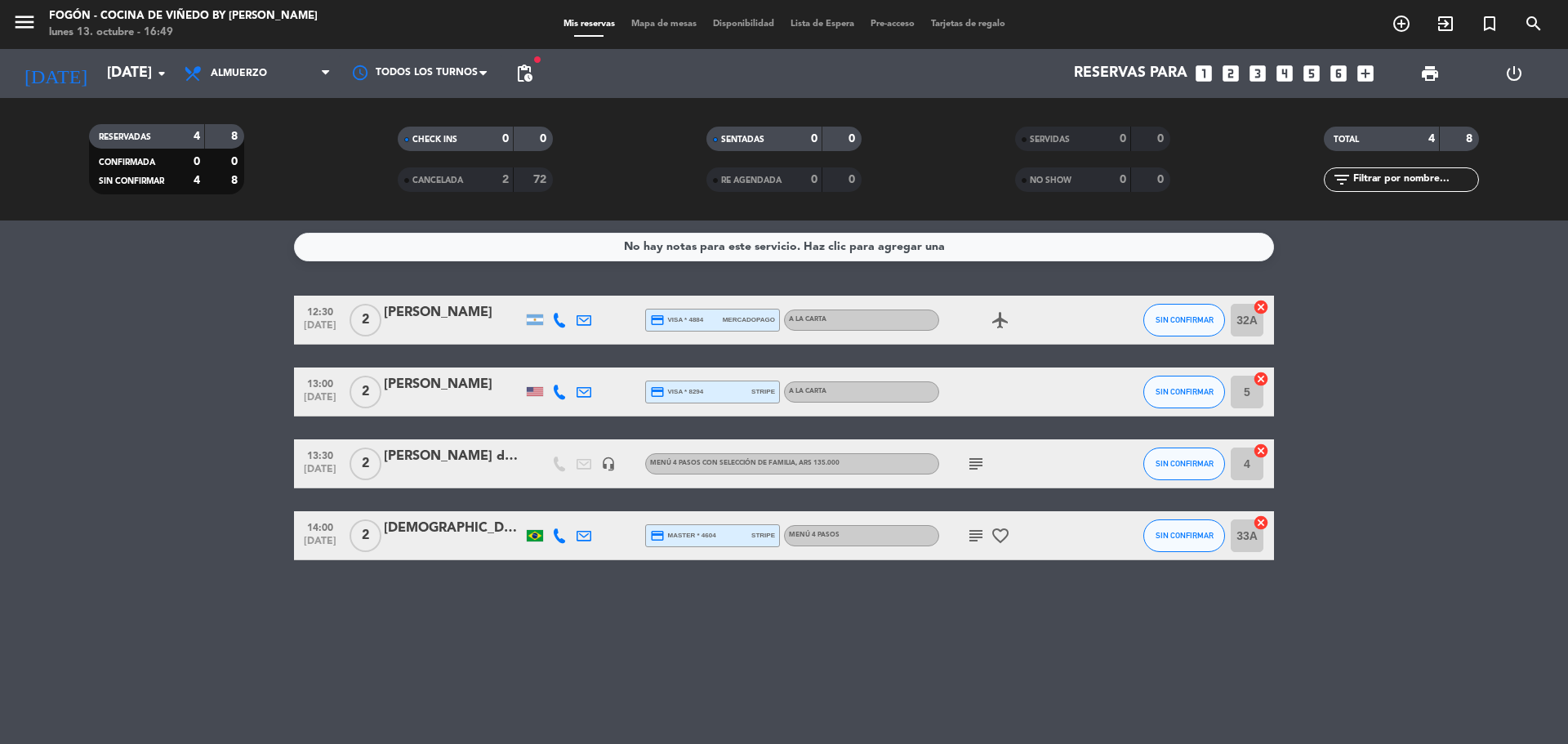
click at [977, 461] on icon "subject" at bounding box center [976, 464] width 19 height 19
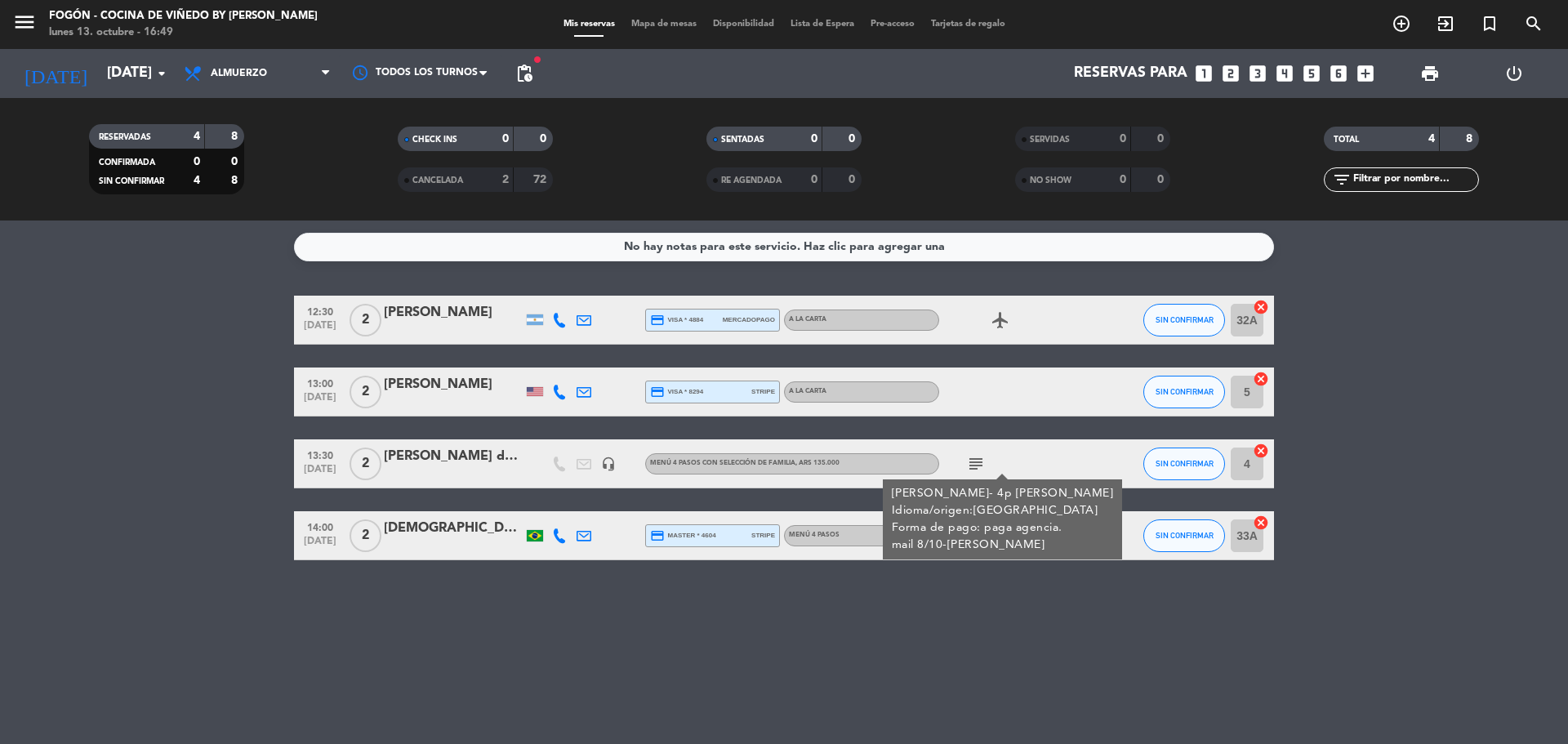
click at [974, 602] on div "No hay notas para este servicio. Haz clic para agregar una 12:30 [DATE] 2 [PERS…" at bounding box center [784, 482] width 1568 height 524
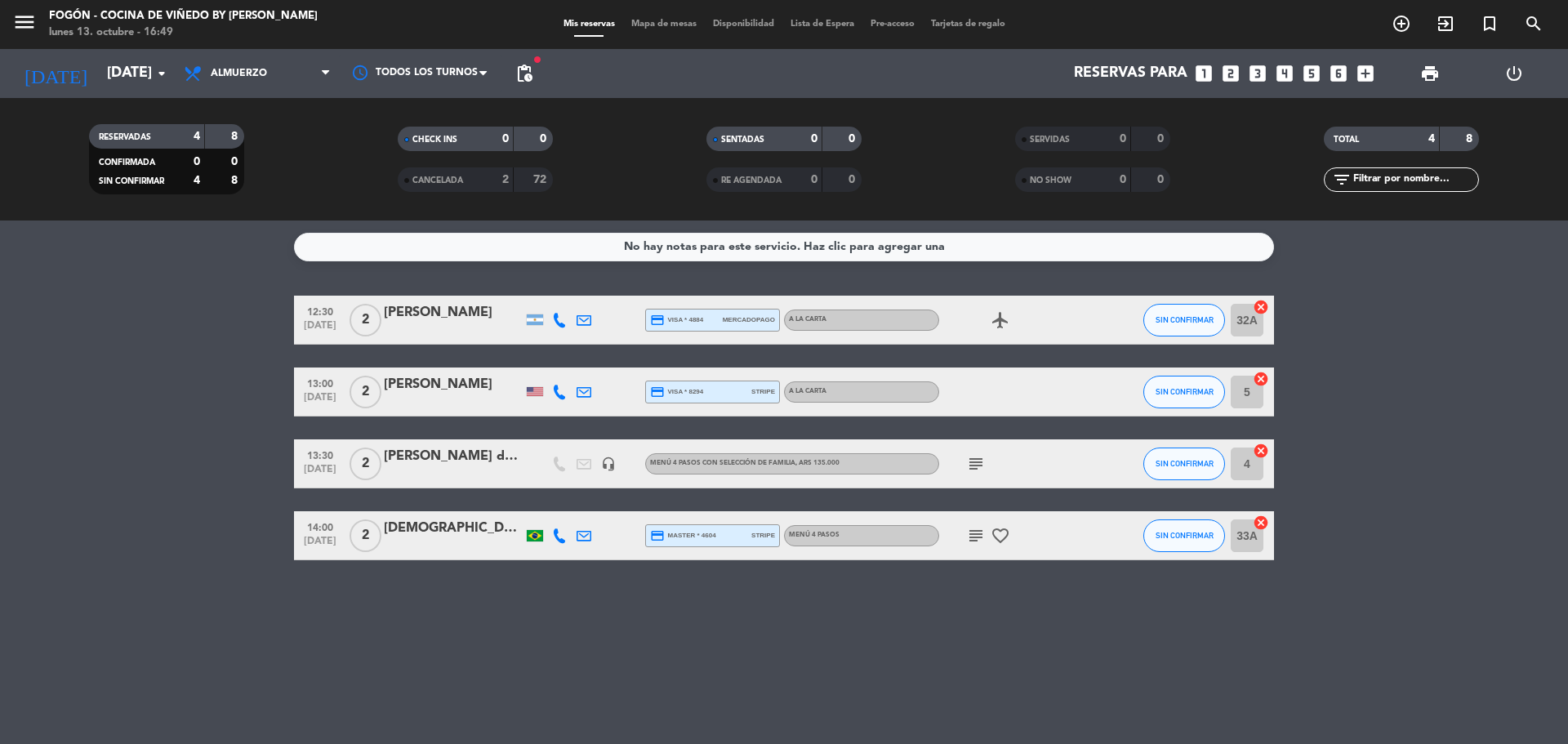
click at [972, 540] on icon "subject" at bounding box center [976, 536] width 19 height 19
click at [21, 17] on icon "menu" at bounding box center [25, 22] width 25 height 25
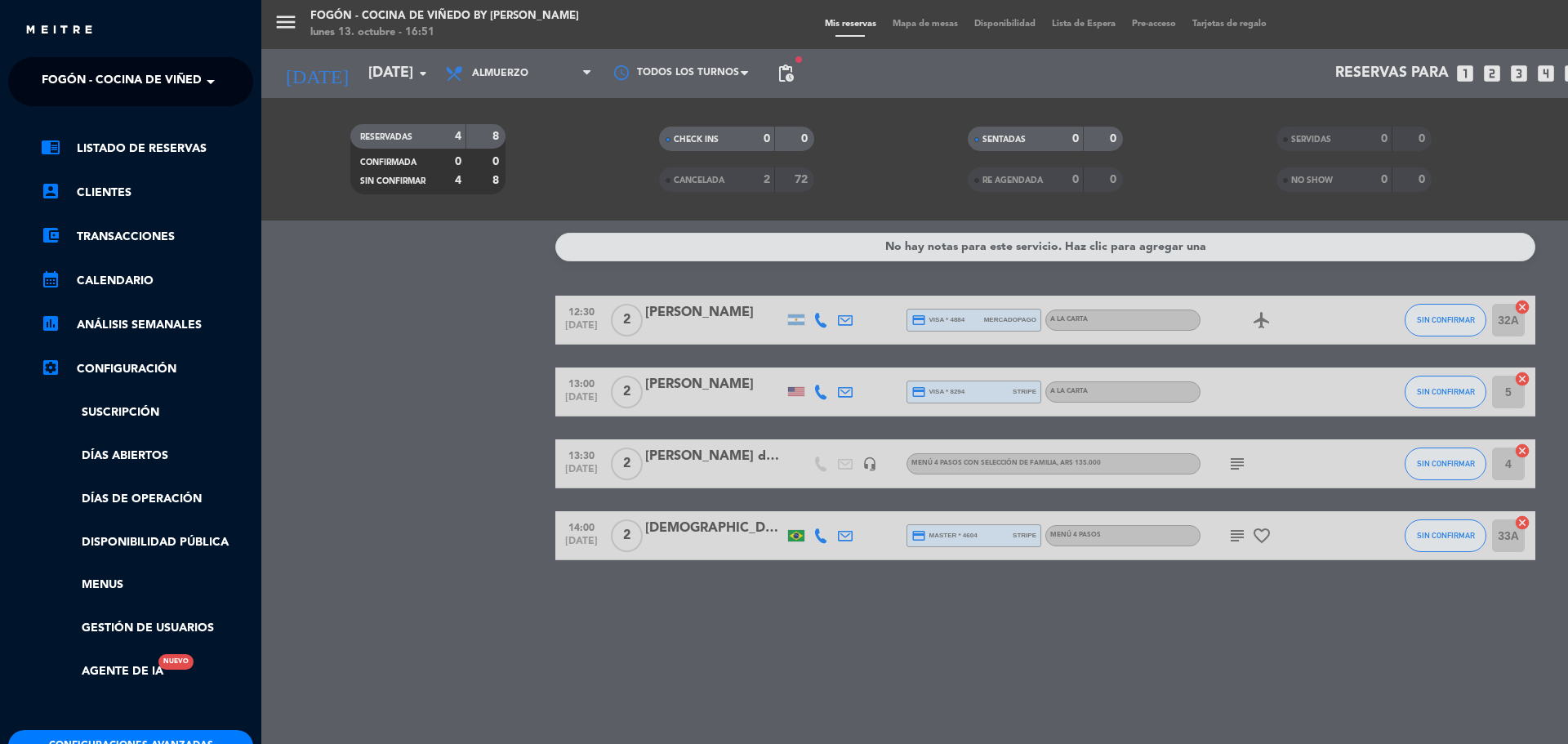
click at [99, 82] on span "Fogón - Cocina de viñedo by [PERSON_NAME]" at bounding box center [184, 82] width 286 height 34
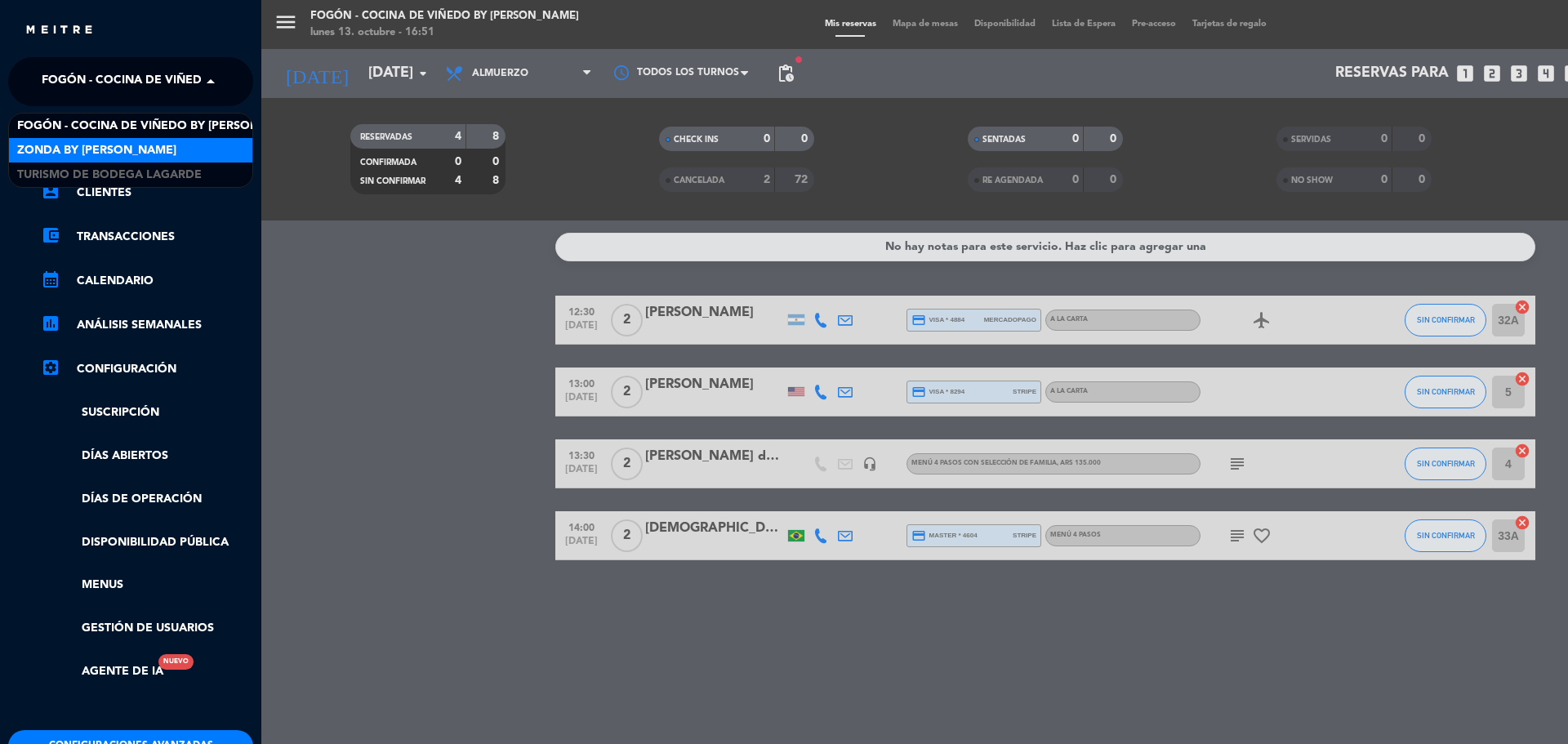
click at [100, 144] on span "Zonda by [PERSON_NAME]" at bounding box center [97, 150] width 160 height 18
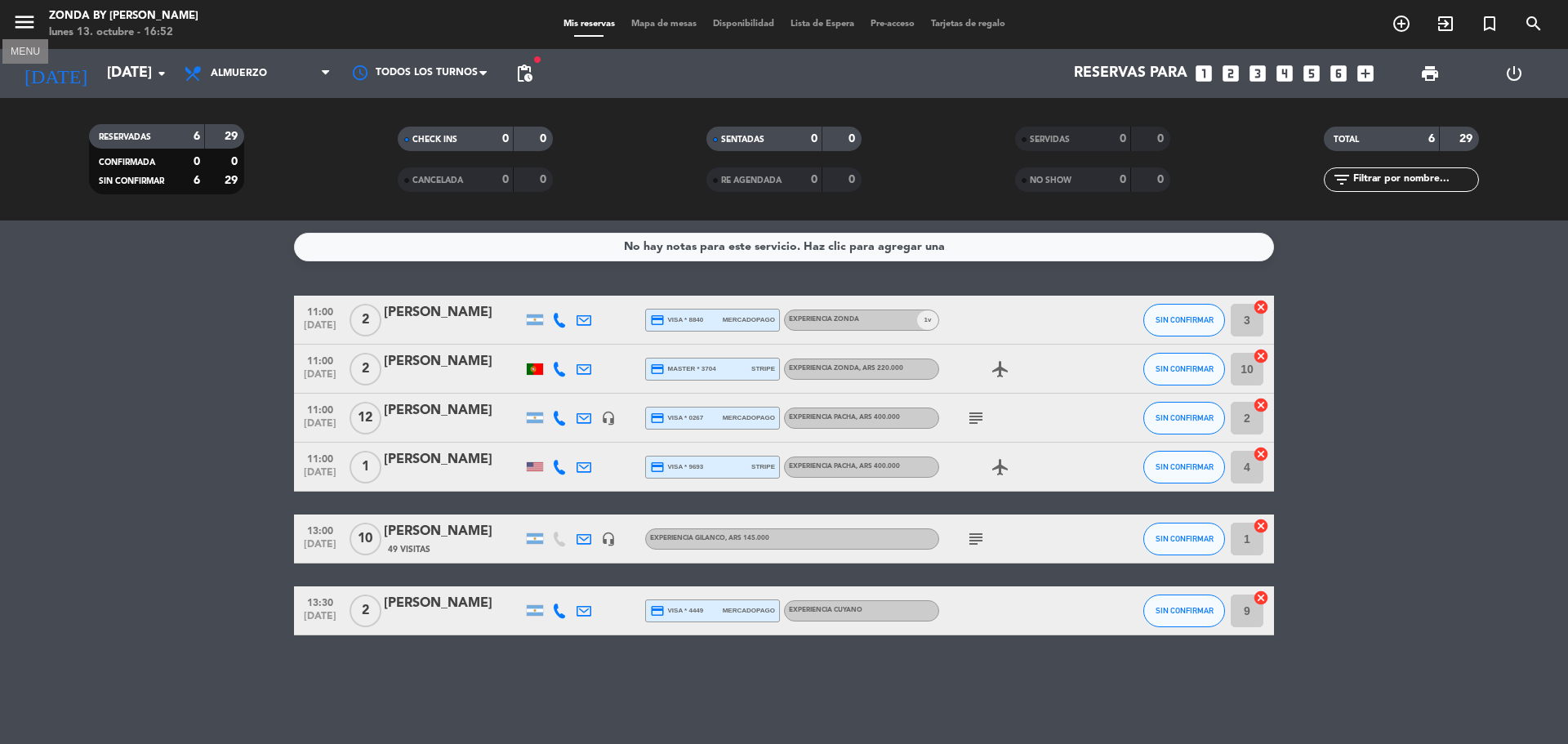
click at [15, 25] on icon "menu" at bounding box center [25, 22] width 25 height 25
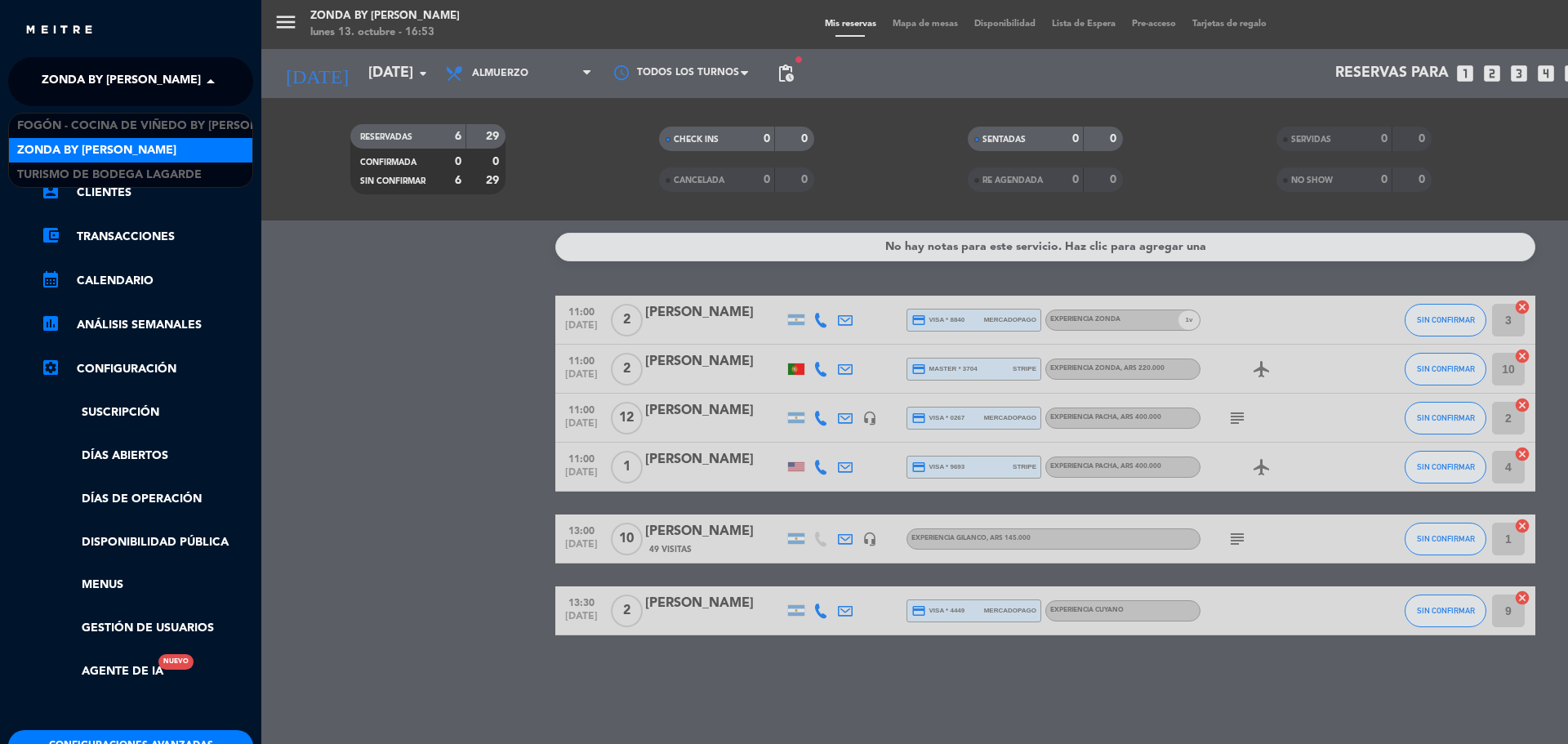
click at [74, 78] on span "Zonda by [PERSON_NAME]" at bounding box center [121, 82] width 160 height 34
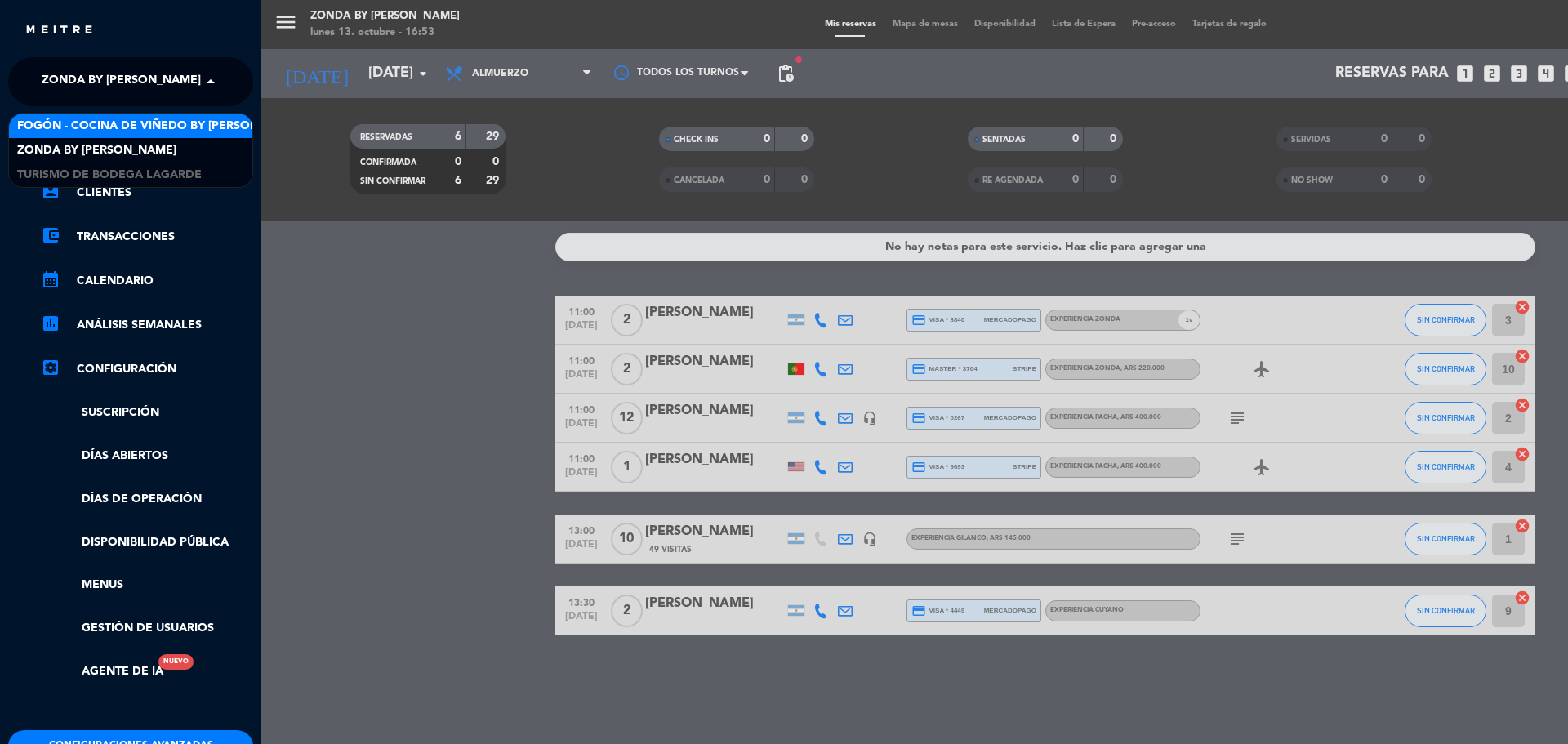
click at [86, 130] on span "Fogón - Cocina de viñedo by [PERSON_NAME]" at bounding box center [160, 125] width 286 height 18
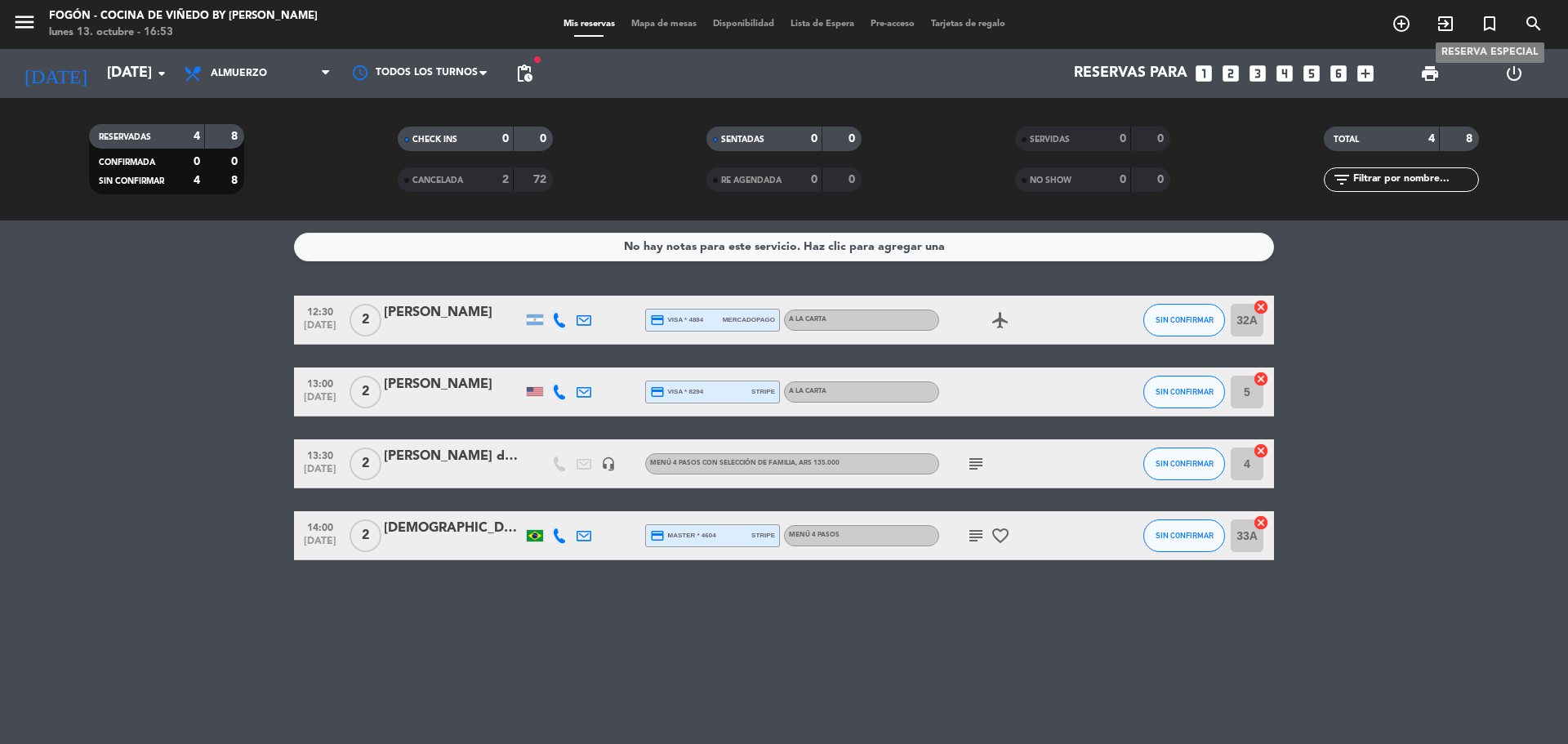
click at [1489, 26] on icon "turned_in_not" at bounding box center [1489, 24] width 19 height 19
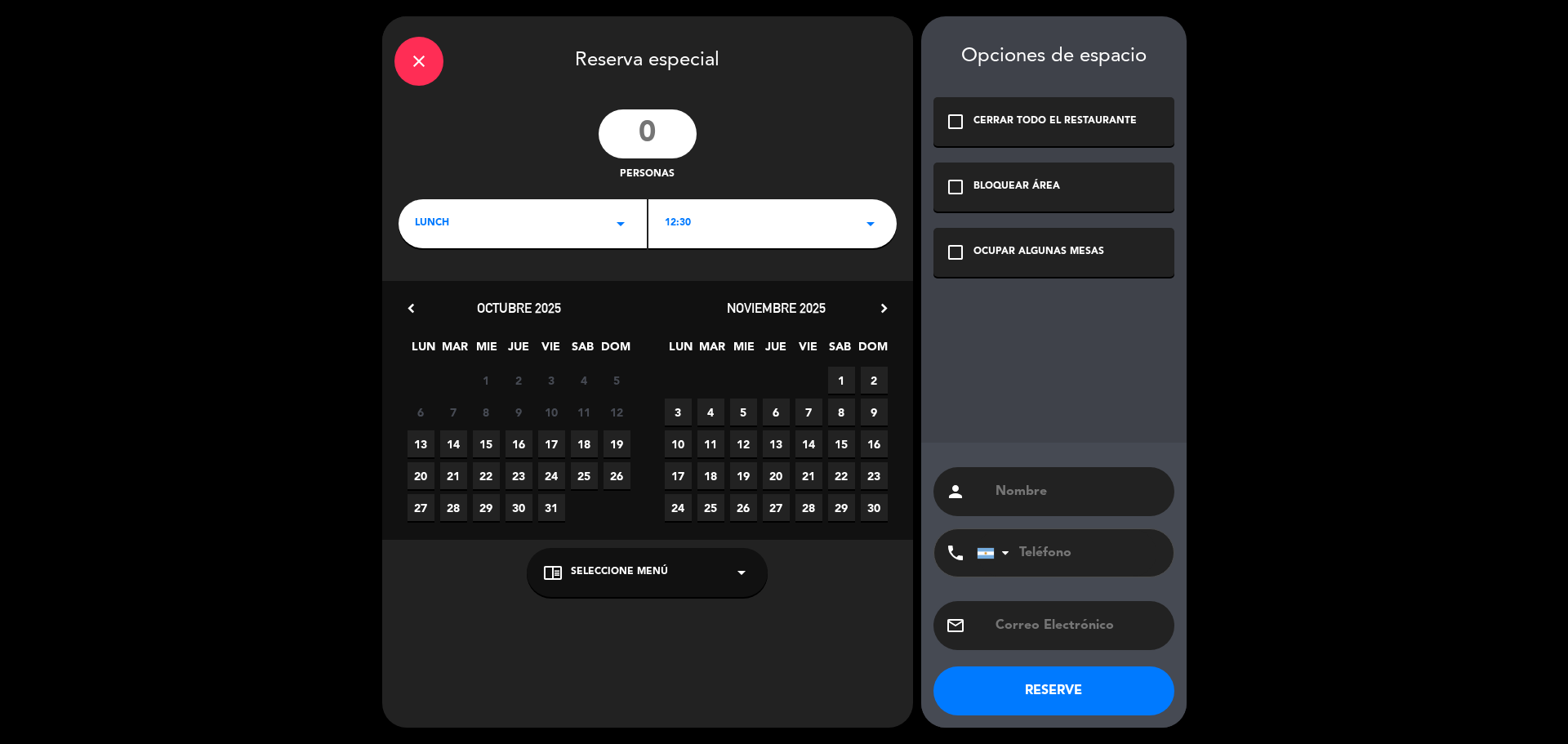
click at [663, 132] on input "number" at bounding box center [648, 134] width 98 height 49
type input "40"
click at [875, 445] on span "16" at bounding box center [873, 444] width 27 height 27
click at [845, 443] on span "15" at bounding box center [841, 444] width 27 height 27
click at [1044, 247] on div "OCUPAR ALGUNAS MESAS" at bounding box center [1038, 252] width 131 height 17
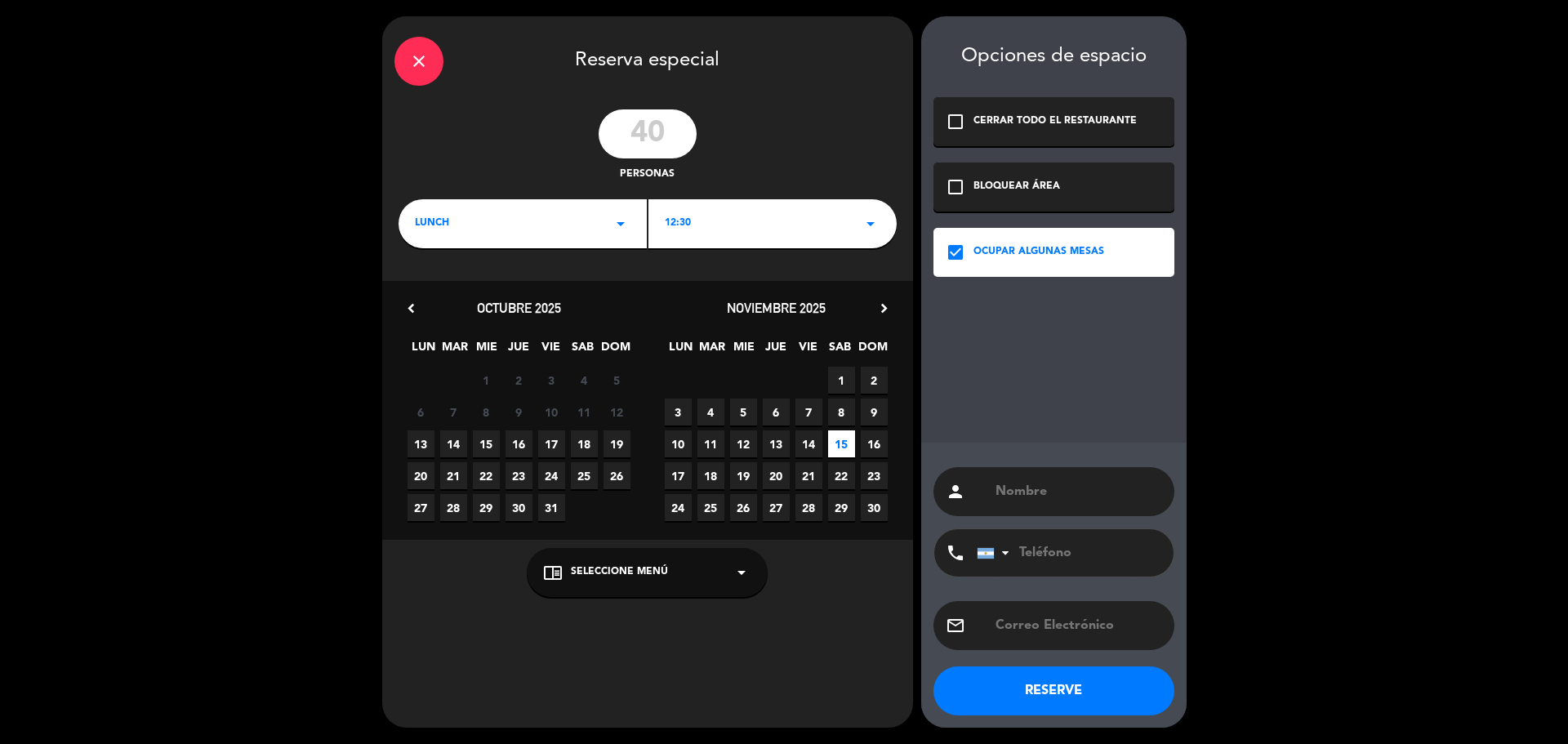
click at [1049, 496] on input "text" at bounding box center [1078, 492] width 168 height 23
type input "ianina - por confirmar"
click at [1088, 679] on button "RESERVE" at bounding box center [1053, 691] width 241 height 49
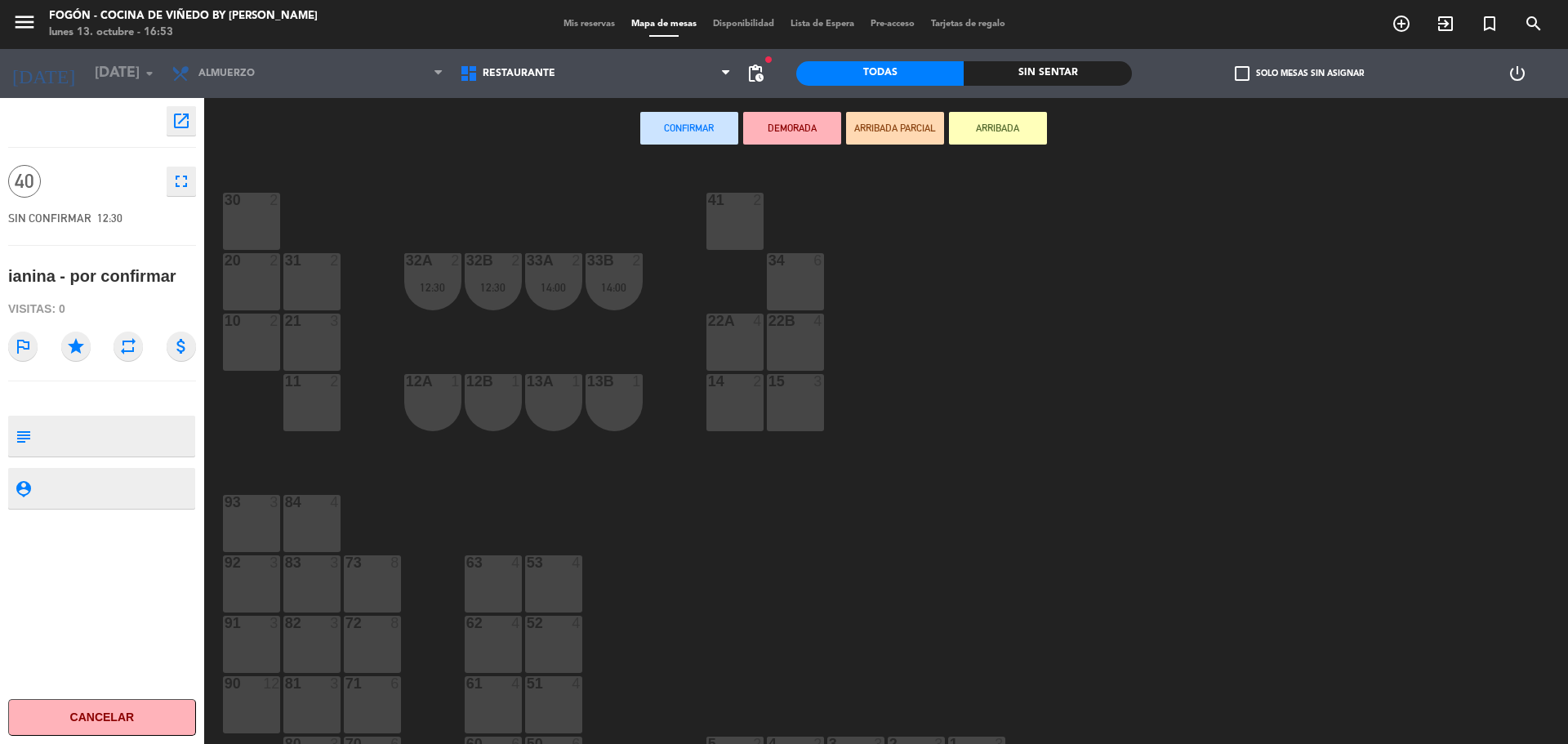
click at [250, 577] on div "92 3" at bounding box center [251, 583] width 57 height 57
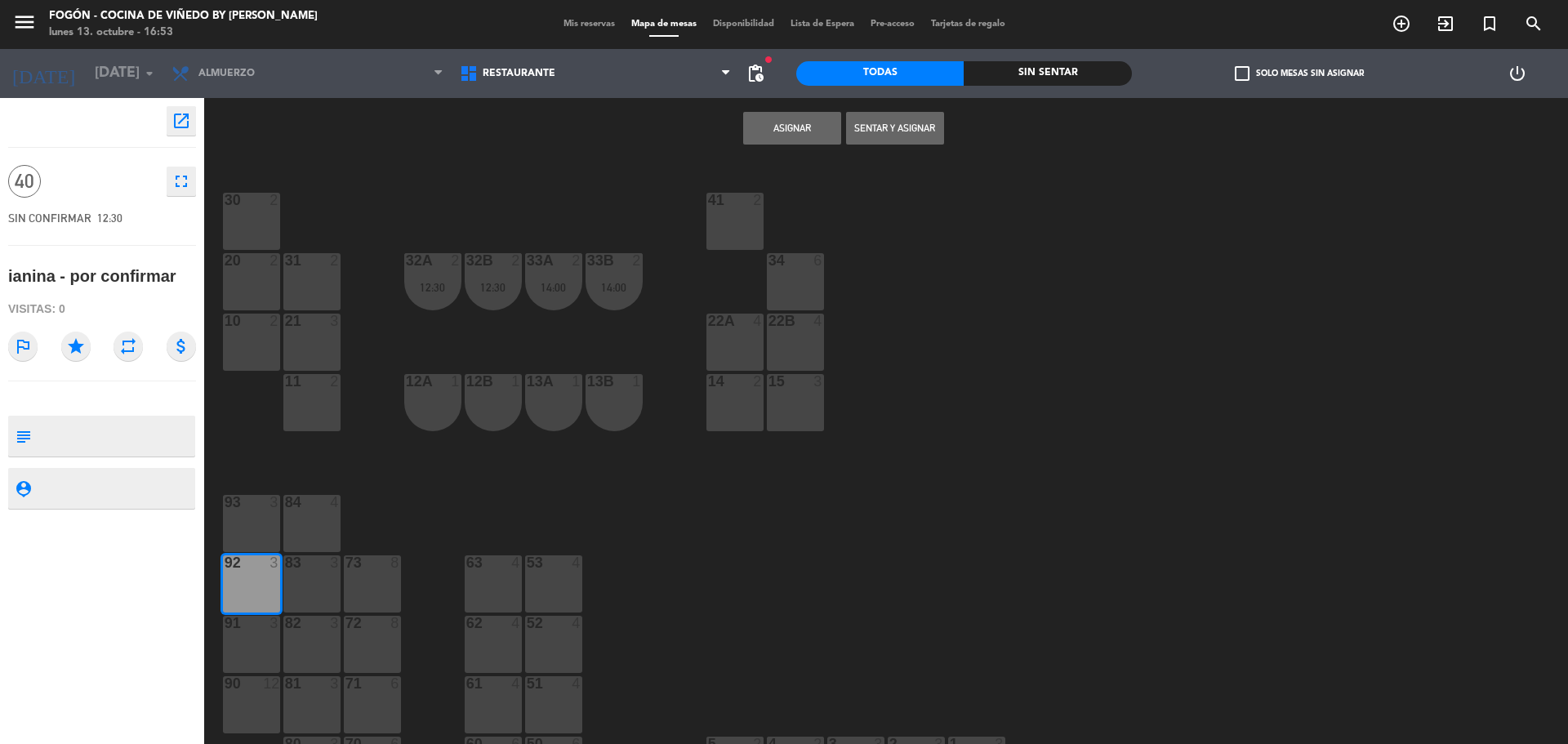
drag, startPoint x: 295, startPoint y: 576, endPoint x: 378, endPoint y: 587, distance: 83.7
click at [296, 576] on div "83 3" at bounding box center [311, 583] width 57 height 57
click at [378, 587] on div "73 8" at bounding box center [372, 583] width 57 height 57
click at [811, 119] on button "Asignar" at bounding box center [792, 128] width 98 height 32
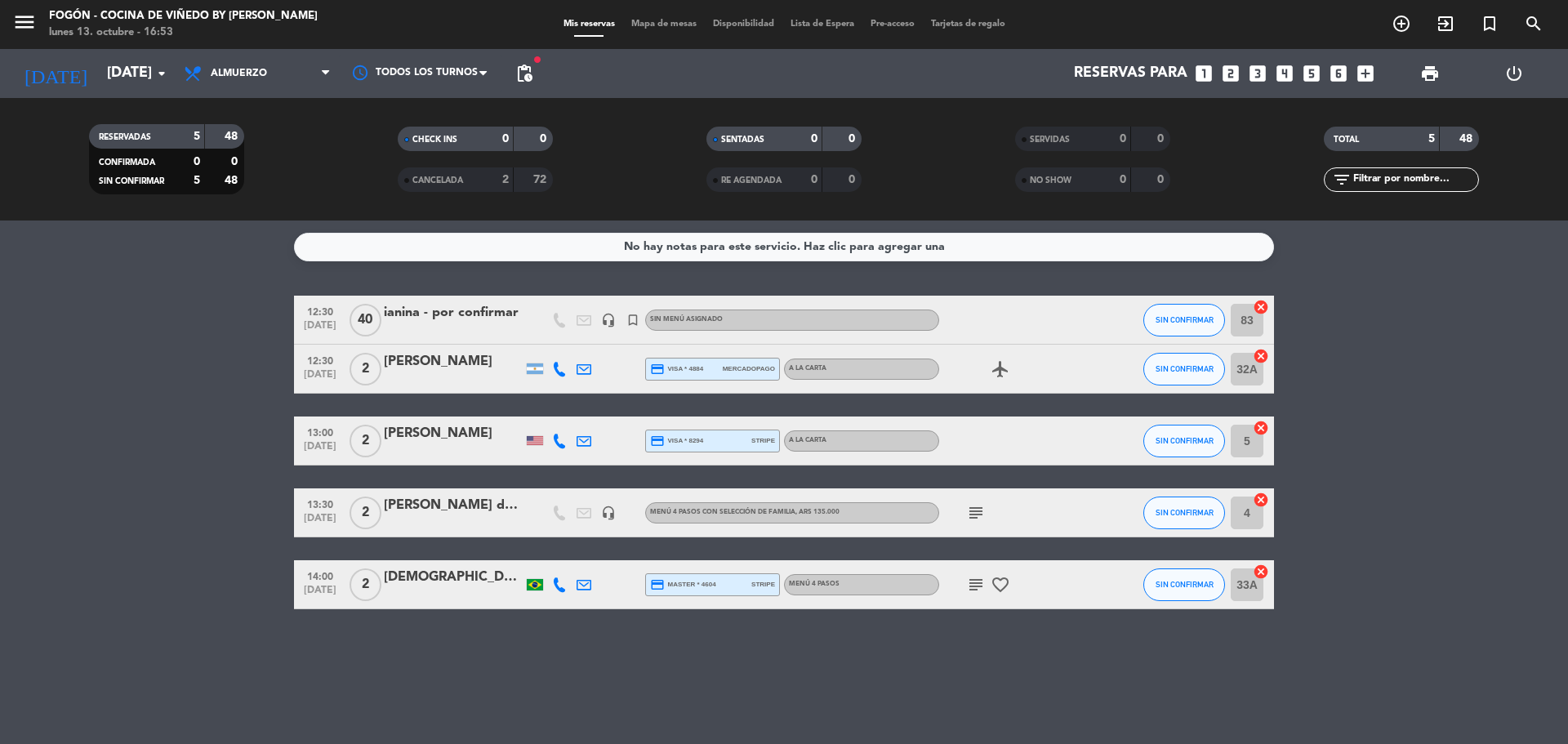
click at [438, 325] on div at bounding box center [453, 331] width 139 height 13
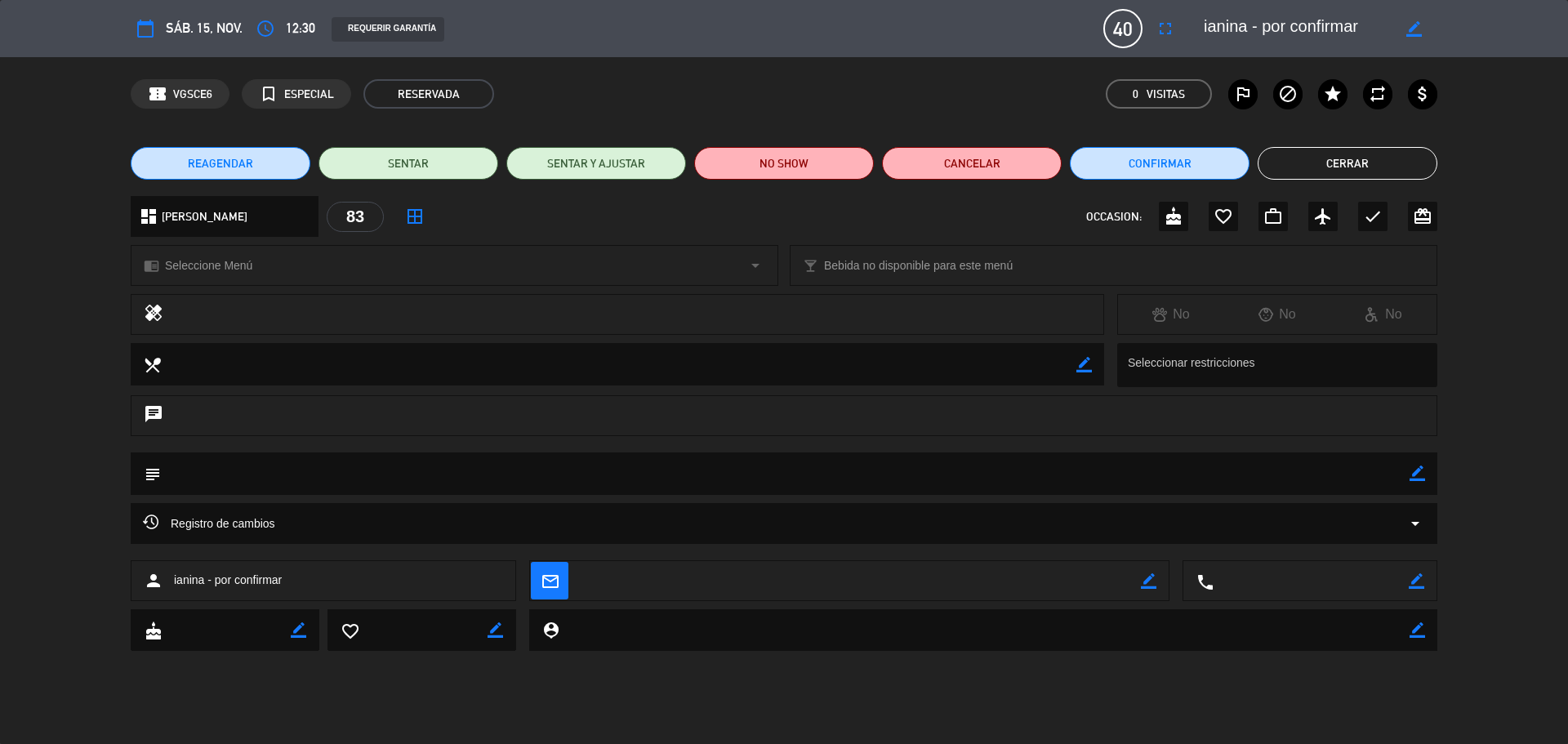
click at [1415, 474] on icon "border_color" at bounding box center [1417, 474] width 16 height 16
click at [1380, 473] on textarea at bounding box center [785, 473] width 1249 height 41
type textarea "wsp vero 13-10 - no es en privado- se armaria en el corralito."
click at [1418, 476] on icon at bounding box center [1417, 474] width 16 height 16
click at [1336, 157] on button "Cerrar" at bounding box center [1347, 163] width 180 height 32
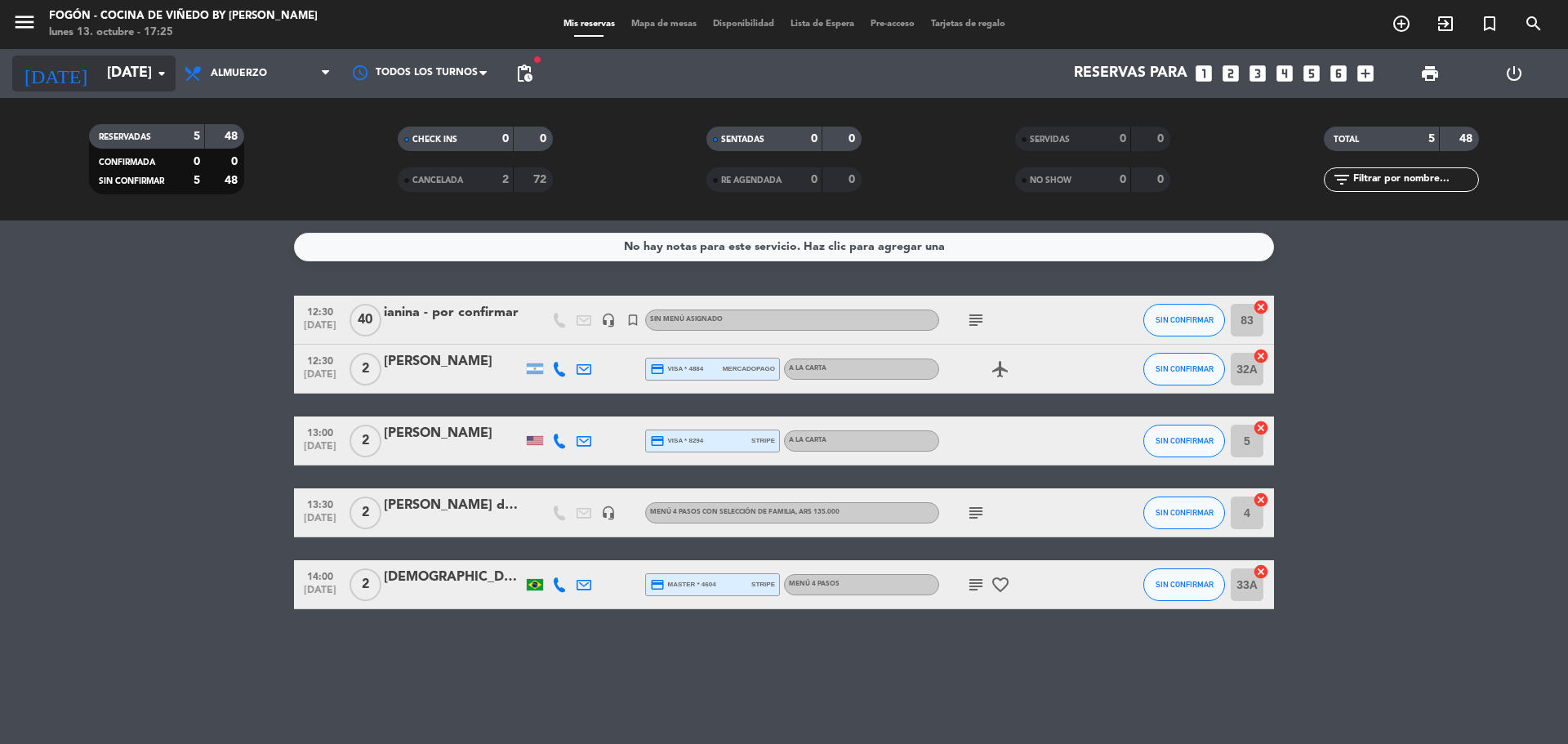
click at [99, 64] on input "[DATE]" at bounding box center [194, 73] width 189 height 32
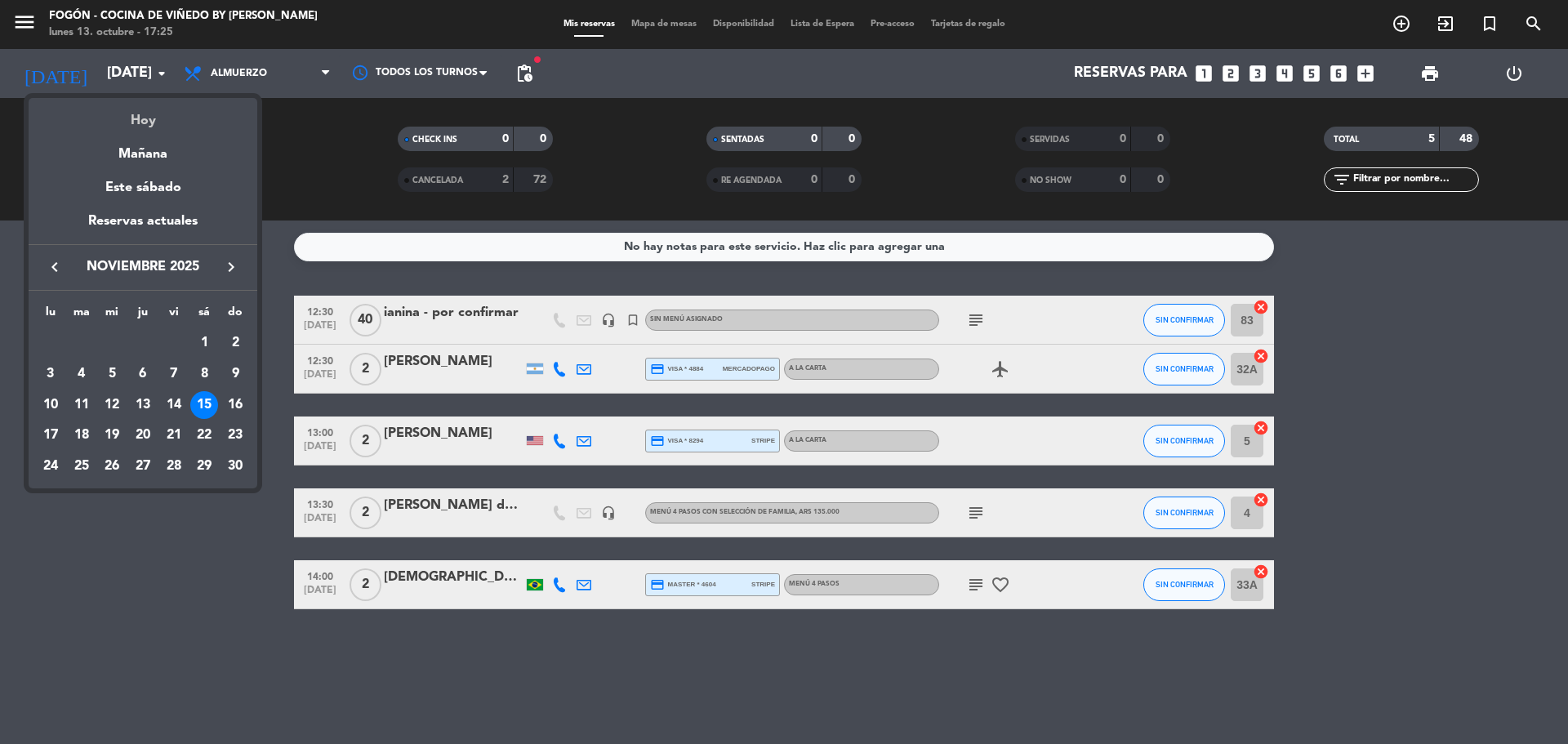
click at [134, 125] on div "Hoy" at bounding box center [143, 115] width 229 height 33
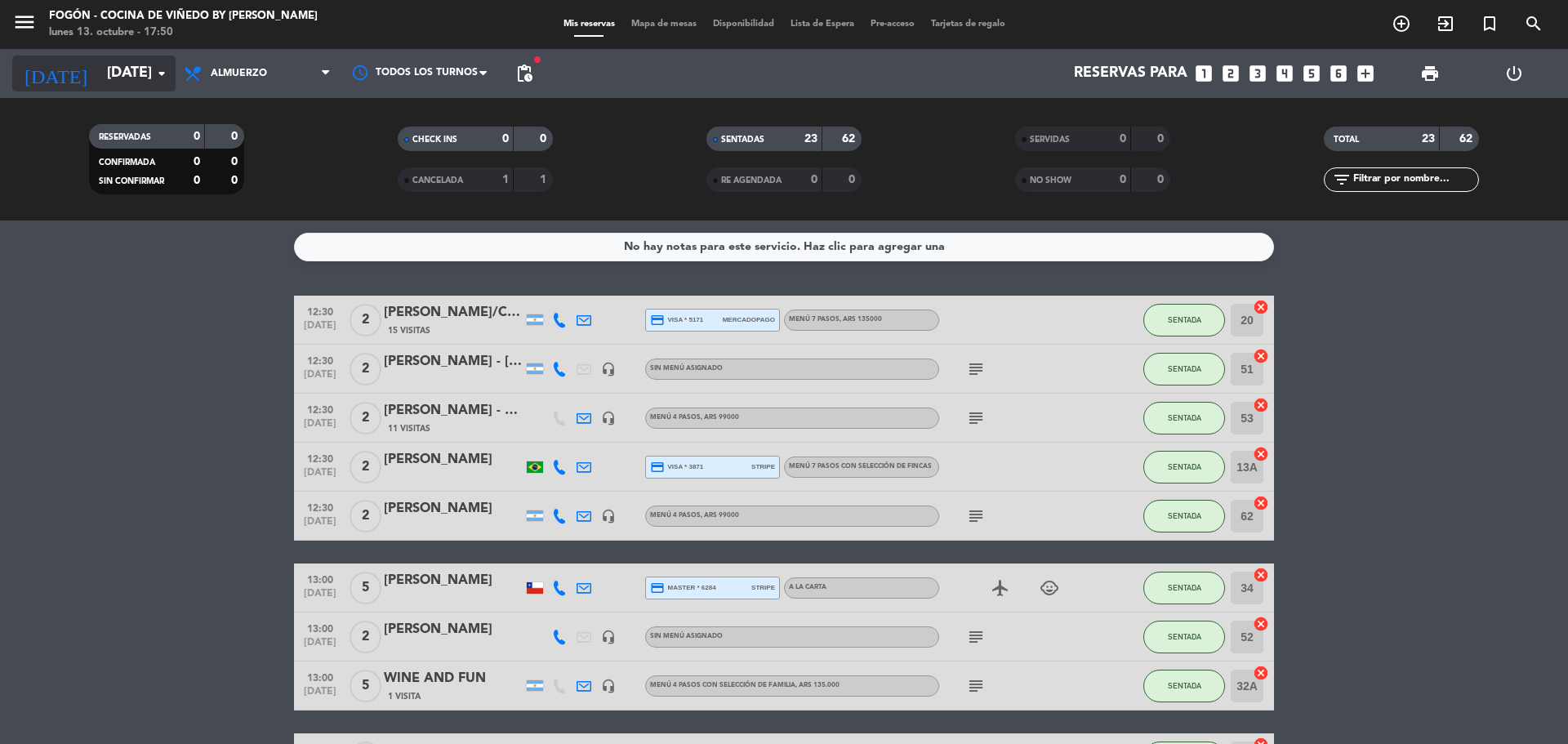
click at [103, 77] on input "[DATE]" at bounding box center [194, 73] width 189 height 32
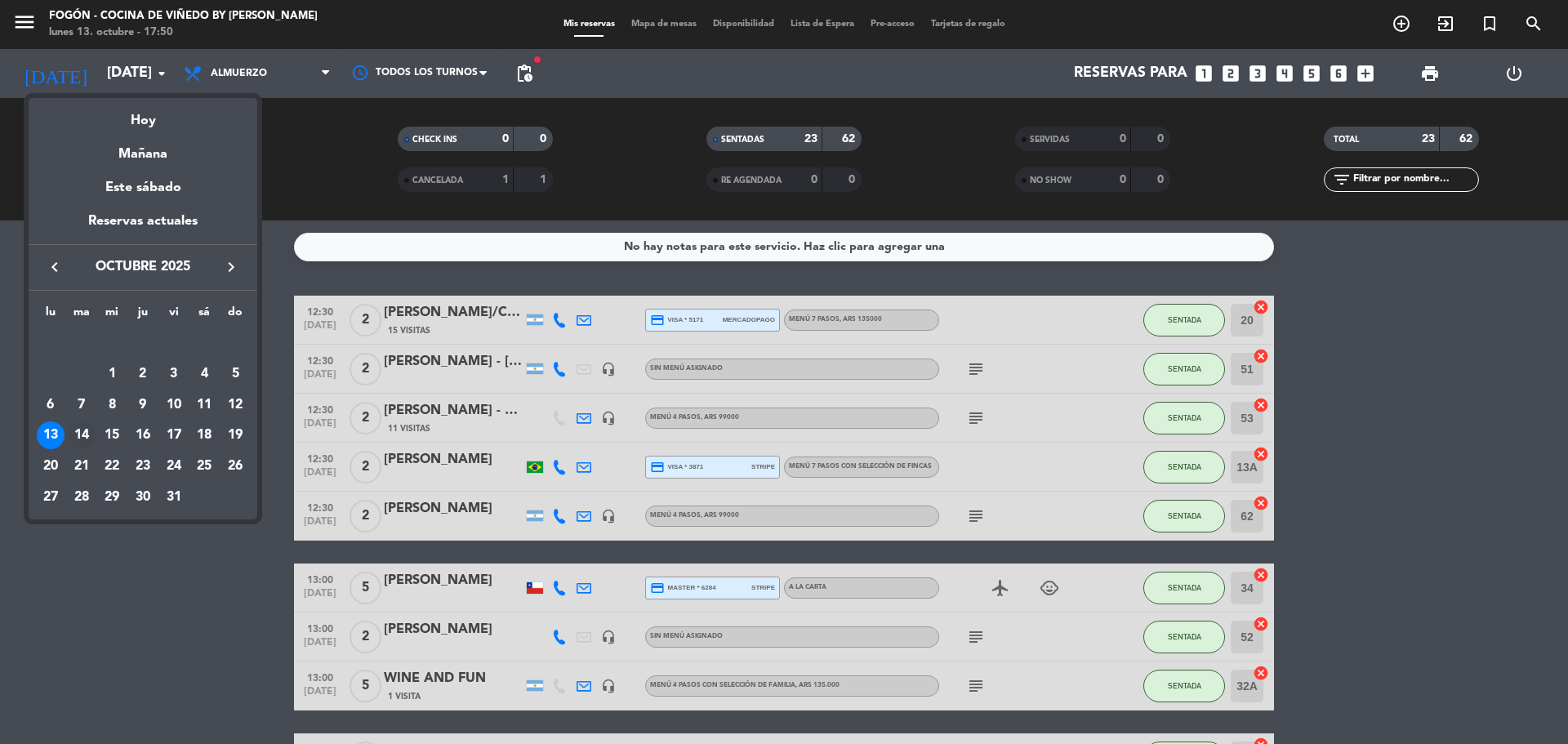
click at [86, 430] on div "14" at bounding box center [82, 435] width 28 height 28
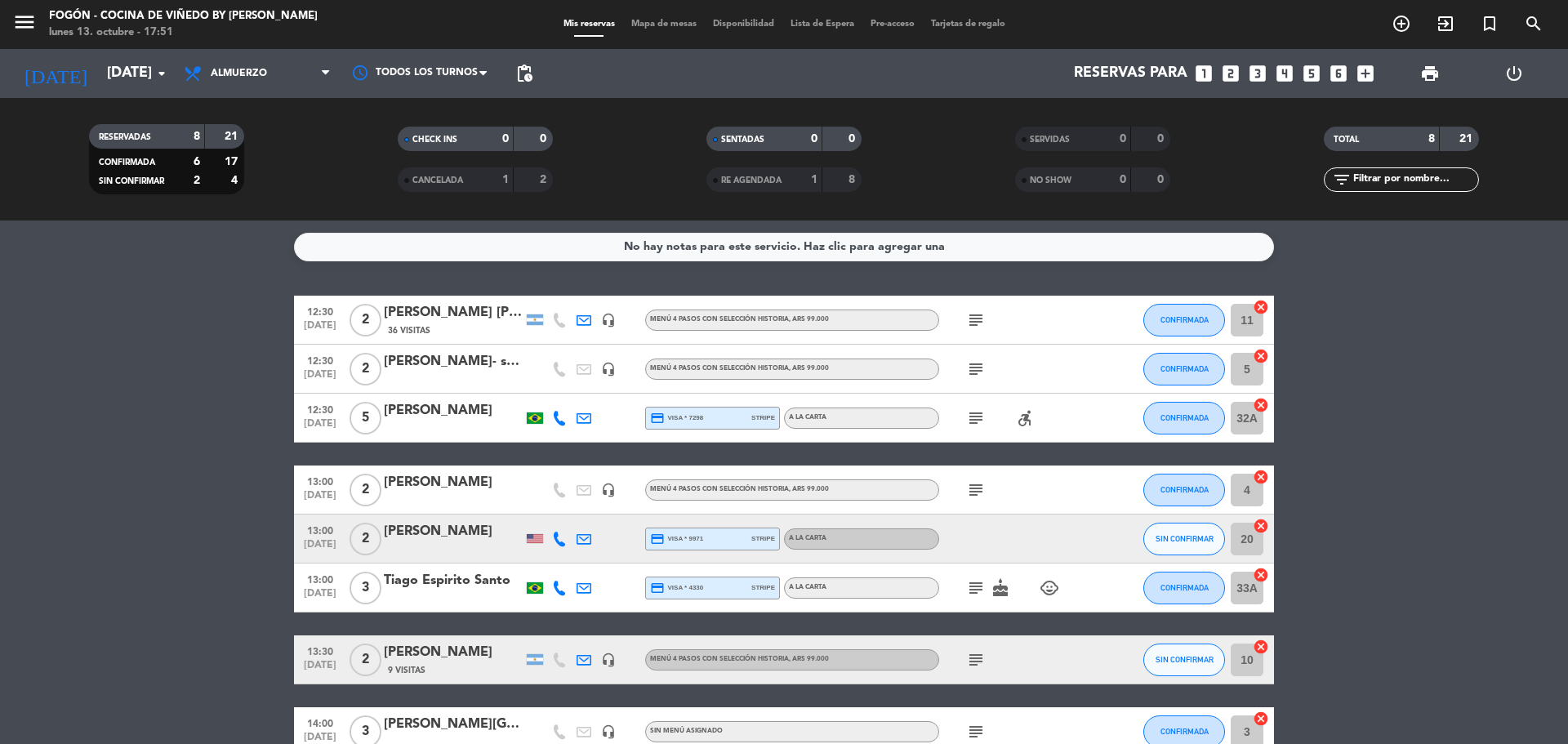
click at [978, 319] on icon "subject" at bounding box center [976, 320] width 19 height 19
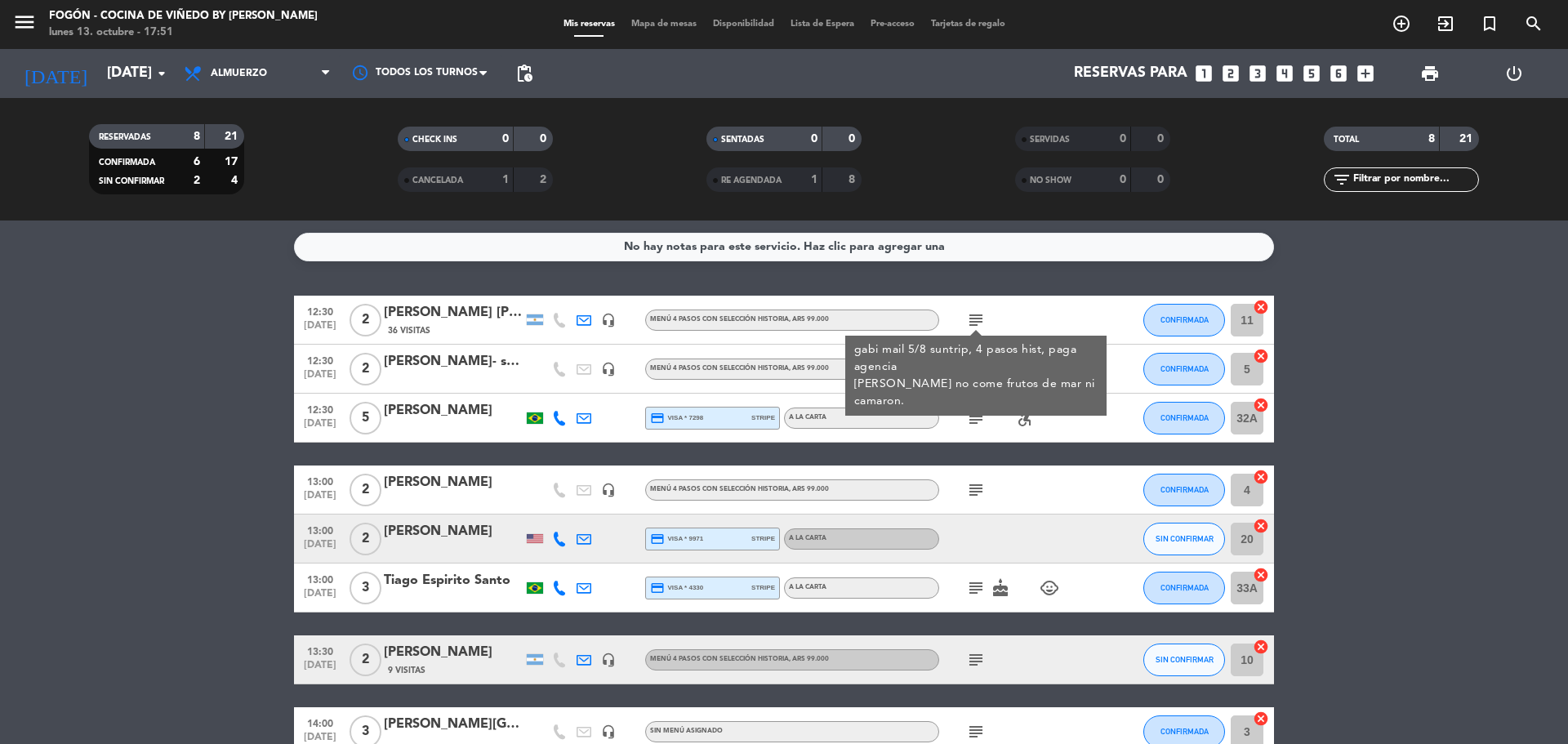
click at [978, 319] on icon "subject" at bounding box center [976, 320] width 19 height 19
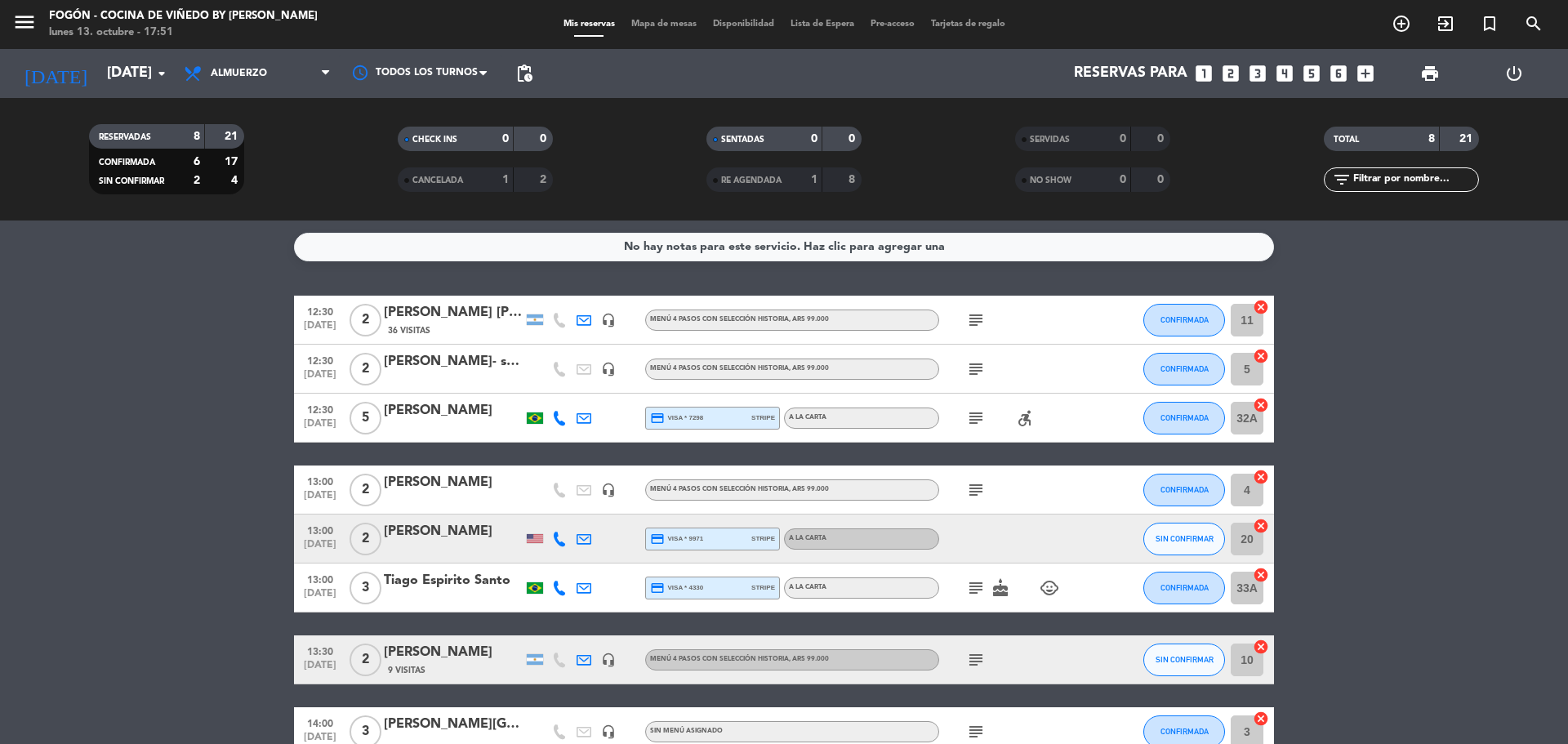
click at [980, 371] on icon "subject" at bounding box center [976, 369] width 19 height 19
click at [974, 419] on icon "subject" at bounding box center [976, 418] width 19 height 19
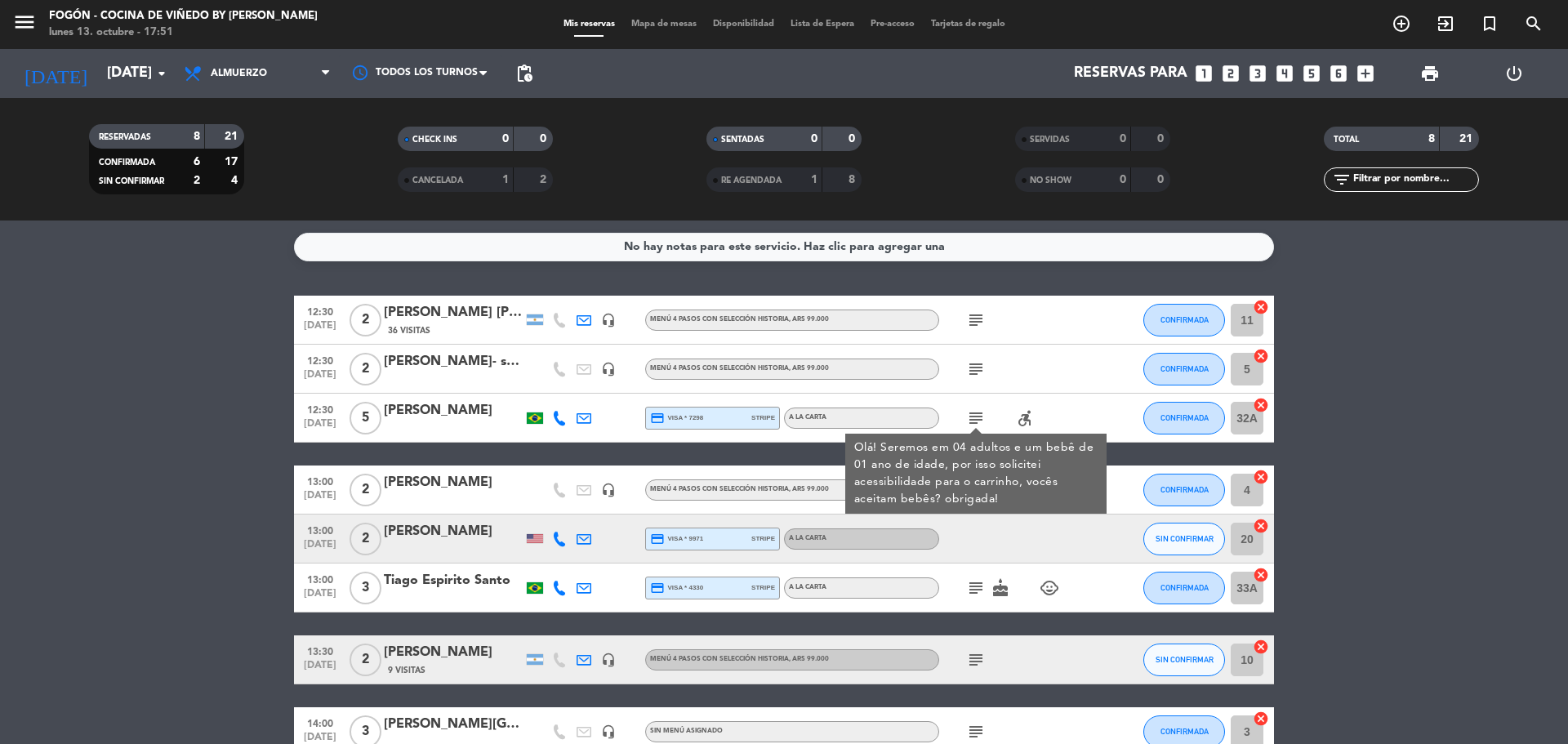
click at [974, 419] on icon "subject" at bounding box center [976, 418] width 19 height 19
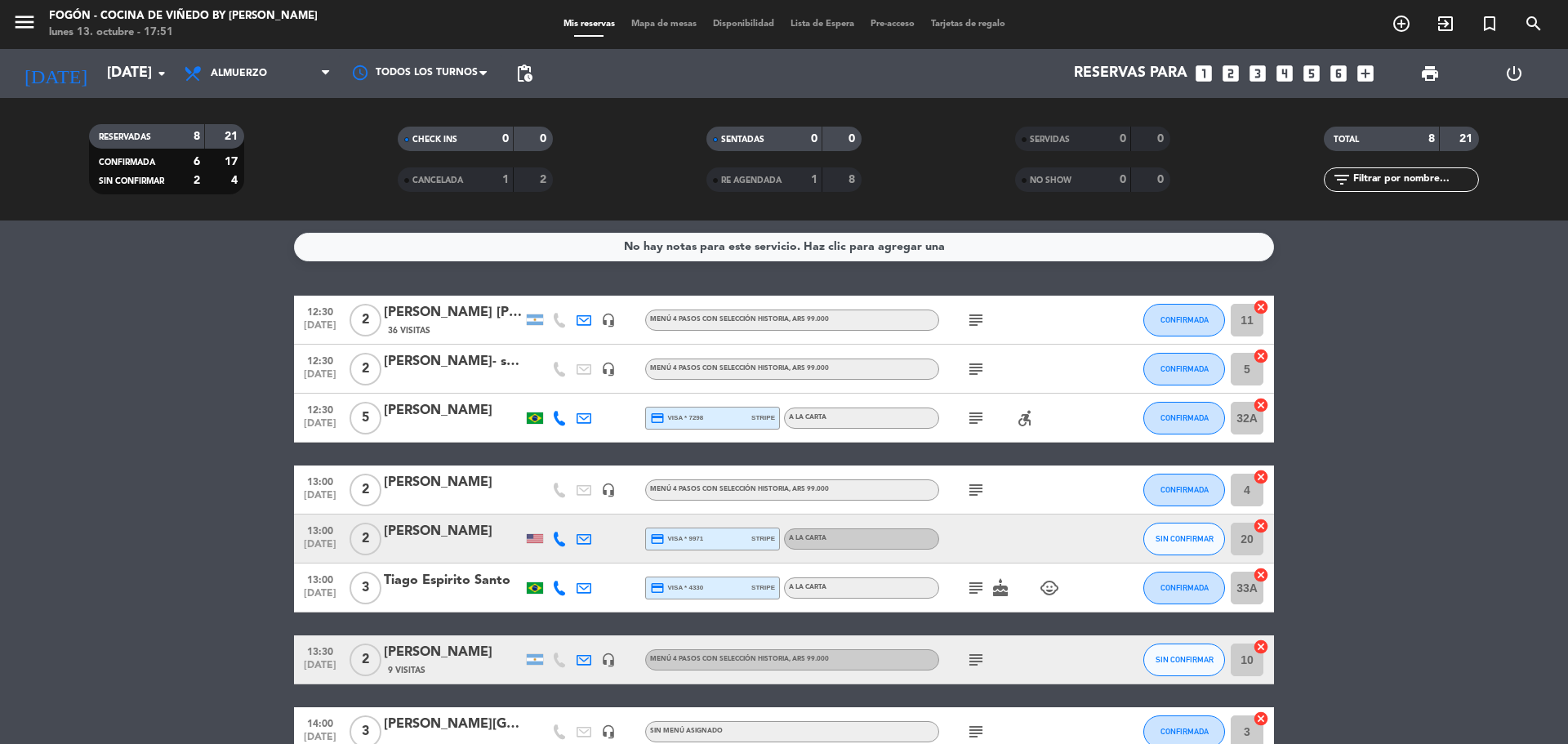
click at [977, 491] on icon "subject" at bounding box center [976, 490] width 19 height 19
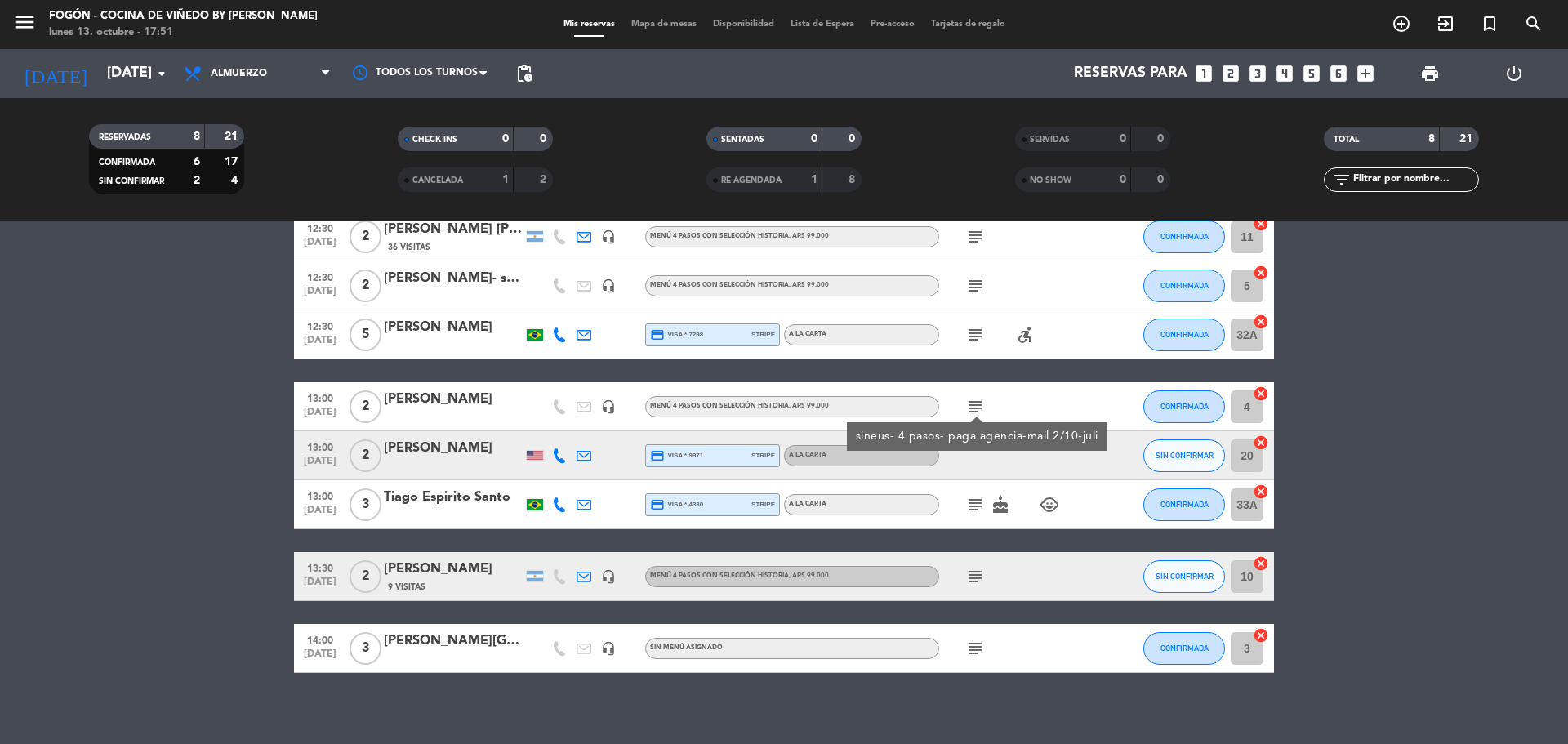
scroll to position [94, 0]
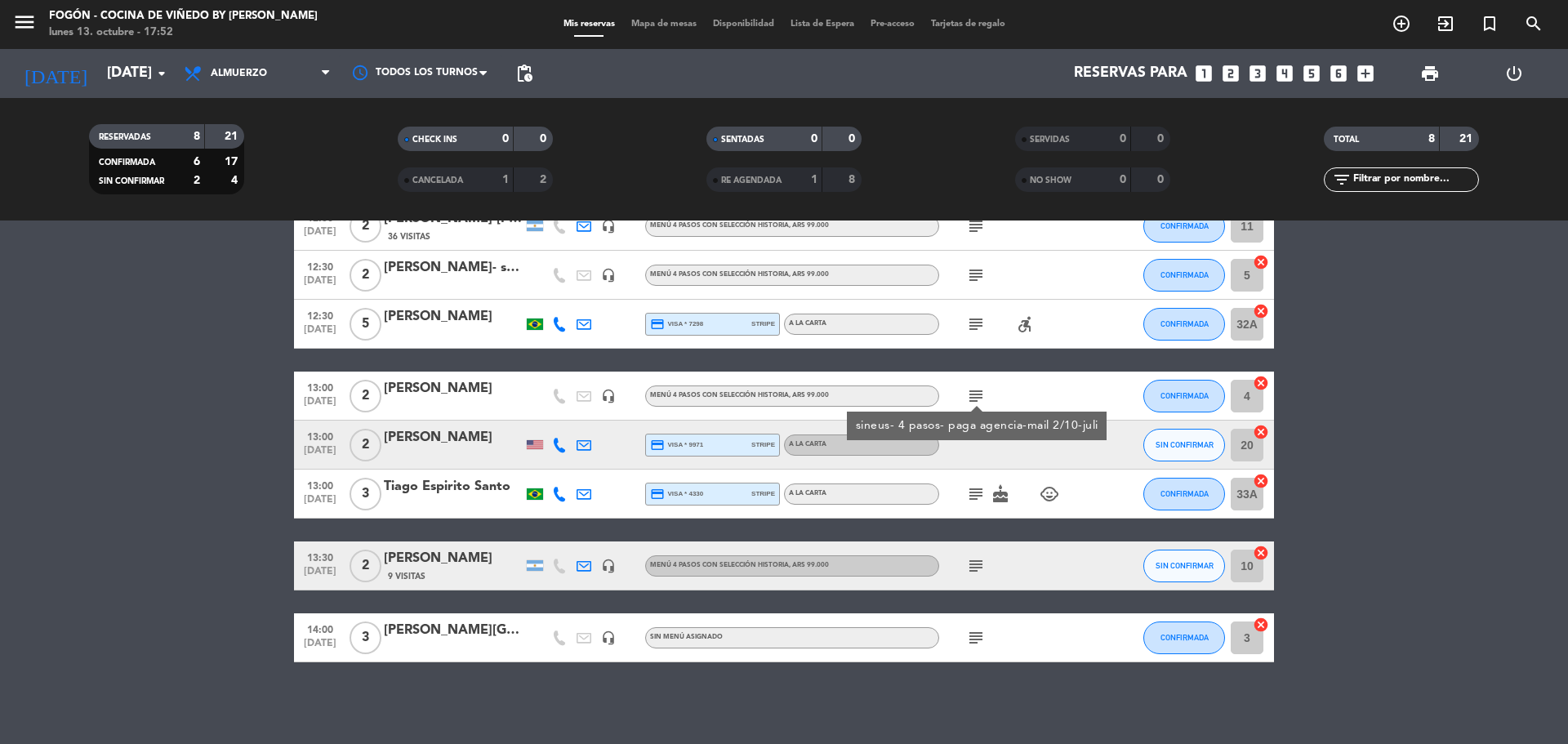
click at [977, 491] on icon "subject" at bounding box center [976, 494] width 19 height 19
click at [979, 570] on icon "subject" at bounding box center [976, 566] width 19 height 19
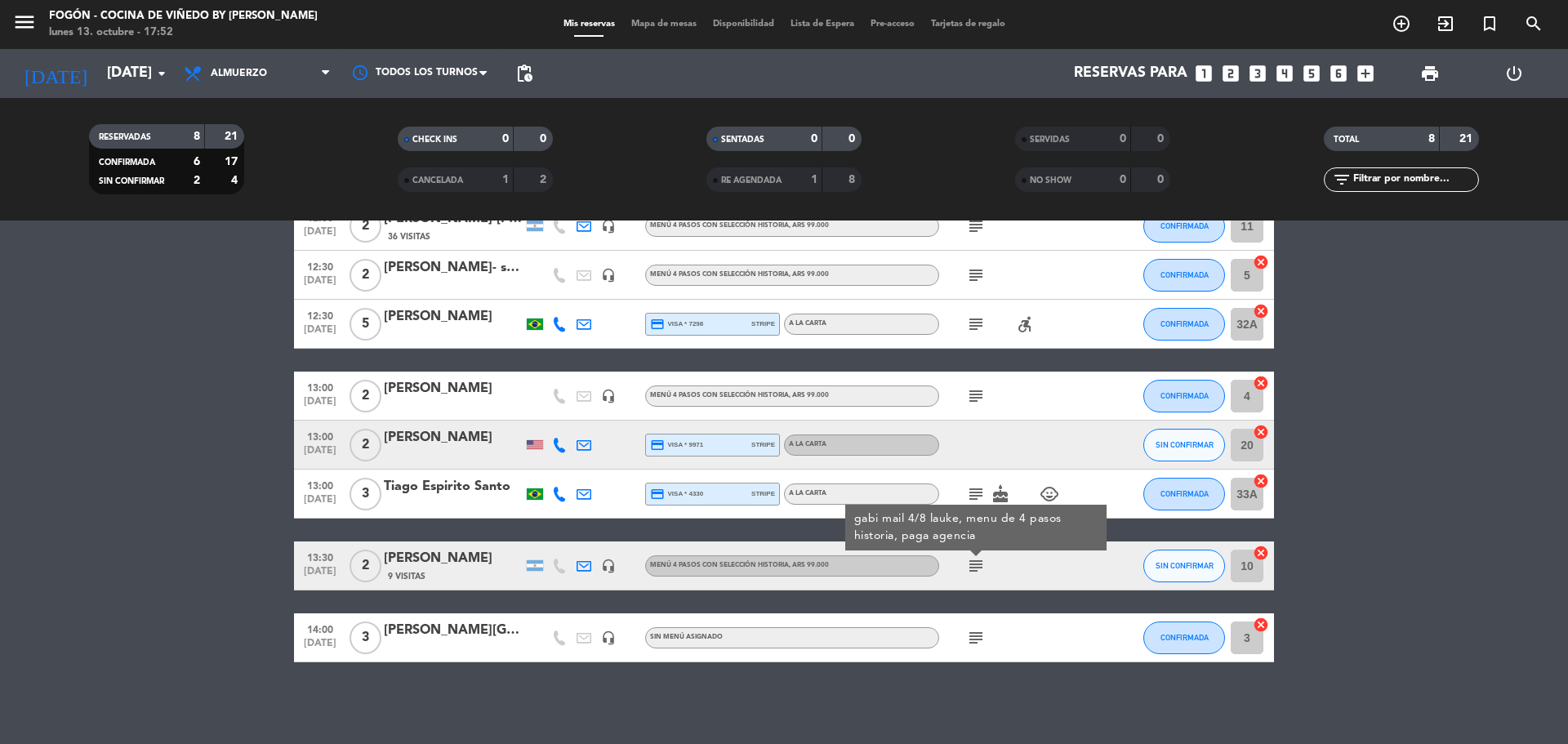
click at [972, 634] on icon "subject" at bounding box center [976, 638] width 19 height 19
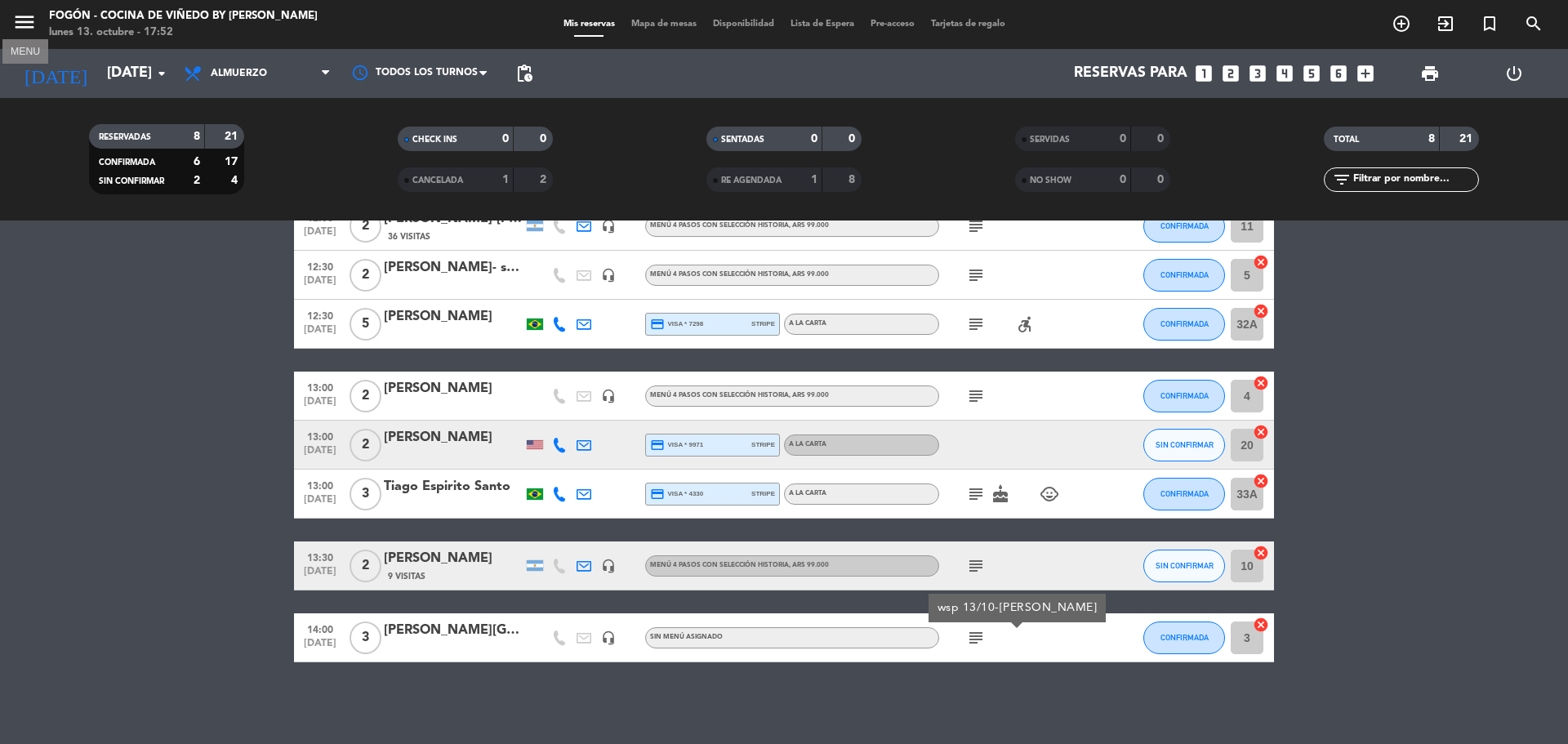
click at [34, 22] on icon "menu" at bounding box center [25, 22] width 25 height 25
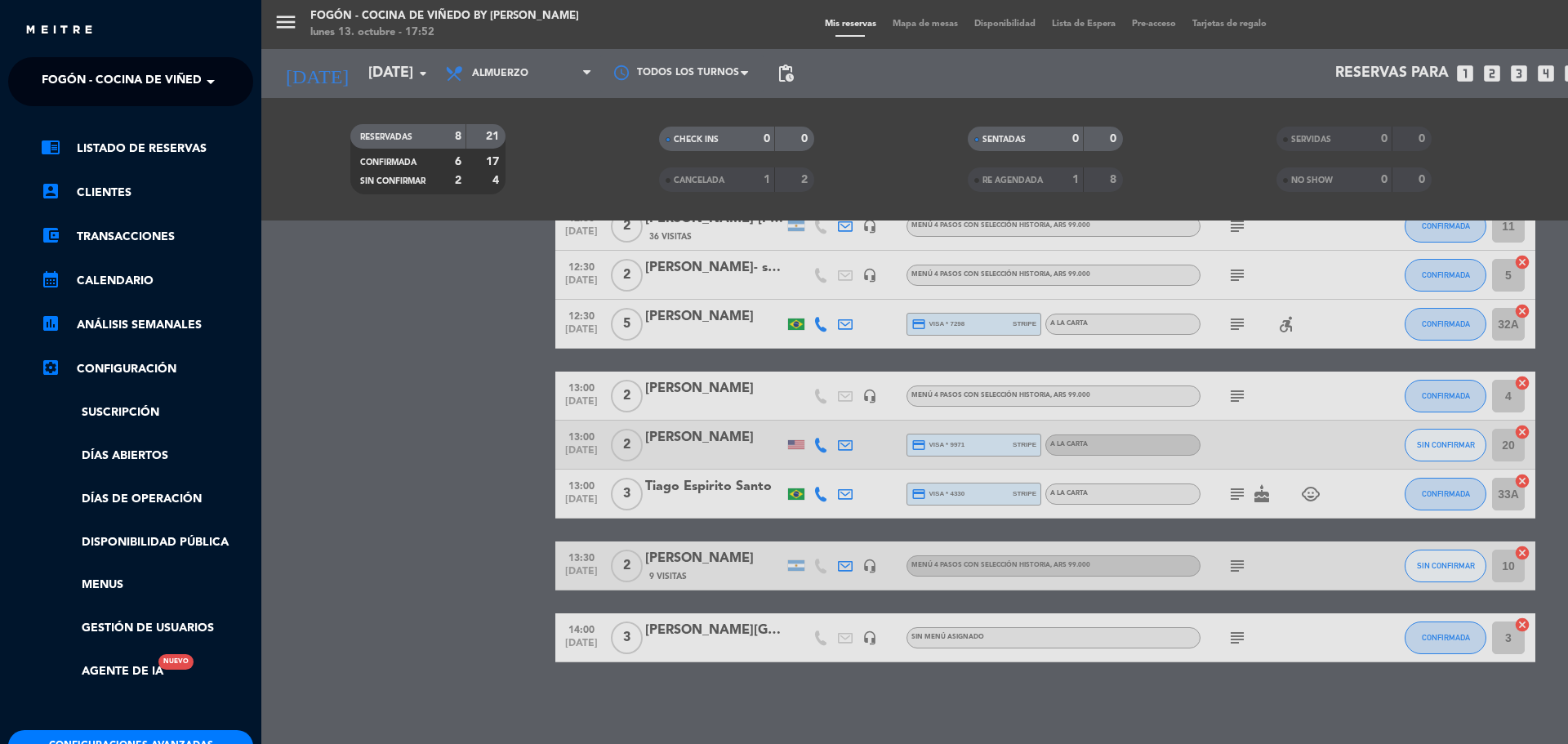
click at [164, 82] on span "Fogón - Cocina de viñedo by [PERSON_NAME]" at bounding box center [184, 82] width 286 height 34
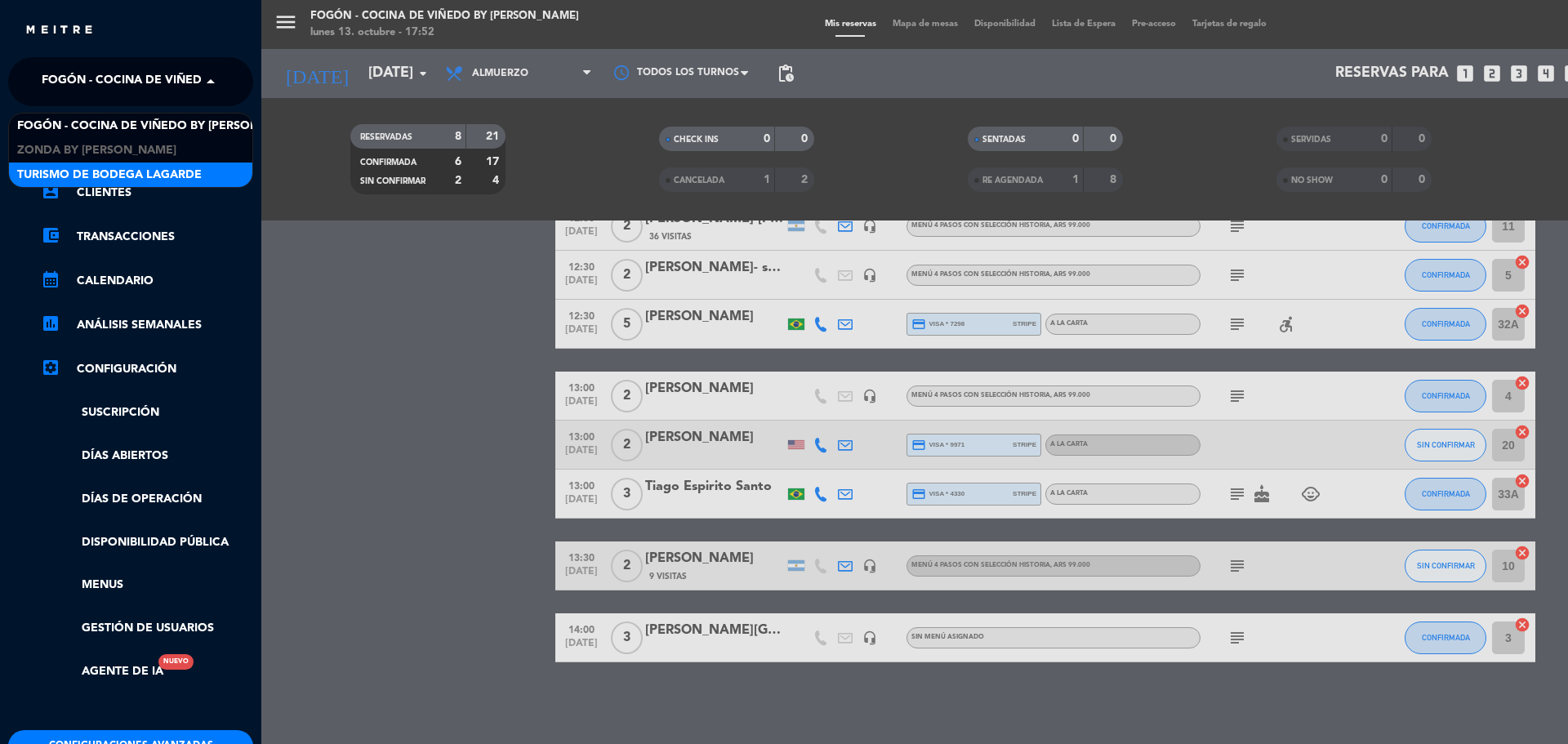
click at [137, 168] on span "Turismo de Bodega Lagarde" at bounding box center [110, 175] width 184 height 18
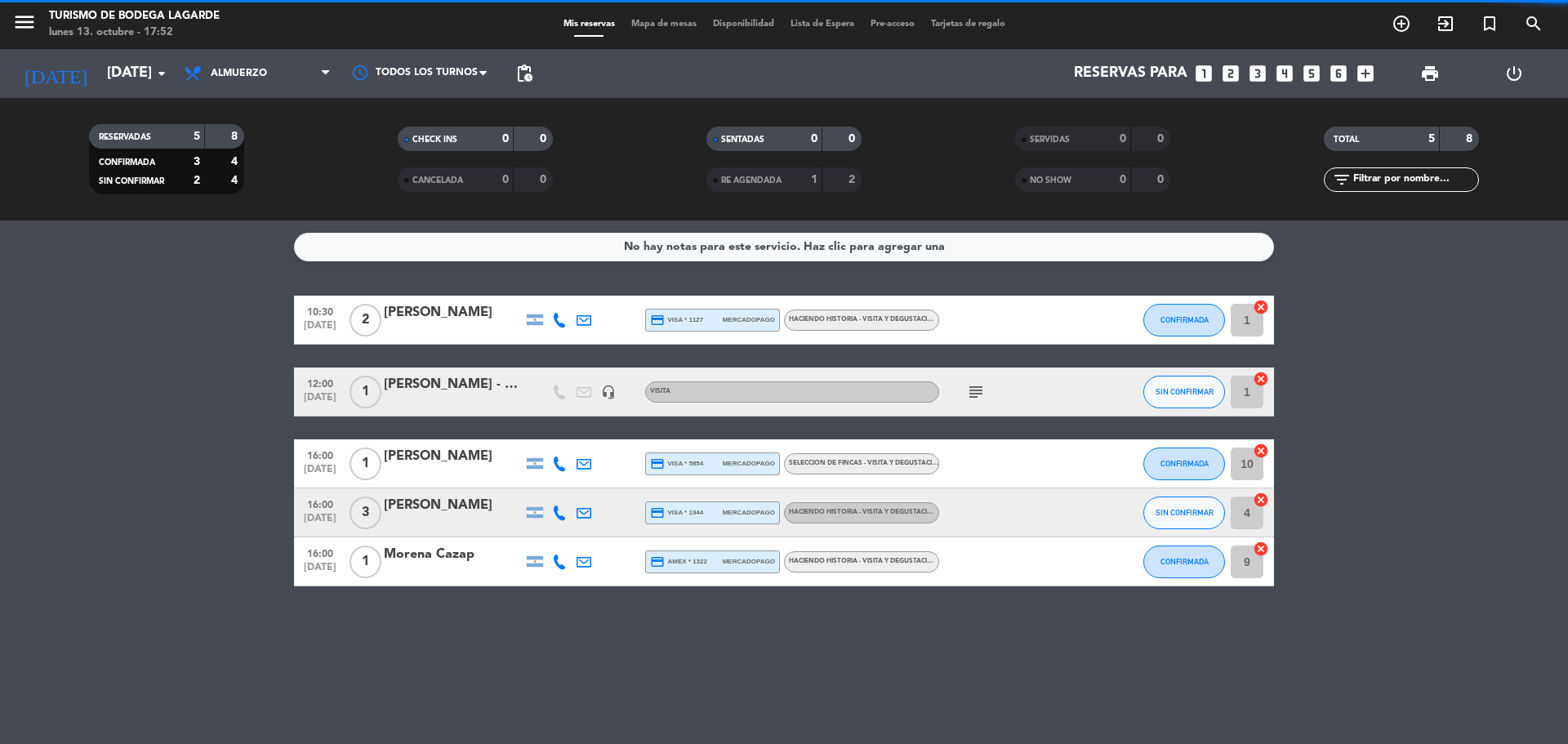
scroll to position [0, 0]
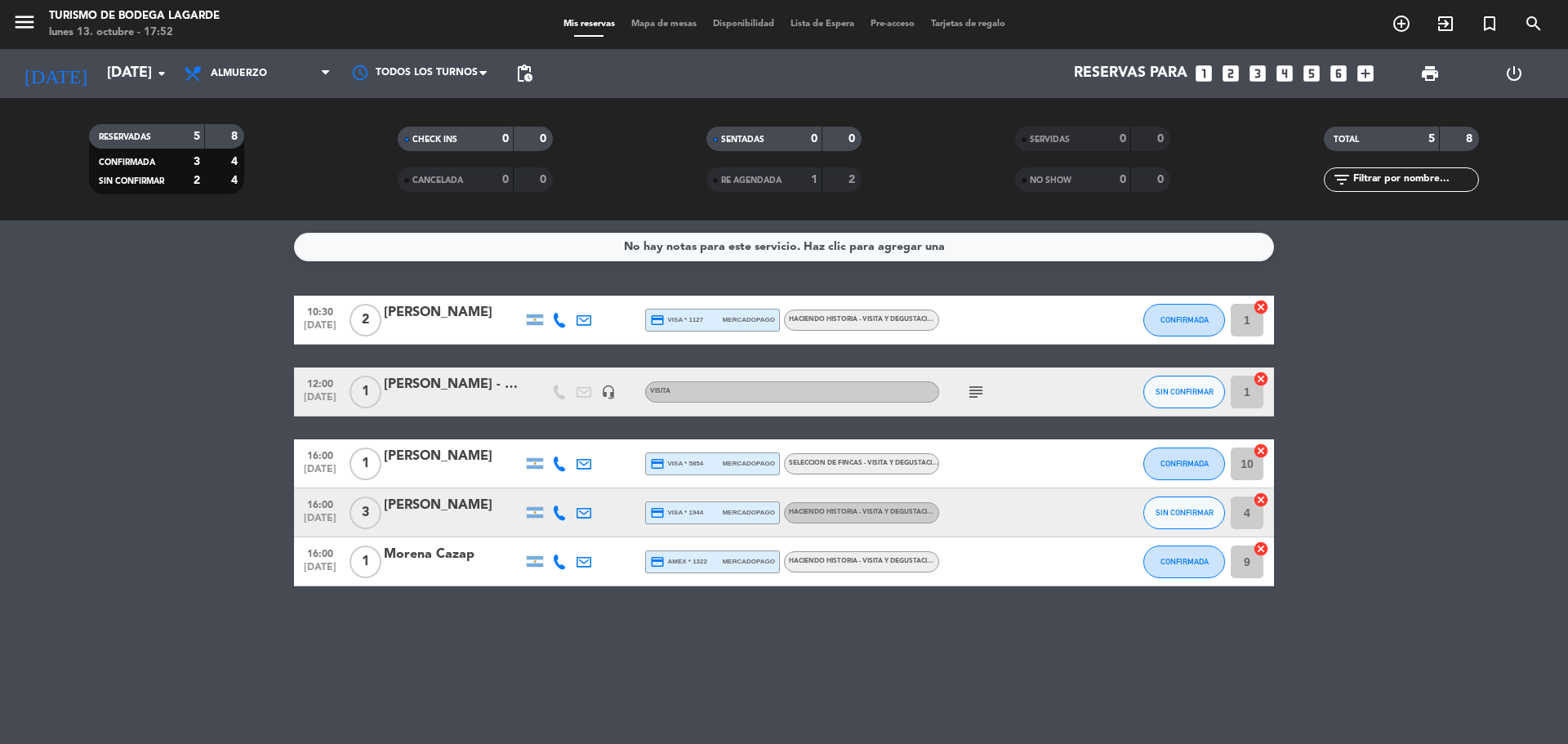
click at [983, 388] on icon "subject" at bounding box center [976, 392] width 19 height 19
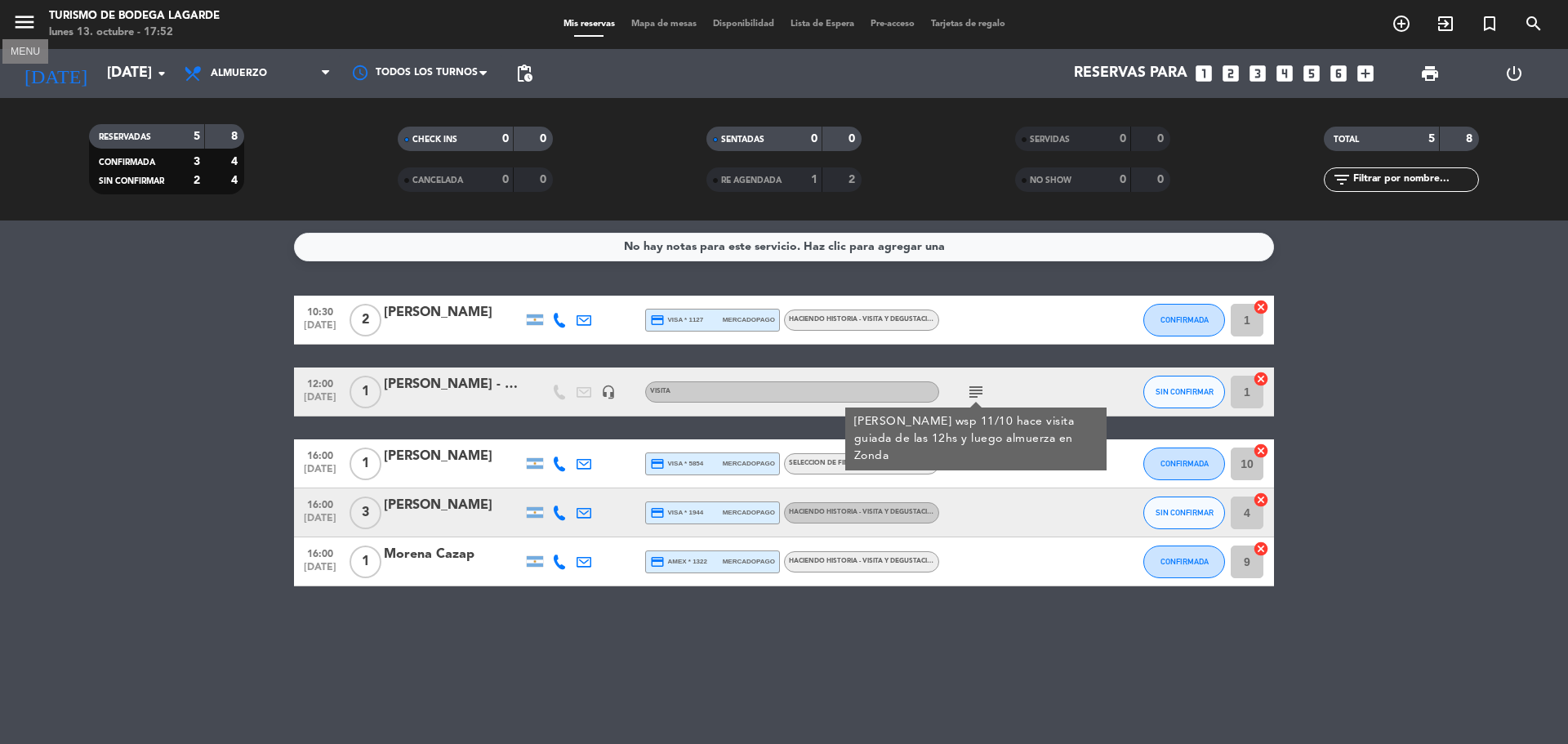
click at [19, 23] on icon "menu" at bounding box center [25, 22] width 25 height 25
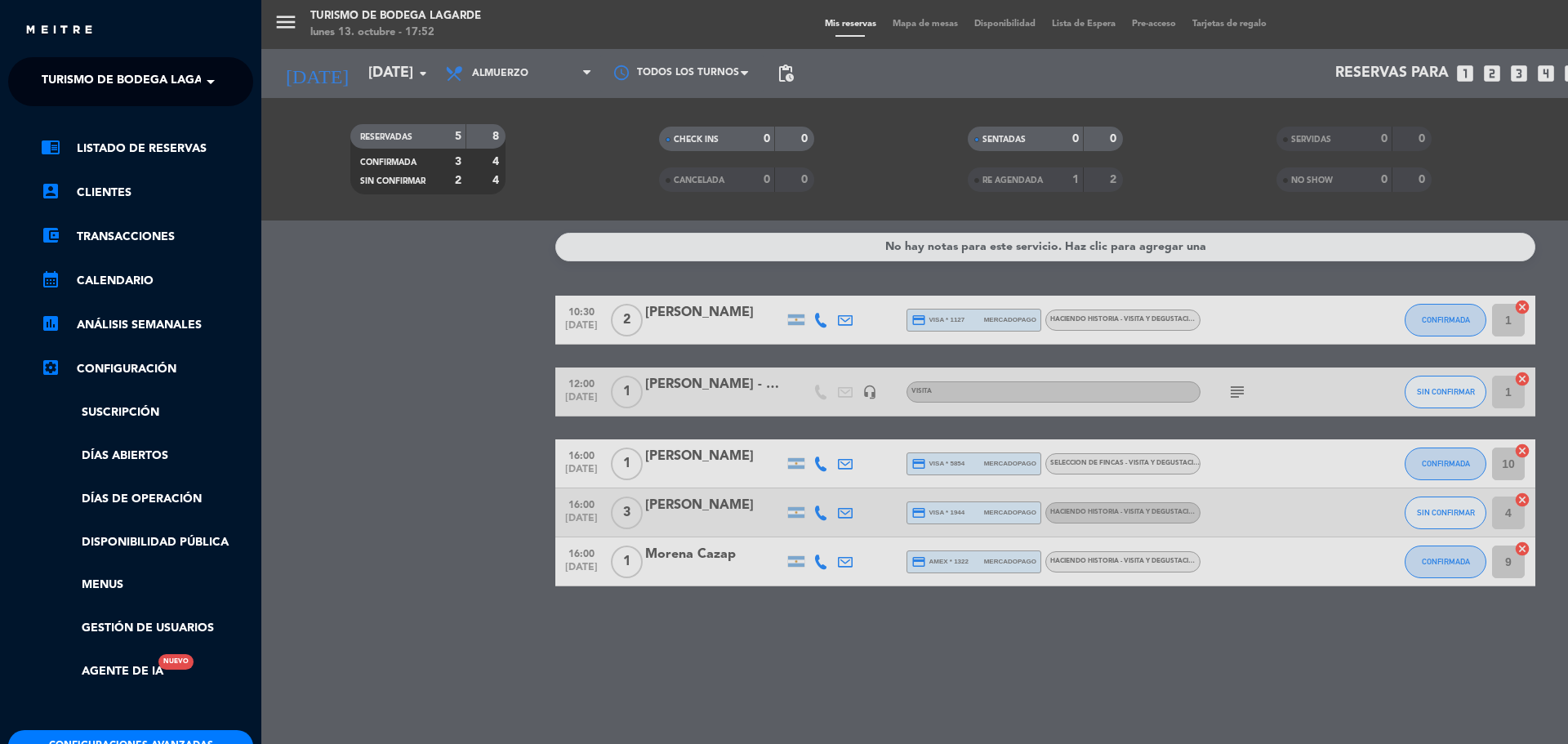
click at [106, 78] on span "Turismo de Bodega Lagarde" at bounding box center [133, 82] width 184 height 34
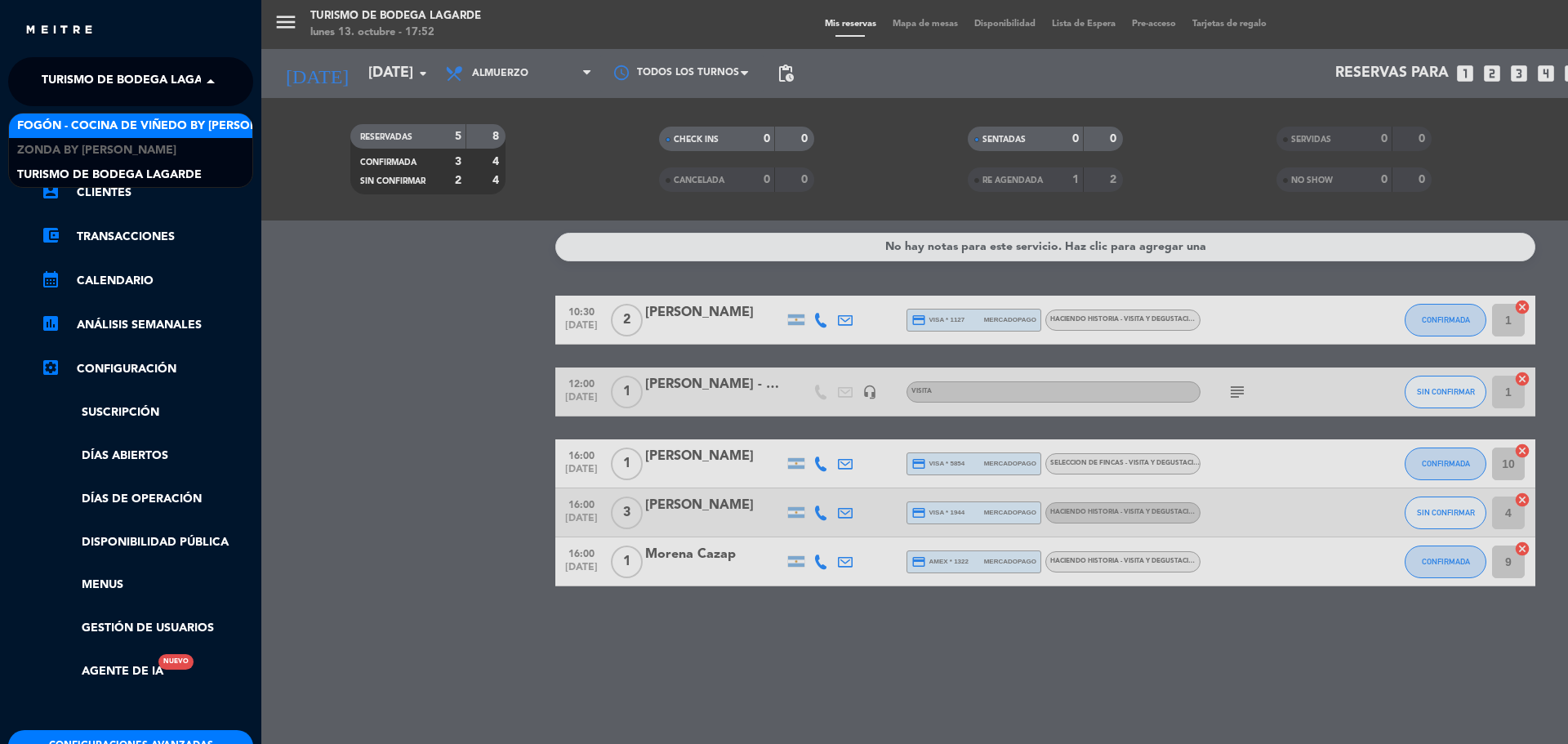
click at [121, 121] on span "Fogón - Cocina de viñedo by [PERSON_NAME]" at bounding box center [160, 125] width 286 height 18
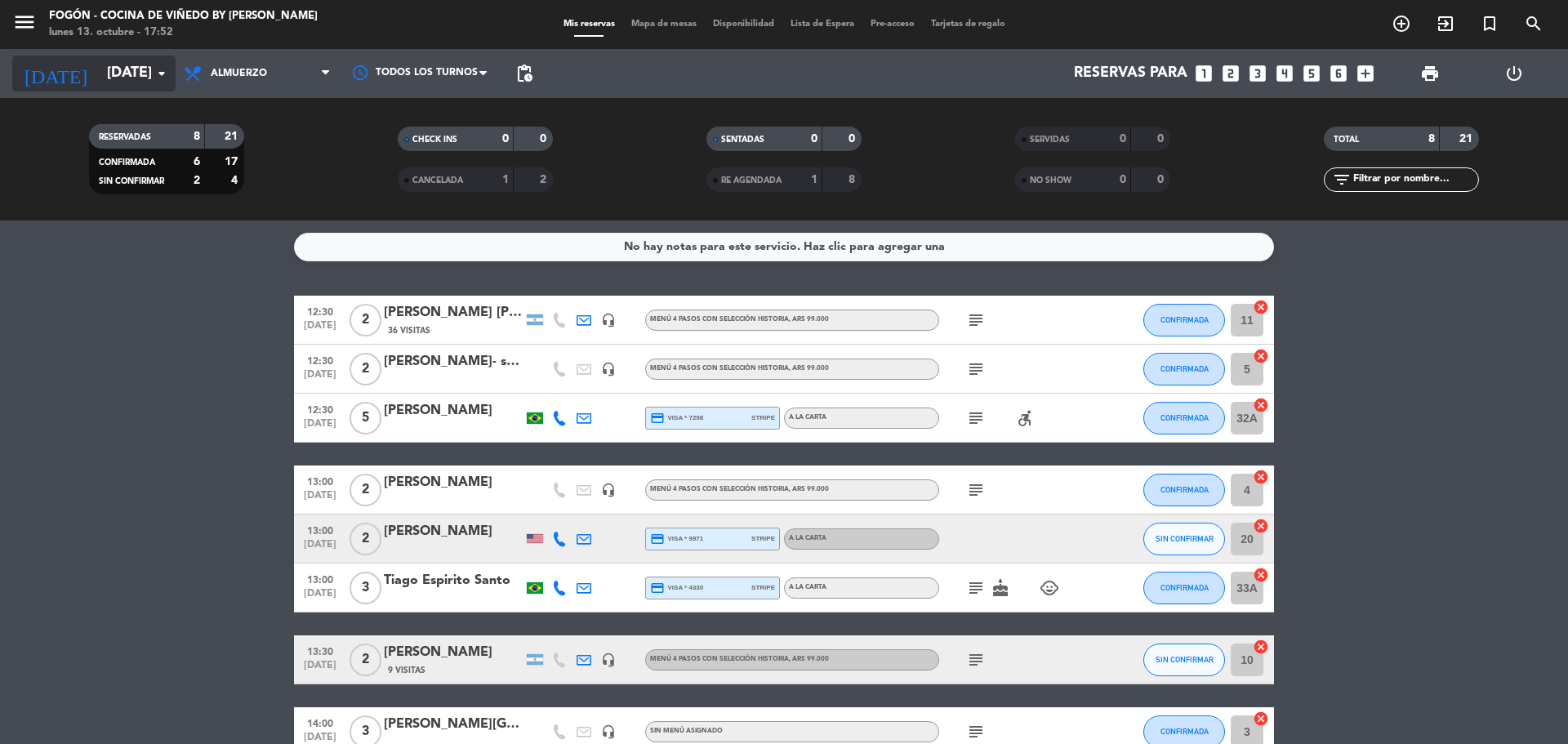
click at [144, 67] on input "[DATE]" at bounding box center [194, 73] width 189 height 32
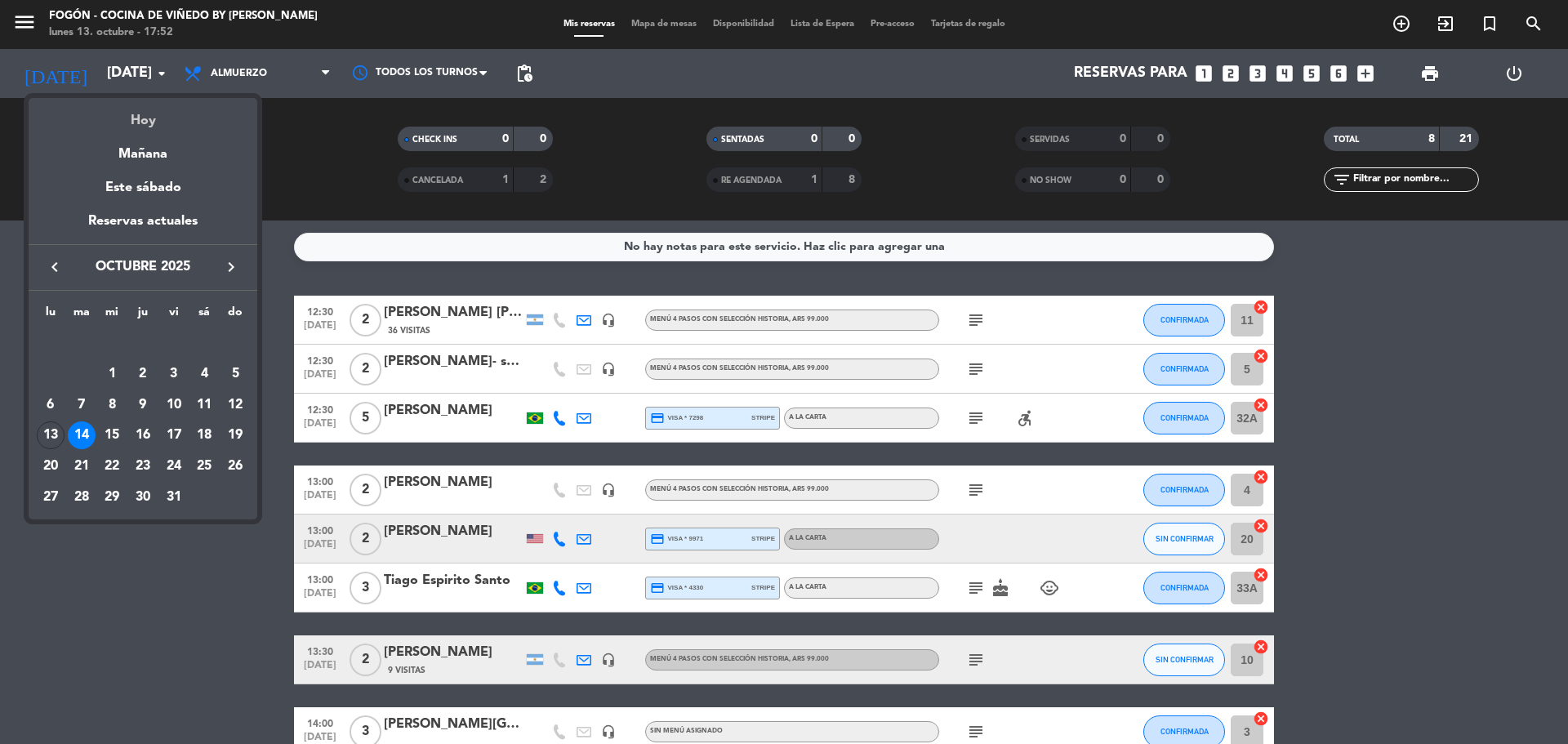
click at [149, 114] on div "Hoy" at bounding box center [143, 115] width 229 height 33
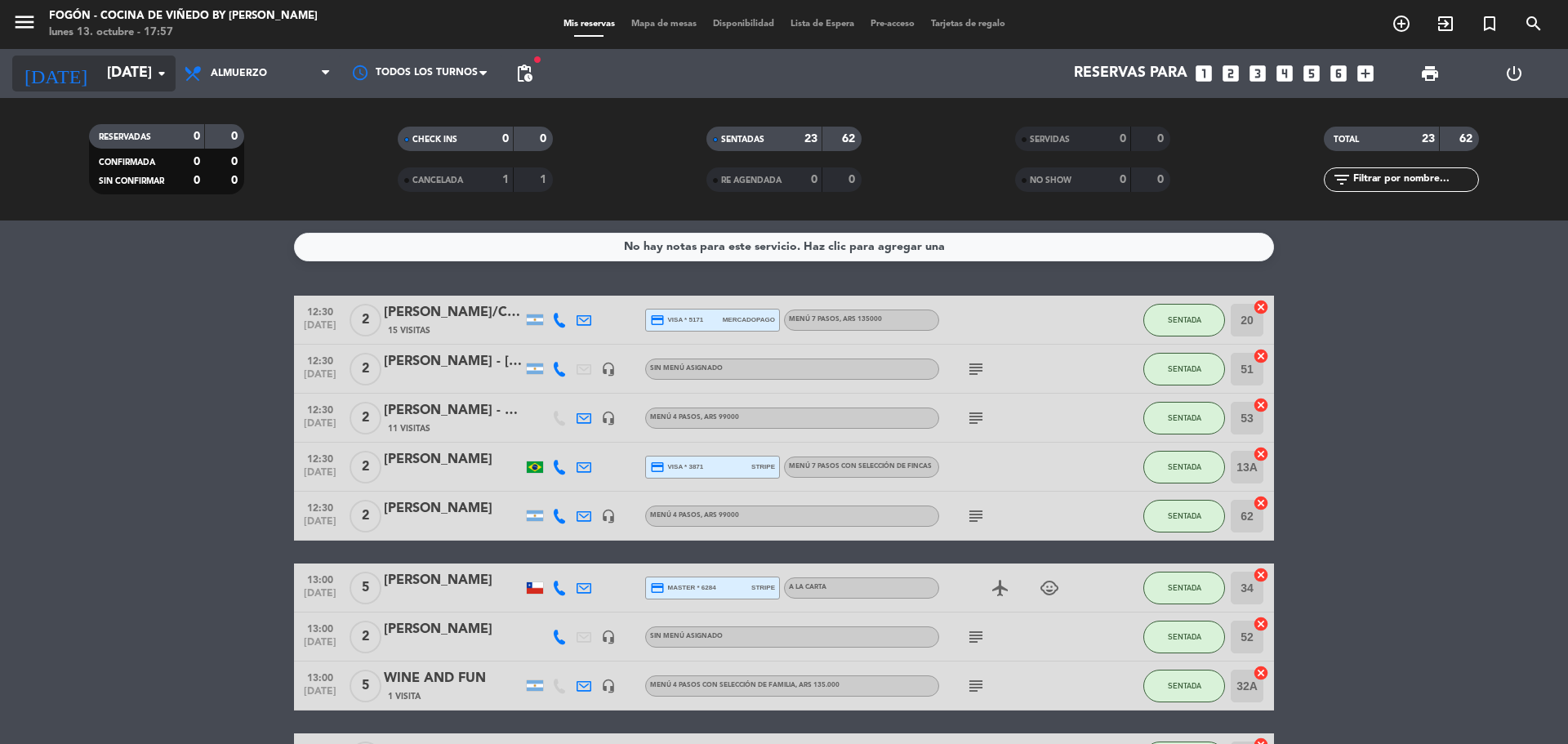
click at [99, 74] on input "[DATE]" at bounding box center [194, 73] width 189 height 32
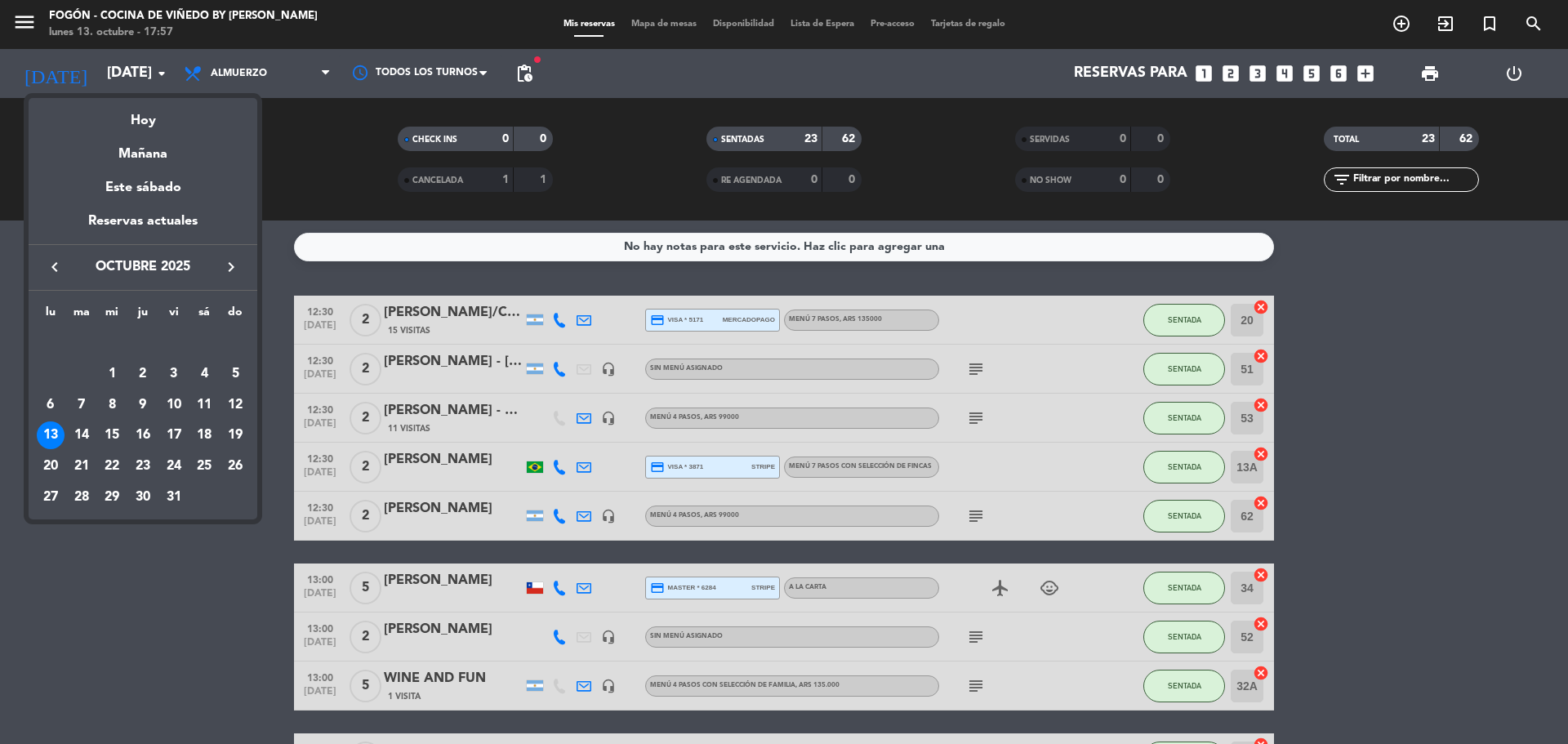
click at [234, 263] on icon "keyboard_arrow_right" at bounding box center [231, 267] width 19 height 19
click at [203, 456] on div "29" at bounding box center [204, 467] width 28 height 28
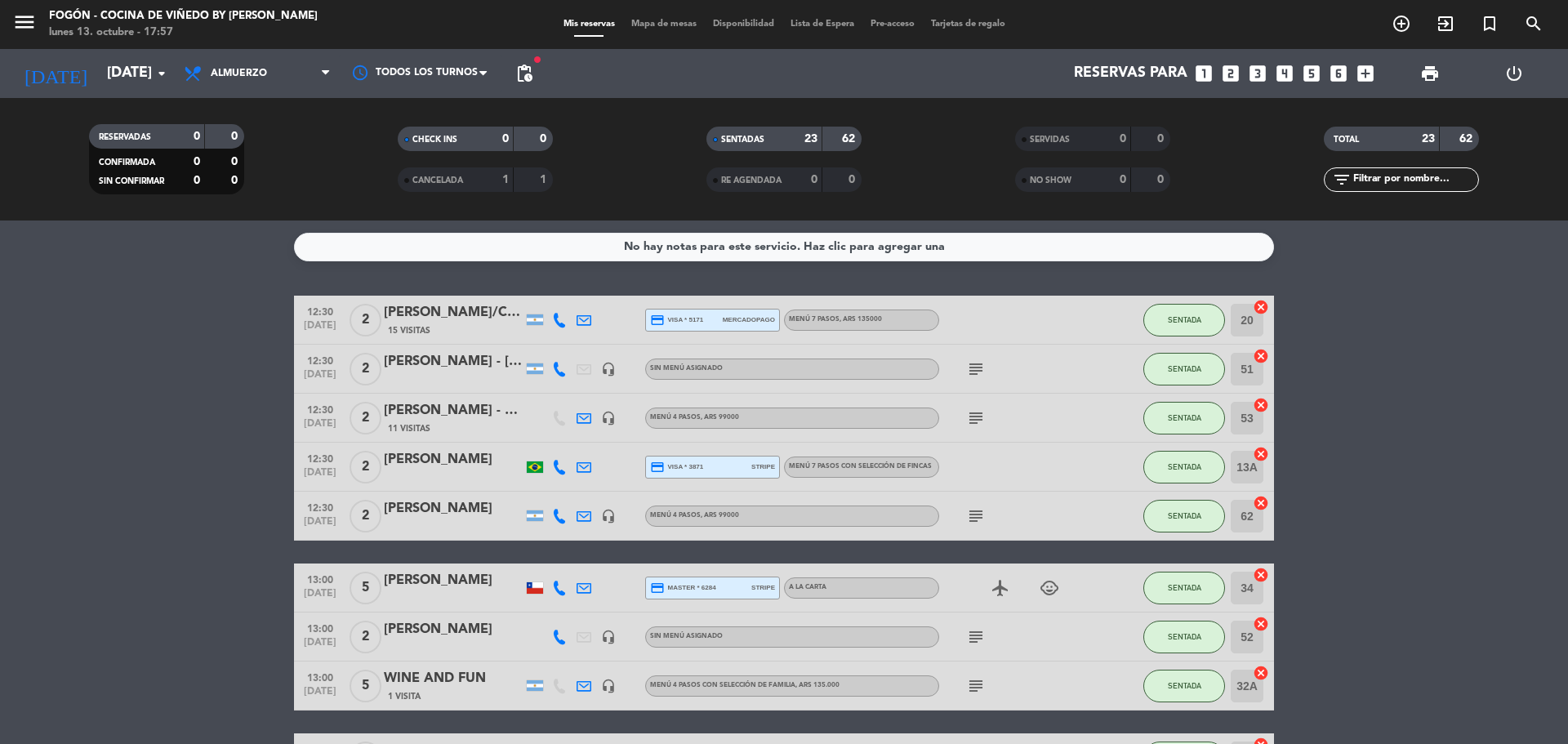
type input "[DATE]"
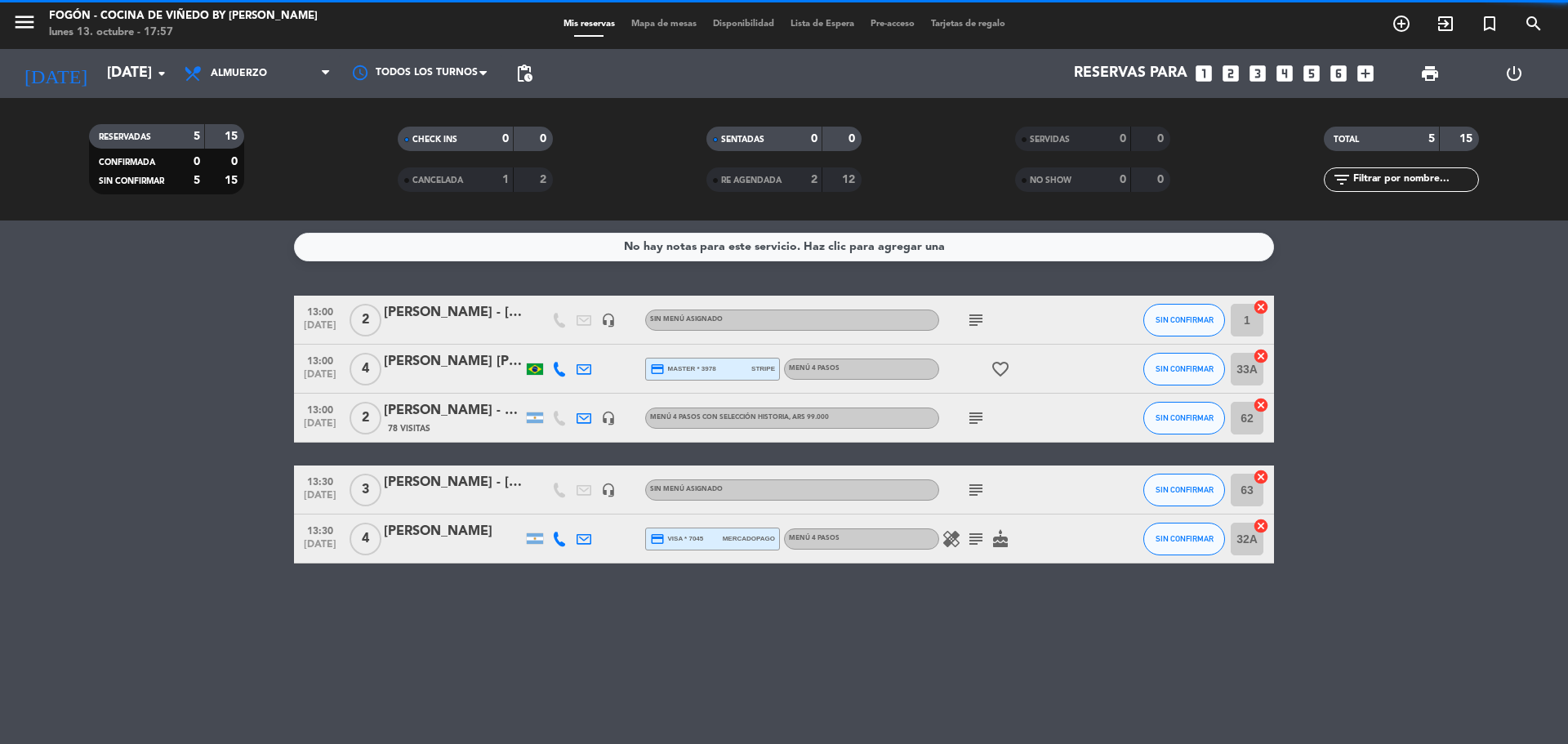
click at [266, 68] on span "Almuerzo" at bounding box center [239, 73] width 56 height 11
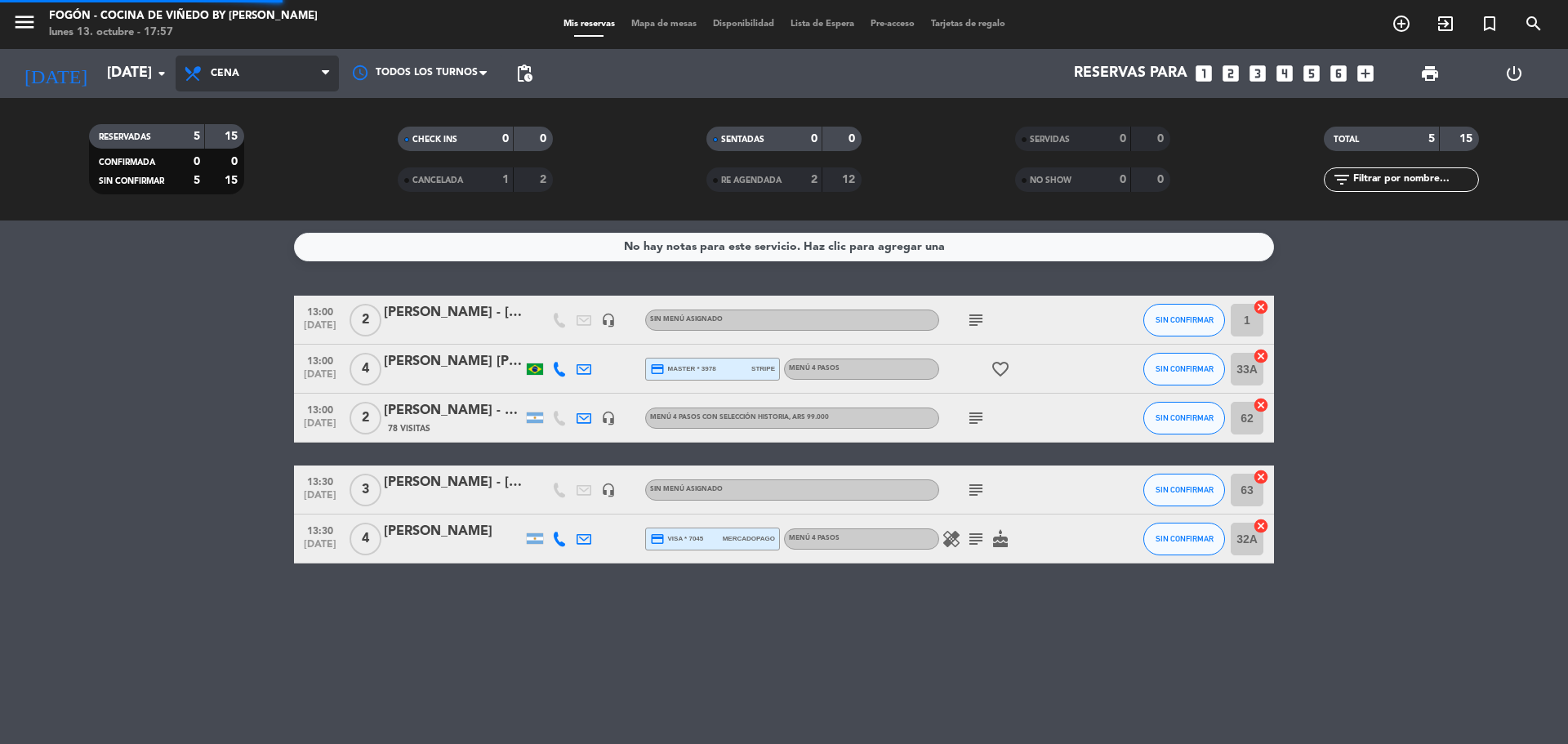
click at [268, 169] on div "menu Fogón - Cocina de viñedo by [PERSON_NAME] [DATE] 13. octubre - 17:57 Mis r…" at bounding box center [784, 110] width 1568 height 220
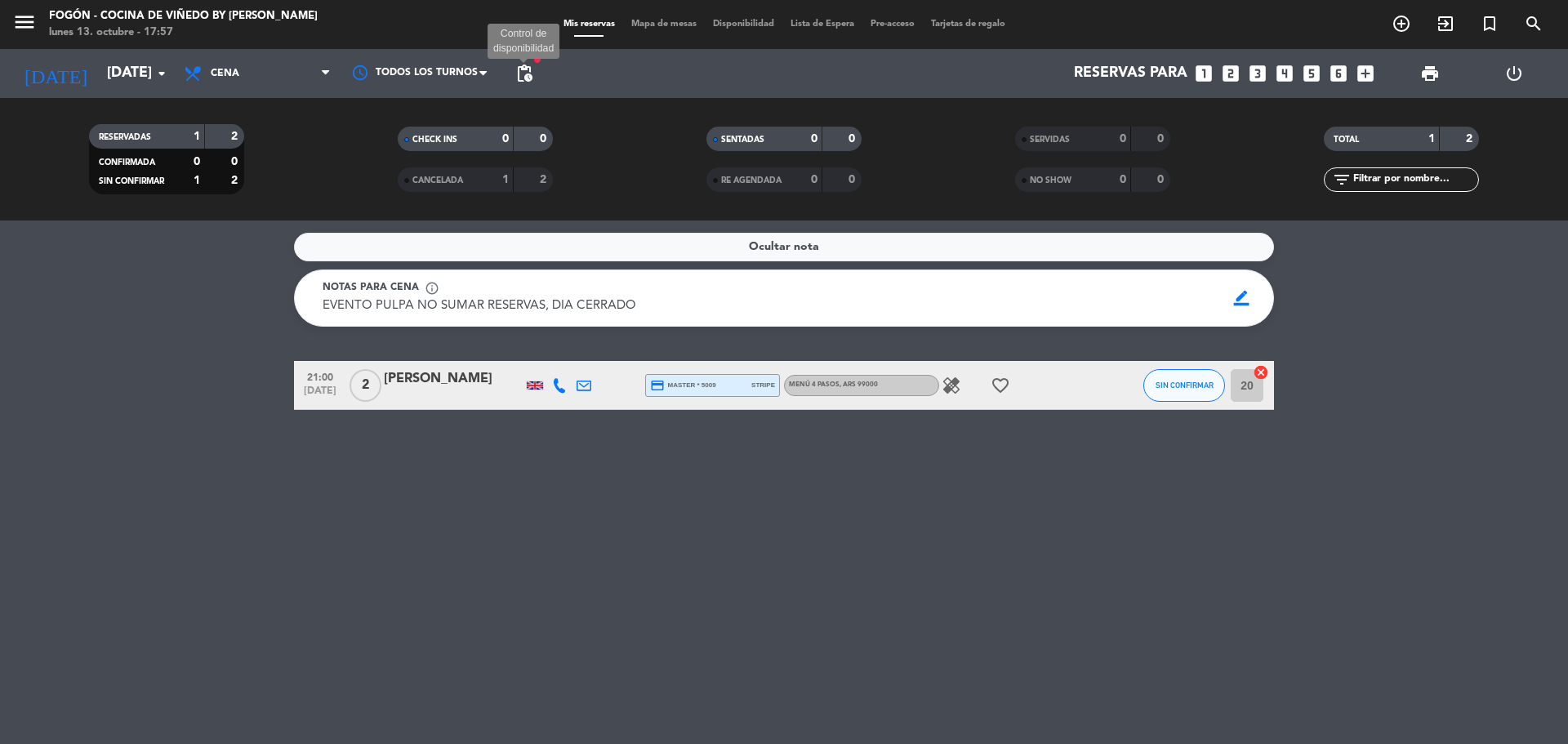
click at [531, 77] on span "pending_actions" at bounding box center [524, 74] width 19 height 19
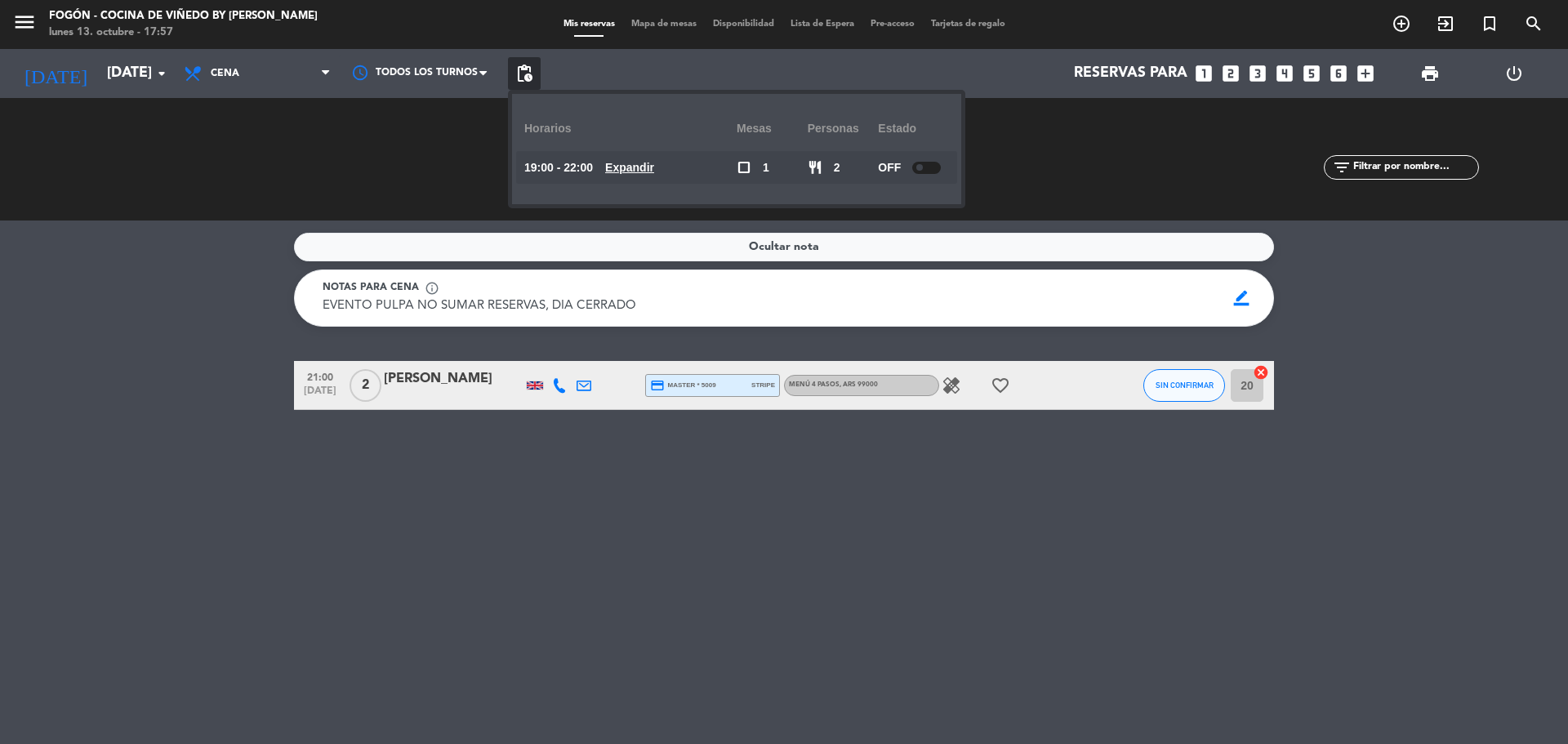
click at [531, 77] on span "pending_actions" at bounding box center [524, 74] width 19 height 19
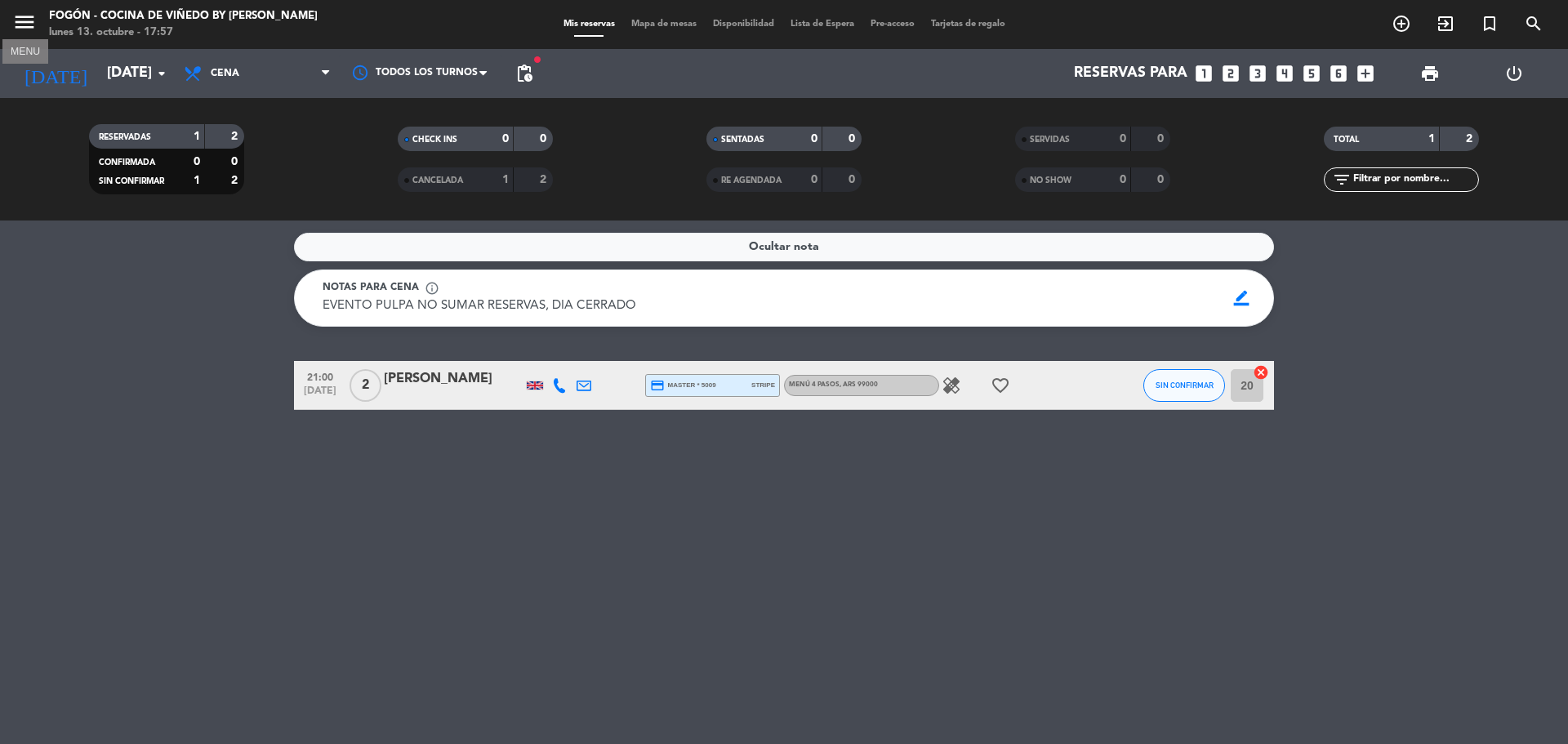
click at [23, 19] on icon "menu" at bounding box center [25, 22] width 25 height 25
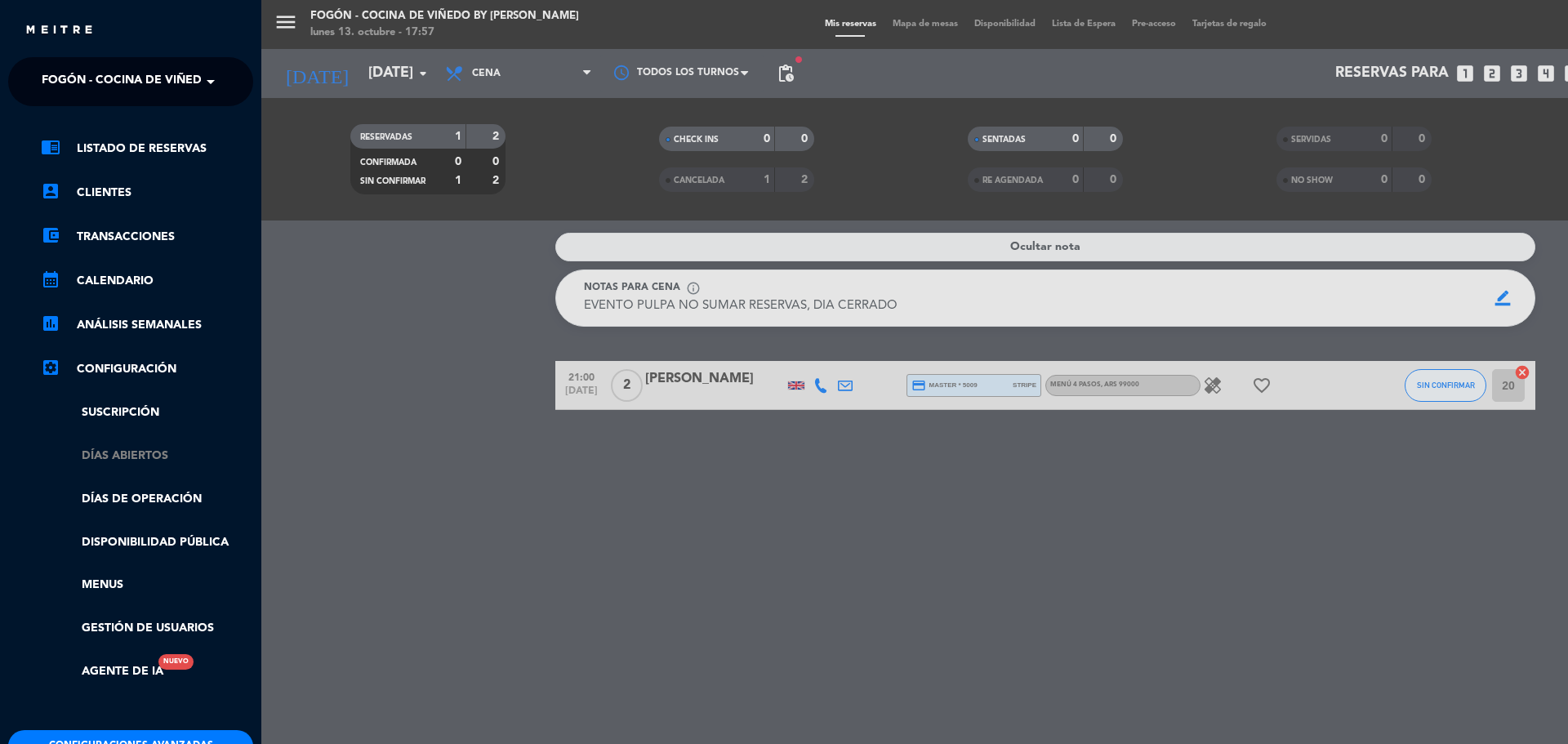
click at [135, 455] on link "Días abiertos" at bounding box center [147, 455] width 212 height 18
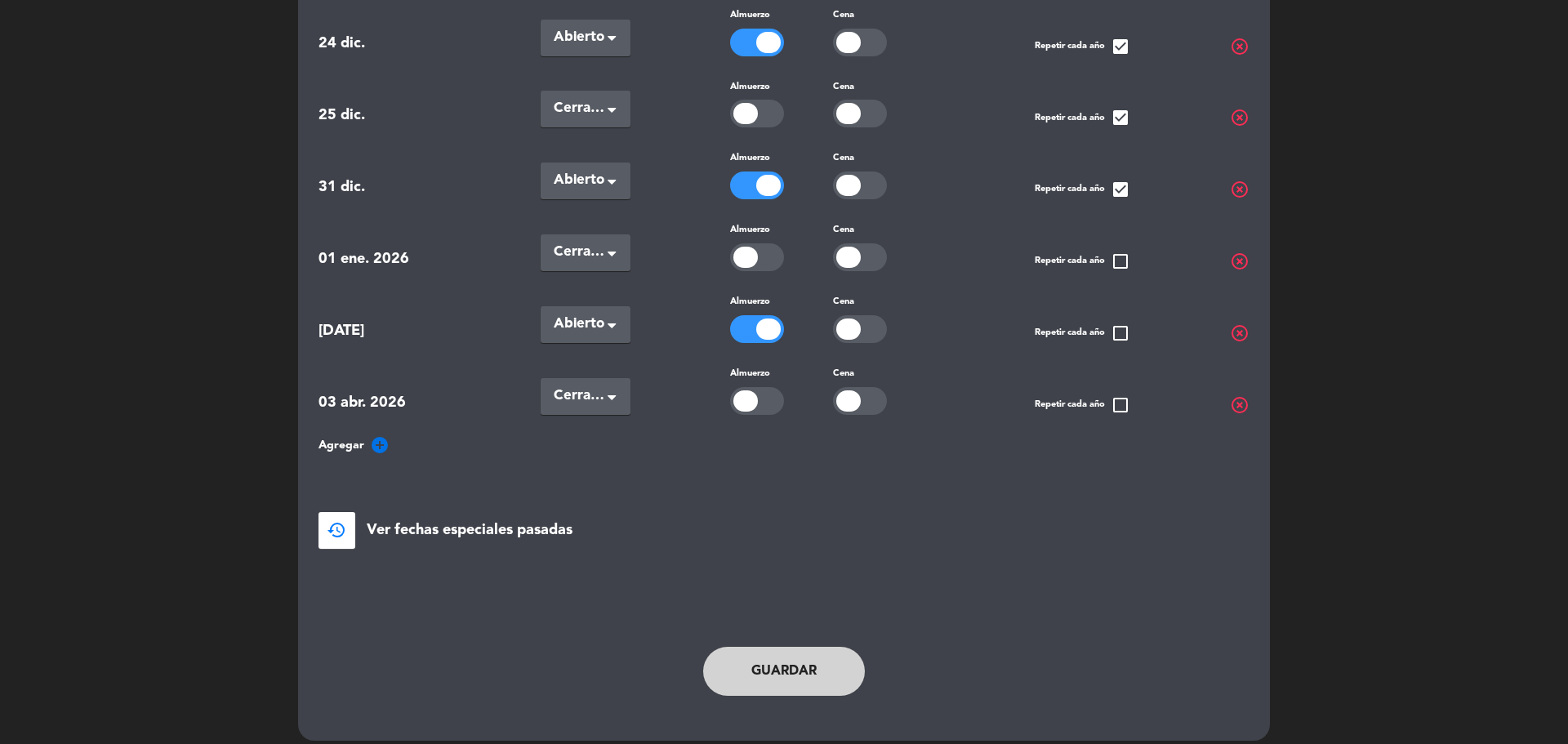
scroll to position [876, 0]
click at [374, 434] on icon "add_circle" at bounding box center [380, 444] width 19 height 19
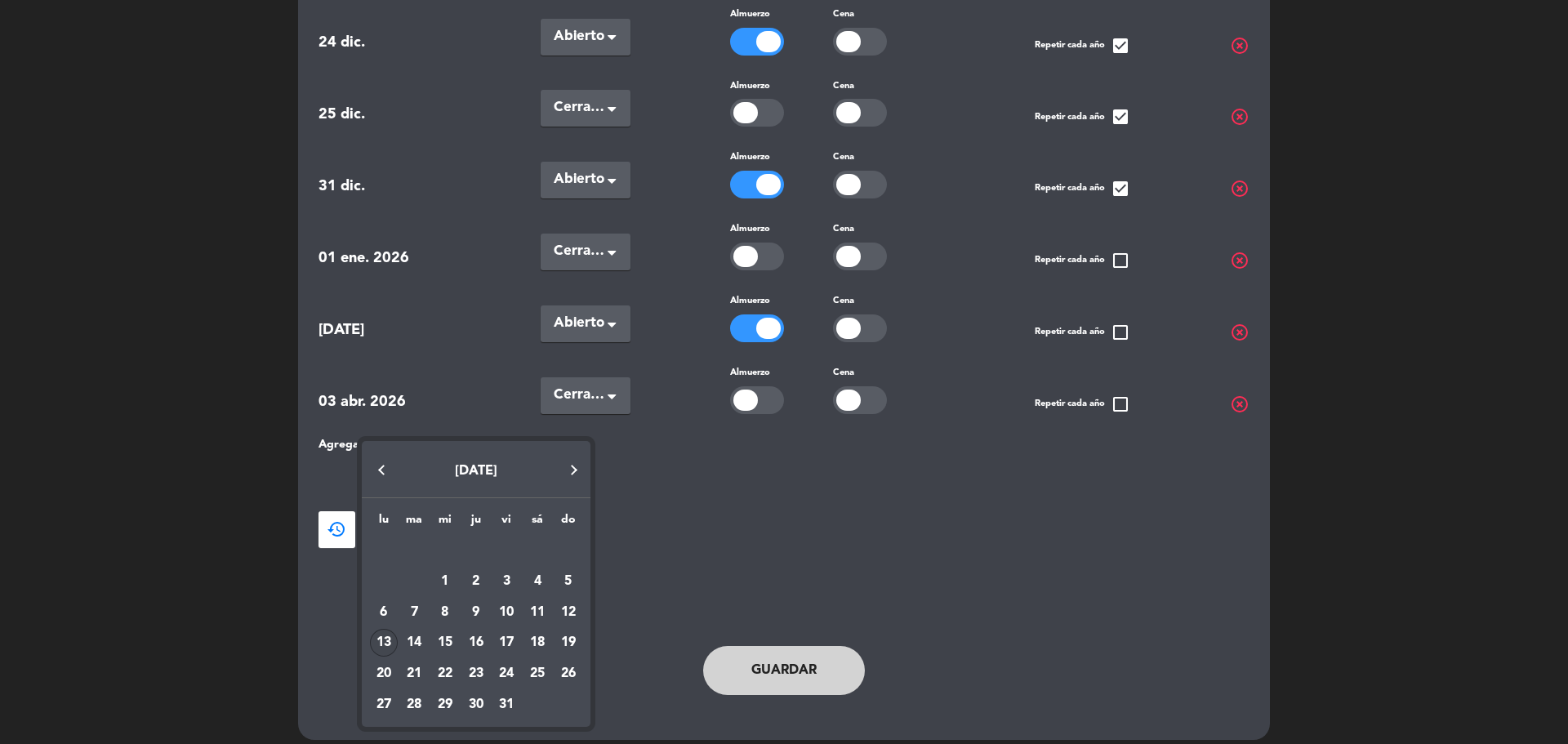
click at [570, 467] on button "Next month" at bounding box center [574, 469] width 32 height 32
click at [539, 670] on div "29" at bounding box center [538, 674] width 28 height 28
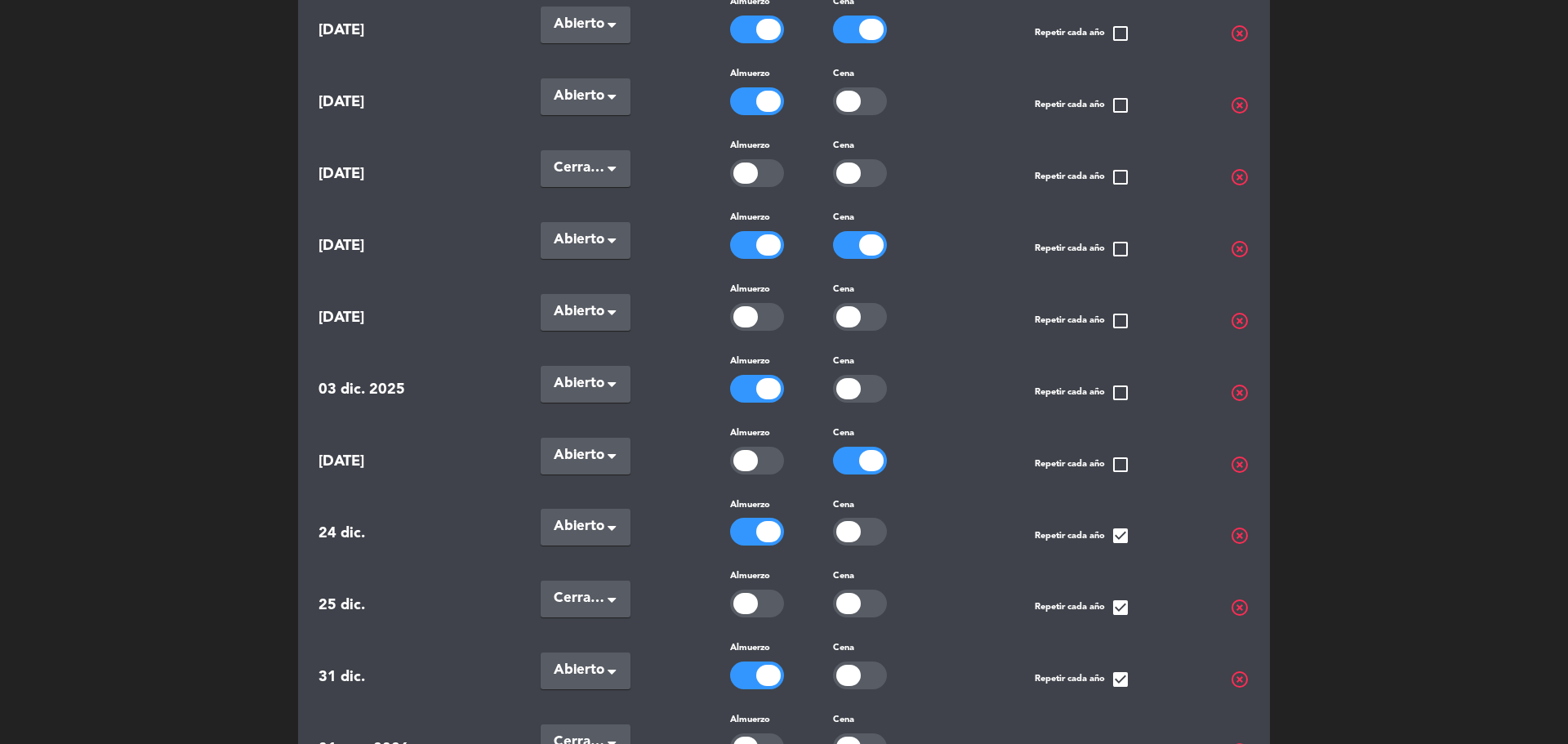
scroll to position [376, 0]
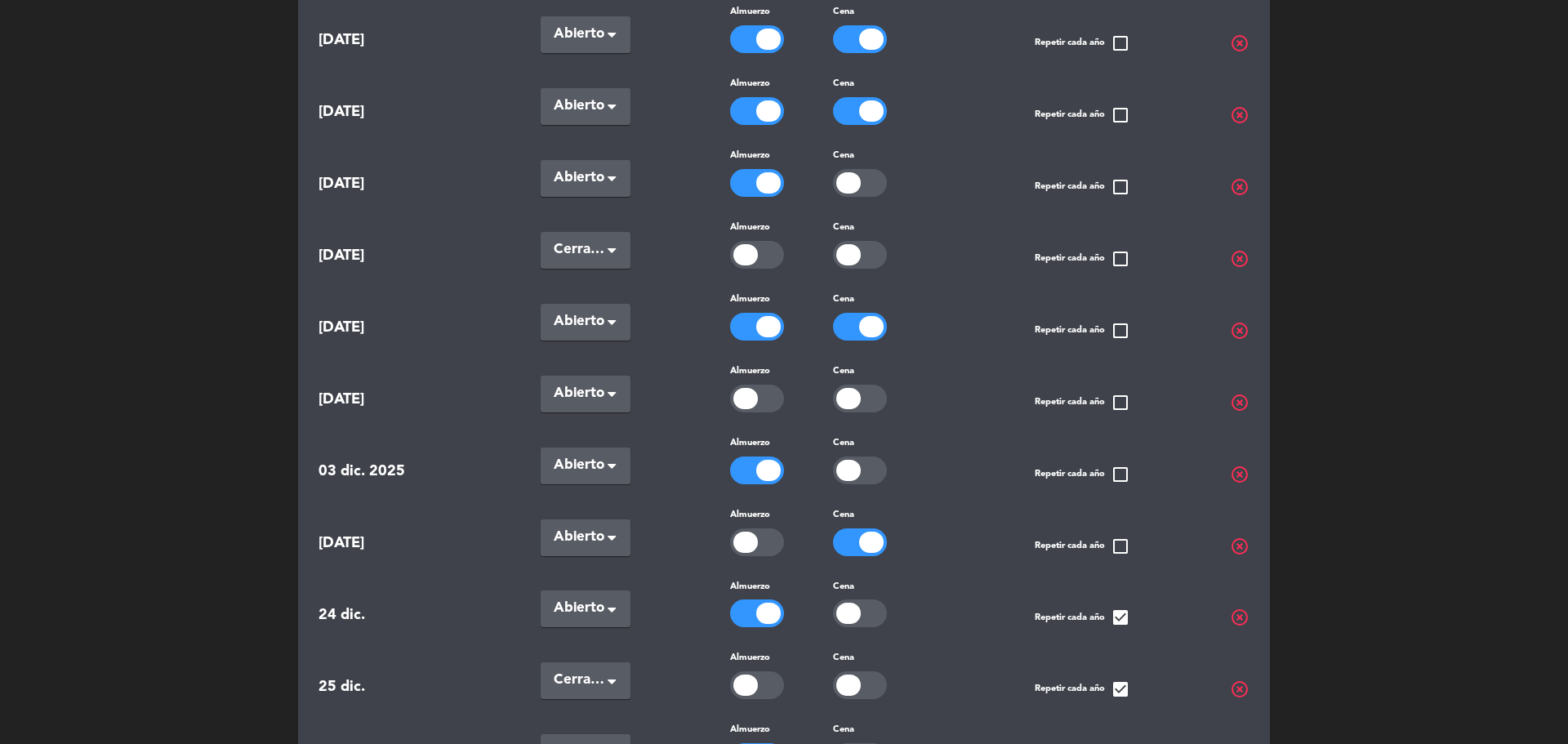
click at [852, 320] on div at bounding box center [859, 327] width 53 height 28
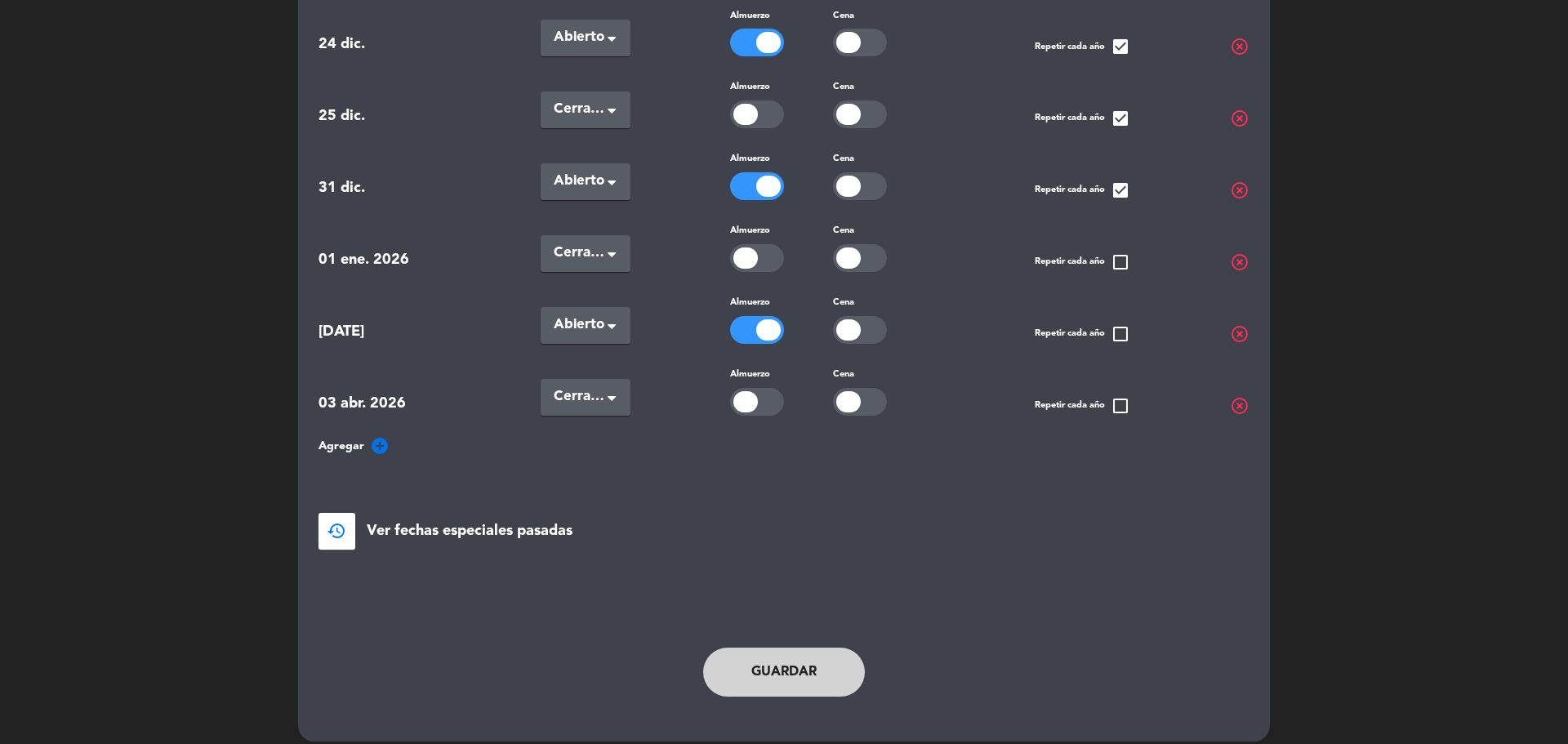
scroll to position [948, 0]
click at [789, 649] on button "Guardar" at bounding box center [784, 671] width 161 height 49
